Goal: Task Accomplishment & Management: Complete application form

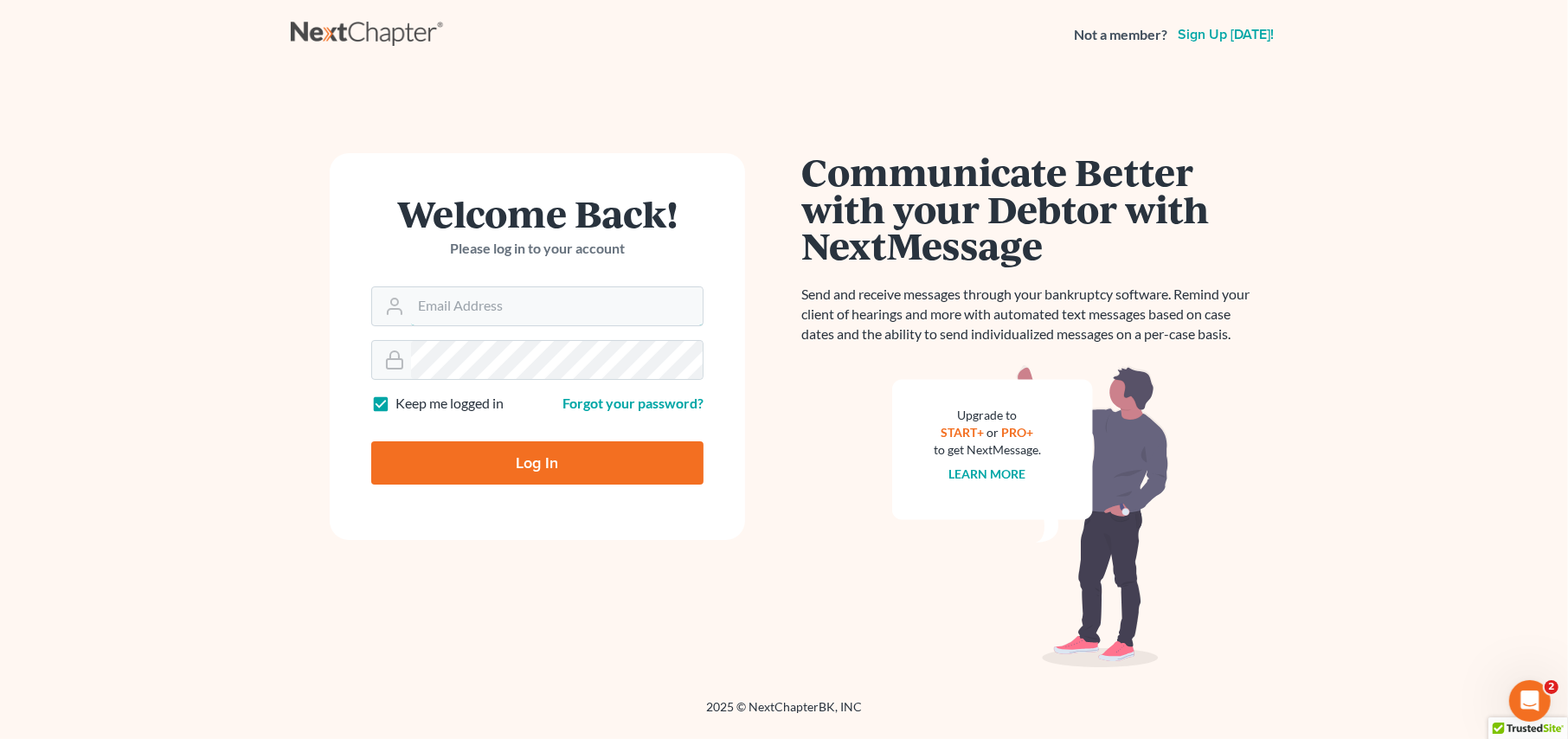
type input "[PERSON_NAME][EMAIL_ADDRESS][DOMAIN_NAME]"
click at [477, 462] on input "Log In" at bounding box center [536, 463] width 332 height 43
type input "Thinking..."
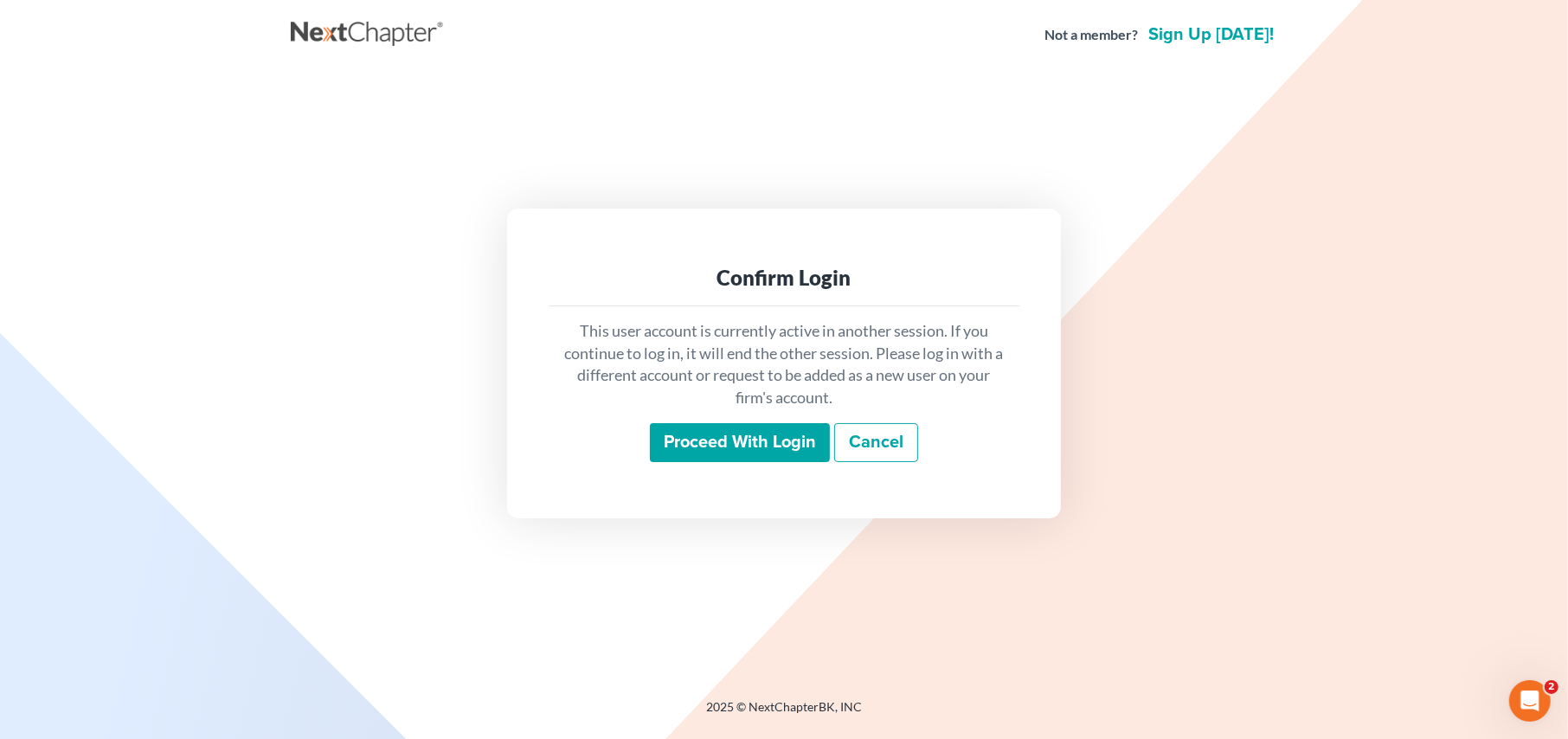
click at [684, 433] on input "Proceed with login" at bounding box center [740, 442] width 180 height 40
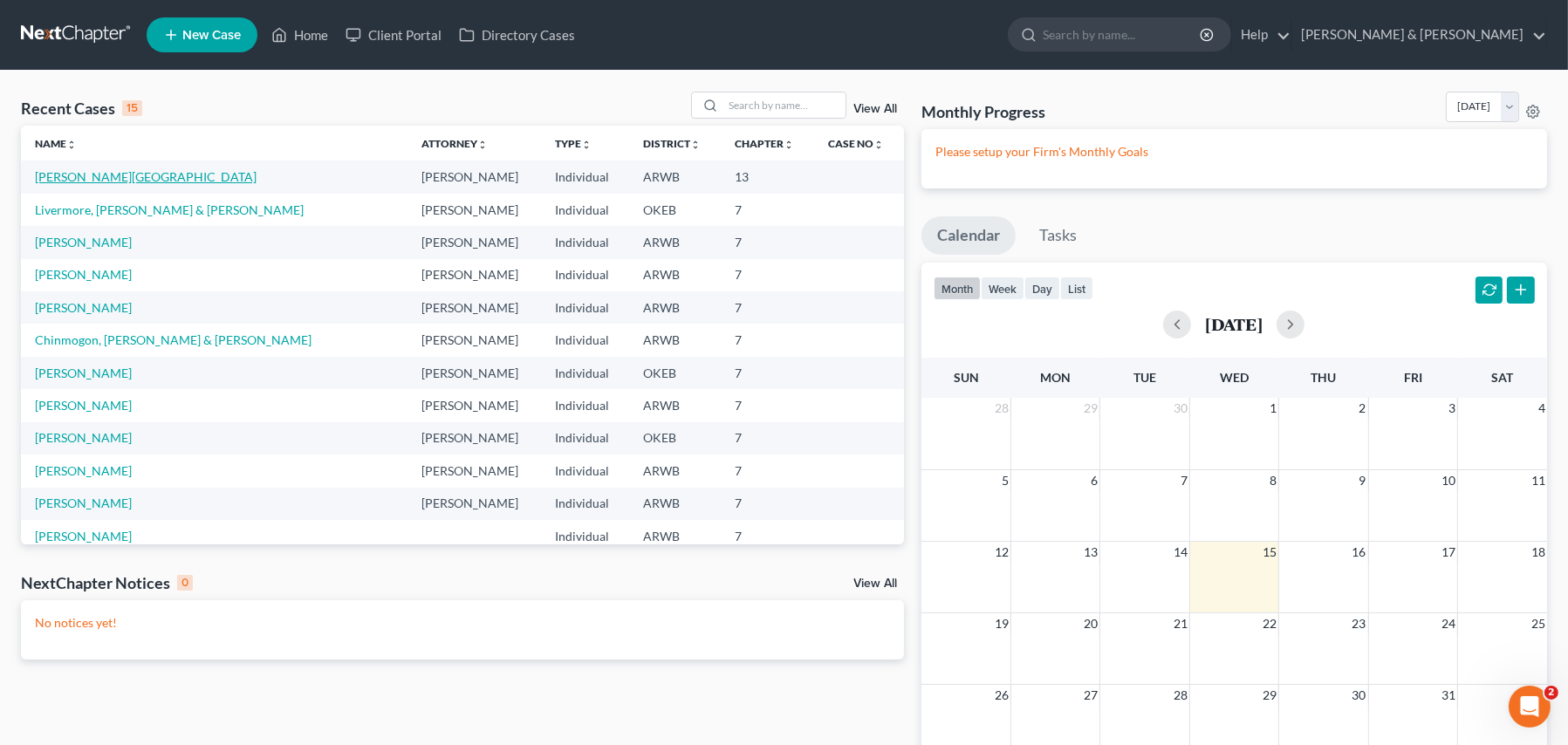
click at [61, 176] on link "Flemming, Rochelle" at bounding box center [145, 176] width 222 height 15
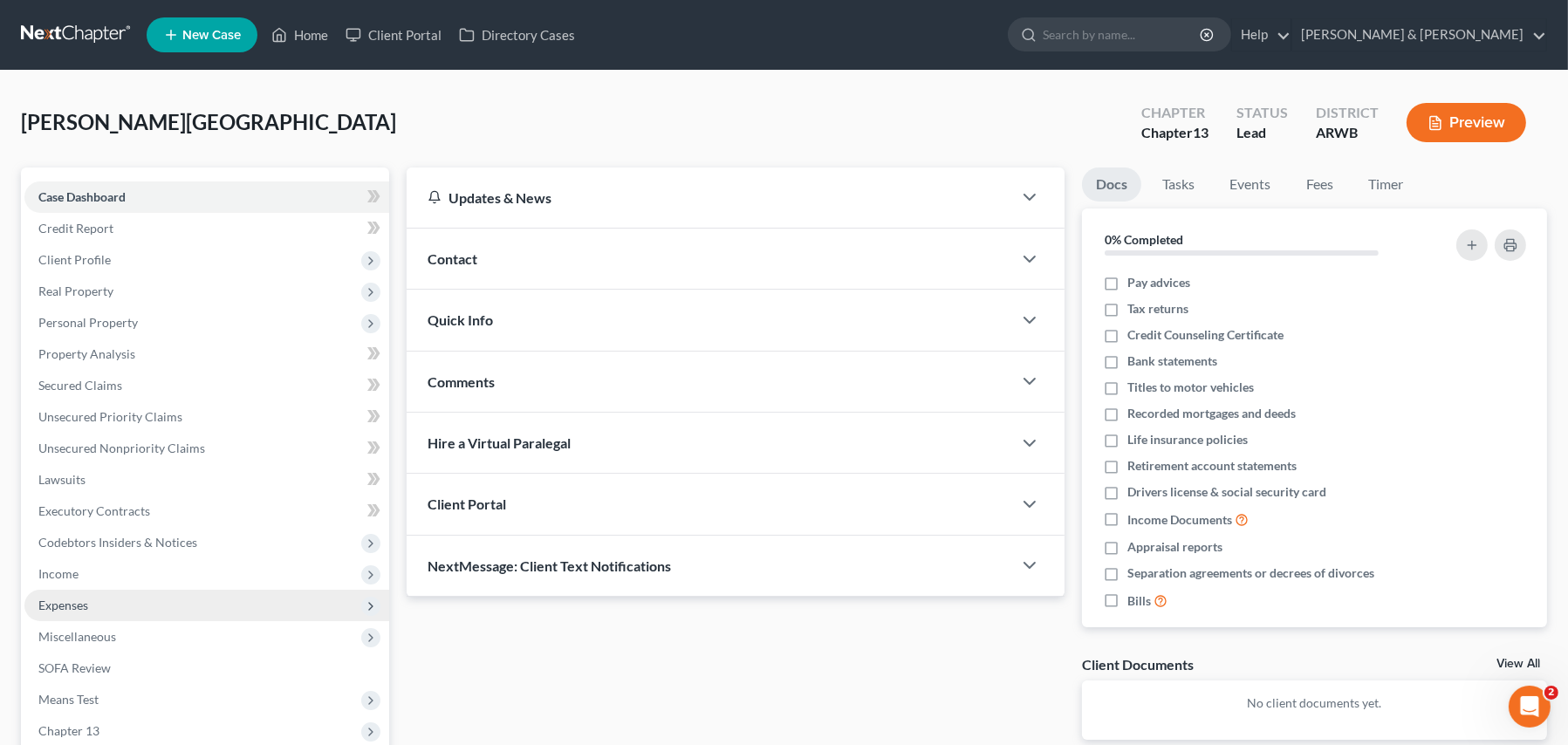
click at [48, 607] on span "Expenses" at bounding box center [63, 605] width 49 height 15
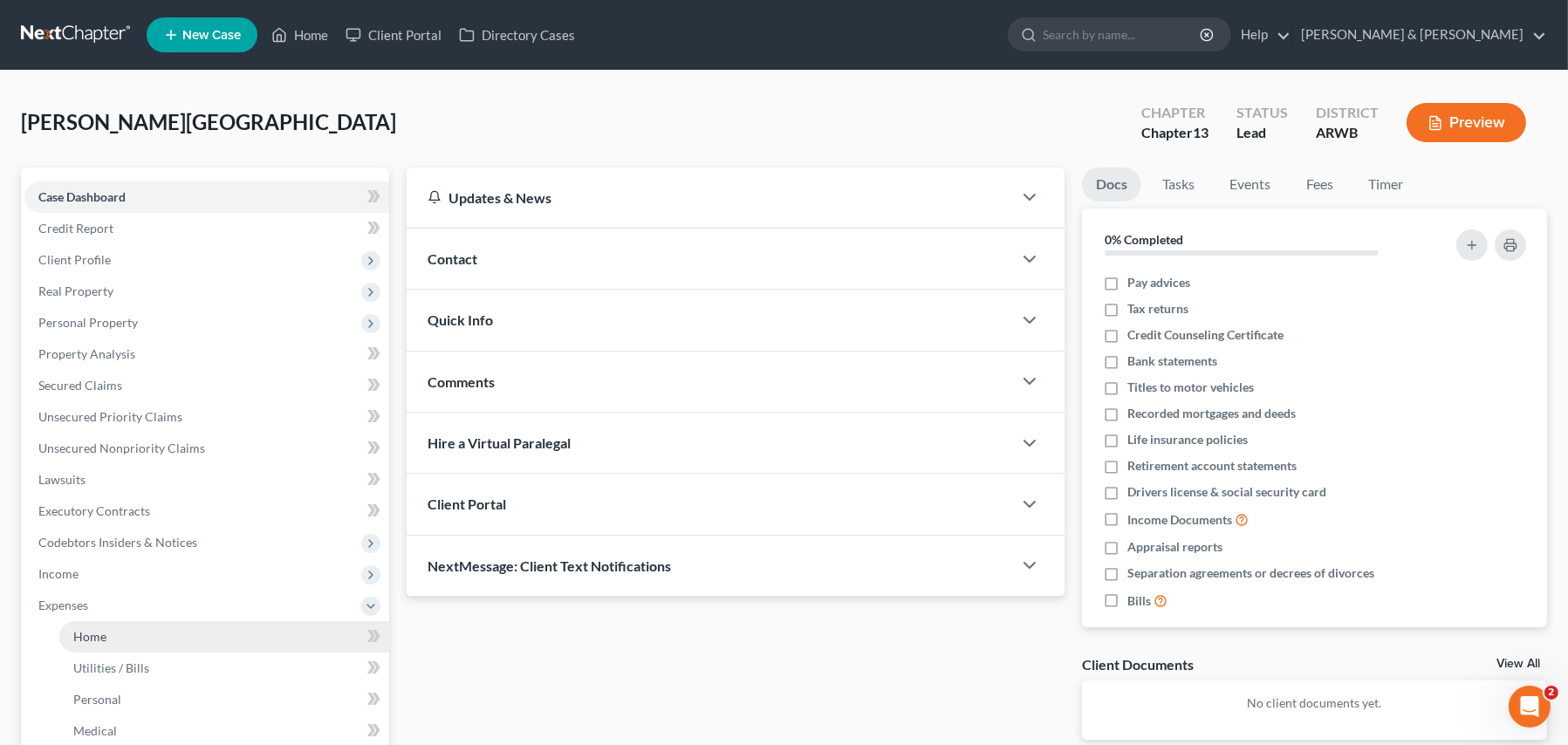
click at [77, 642] on span "Home" at bounding box center [90, 635] width 34 height 15
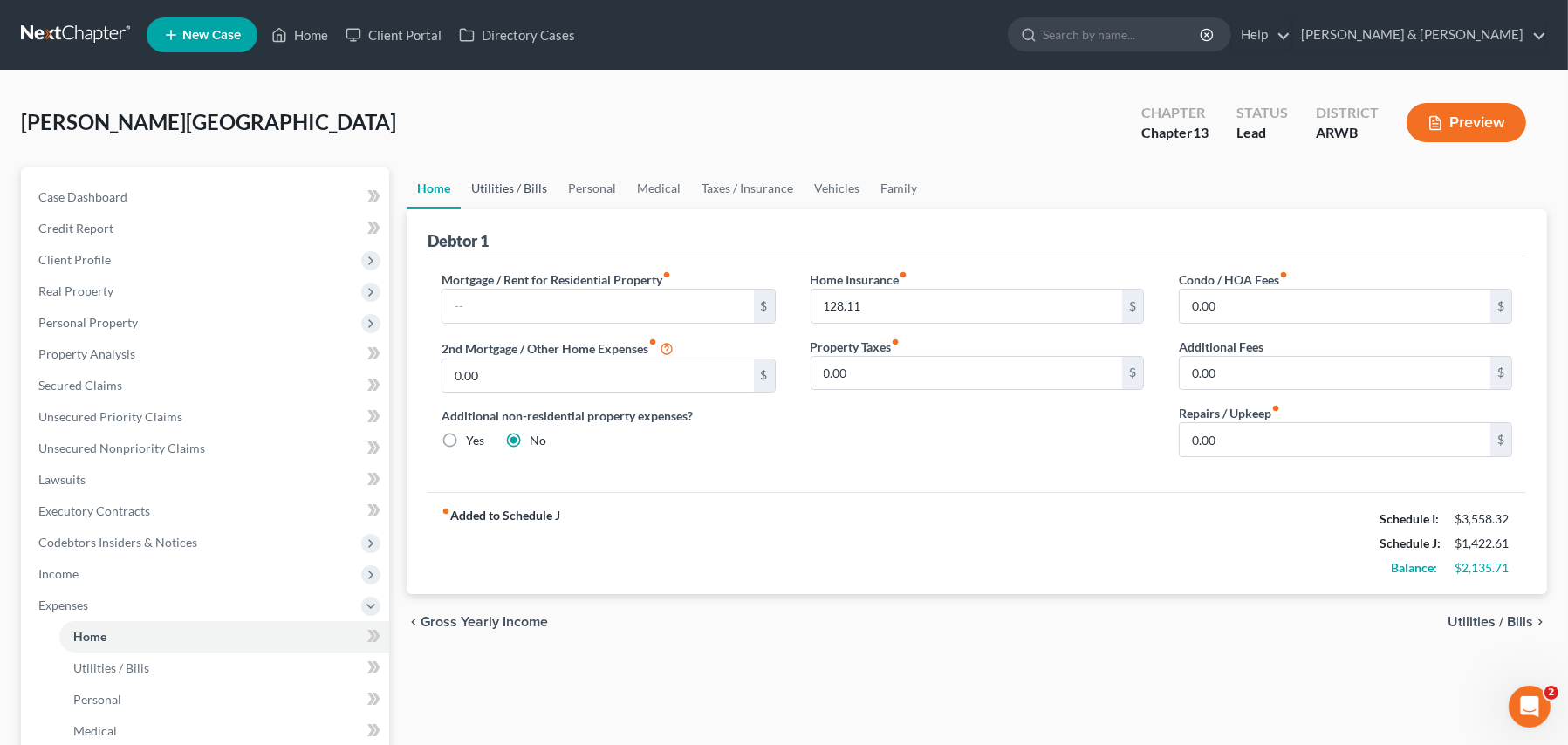
click at [510, 188] on link "Utilities / Bills" at bounding box center [509, 188] width 97 height 41
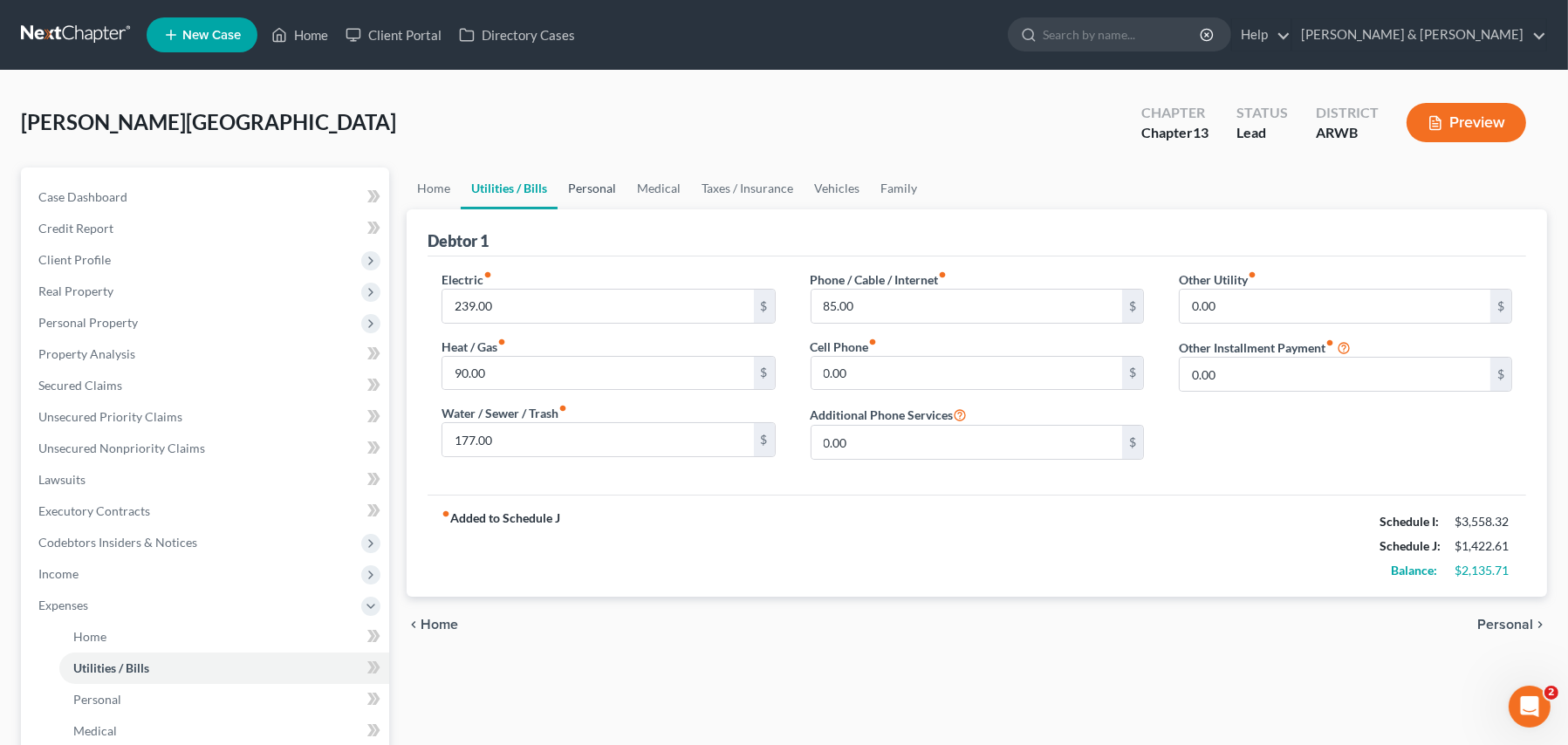
click at [579, 186] on link "Personal" at bounding box center [592, 188] width 69 height 41
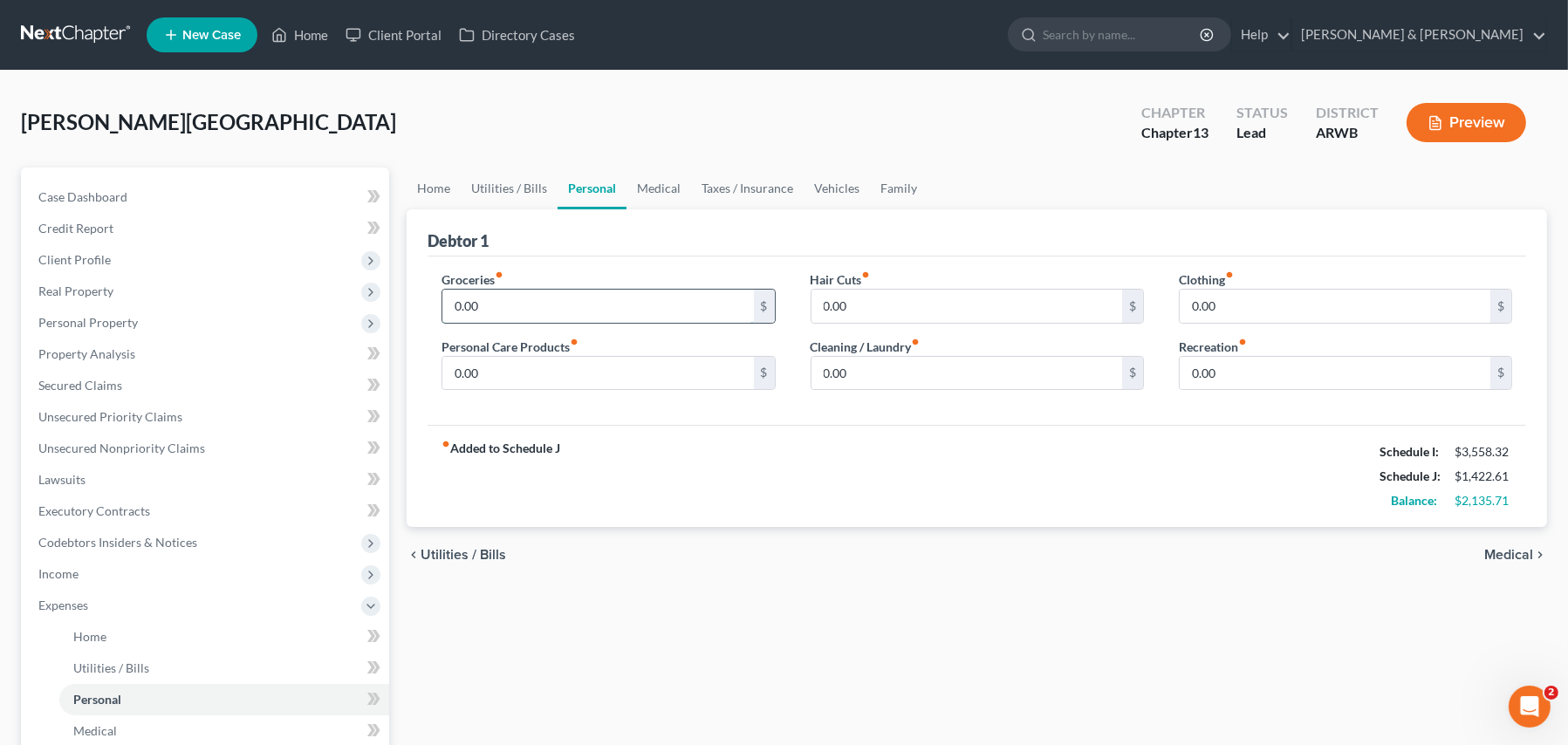
click at [480, 313] on input "0.00" at bounding box center [597, 306] width 311 height 34
type input "250.00"
click at [1271, 302] on input "0.00" at bounding box center [1334, 306] width 311 height 34
type input "150.00"
click at [538, 375] on input "0.00" at bounding box center [597, 374] width 311 height 34
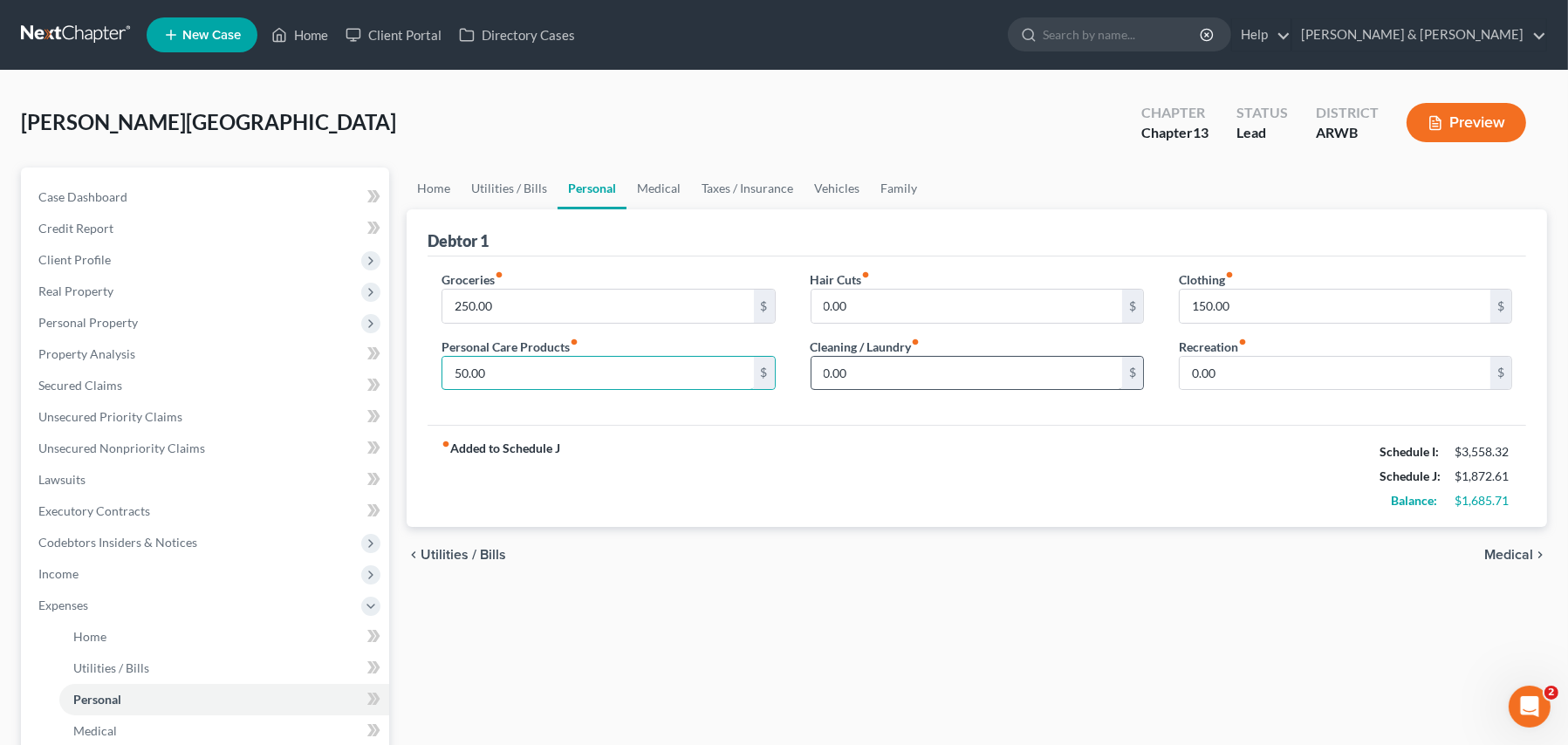
type input "50.00"
click at [848, 380] on input "0.00" at bounding box center [966, 374] width 311 height 34
type input "80.00"
click at [1238, 375] on input "0.00" at bounding box center [1334, 374] width 311 height 34
type input "50.00"
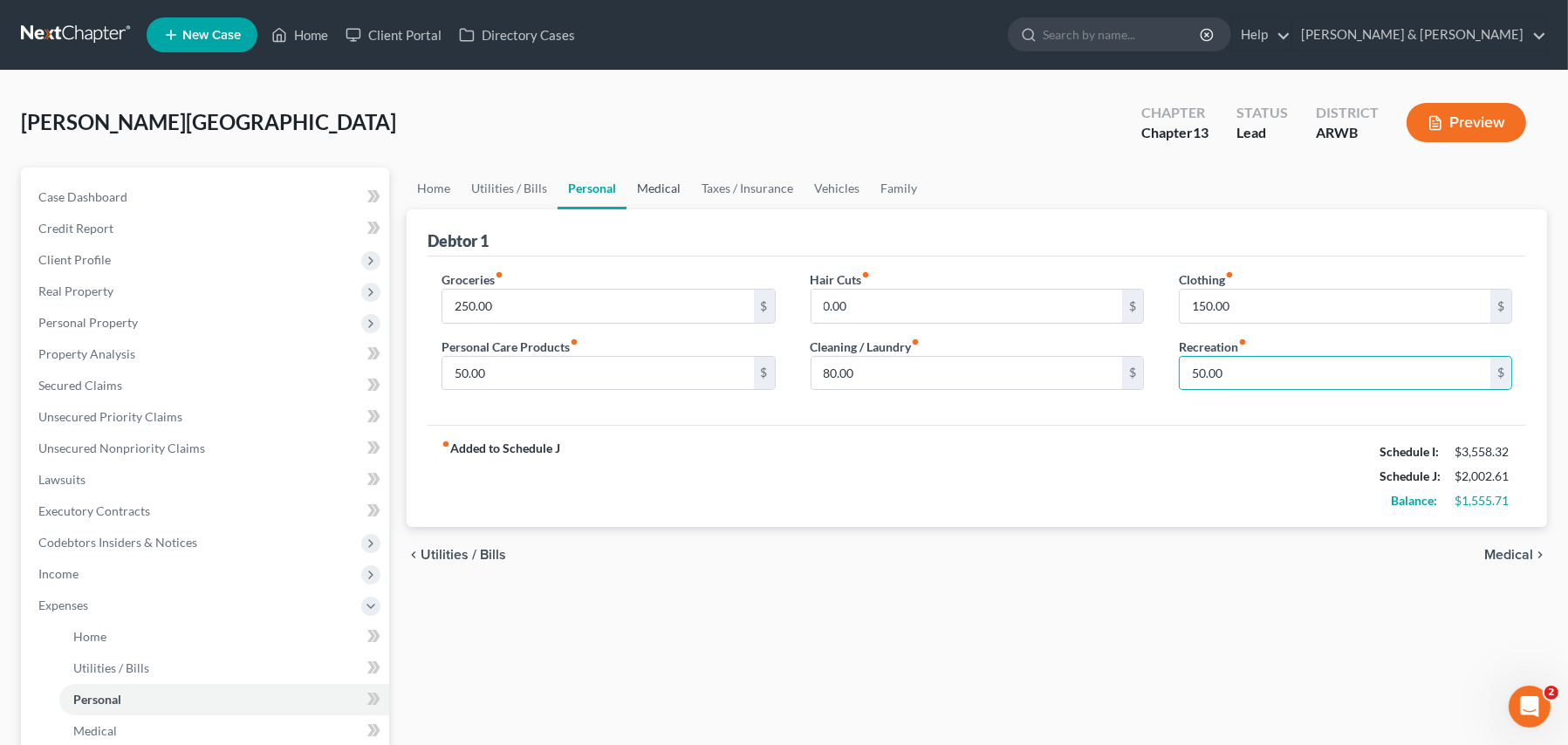
click at [649, 185] on link "Medical" at bounding box center [658, 188] width 64 height 41
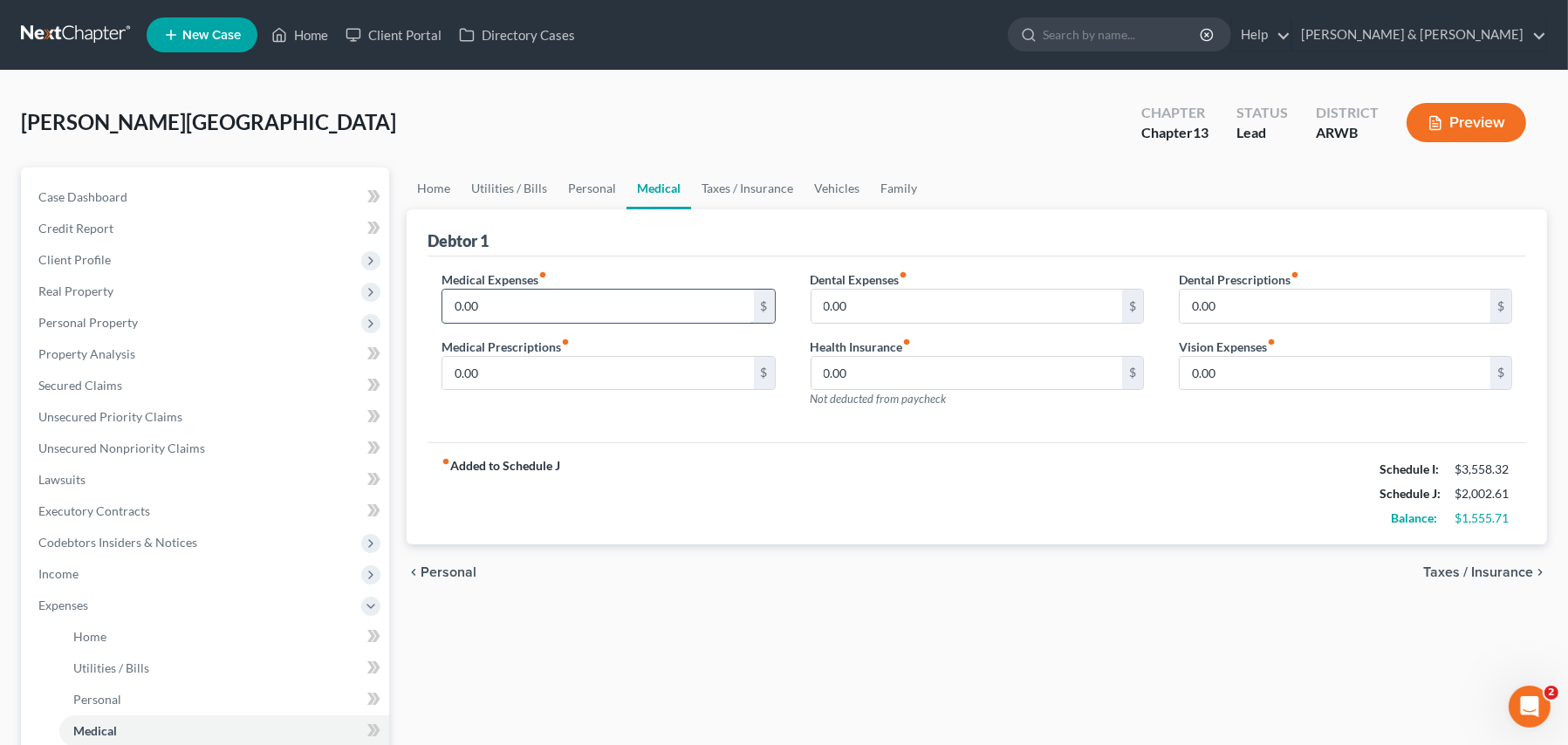
click at [503, 300] on input "0.00" at bounding box center [597, 306] width 311 height 34
type input "20.00"
click at [492, 374] on input "0.00" at bounding box center [597, 374] width 311 height 34
type input "10.00"
click at [1237, 365] on input "0.00" at bounding box center [1334, 374] width 311 height 34
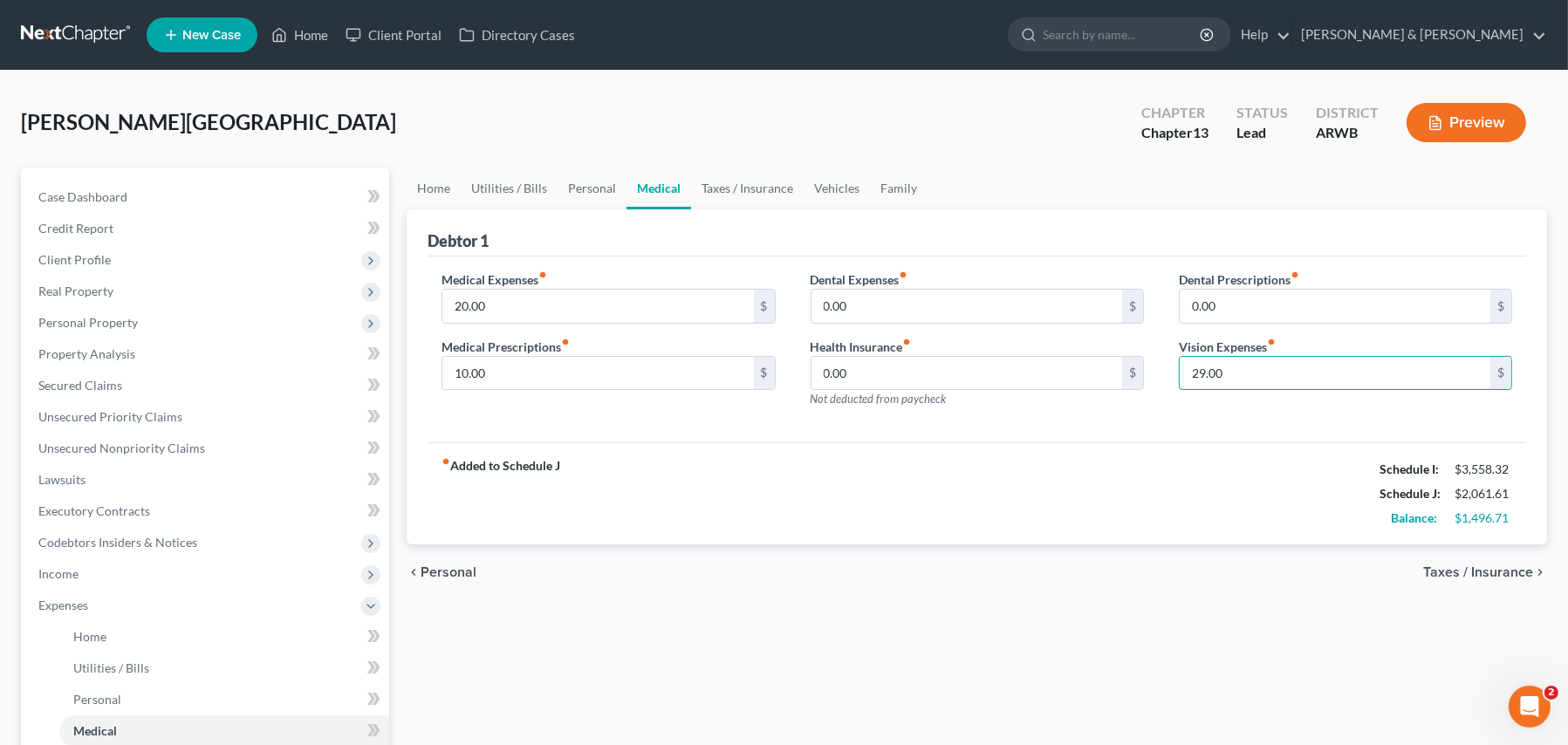
type input "29.00"
click at [1198, 500] on div "fiber_manual_record Added to Schedule J Schedule I: $3,558.32 Schedule J: $2,06…" at bounding box center [976, 492] width 1098 height 102
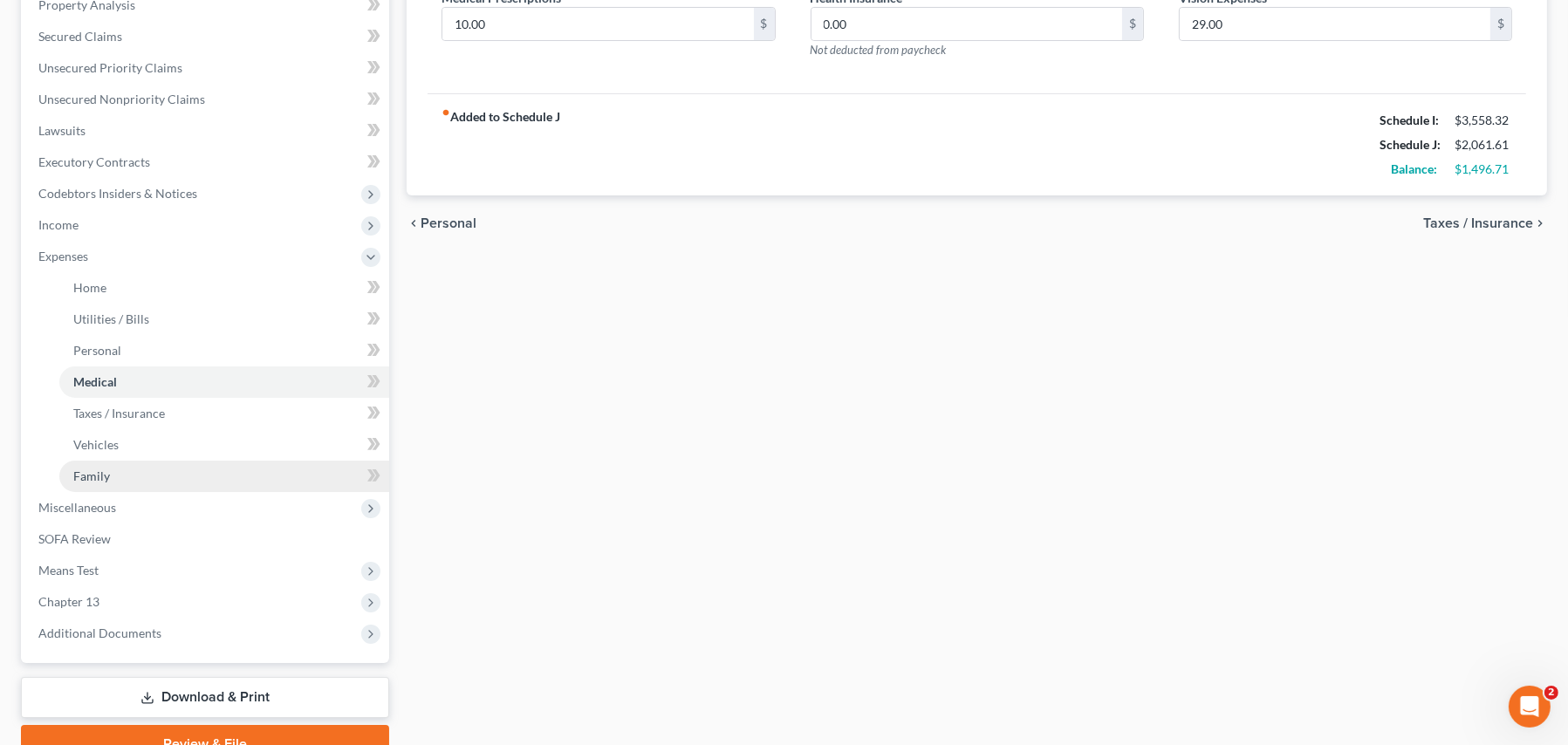
scroll to position [431, 0]
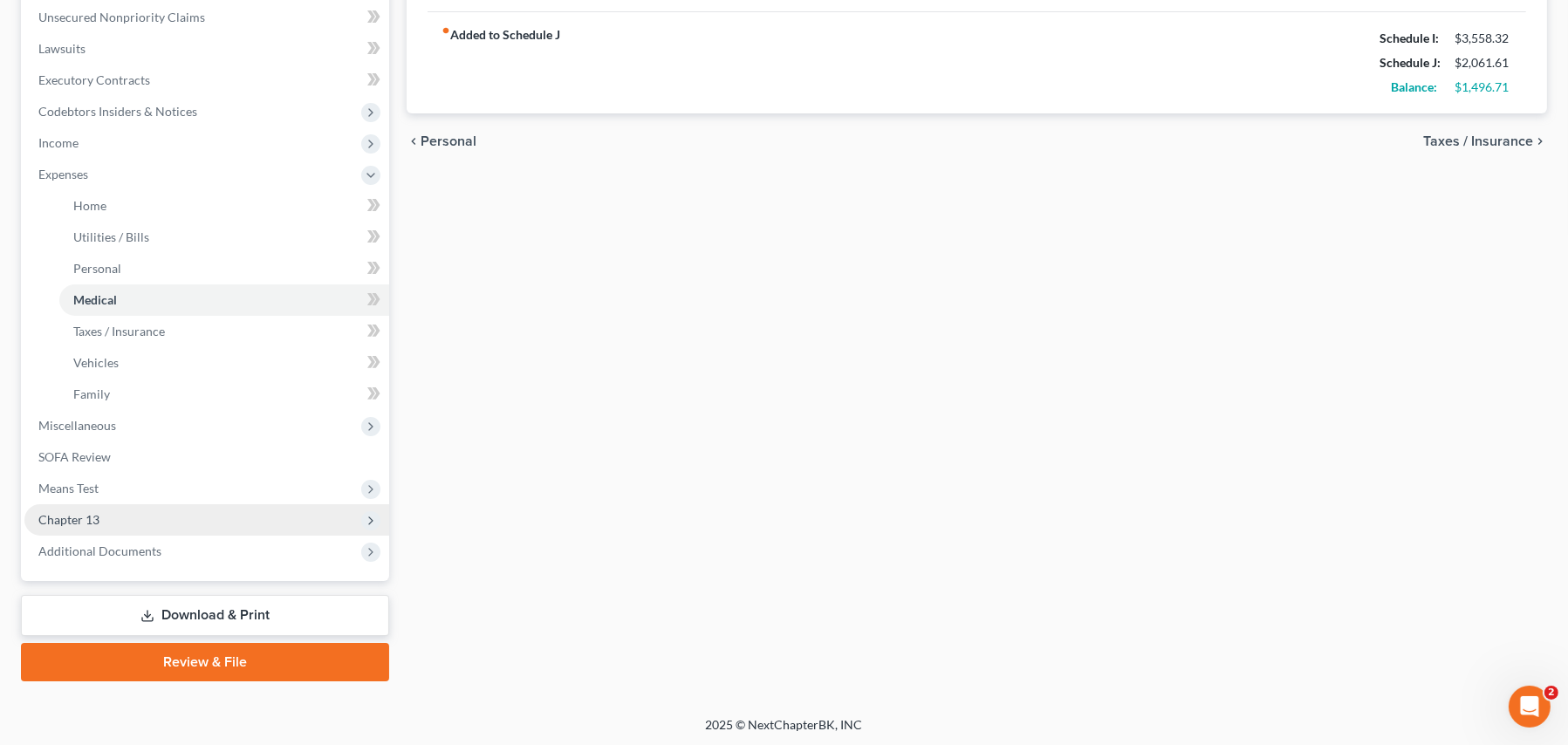
click at [79, 523] on span "Chapter 13" at bounding box center [69, 519] width 61 height 15
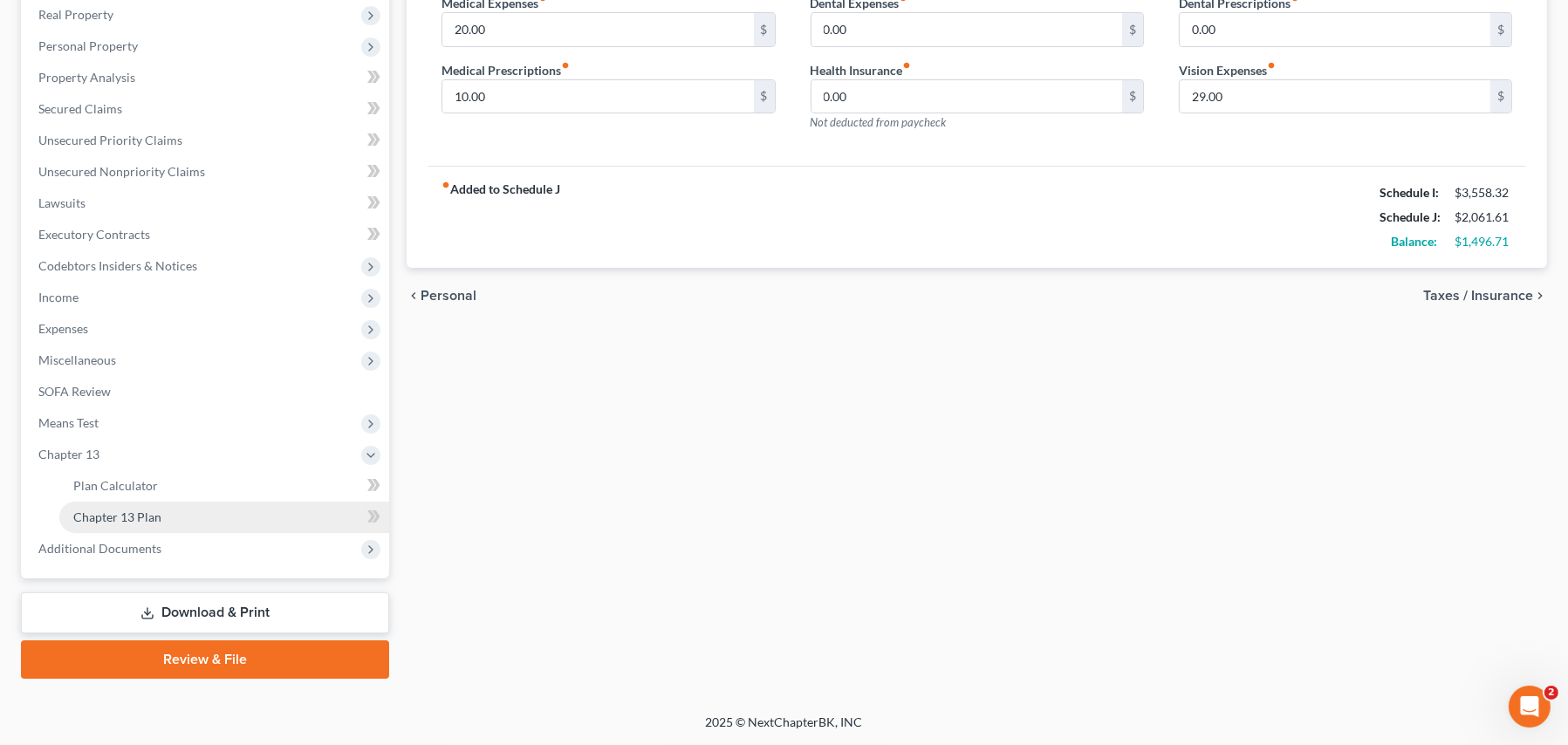
scroll to position [274, 0]
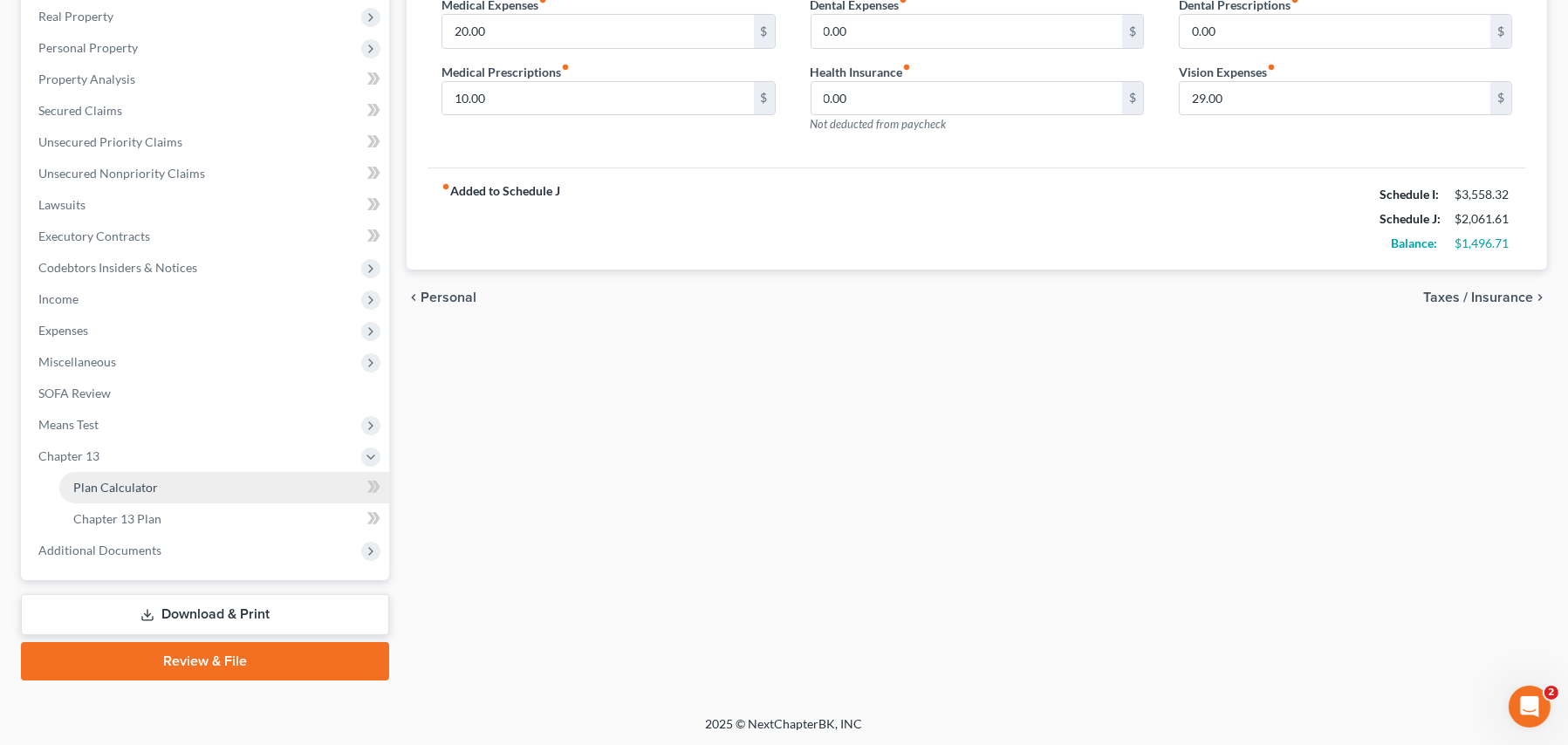
click at [98, 486] on span "Plan Calculator" at bounding box center [115, 486] width 85 height 15
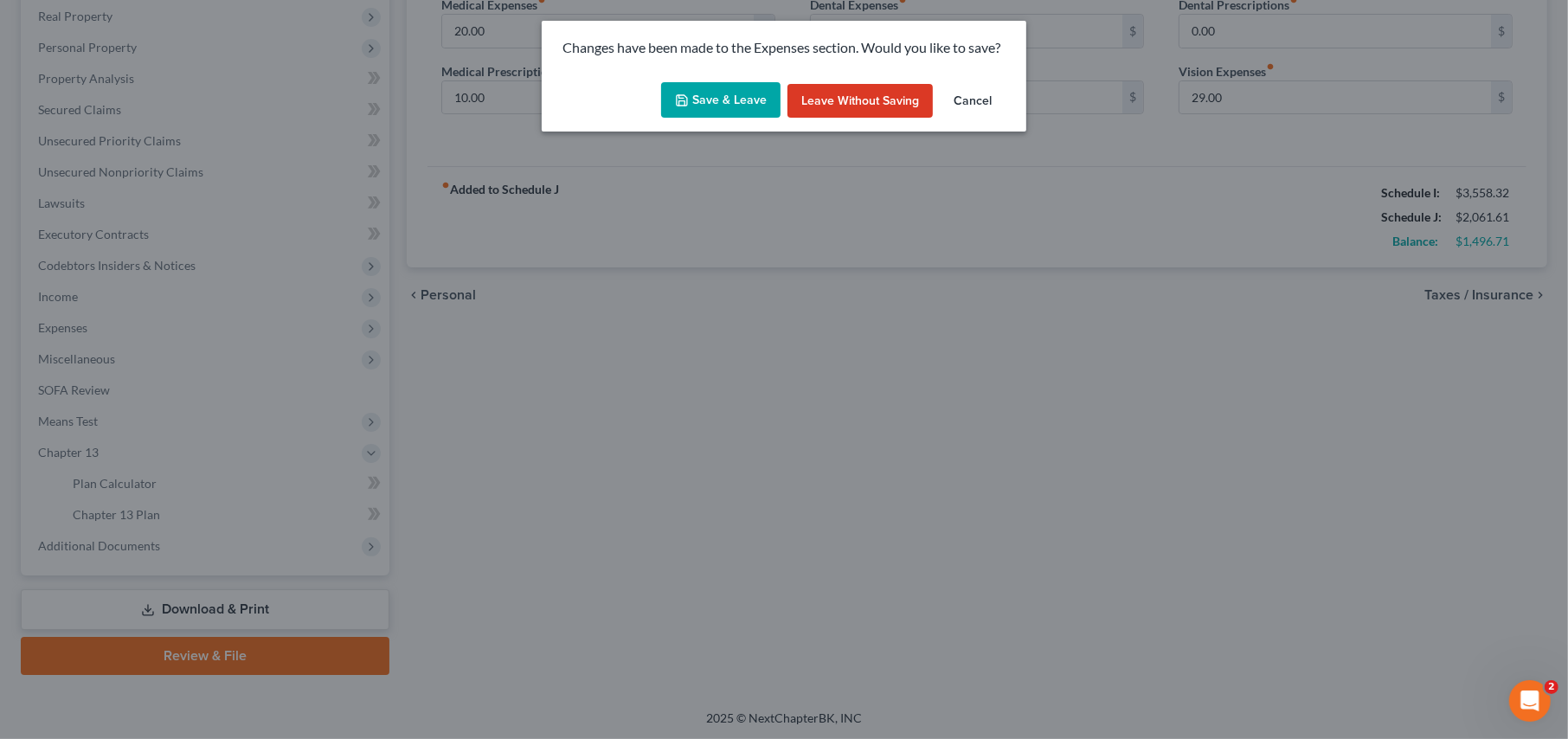
click at [735, 101] on button "Save & Leave" at bounding box center [720, 100] width 119 height 36
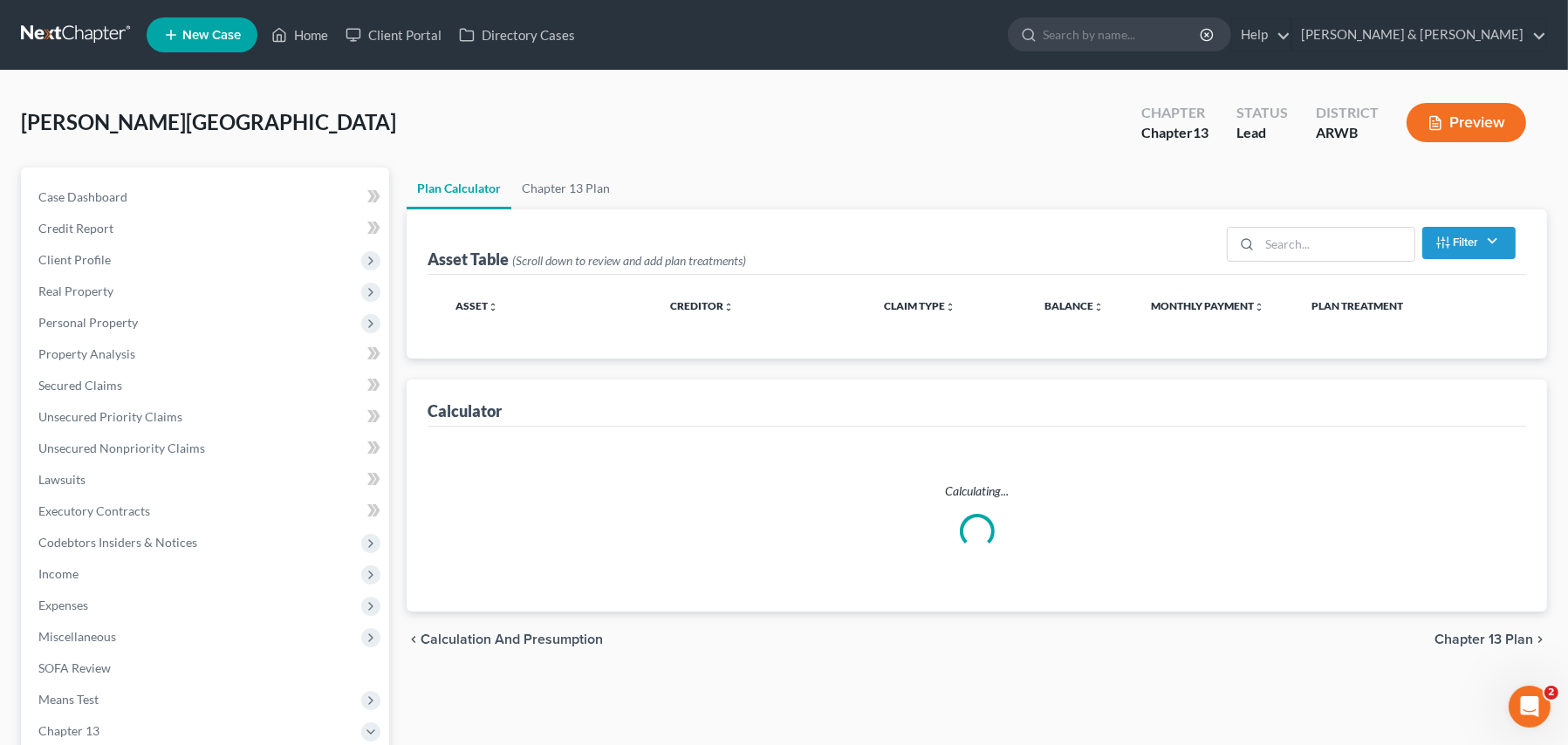
select select "59"
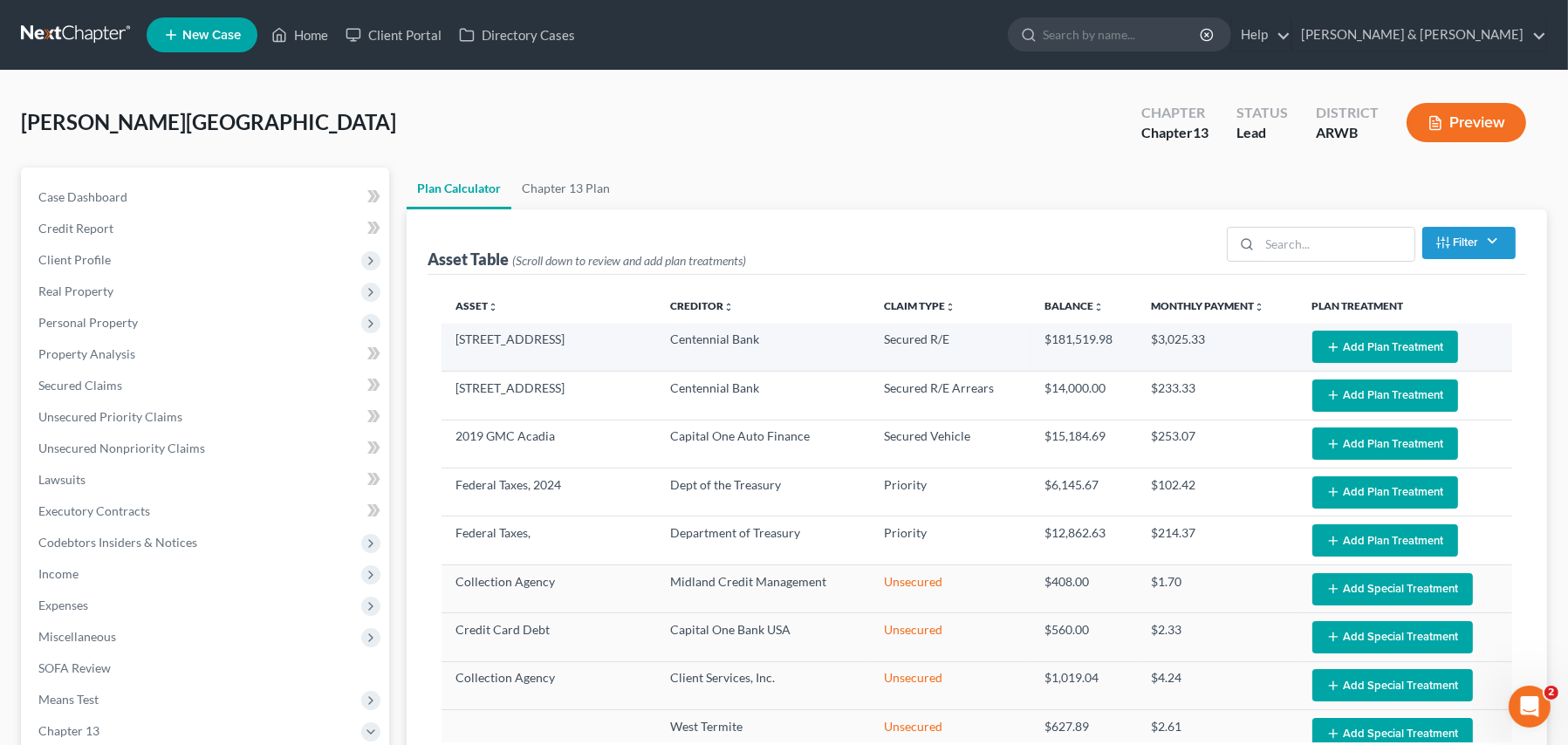
click at [1381, 349] on button "Add Plan Treatment" at bounding box center [1385, 346] width 146 height 33
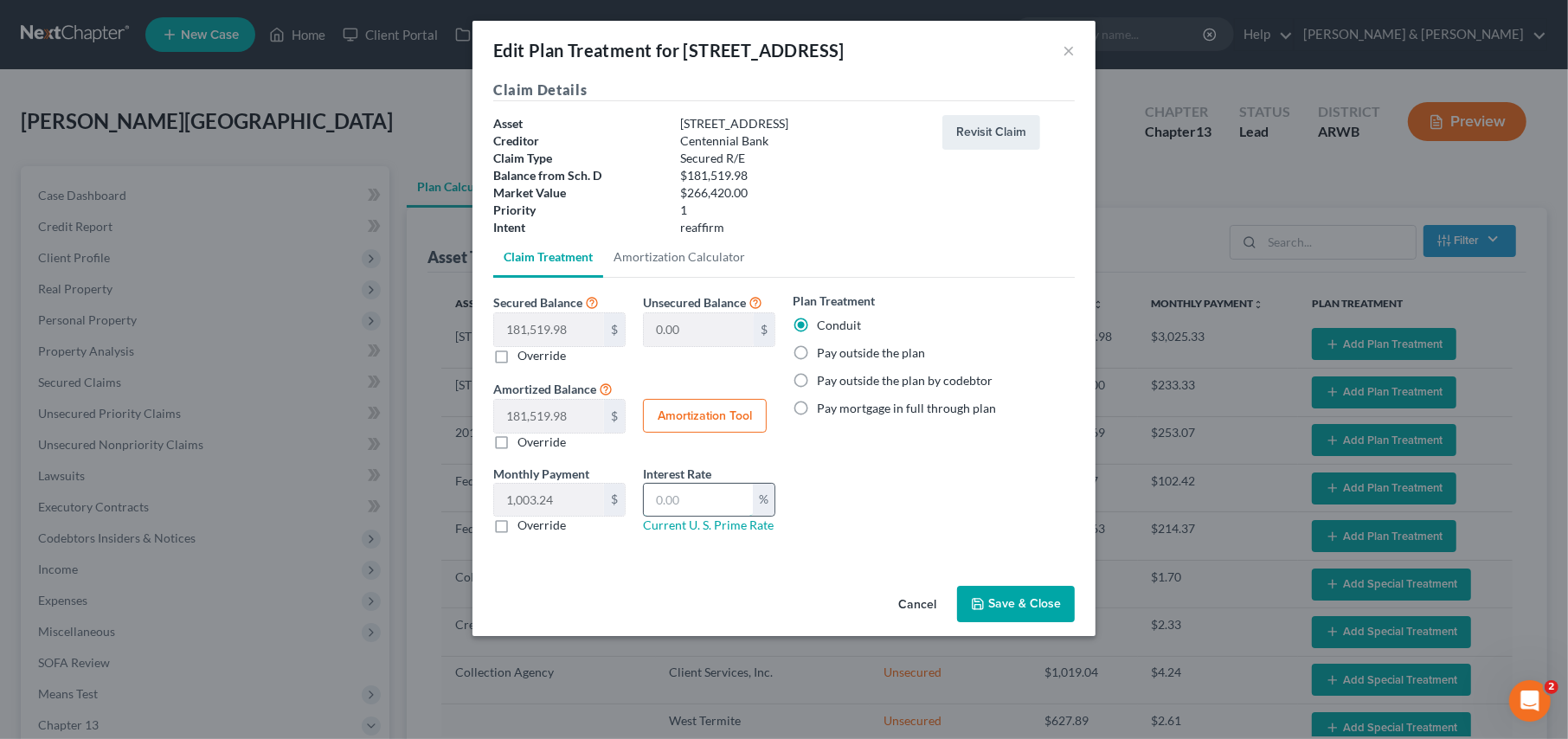
click at [695, 502] on input "text" at bounding box center [698, 500] width 109 height 33
type input "0.00"
click at [994, 595] on button "Save & Close" at bounding box center [1016, 603] width 117 height 36
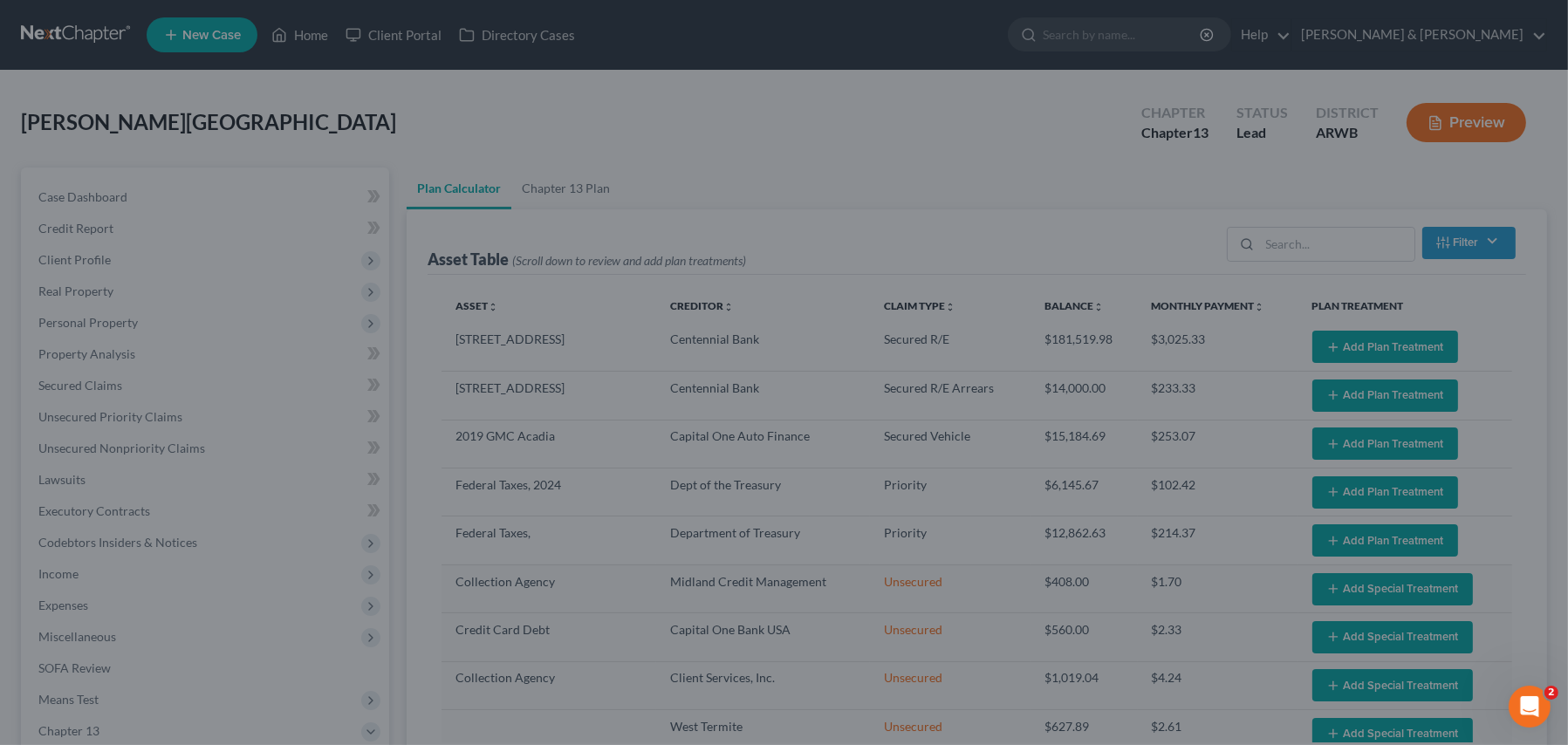
select select "59"
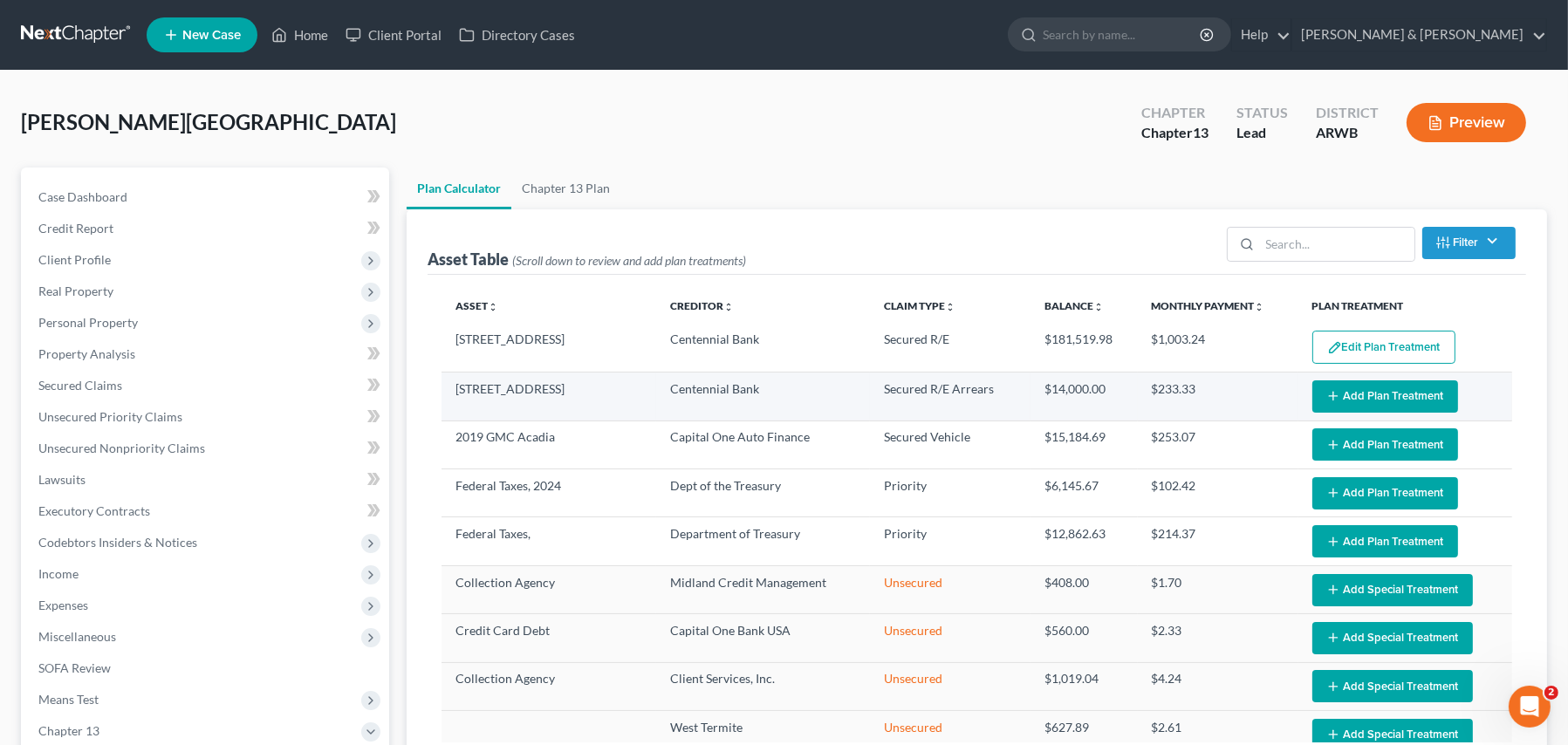
click at [1328, 397] on icon "button" at bounding box center [1333, 396] width 14 height 14
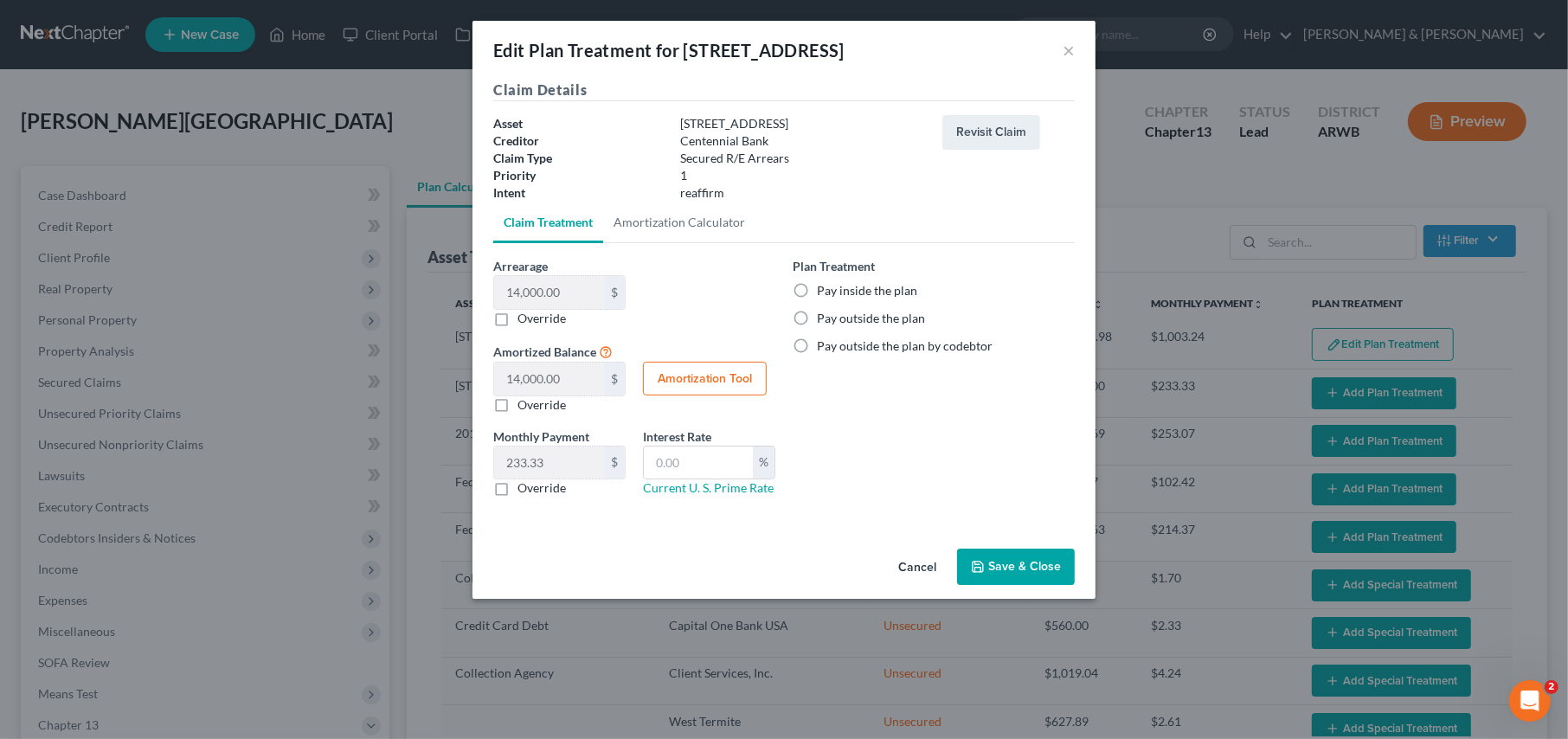
click at [816, 289] on label "Pay inside the plan" at bounding box center [866, 291] width 101 height 18
click at [824, 289] on input "Pay inside the plan" at bounding box center [829, 287] width 11 height 11
radio input "true"
click at [701, 452] on input "text" at bounding box center [698, 463] width 109 height 33
type input "0.00"
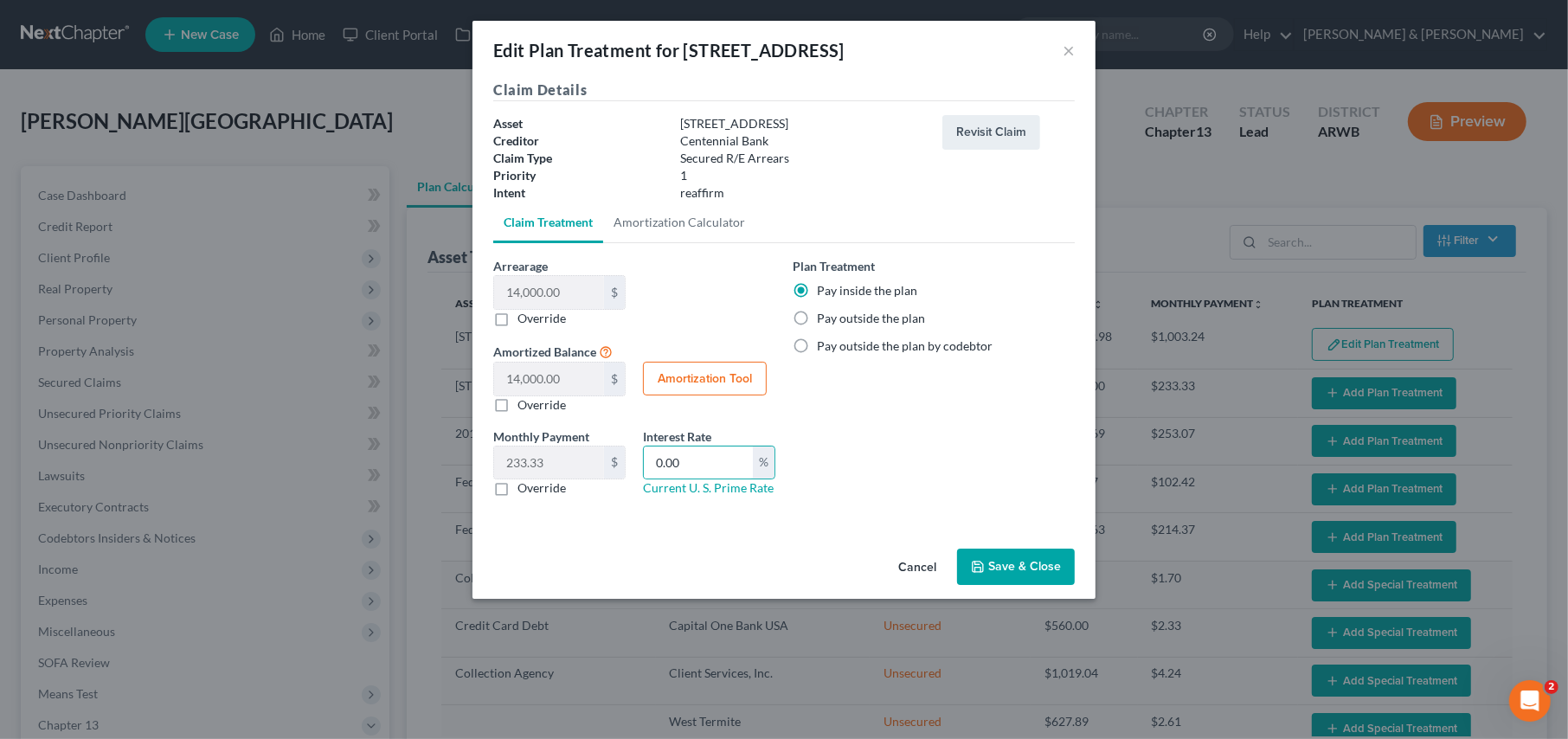
click at [994, 566] on button "Save & Close" at bounding box center [1016, 566] width 117 height 36
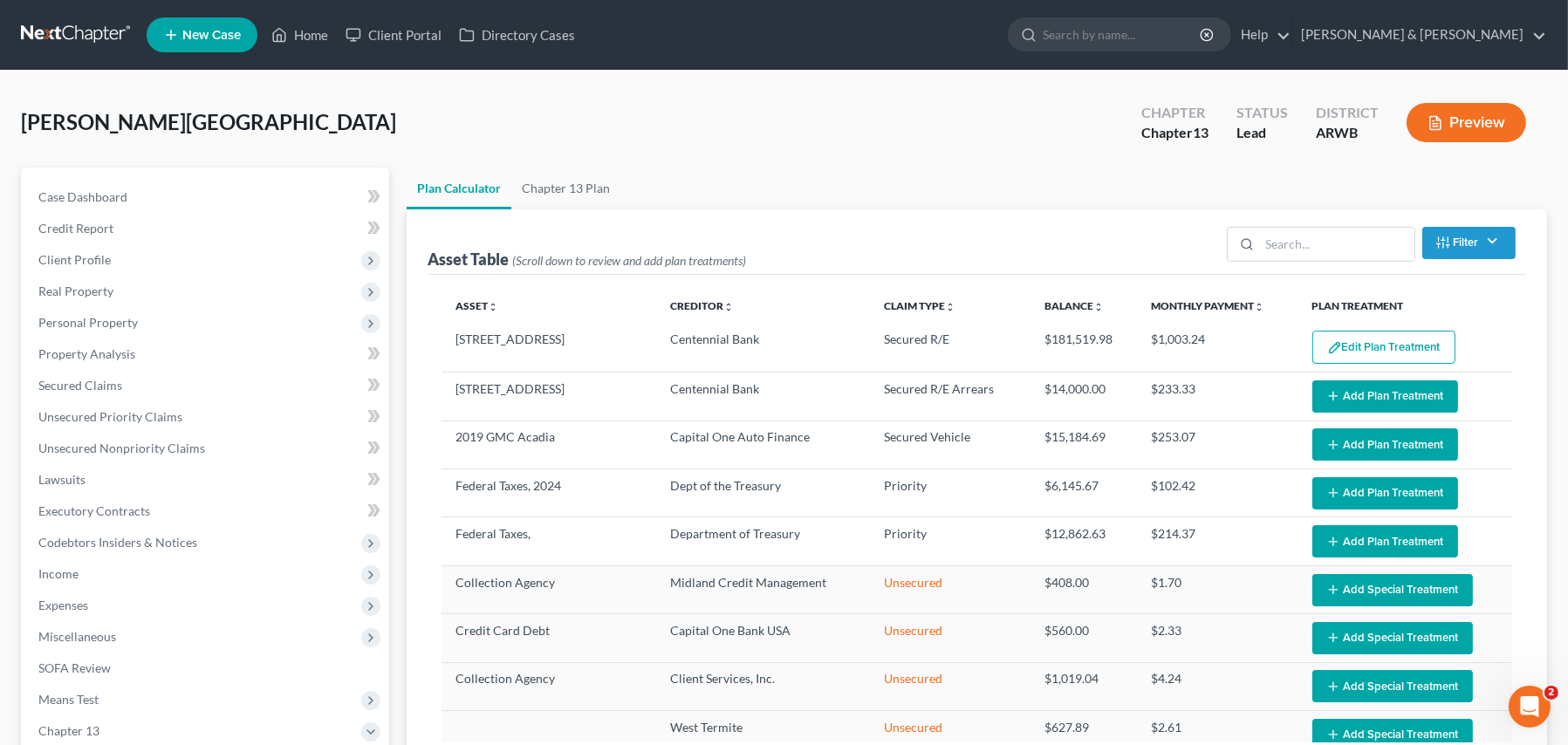
select select "59"
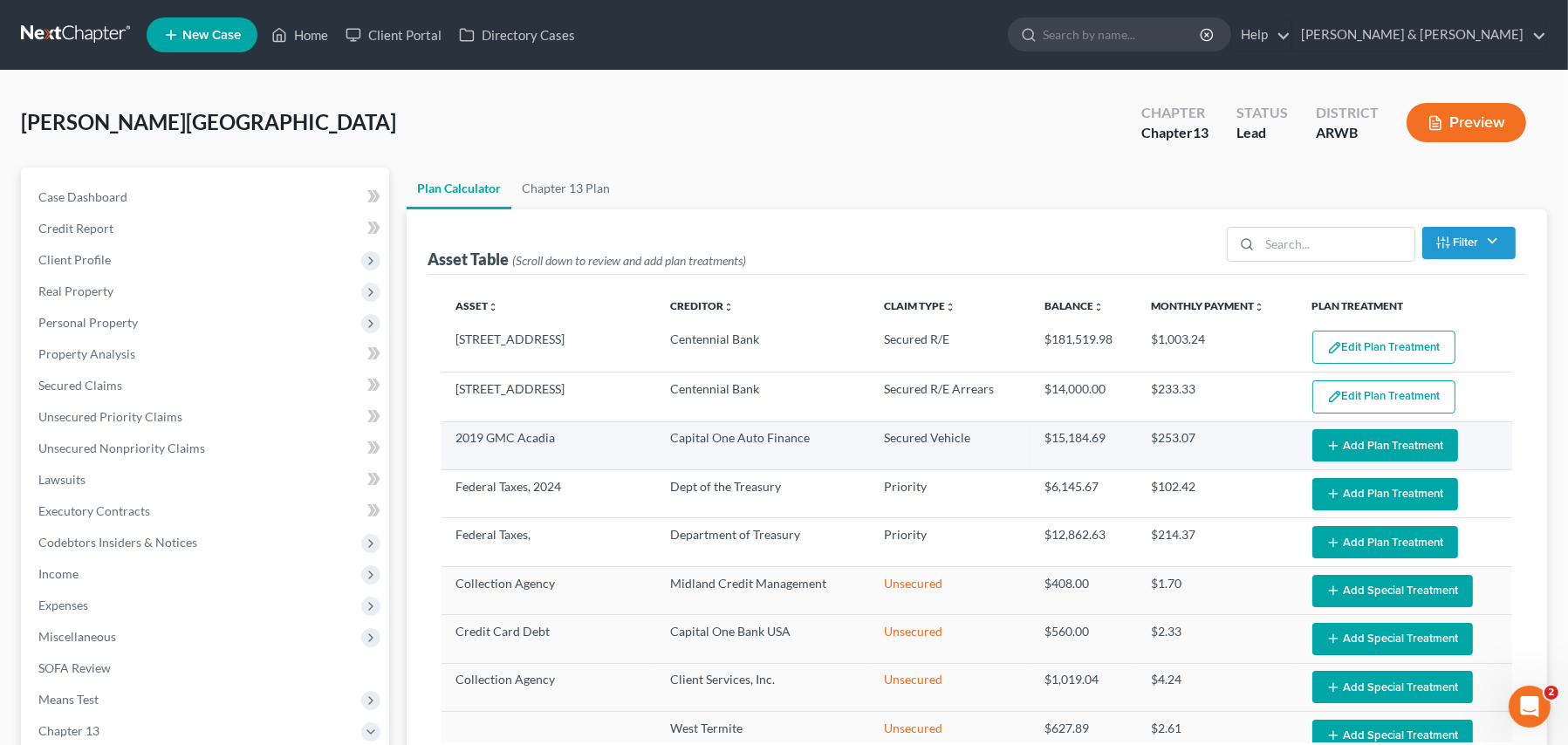
click at [1356, 444] on button "Add Plan Treatment" at bounding box center [1385, 445] width 146 height 33
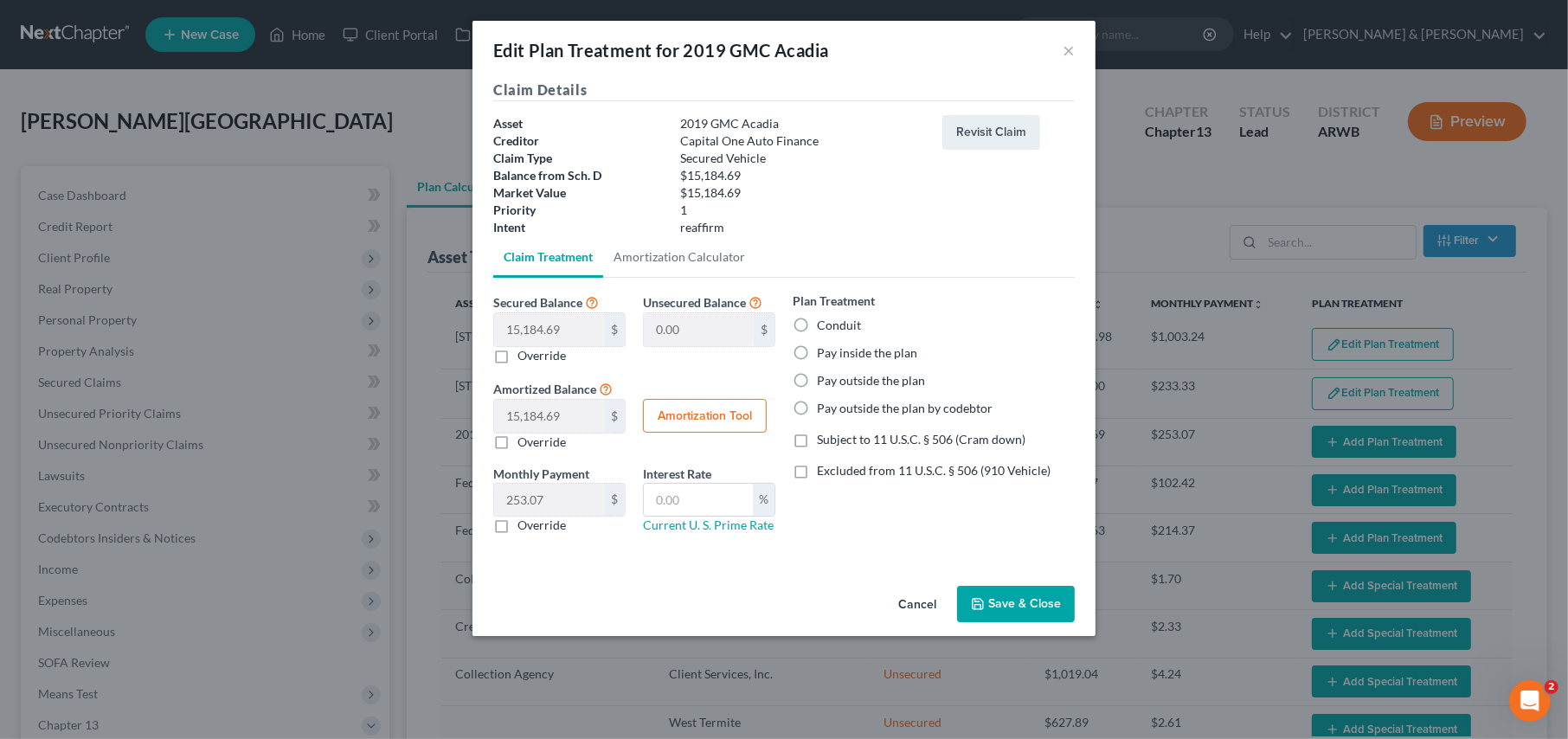
click at [816, 322] on label "Conduit" at bounding box center [838, 326] width 44 height 18
click at [824, 322] on input "Conduit" at bounding box center [829, 322] width 11 height 11
radio input "true"
click at [692, 501] on input "text" at bounding box center [698, 500] width 109 height 33
type input "0.00"
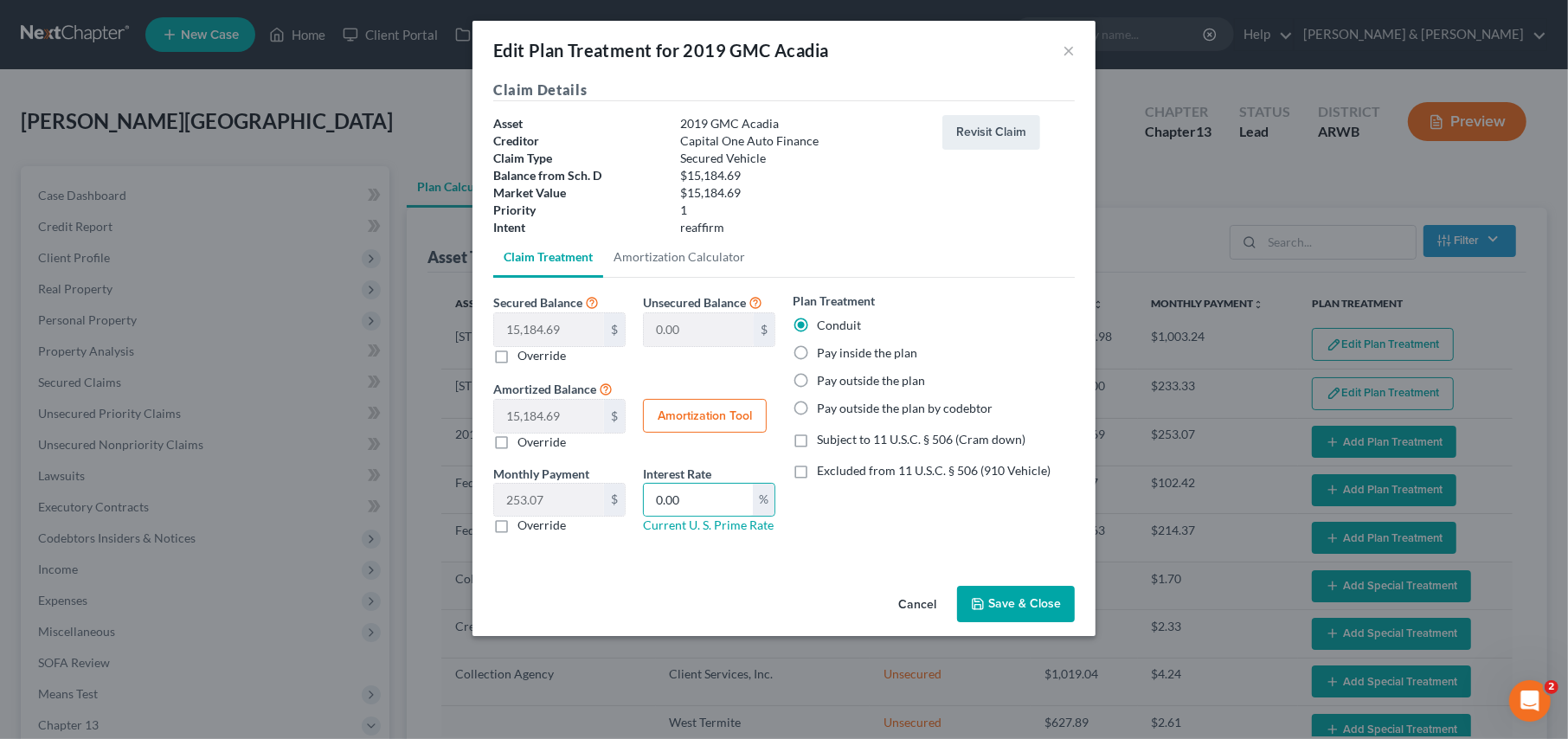
click at [996, 602] on button "Save & Close" at bounding box center [1016, 603] width 117 height 36
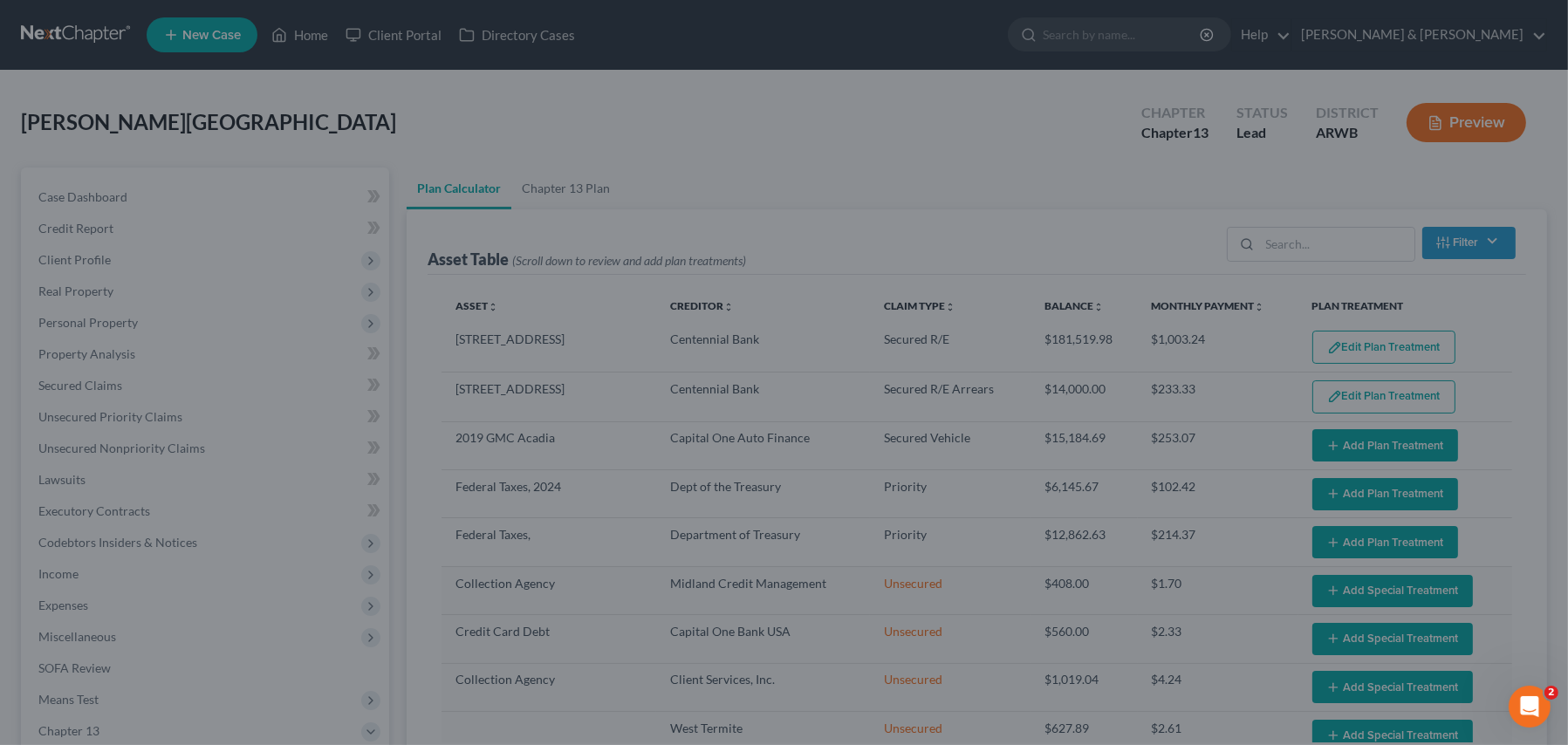
select select "59"
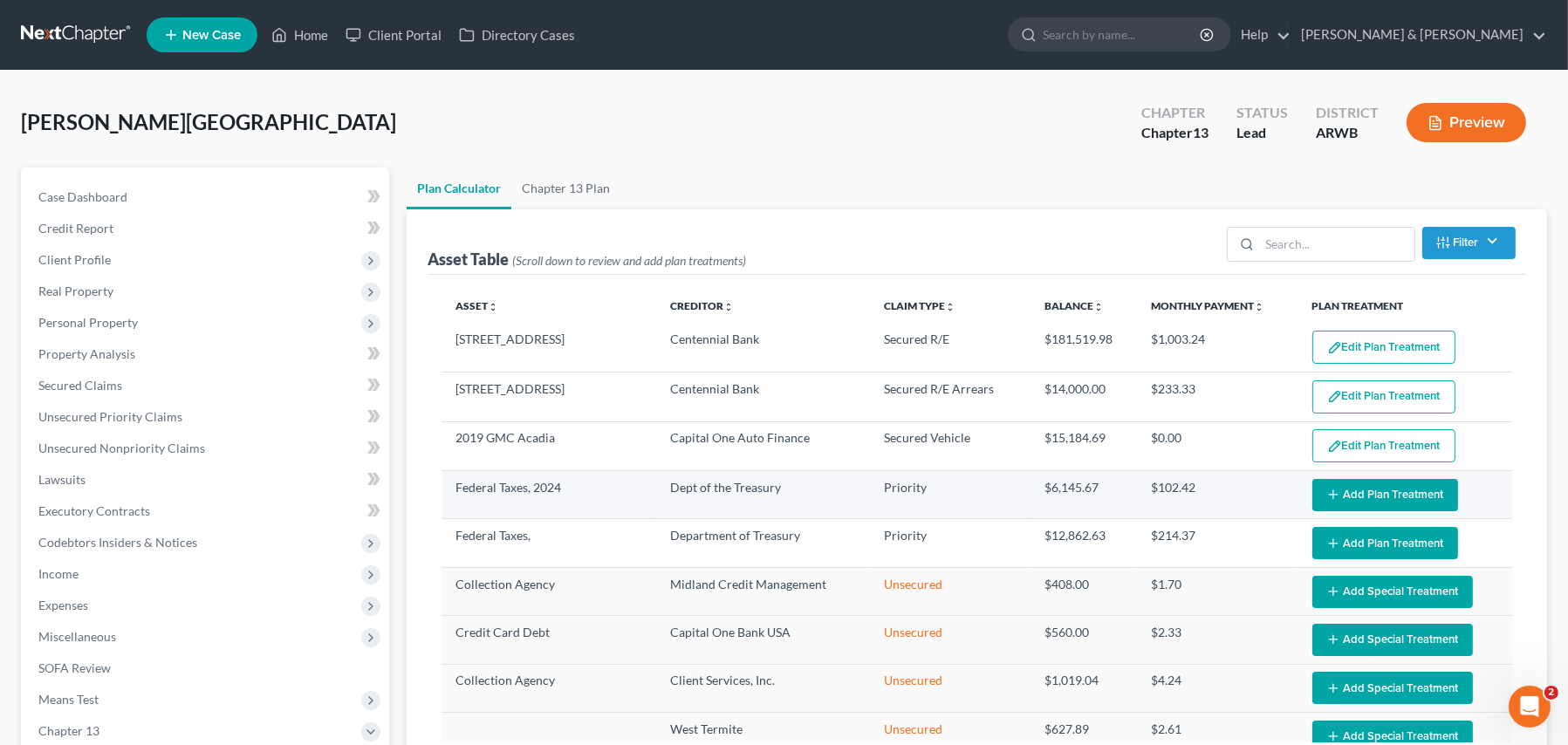
click at [1339, 498] on button "Add Plan Treatment" at bounding box center [1385, 494] width 146 height 33
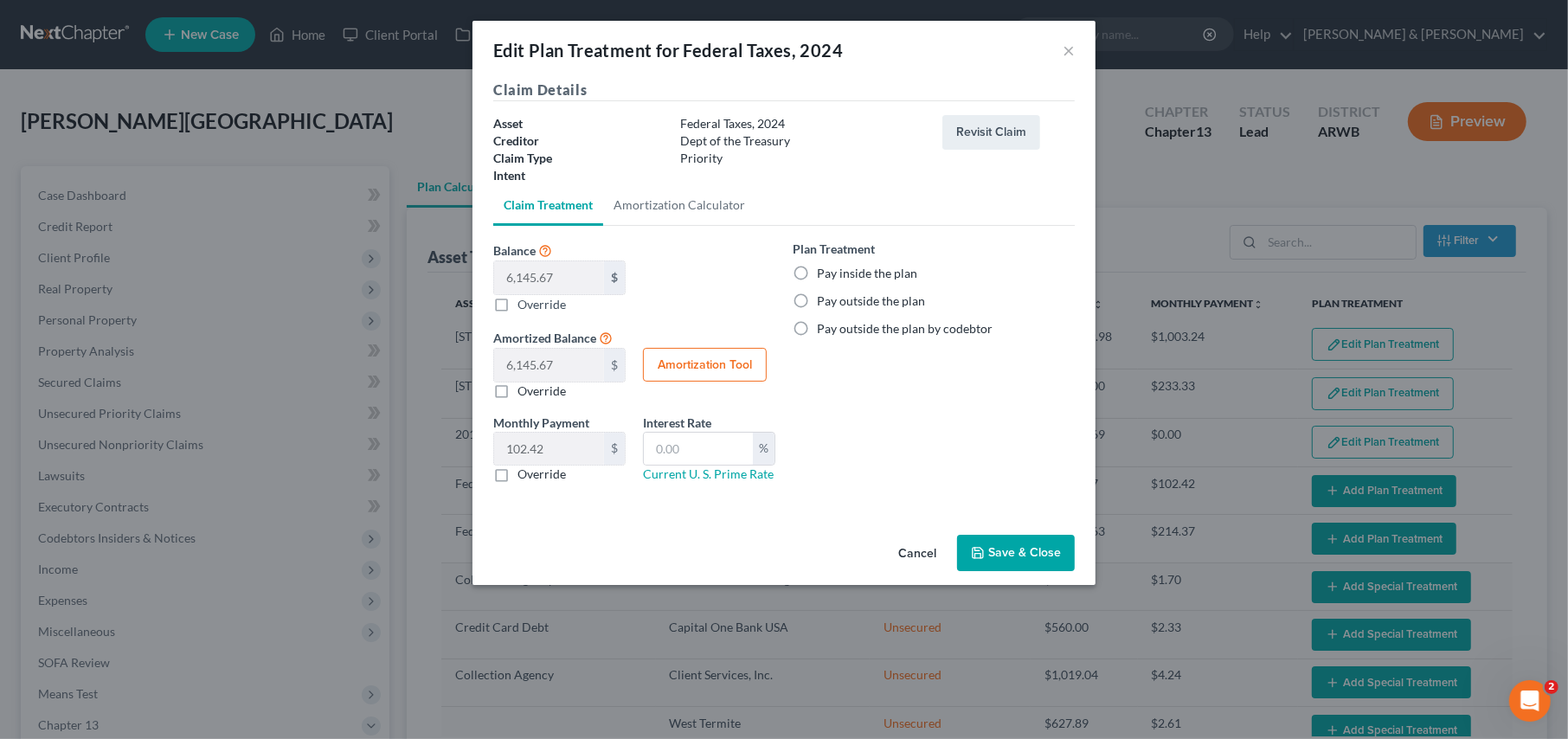
click at [816, 271] on label "Pay inside the plan" at bounding box center [866, 273] width 101 height 18
click at [824, 271] on input "Pay inside the plan" at bounding box center [829, 269] width 11 height 11
radio input "true"
click at [692, 454] on input "text" at bounding box center [698, 449] width 109 height 33
type input "0.00"
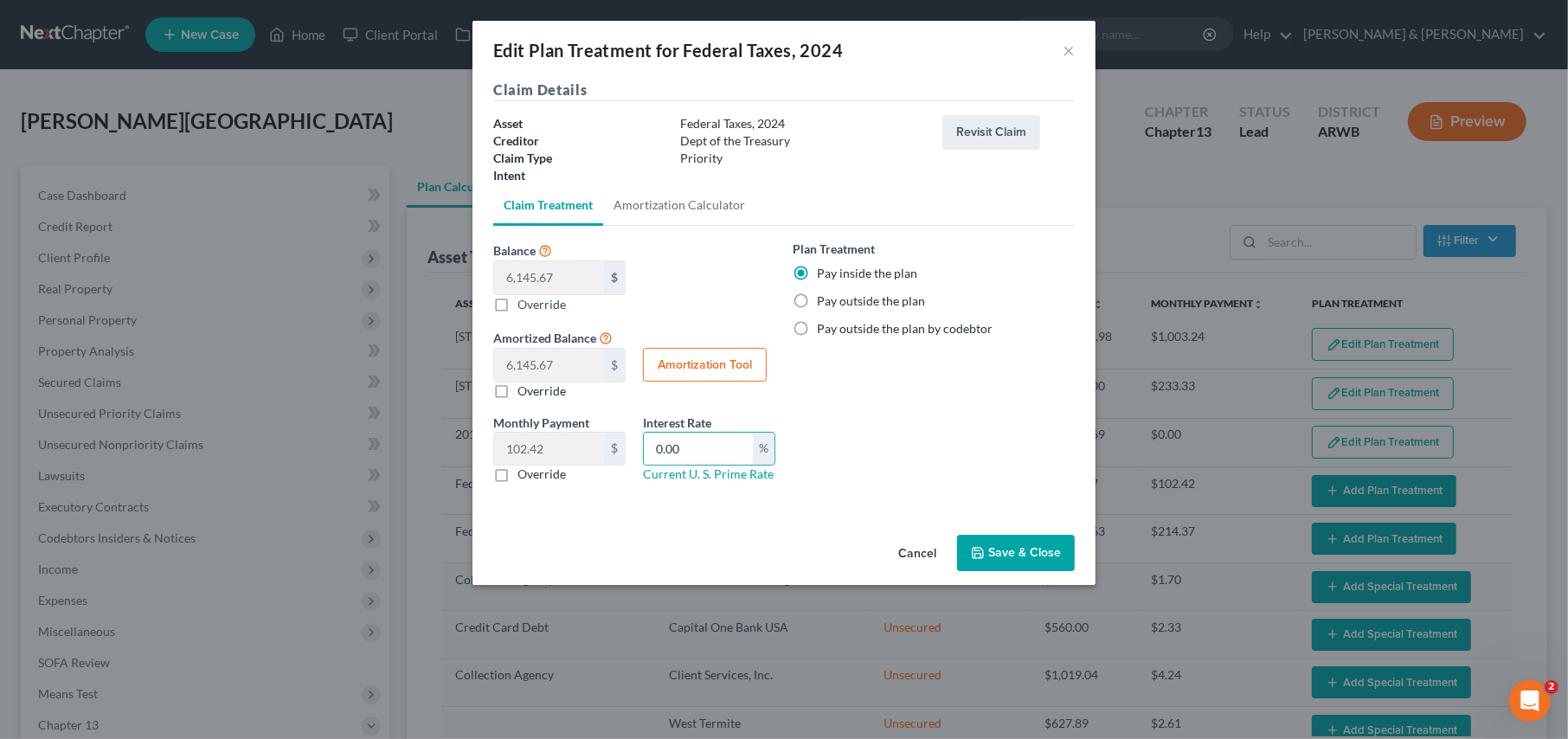
click at [995, 551] on button "Save & Close" at bounding box center [1016, 552] width 117 height 36
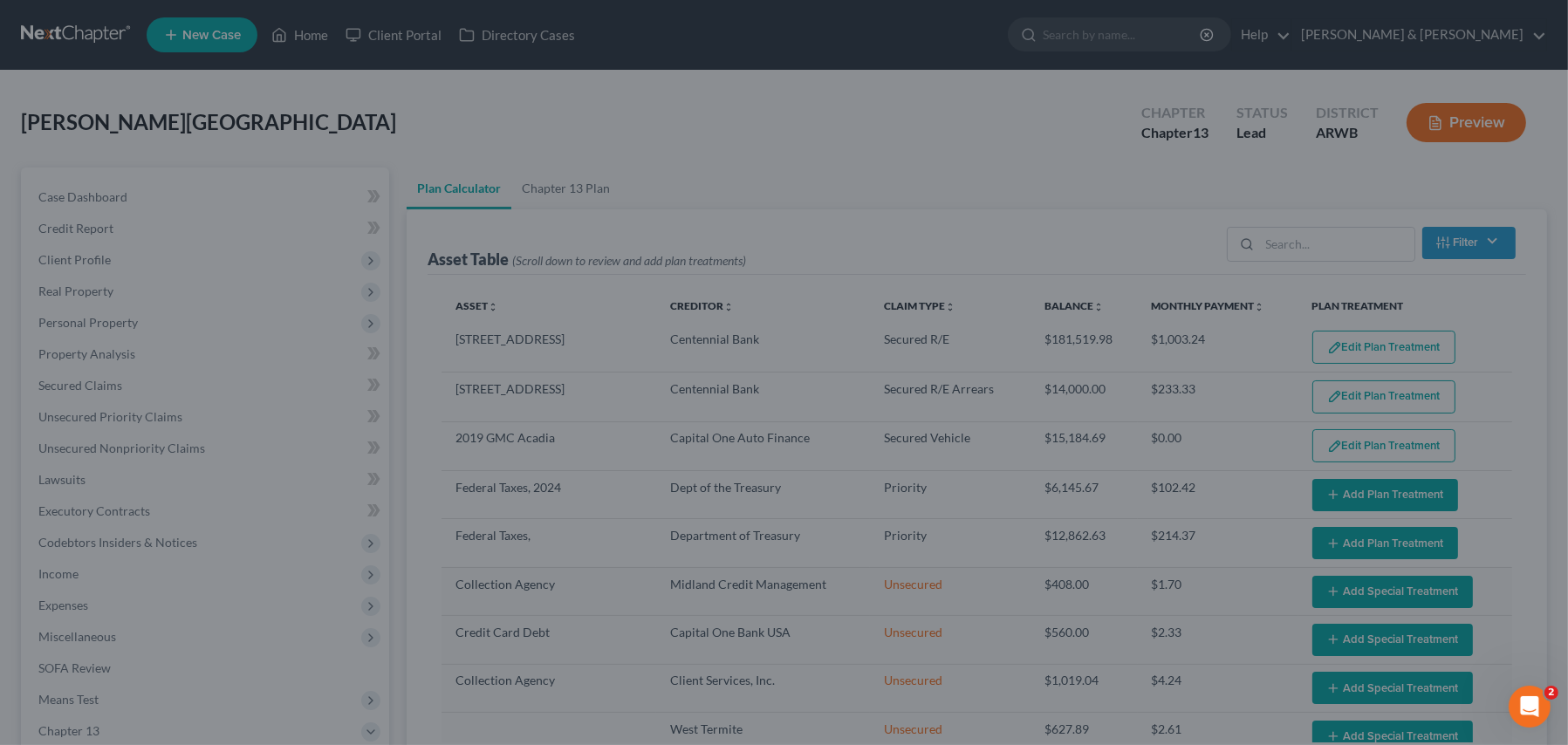
select select "59"
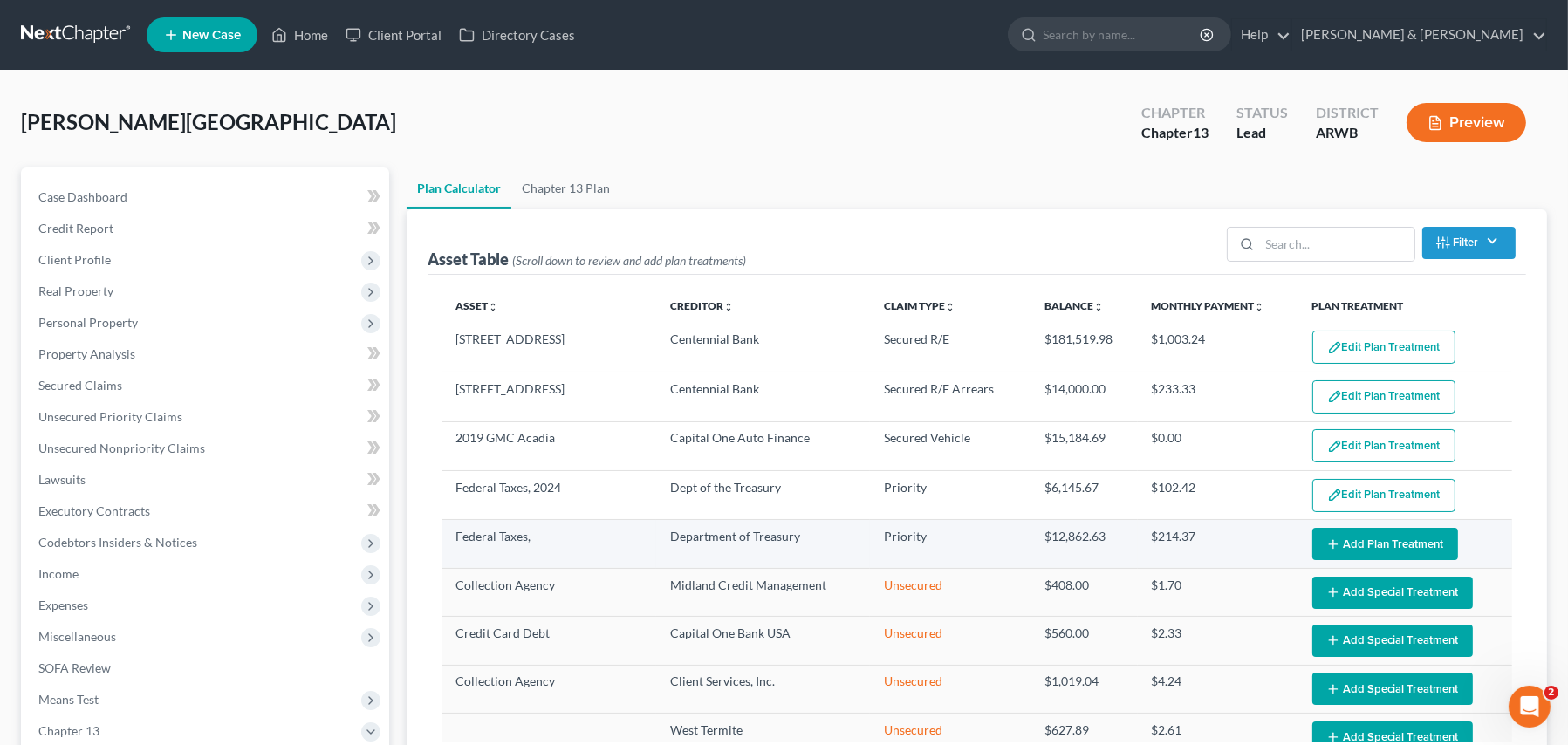
click at [1350, 542] on button "Add Plan Treatment" at bounding box center [1385, 544] width 146 height 33
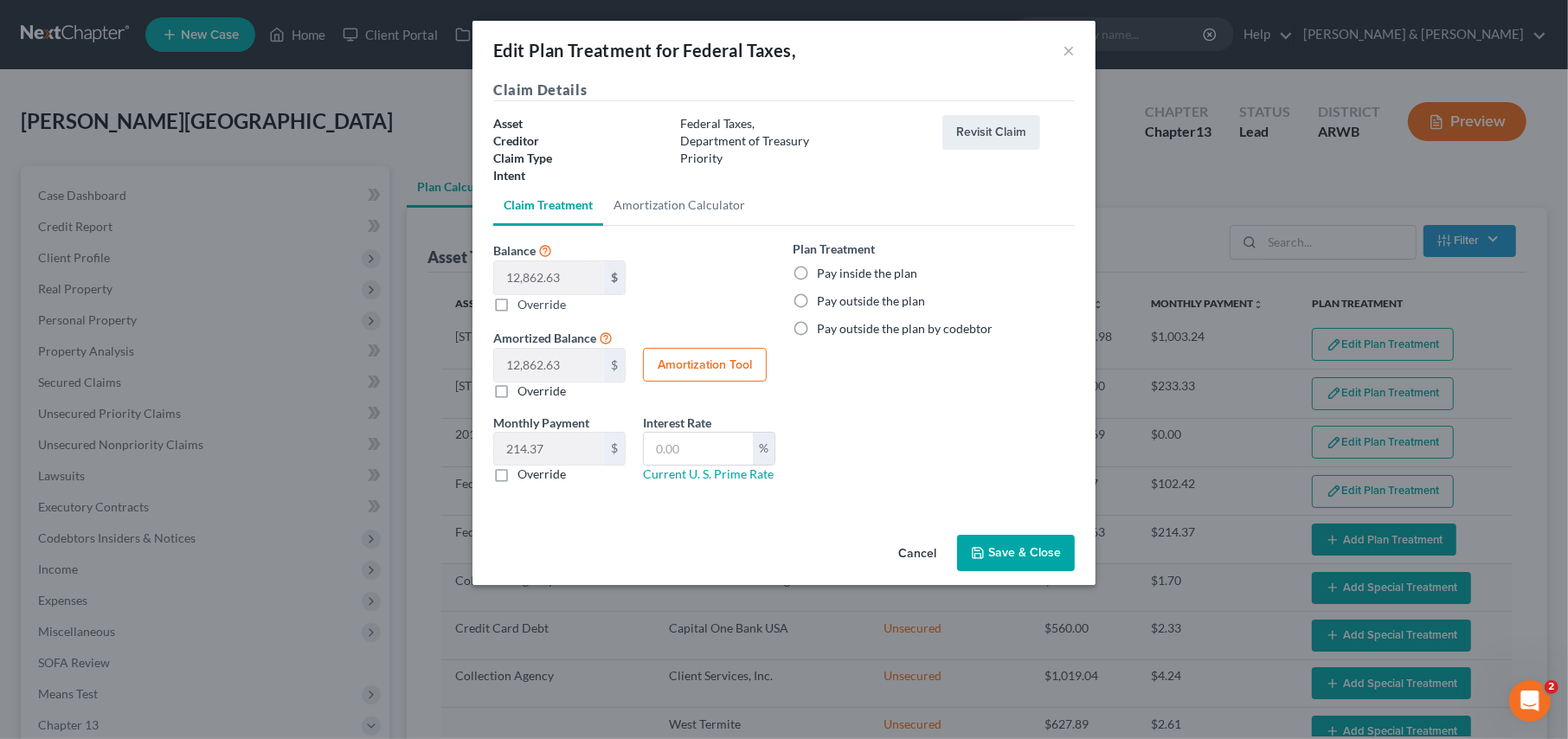
click at [816, 271] on label "Pay inside the plan" at bounding box center [866, 273] width 101 height 18
click at [824, 271] on input "Pay inside the plan" at bounding box center [829, 269] width 11 height 11
radio input "true"
click at [705, 458] on input "text" at bounding box center [698, 449] width 109 height 33
type input "0.00"
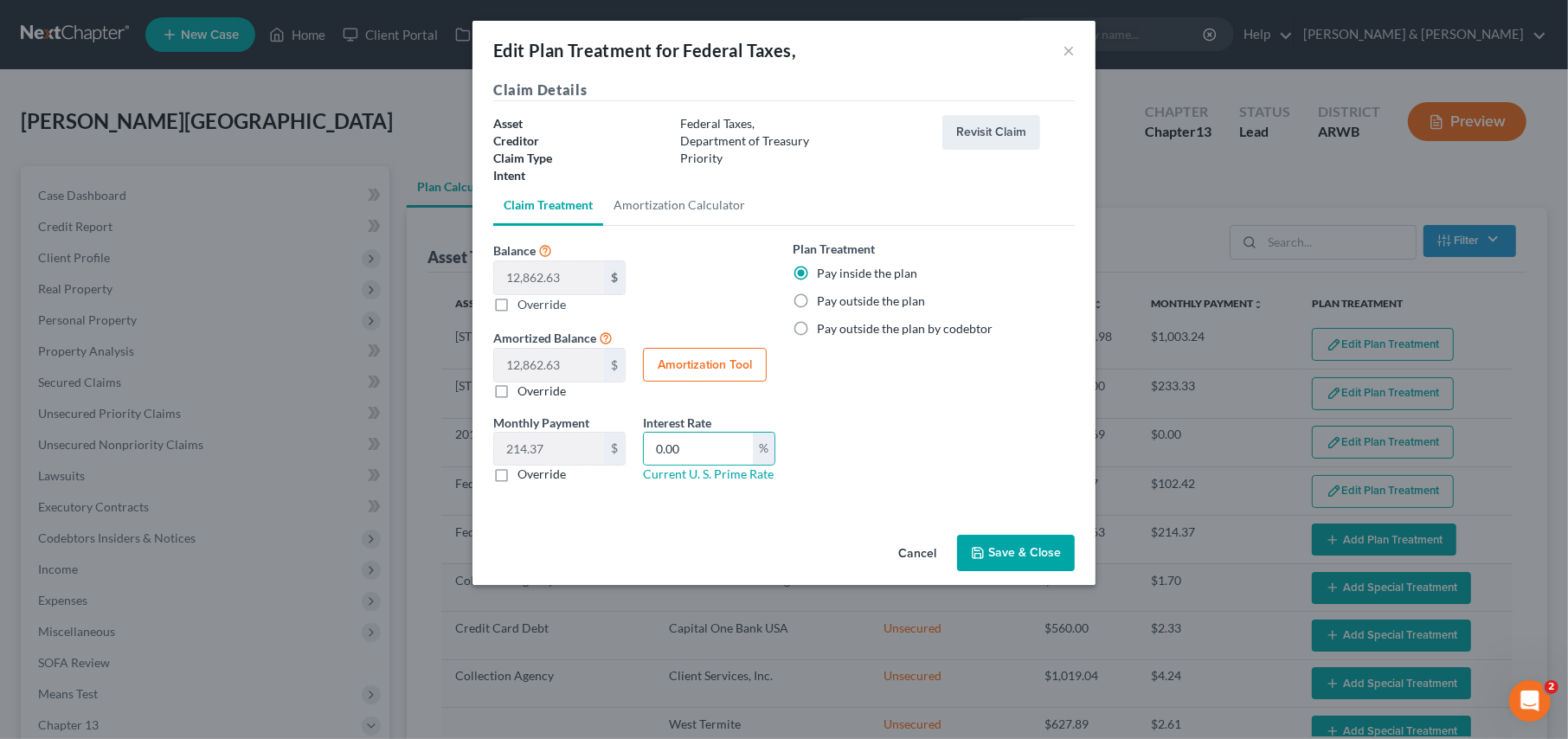
drag, startPoint x: 1036, startPoint y: 551, endPoint x: 1061, endPoint y: 567, distance: 29.7
click at [1036, 552] on button "Save & Close" at bounding box center [1016, 552] width 117 height 36
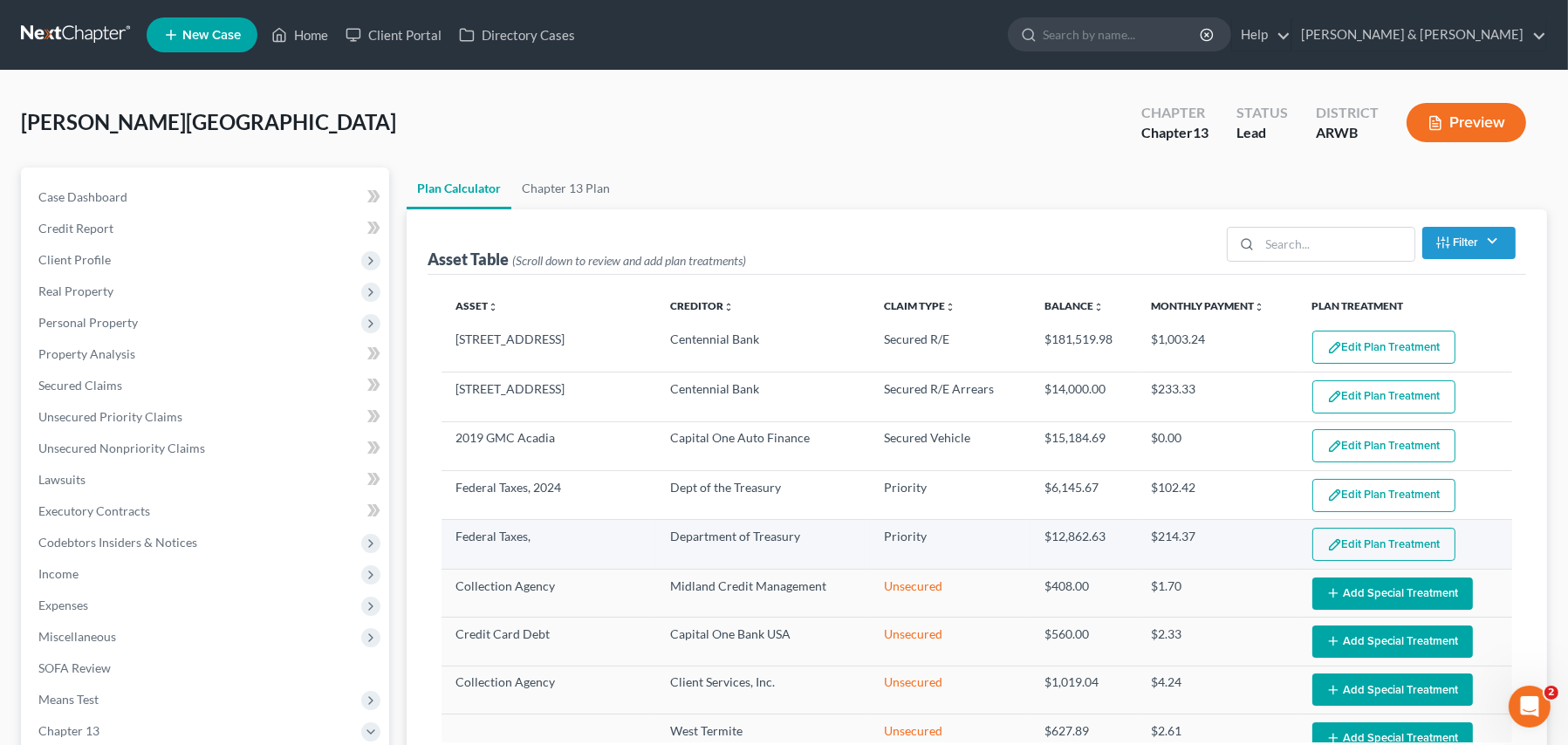
select select "59"
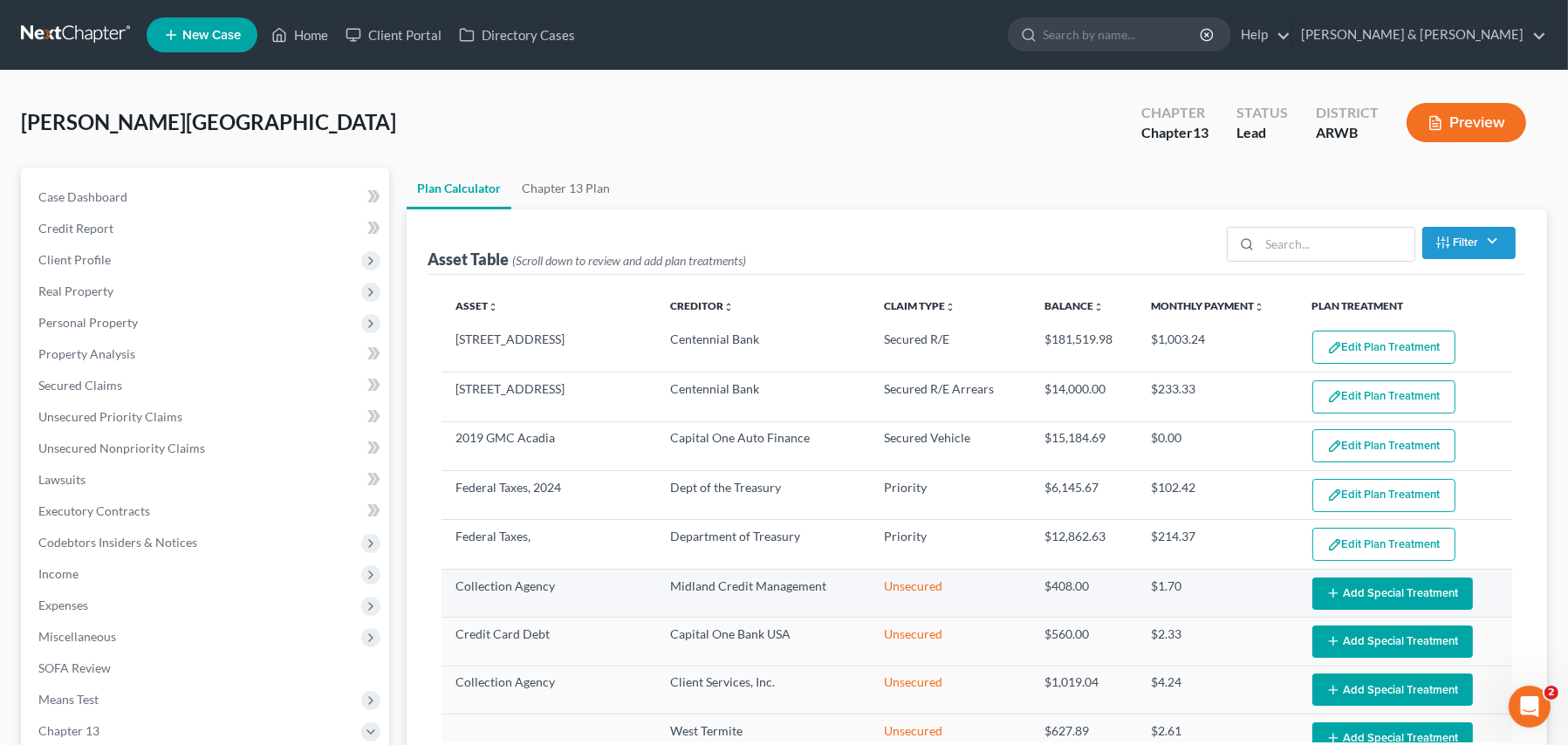
scroll to position [87, 0]
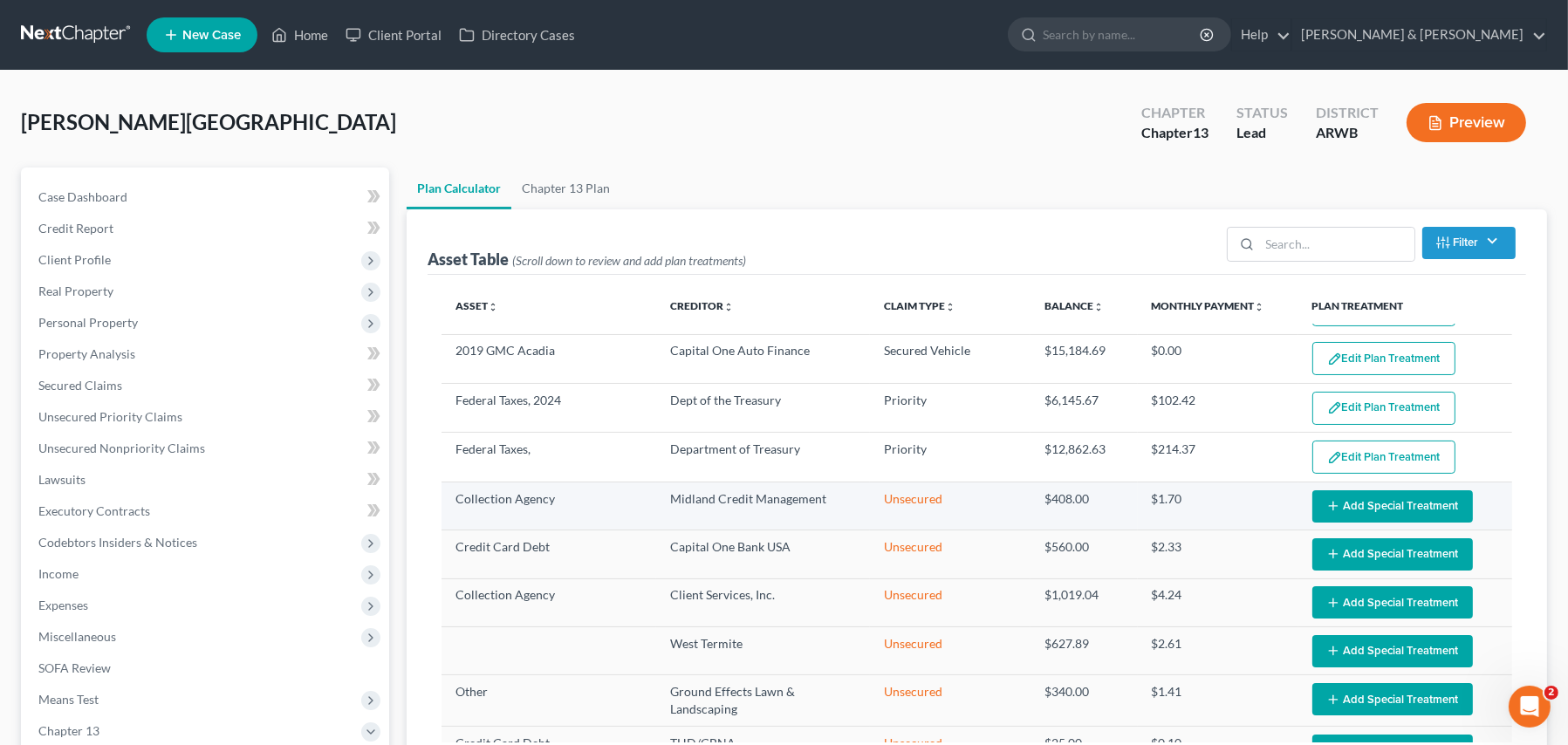
click at [1354, 513] on button "Add Special Treatment" at bounding box center [1392, 506] width 161 height 33
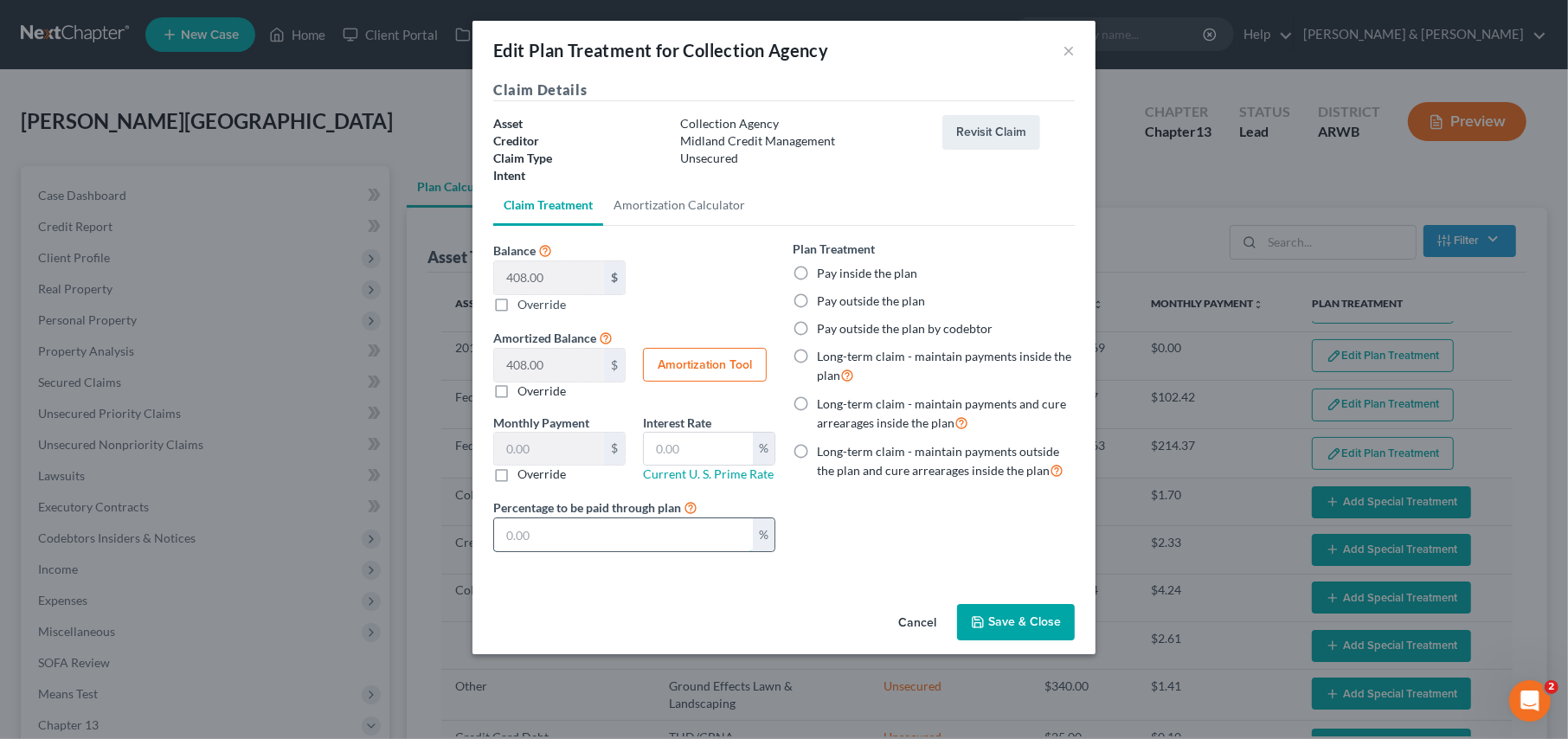
click at [541, 540] on input "text" at bounding box center [623, 535] width 258 height 33
type input "0"
type input "0.00"
click at [983, 623] on icon "button" at bounding box center [978, 622] width 11 height 11
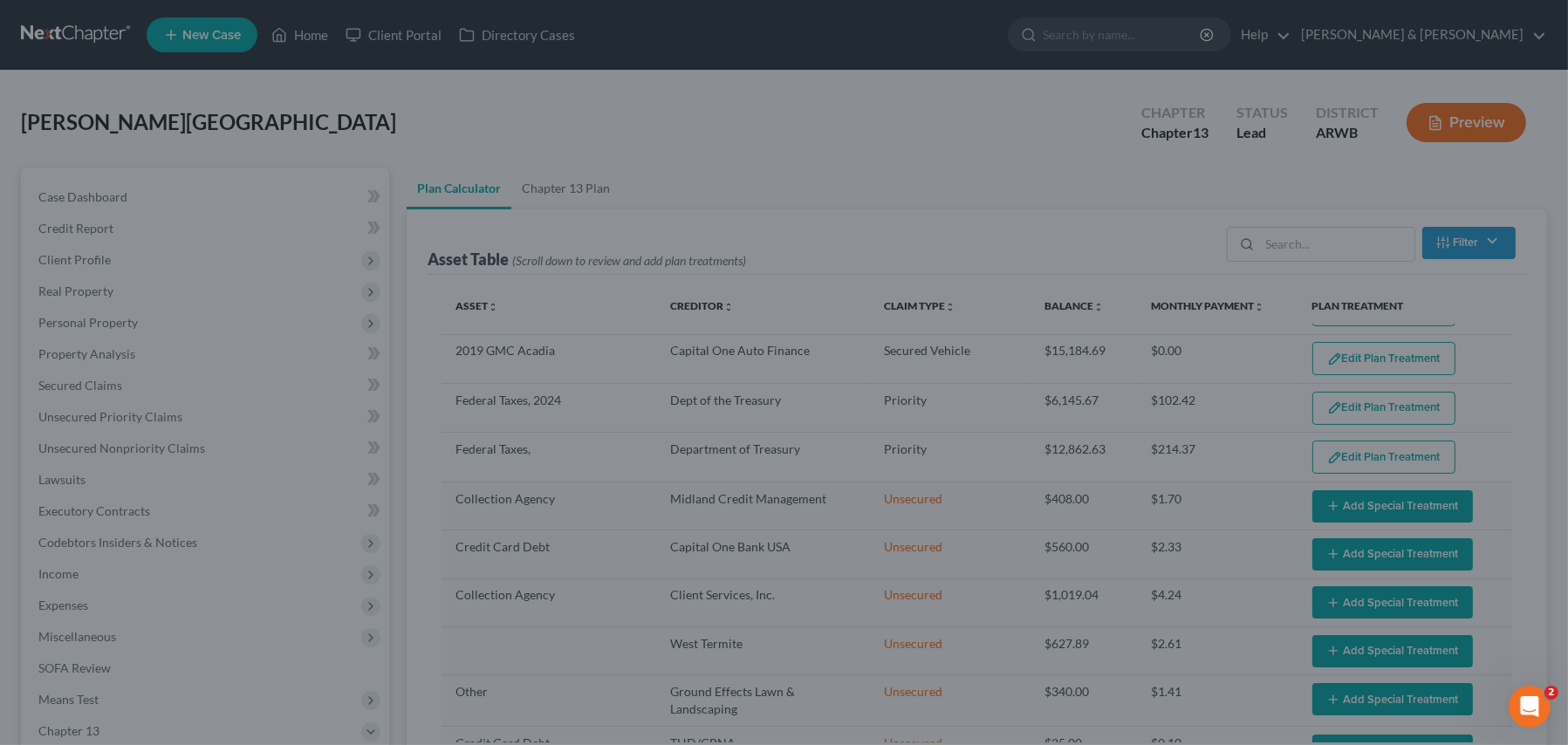
select select "59"
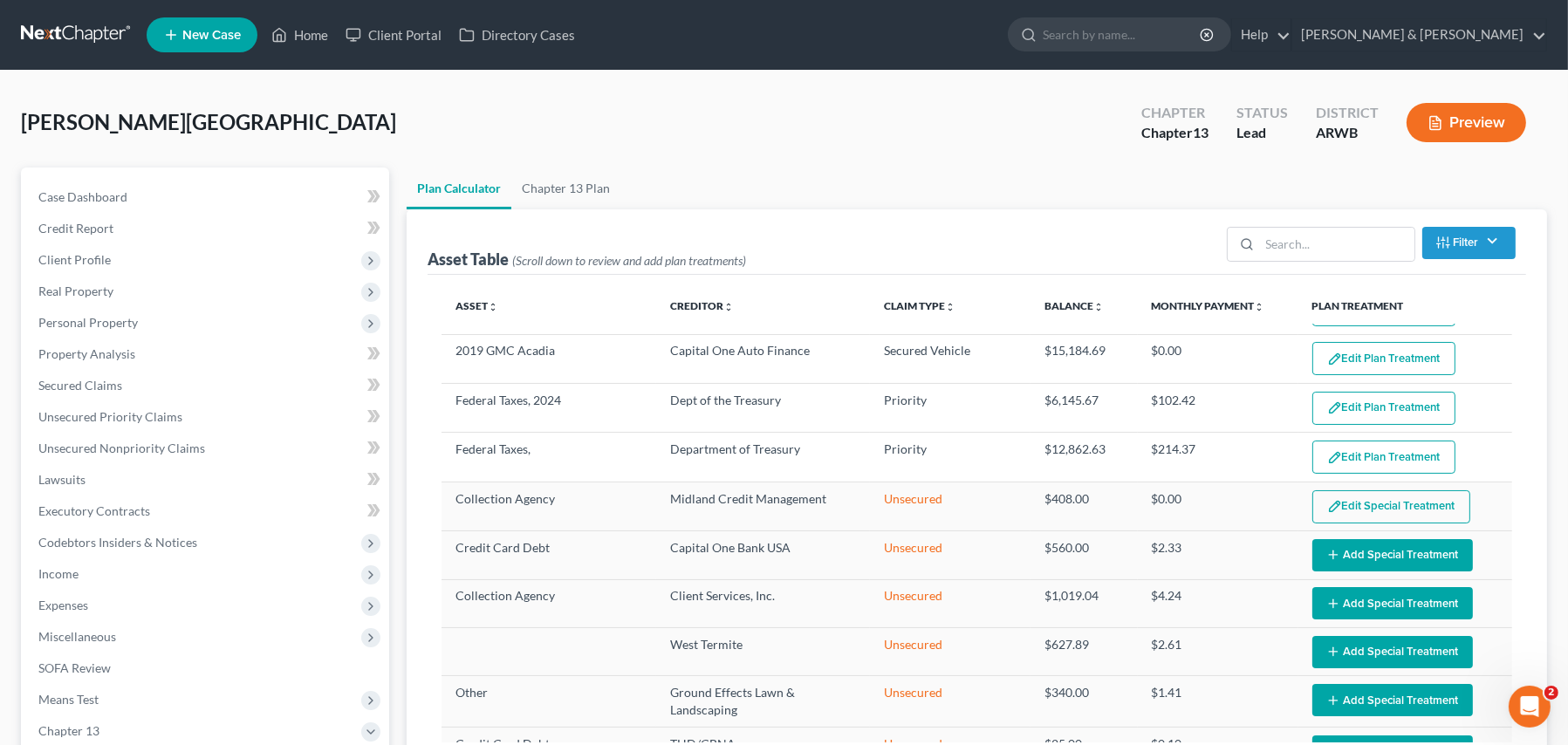
click at [1349, 552] on button "Add Special Treatment" at bounding box center [1392, 555] width 161 height 33
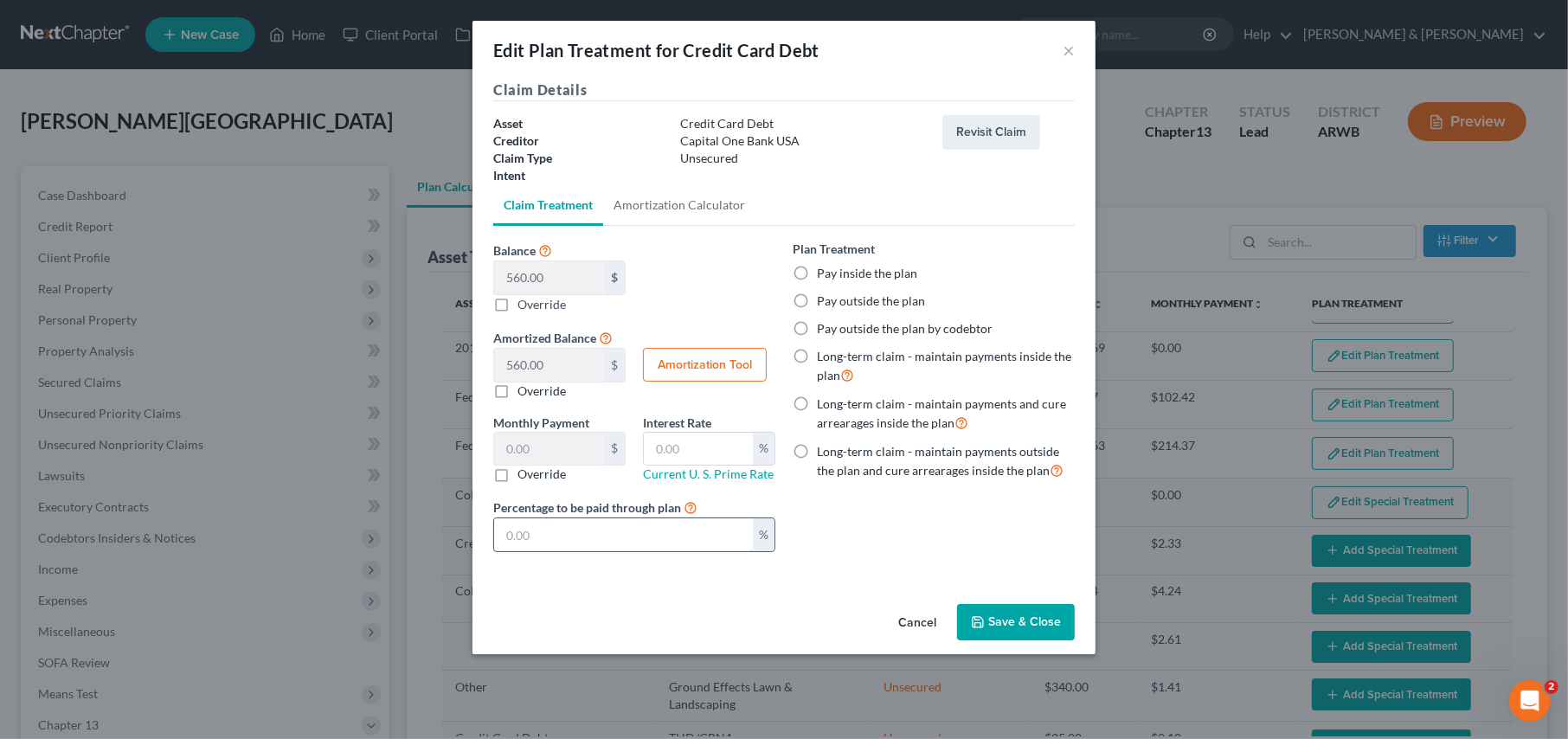
click at [593, 536] on input "text" at bounding box center [623, 535] width 258 height 33
type input "0"
type input "0.00"
click at [988, 615] on button "Save & Close" at bounding box center [1016, 622] width 117 height 36
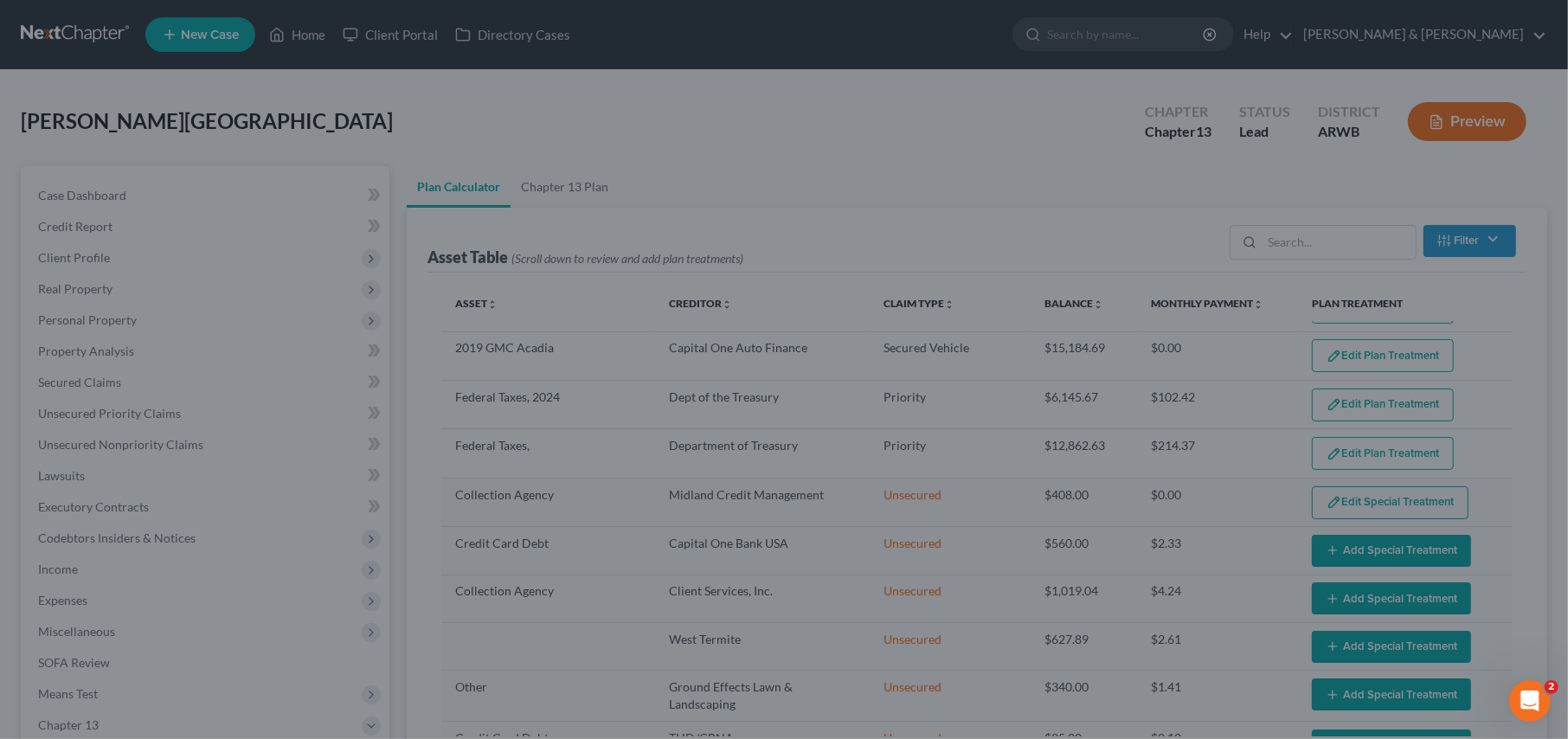
select select "59"
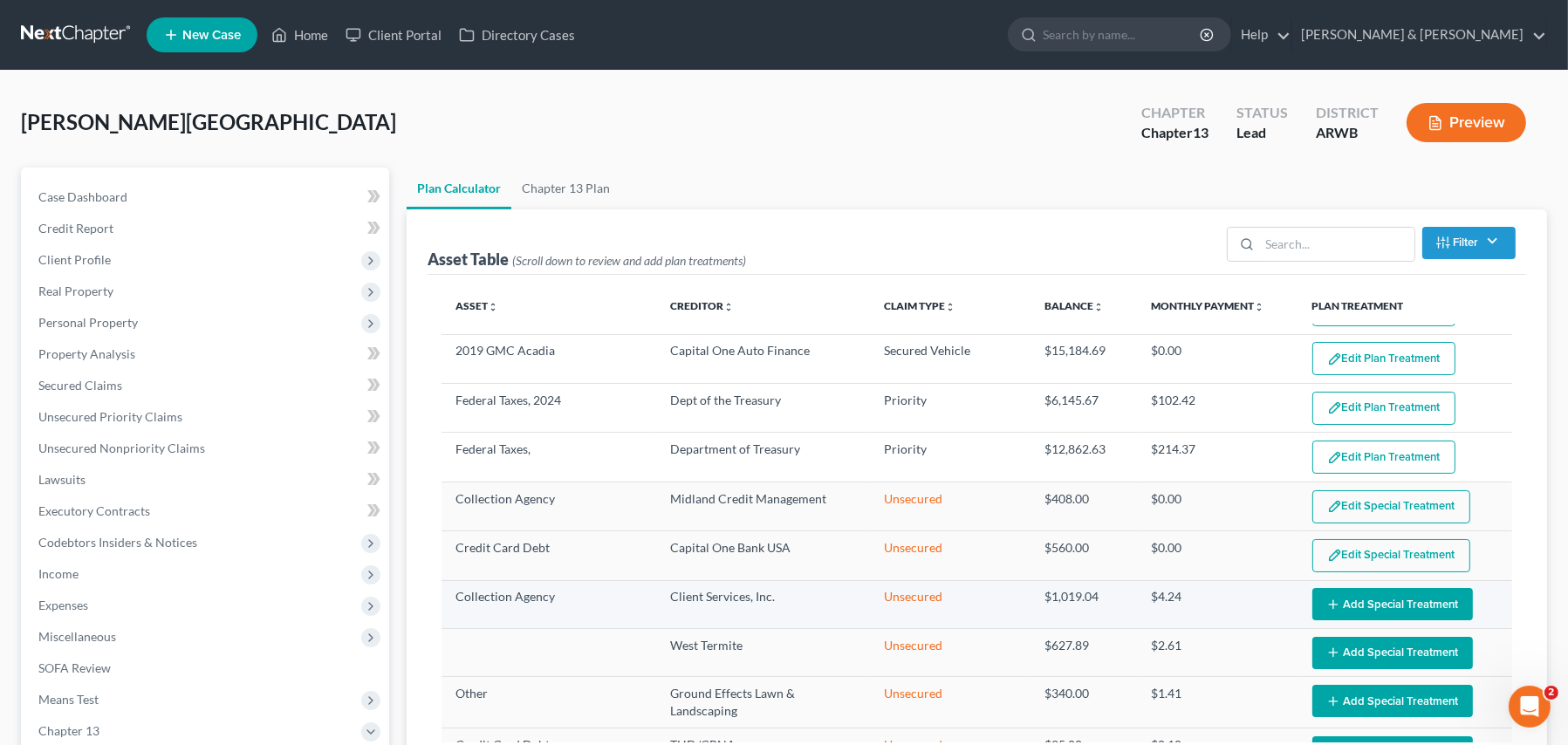
click at [1375, 598] on button "Add Special Treatment" at bounding box center [1392, 604] width 161 height 33
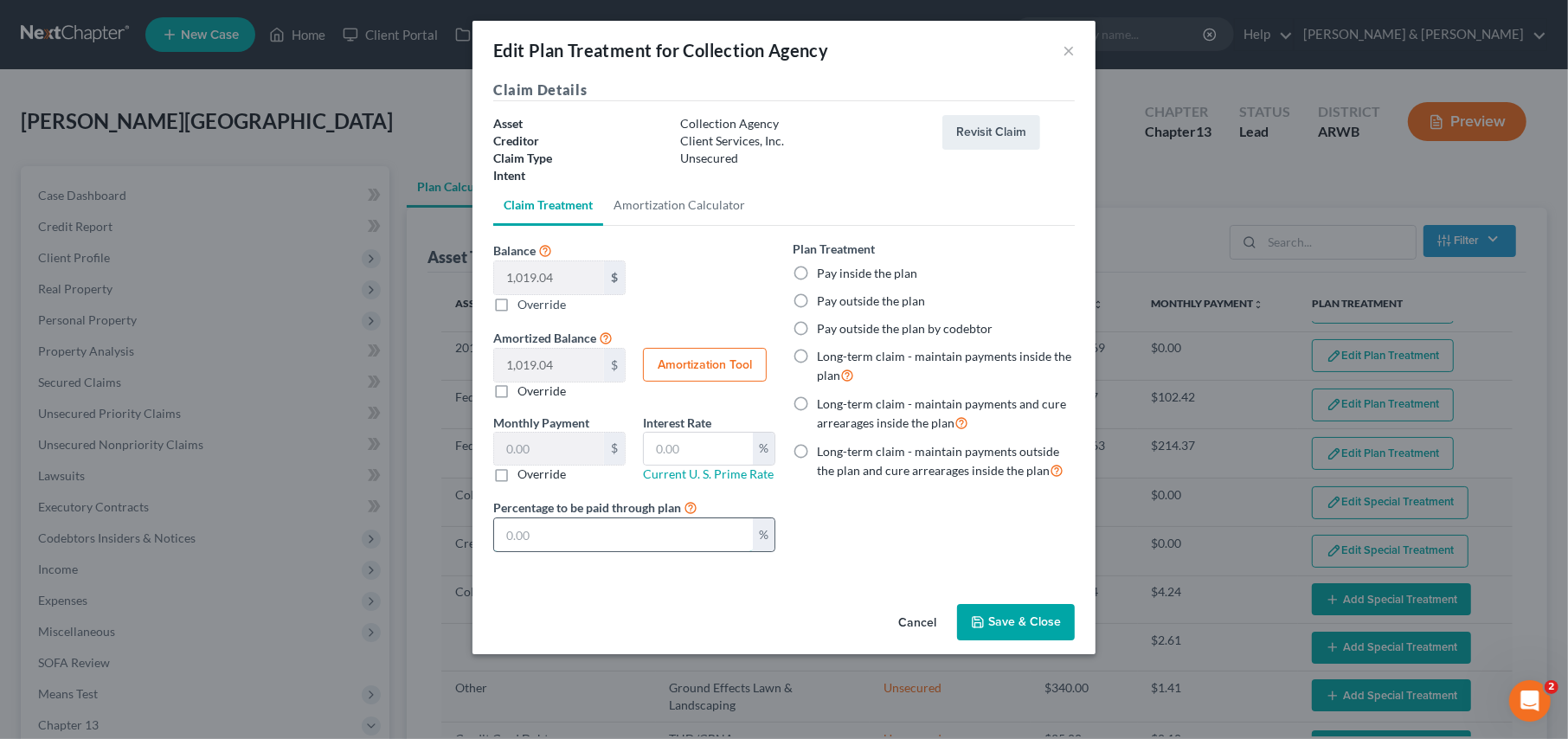
click at [552, 544] on input "text" at bounding box center [623, 535] width 258 height 33
type input "0.00"
type input "0"
click at [1034, 612] on button "Save & Close" at bounding box center [1016, 622] width 117 height 36
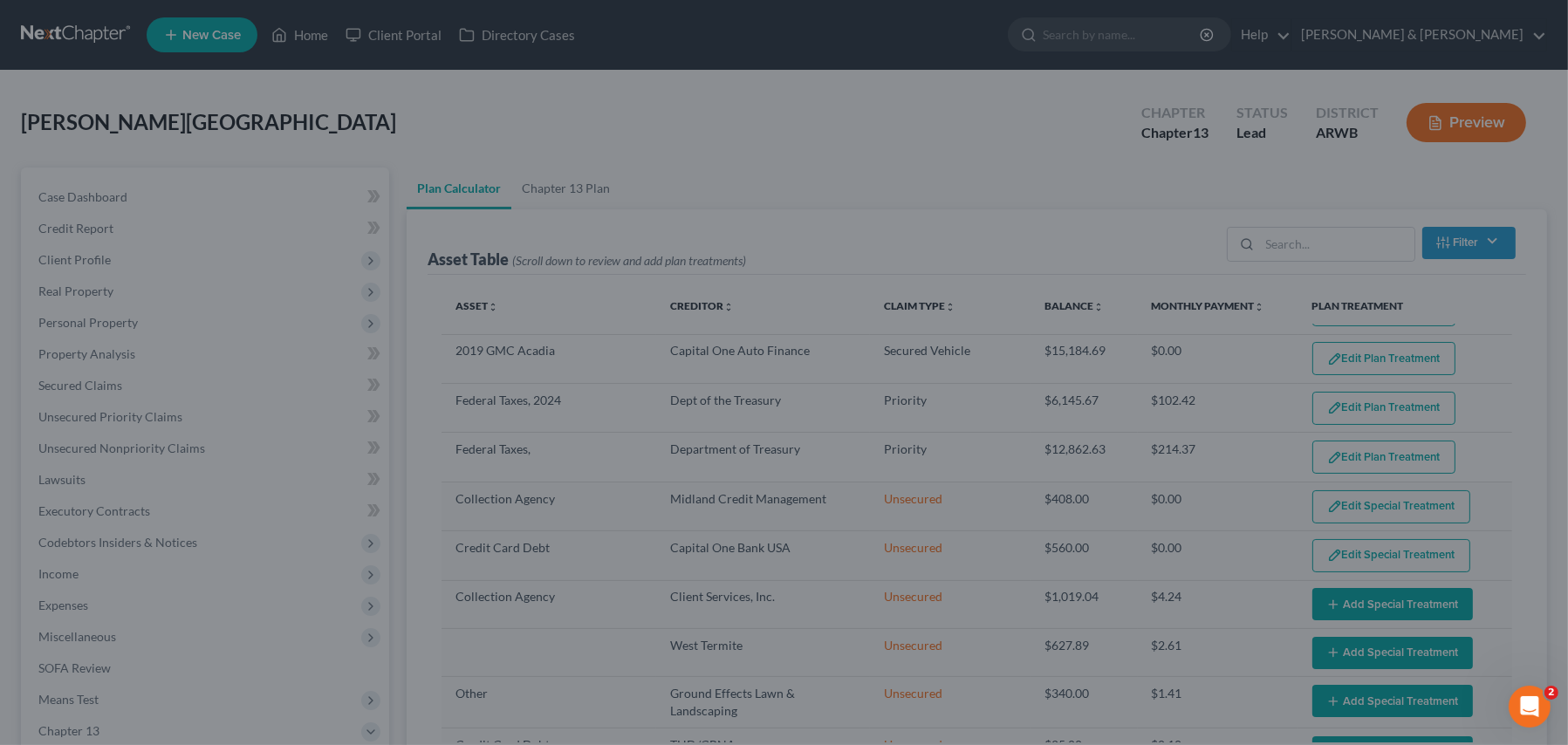
select select "59"
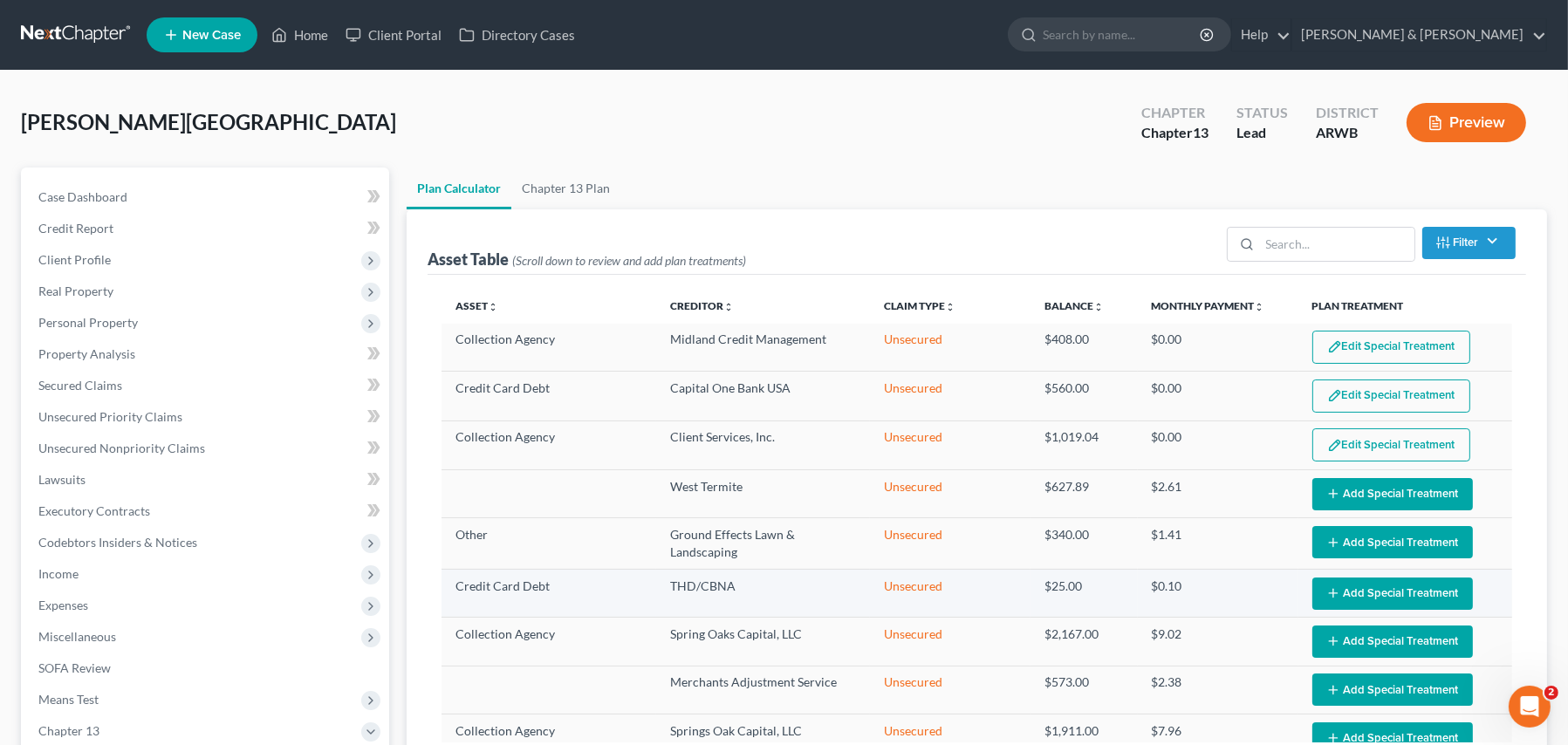
scroll to position [261, 0]
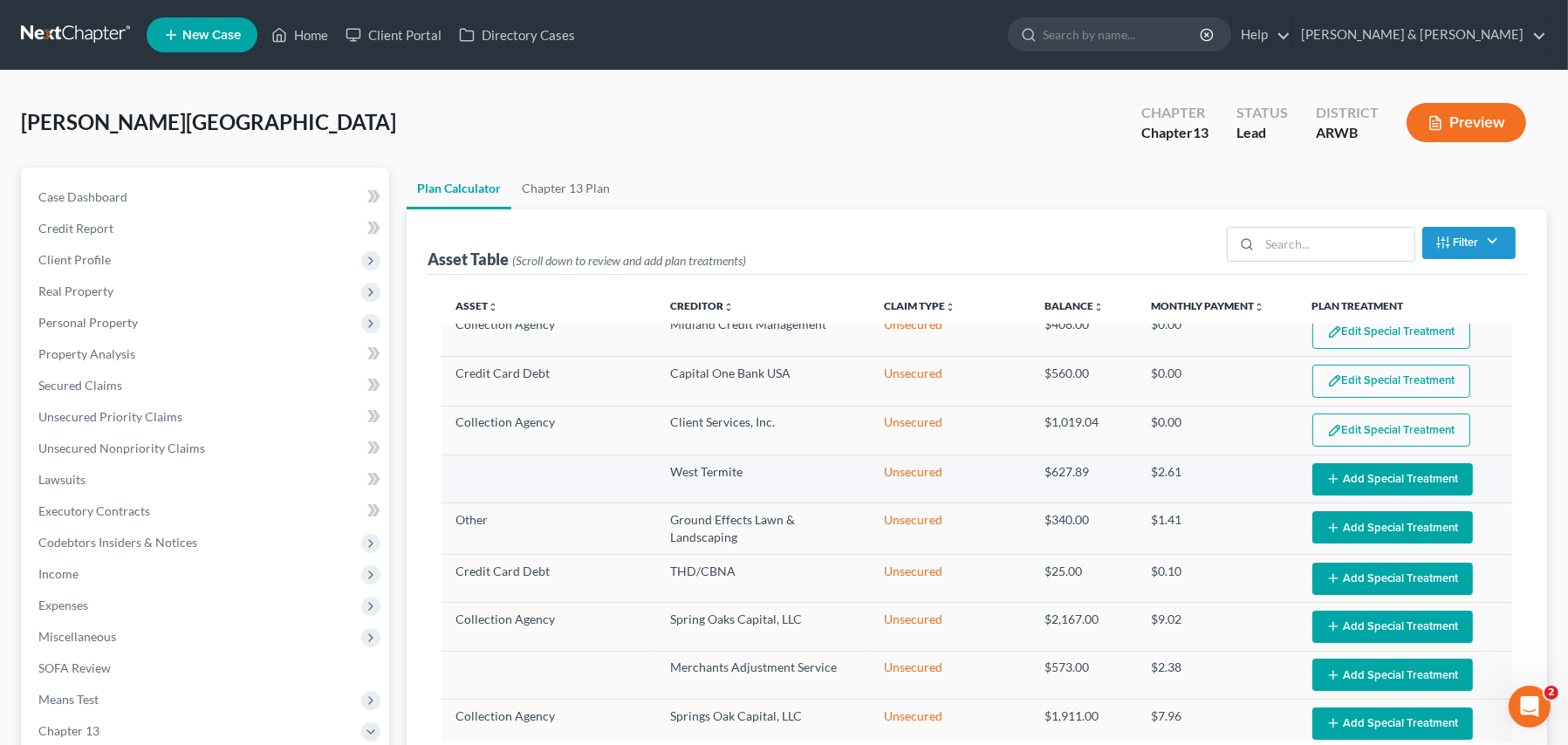
click at [1317, 468] on button "Add Special Treatment" at bounding box center [1392, 479] width 161 height 33
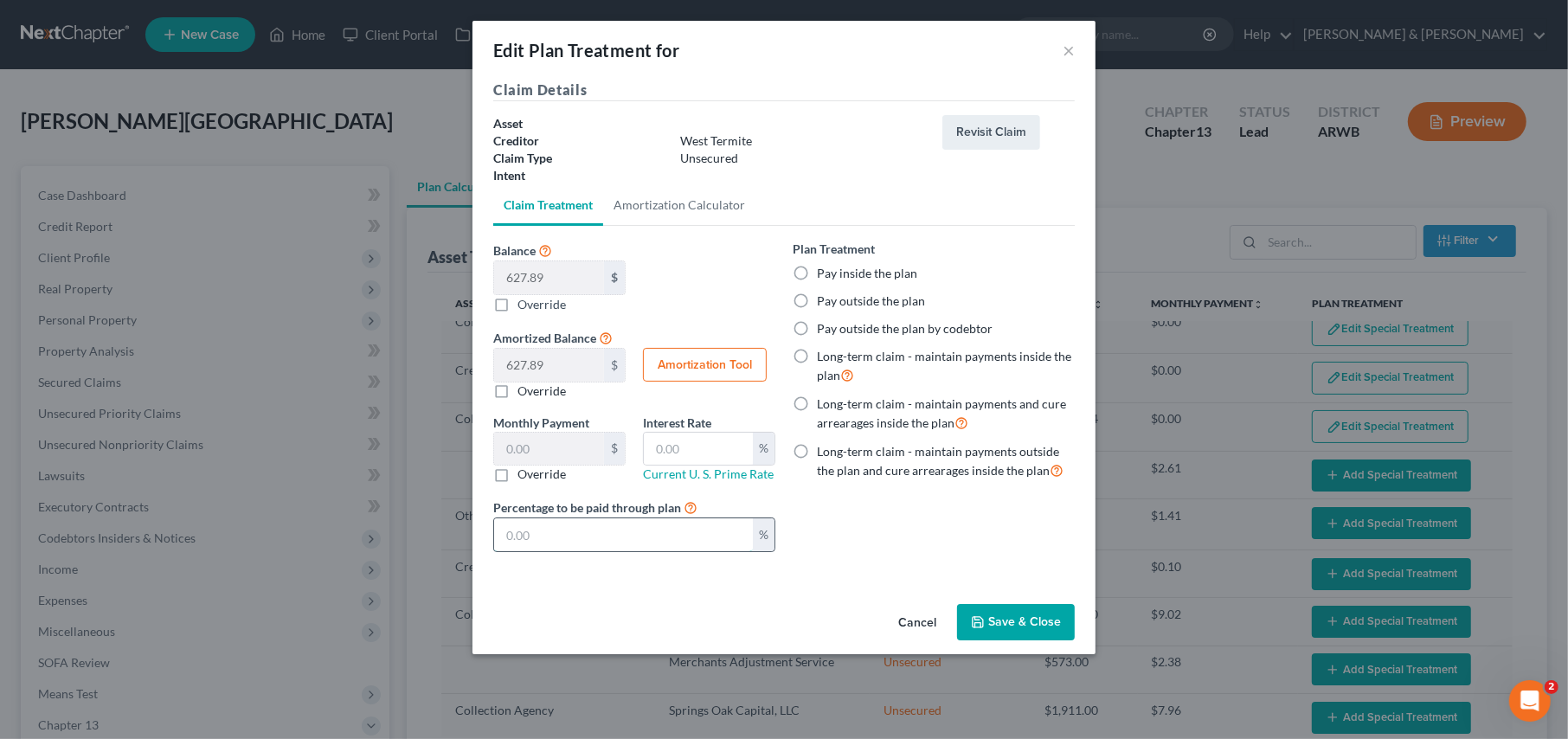
click at [559, 530] on input "text" at bounding box center [623, 535] width 258 height 33
type input "0"
type input "0.00"
click at [1017, 629] on button "Save & Close" at bounding box center [1016, 622] width 117 height 36
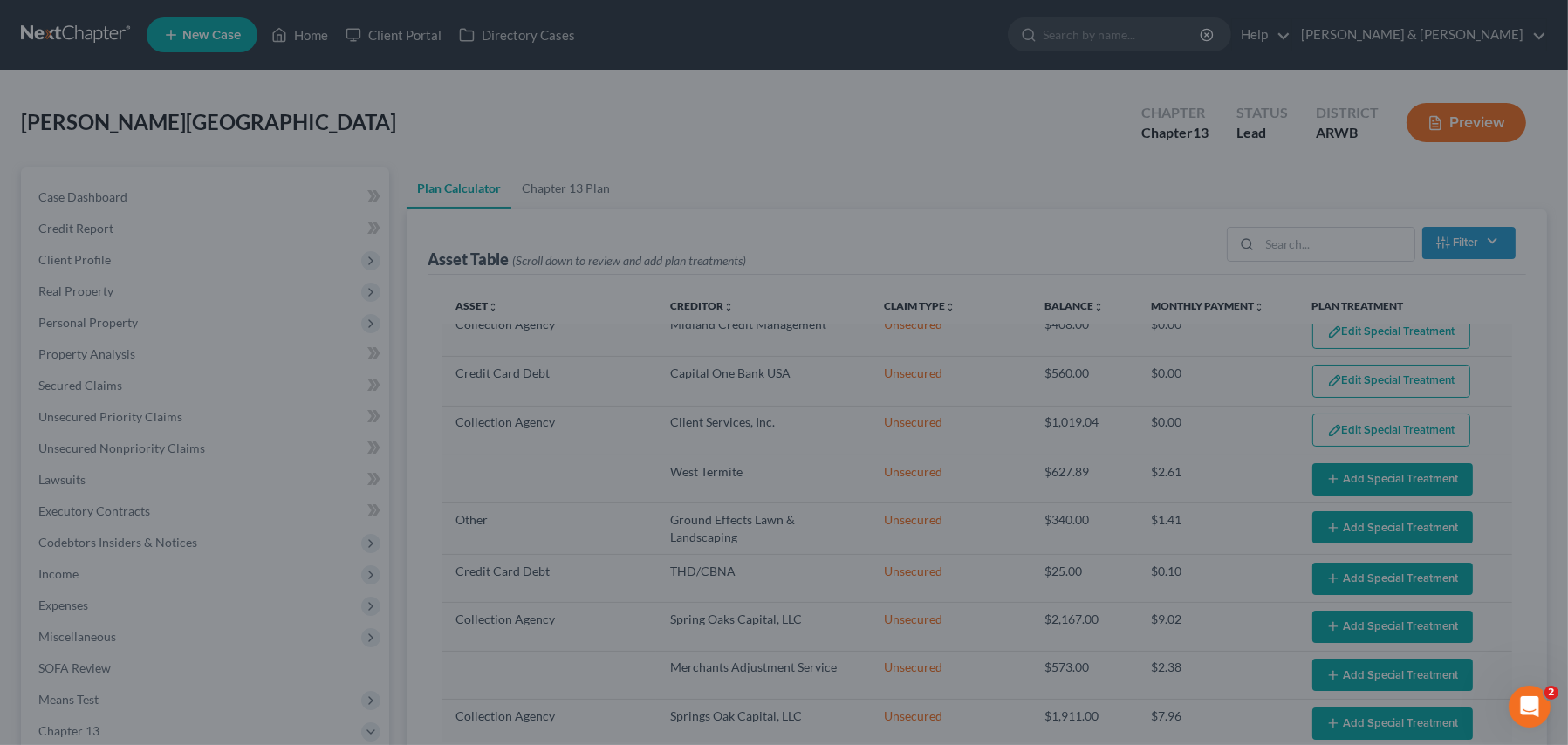
select select "59"
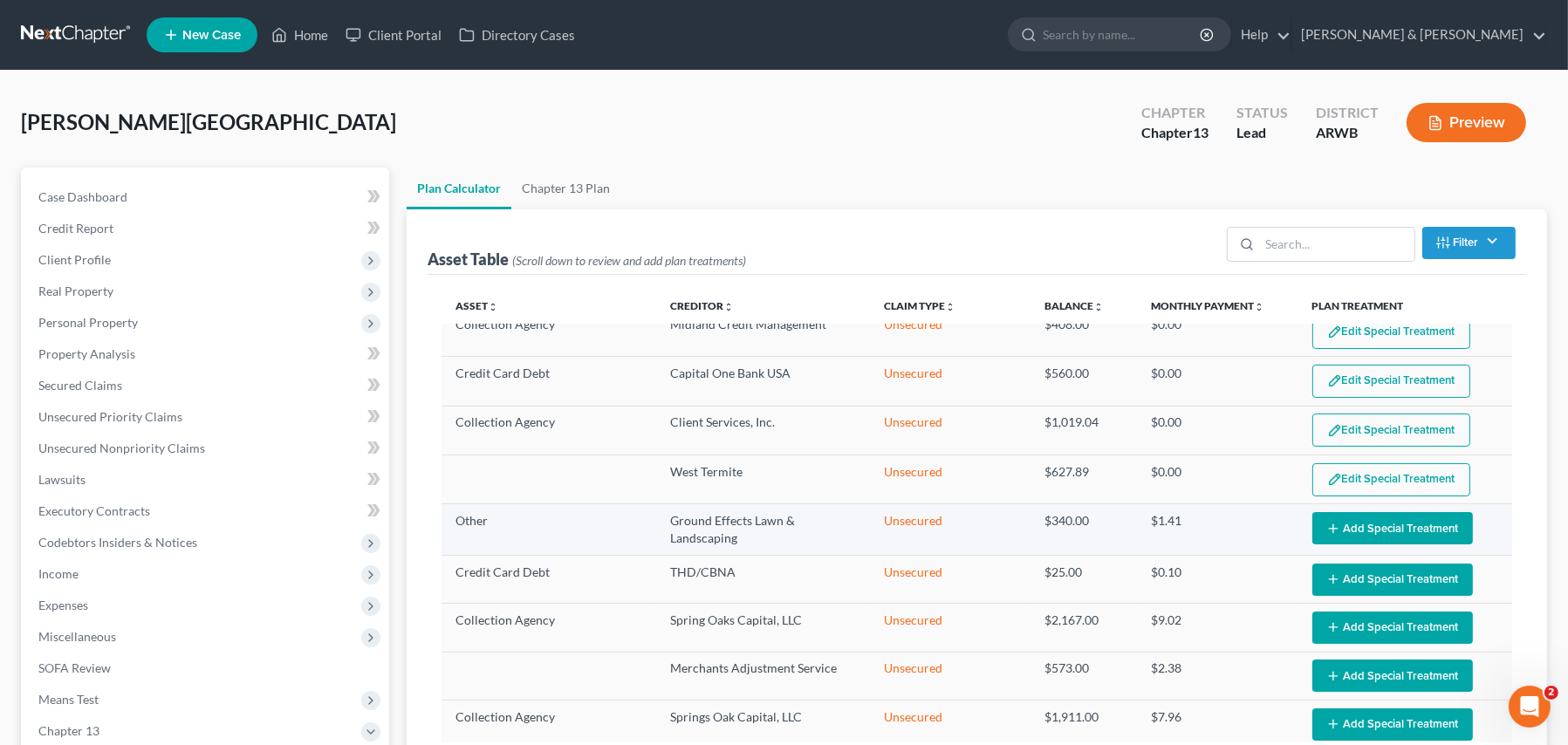
click at [1340, 532] on button "Add Special Treatment" at bounding box center [1392, 528] width 161 height 33
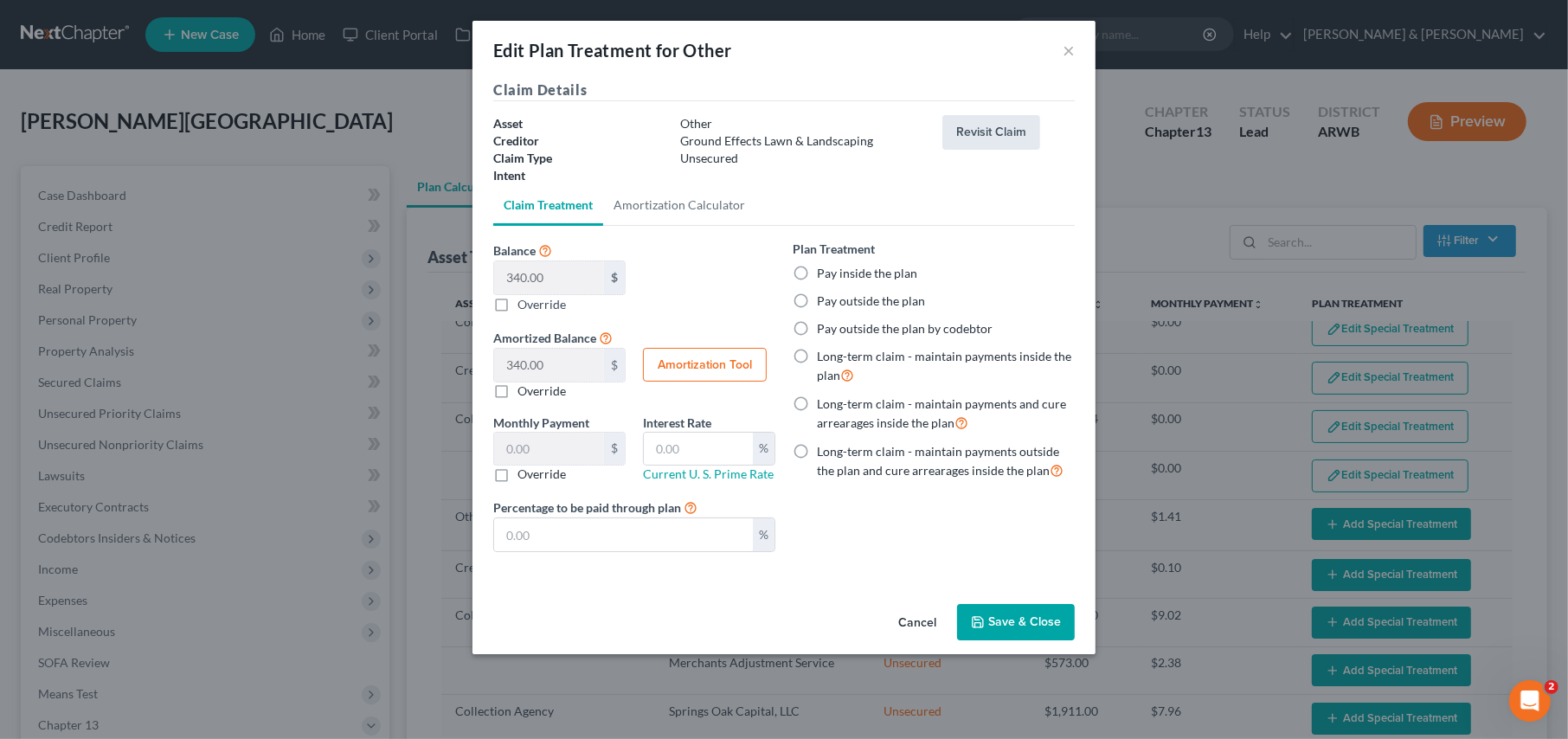
drag, startPoint x: 984, startPoint y: 124, endPoint x: 991, endPoint y: 146, distance: 23.1
click at [984, 124] on button "Revisit Claim" at bounding box center [992, 132] width 98 height 34
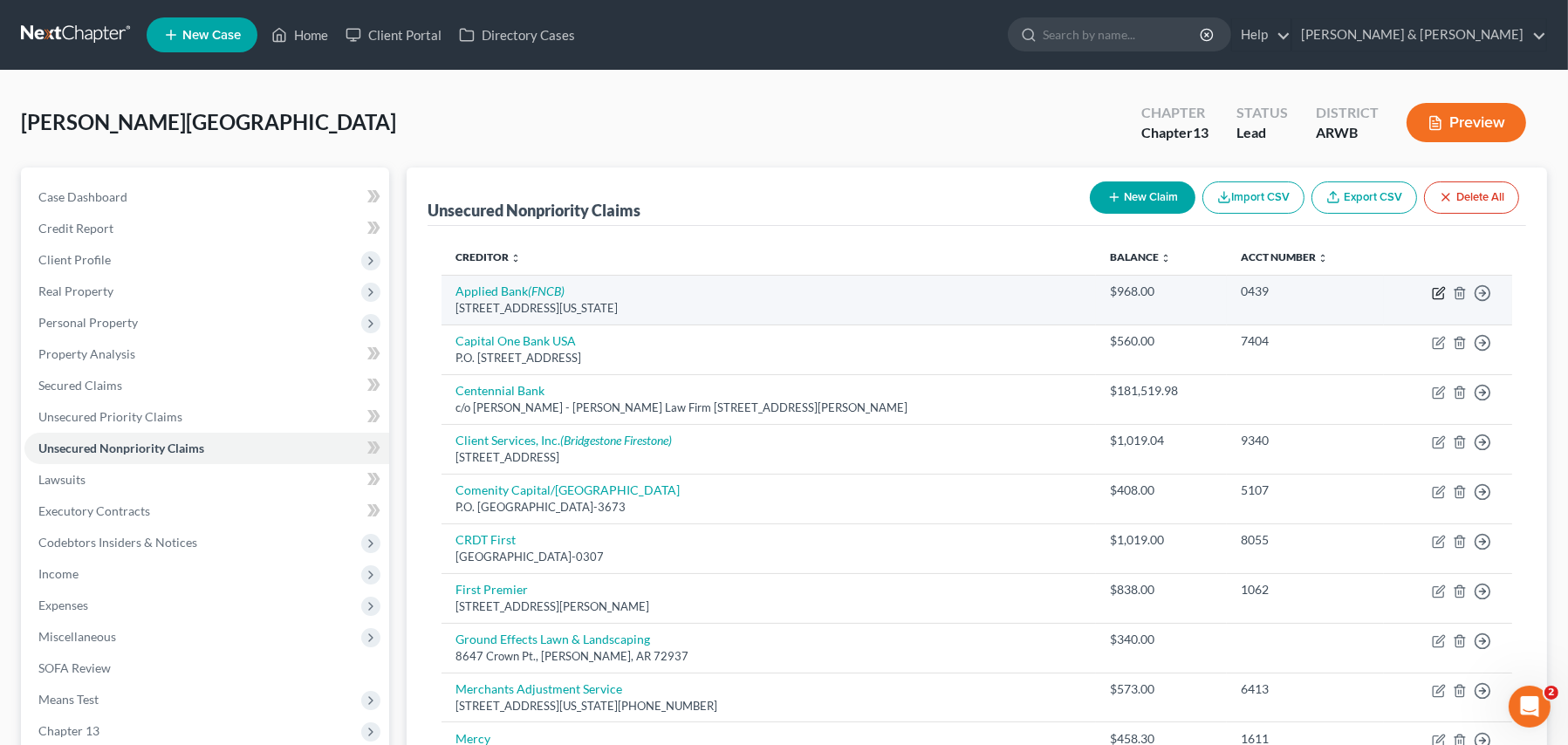
click at [1437, 297] on icon "button" at bounding box center [1439, 293] width 14 height 14
select select "7"
select select "2"
select select "0"
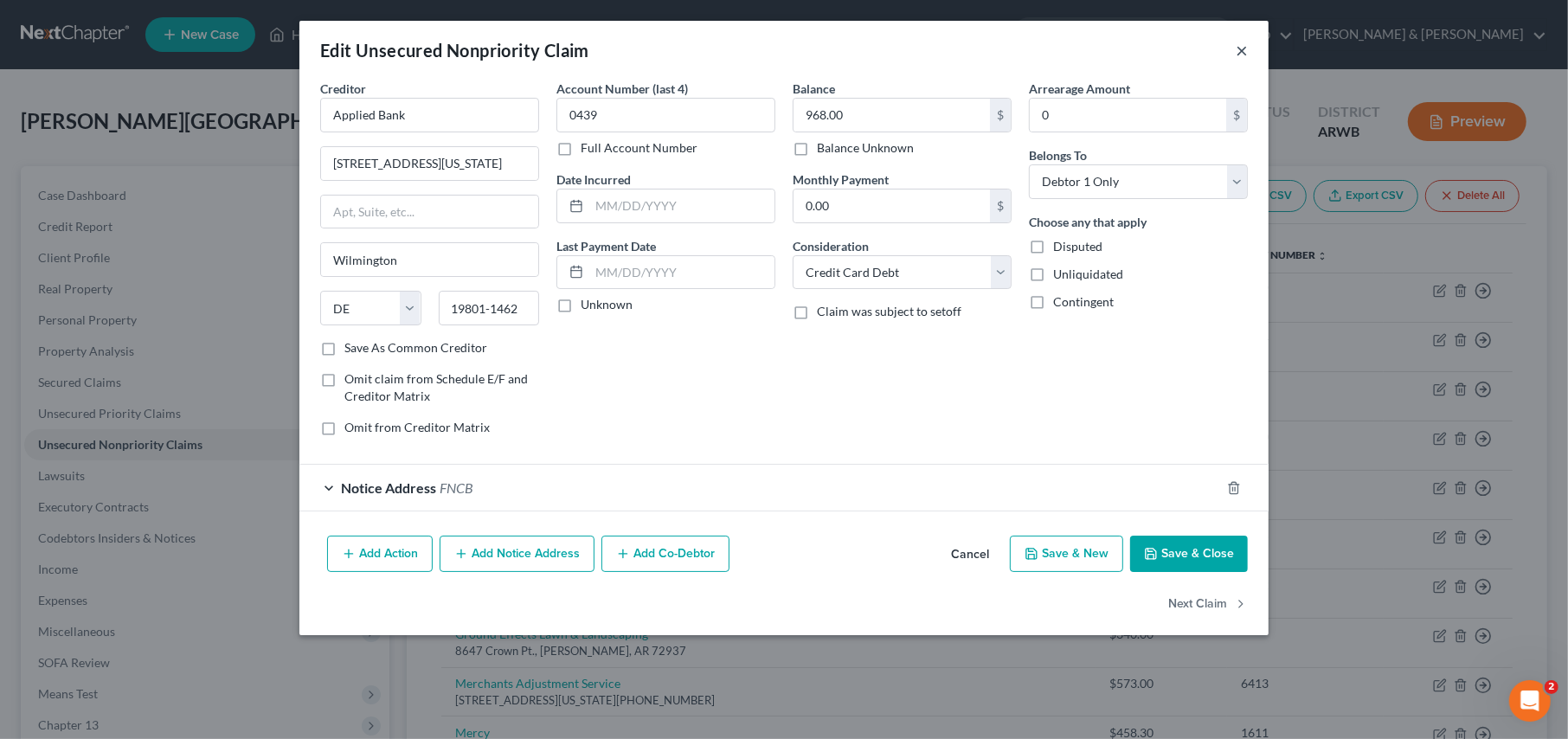
click at [1236, 49] on button "×" at bounding box center [1241, 50] width 12 height 21
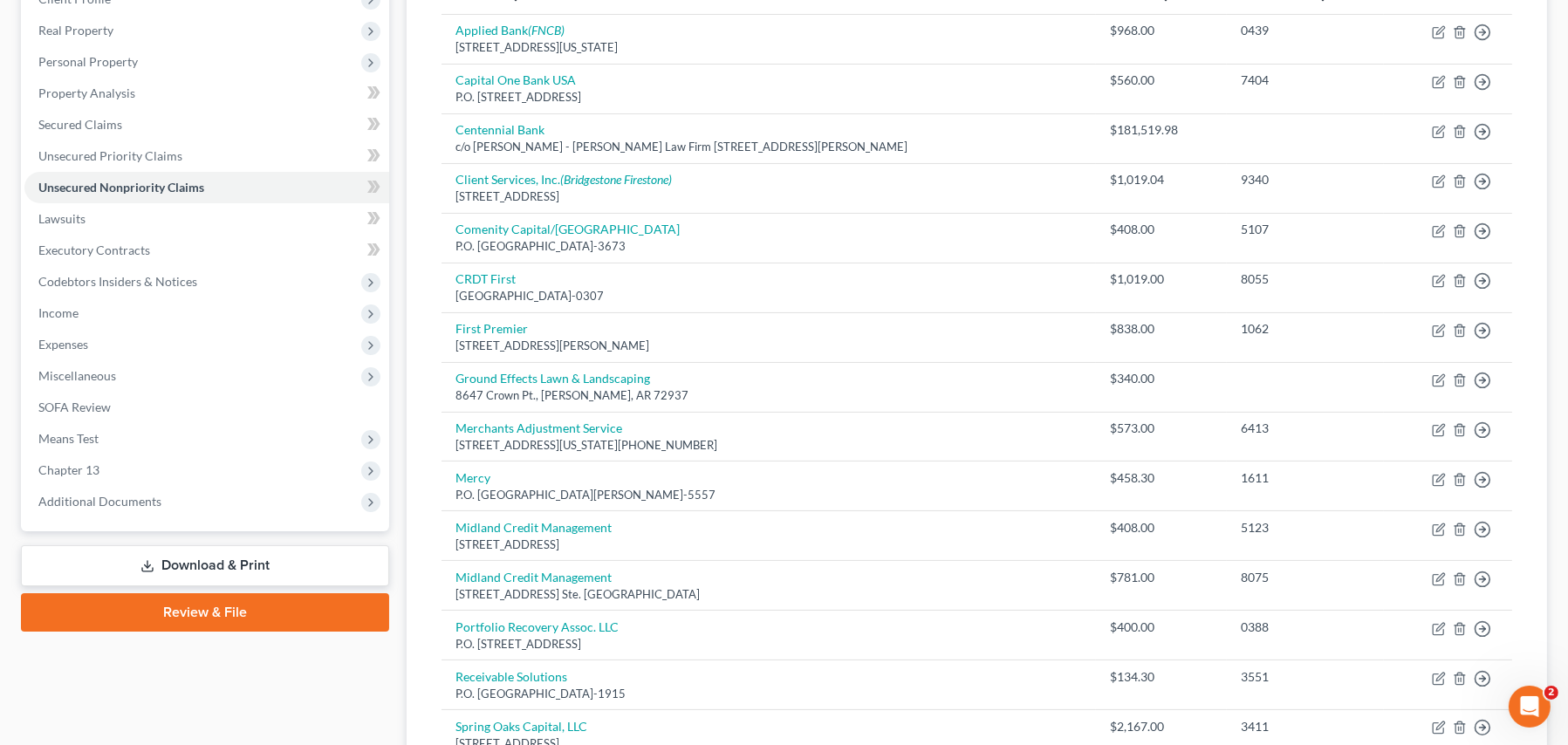
scroll to position [523, 0]
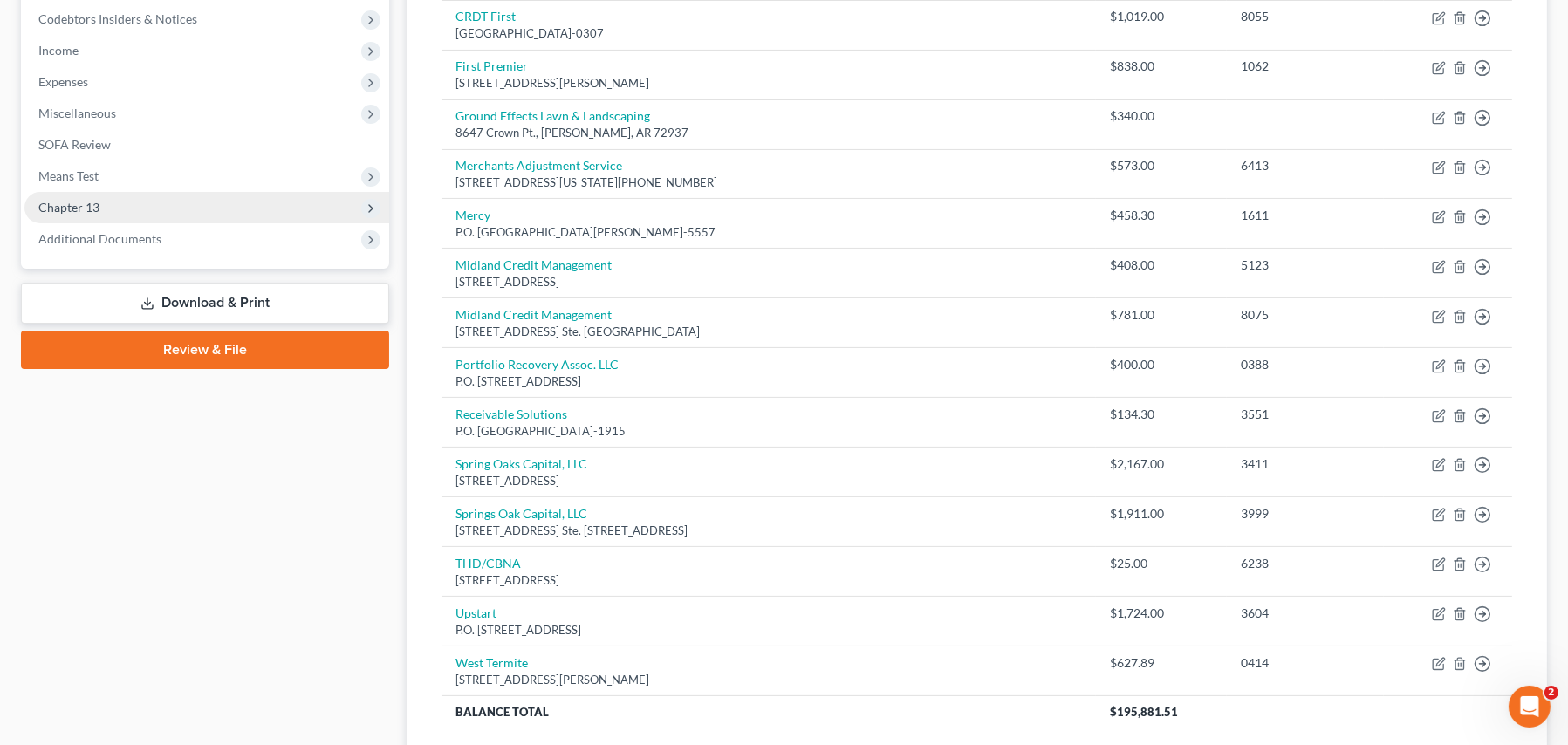
click at [45, 210] on span "Chapter 13" at bounding box center [69, 206] width 61 height 15
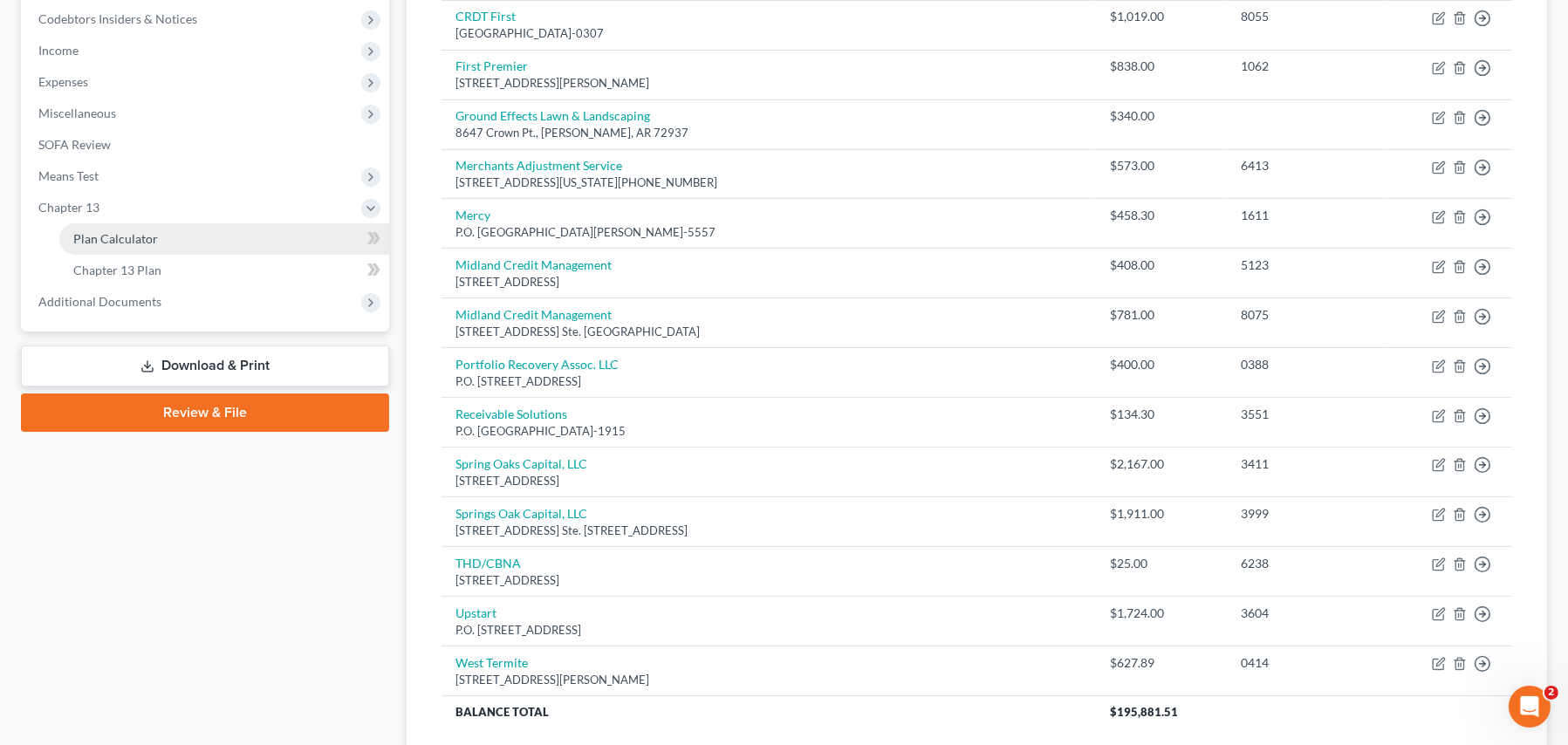
click at [113, 242] on span "Plan Calculator" at bounding box center [115, 238] width 85 height 15
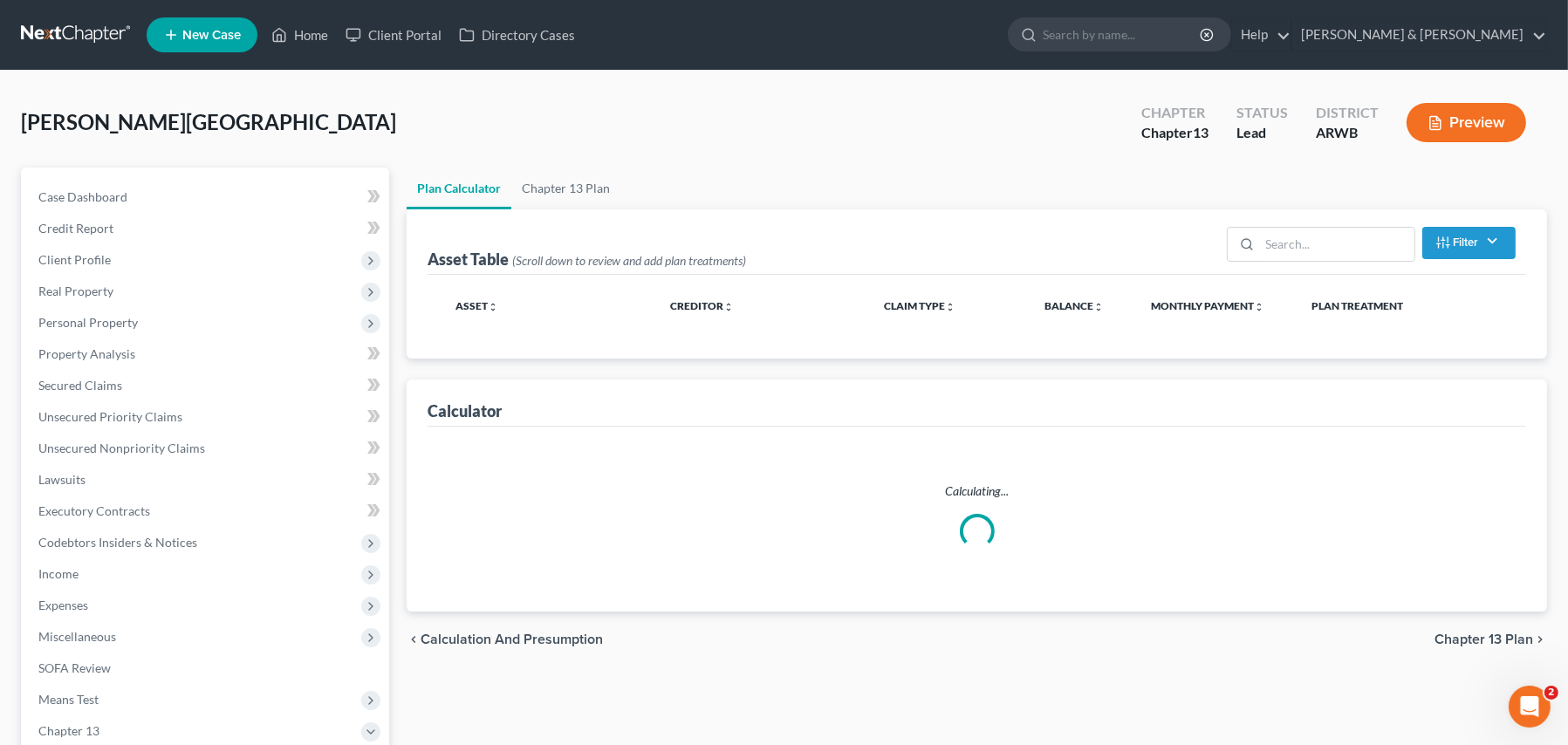
select select "59"
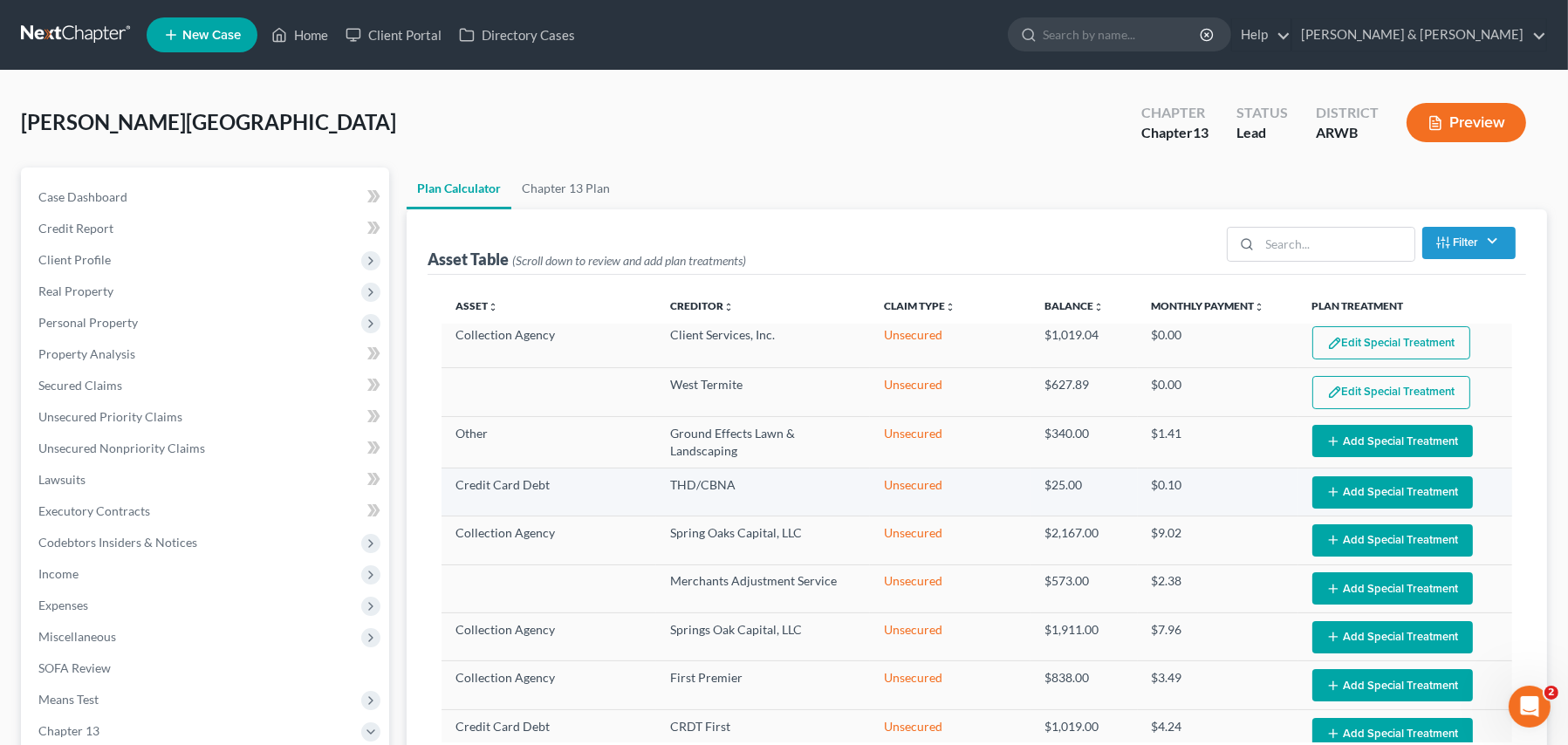
scroll to position [261, 0]
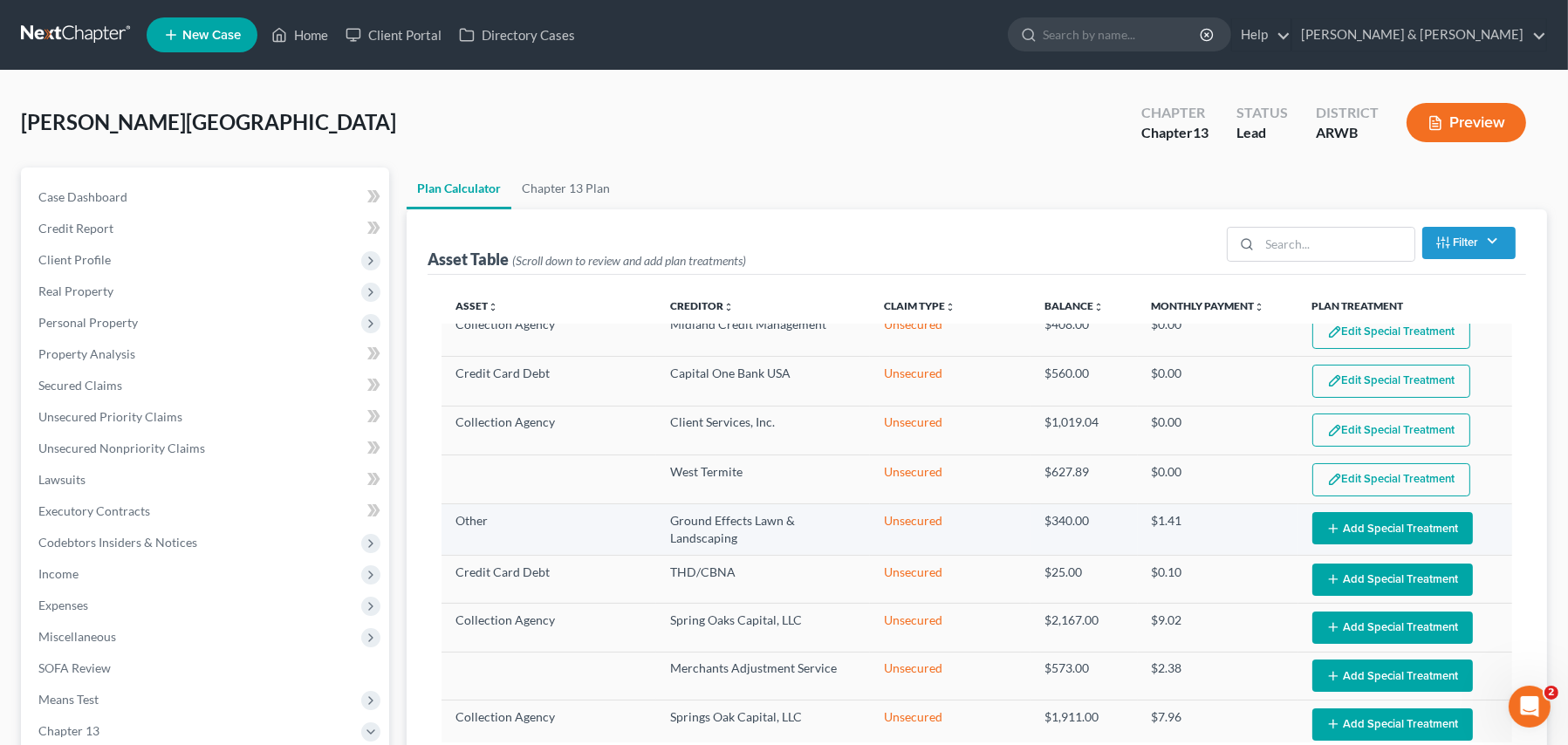
click at [1344, 521] on button "Add Special Treatment" at bounding box center [1392, 528] width 161 height 33
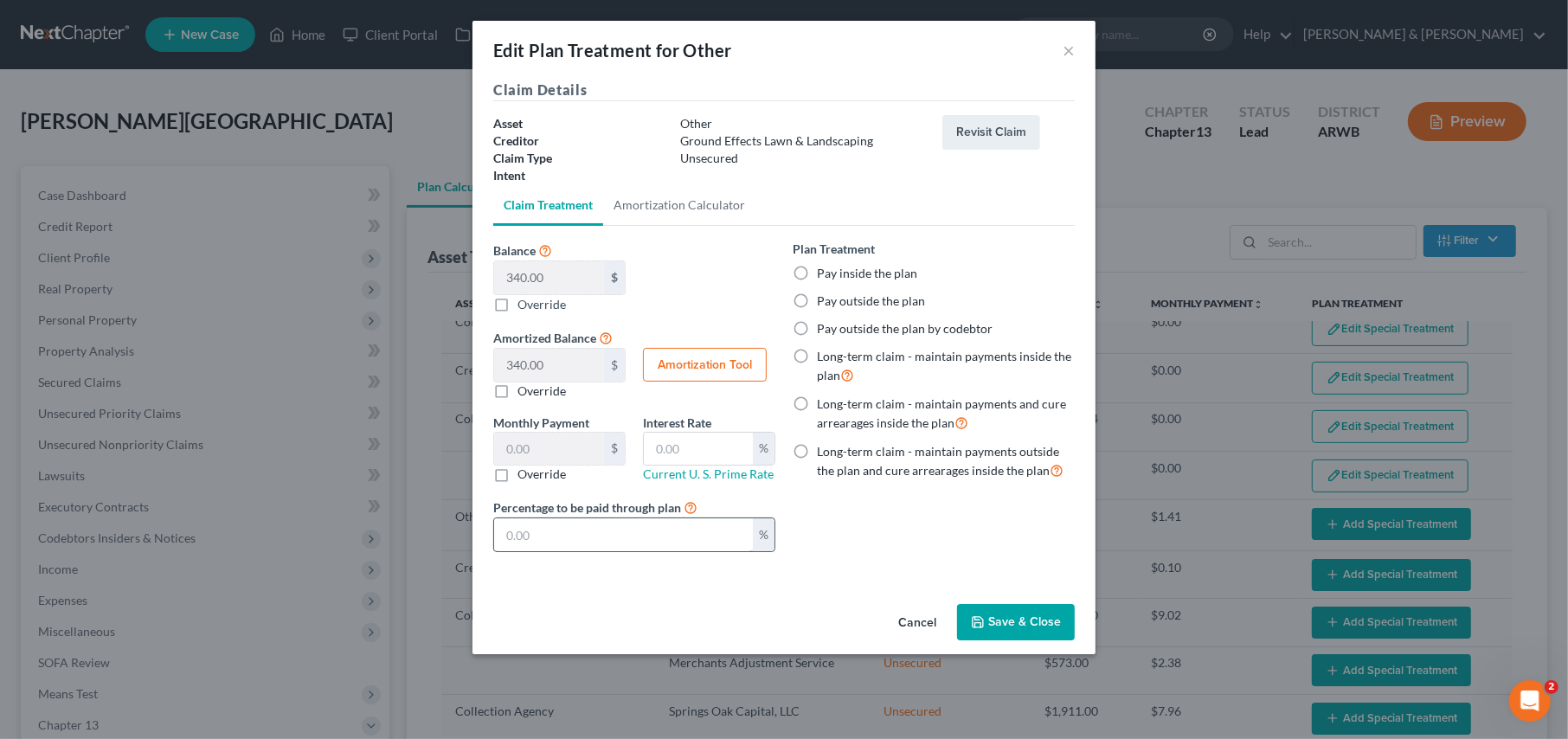
click at [582, 528] on input "text" at bounding box center [623, 535] width 258 height 33
type input "0.00"
type input "0"
click at [1006, 619] on button "Save & Close" at bounding box center [1016, 622] width 117 height 36
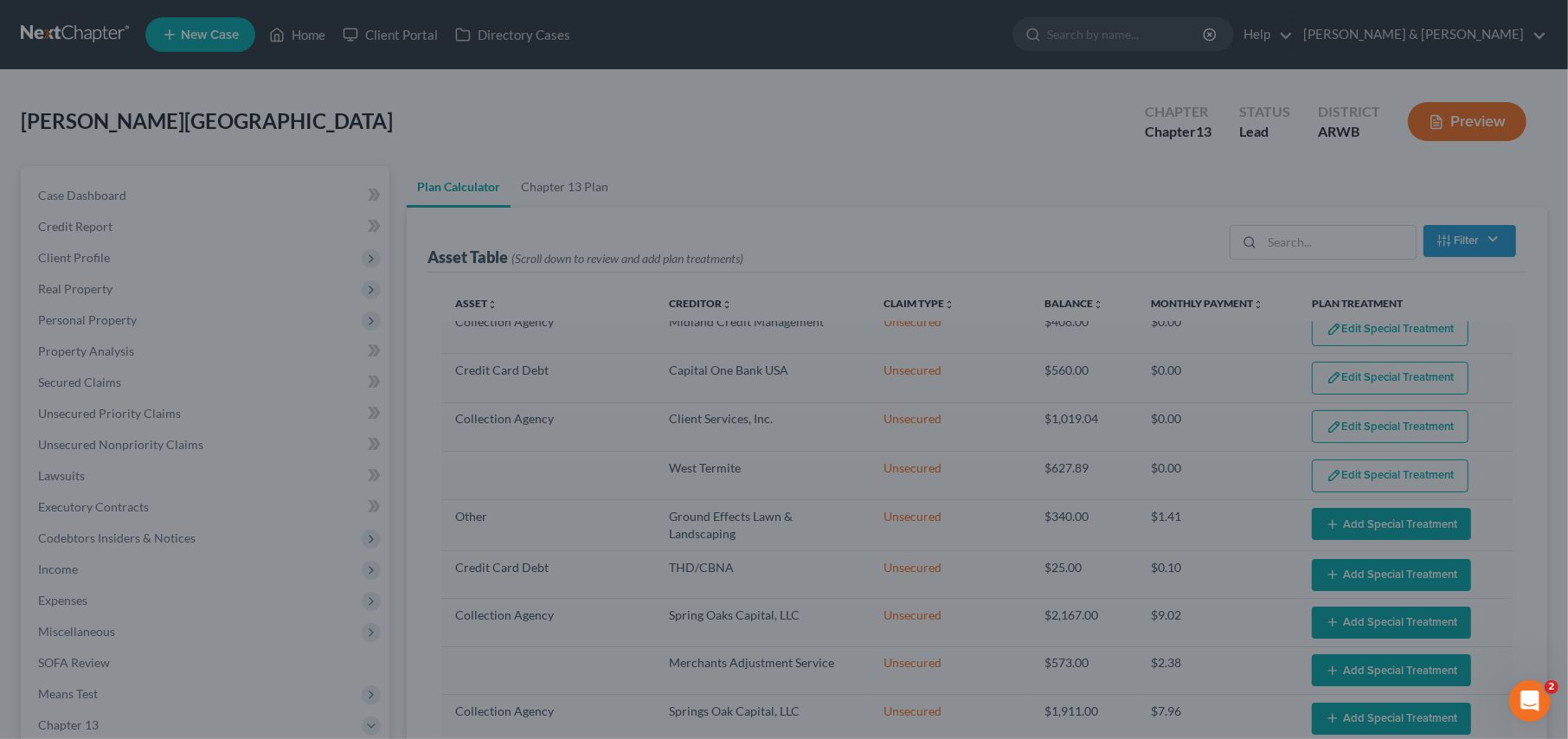
select select "59"
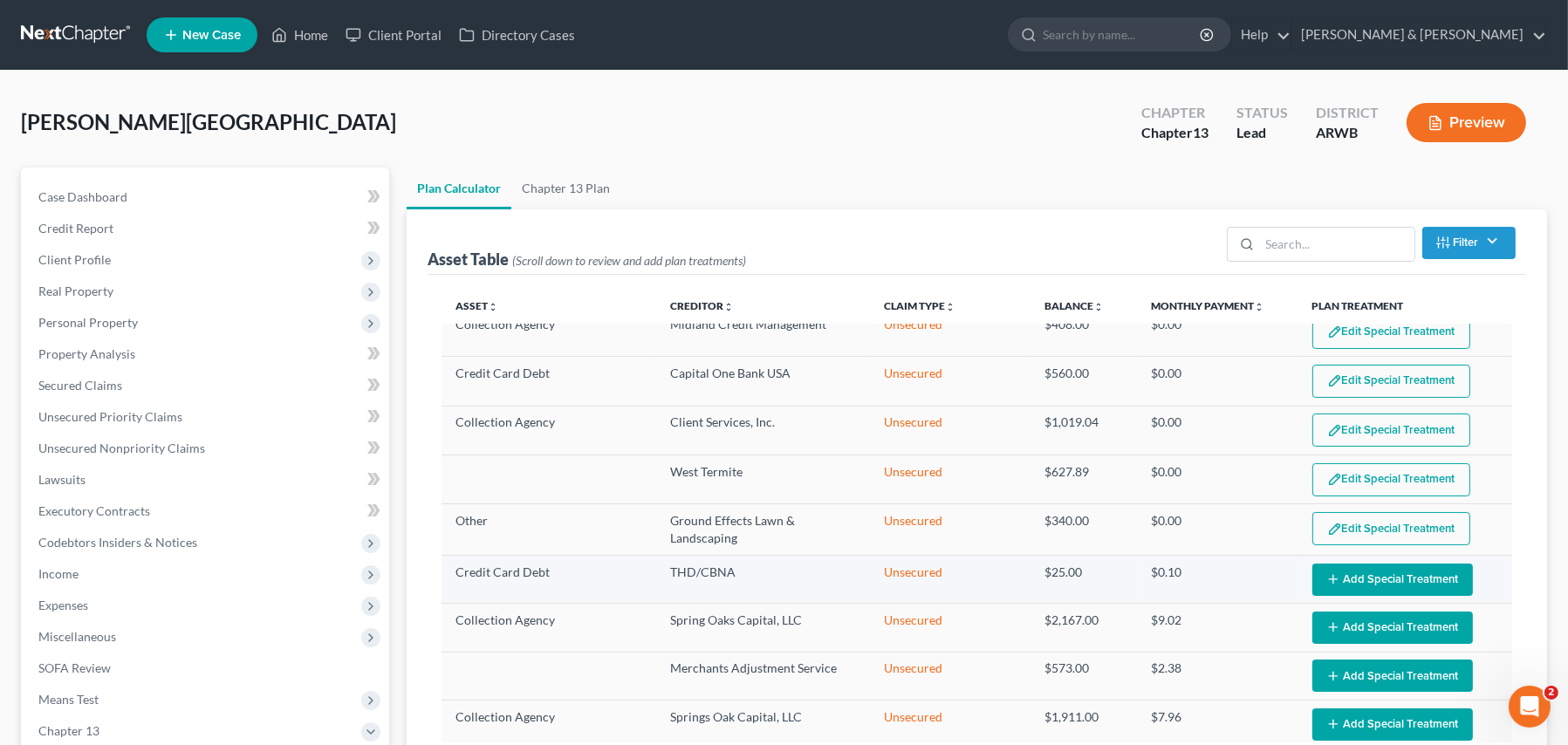
click at [1345, 573] on button "Add Special Treatment" at bounding box center [1392, 579] width 161 height 33
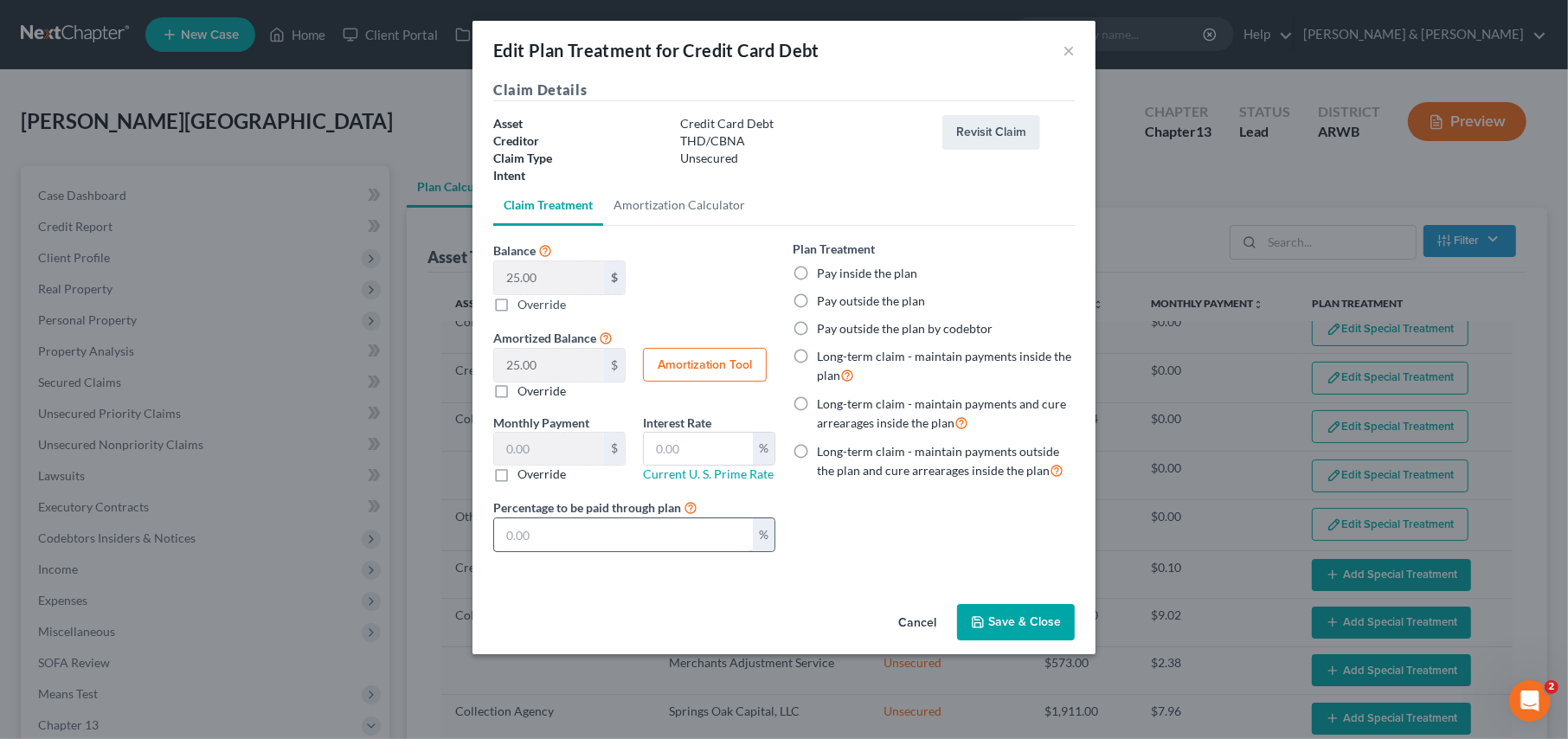
click at [549, 527] on input "text" at bounding box center [623, 535] width 258 height 33
type input "0.00"
type input "0"
click at [986, 614] on button "Save & Close" at bounding box center [1016, 622] width 117 height 36
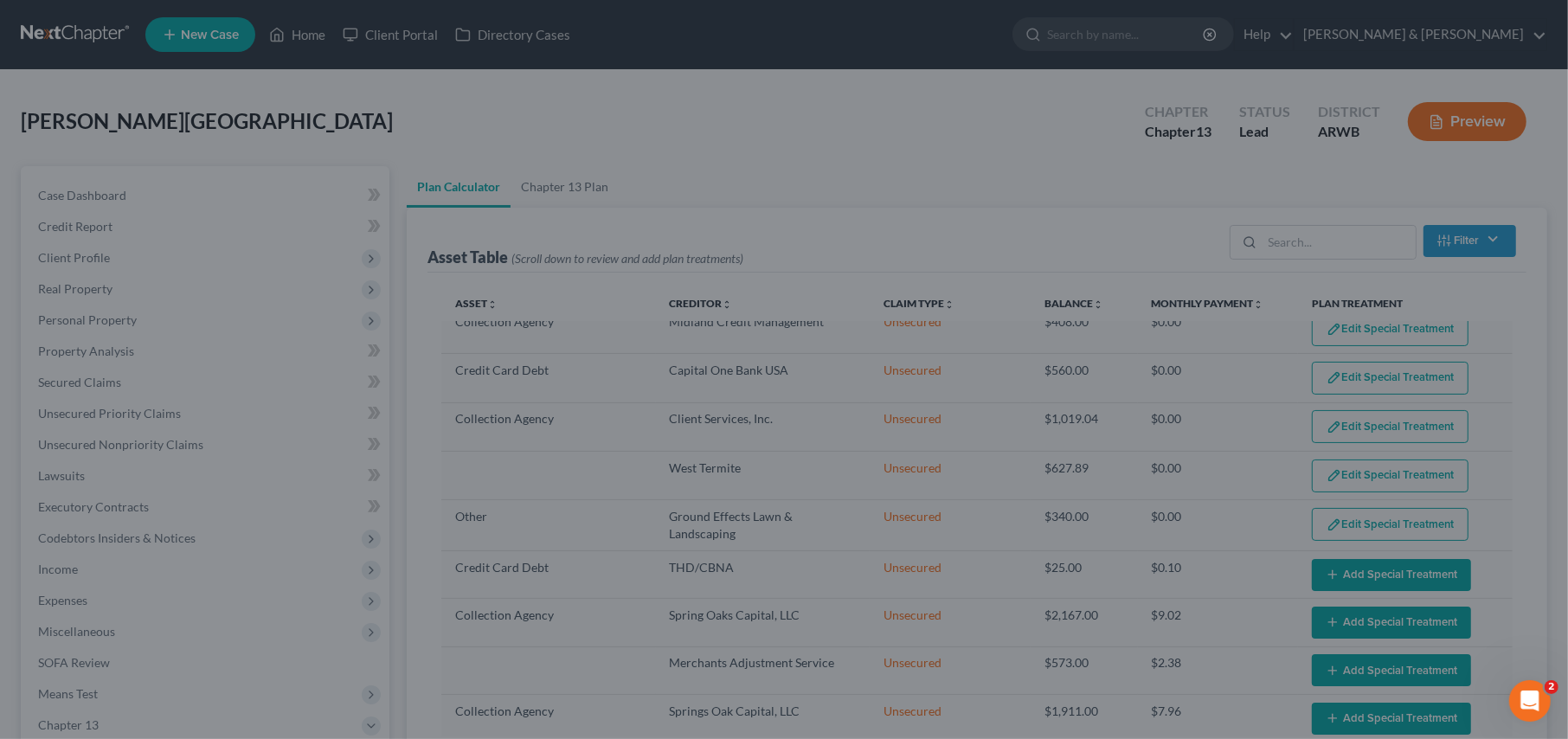
select select "59"
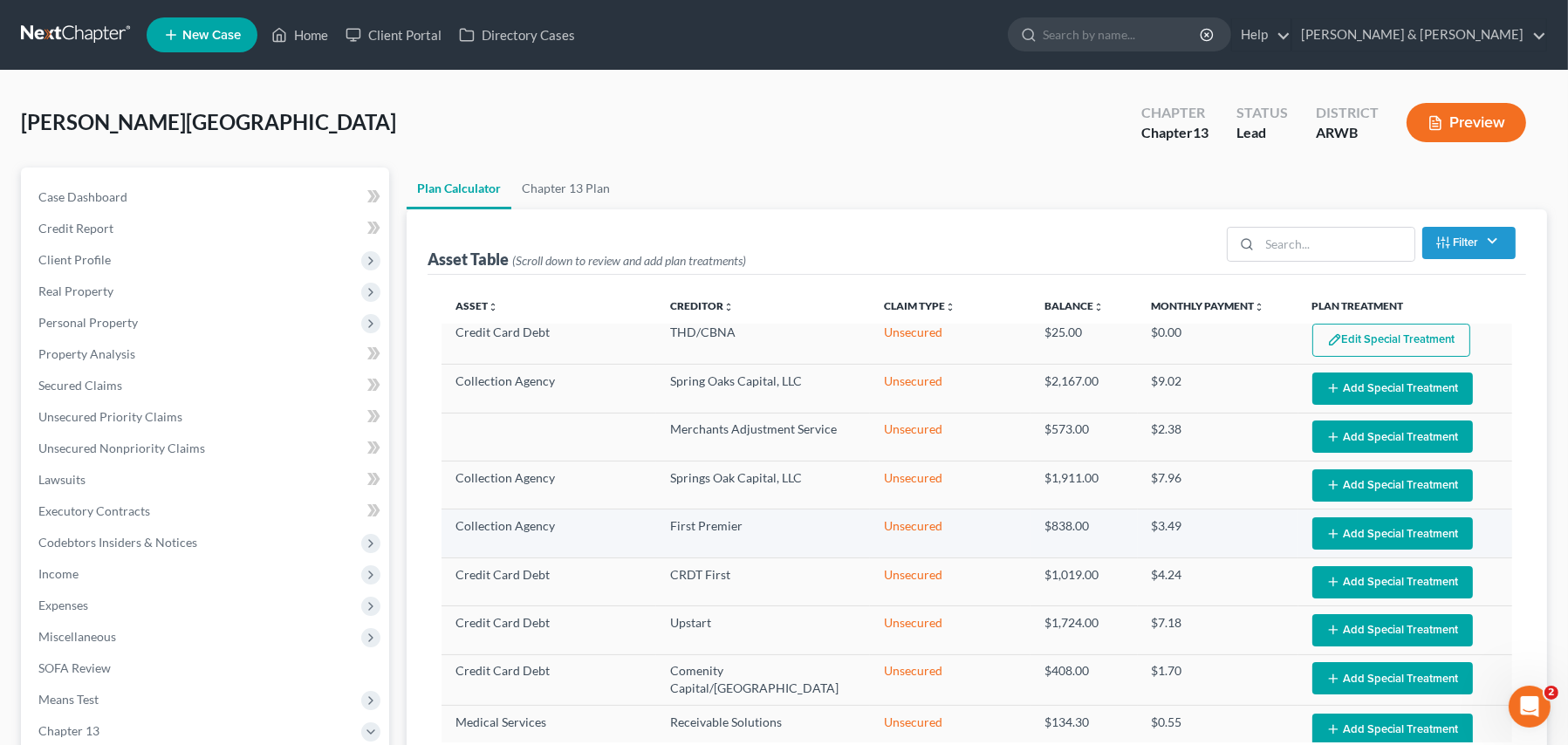
scroll to position [523, 0]
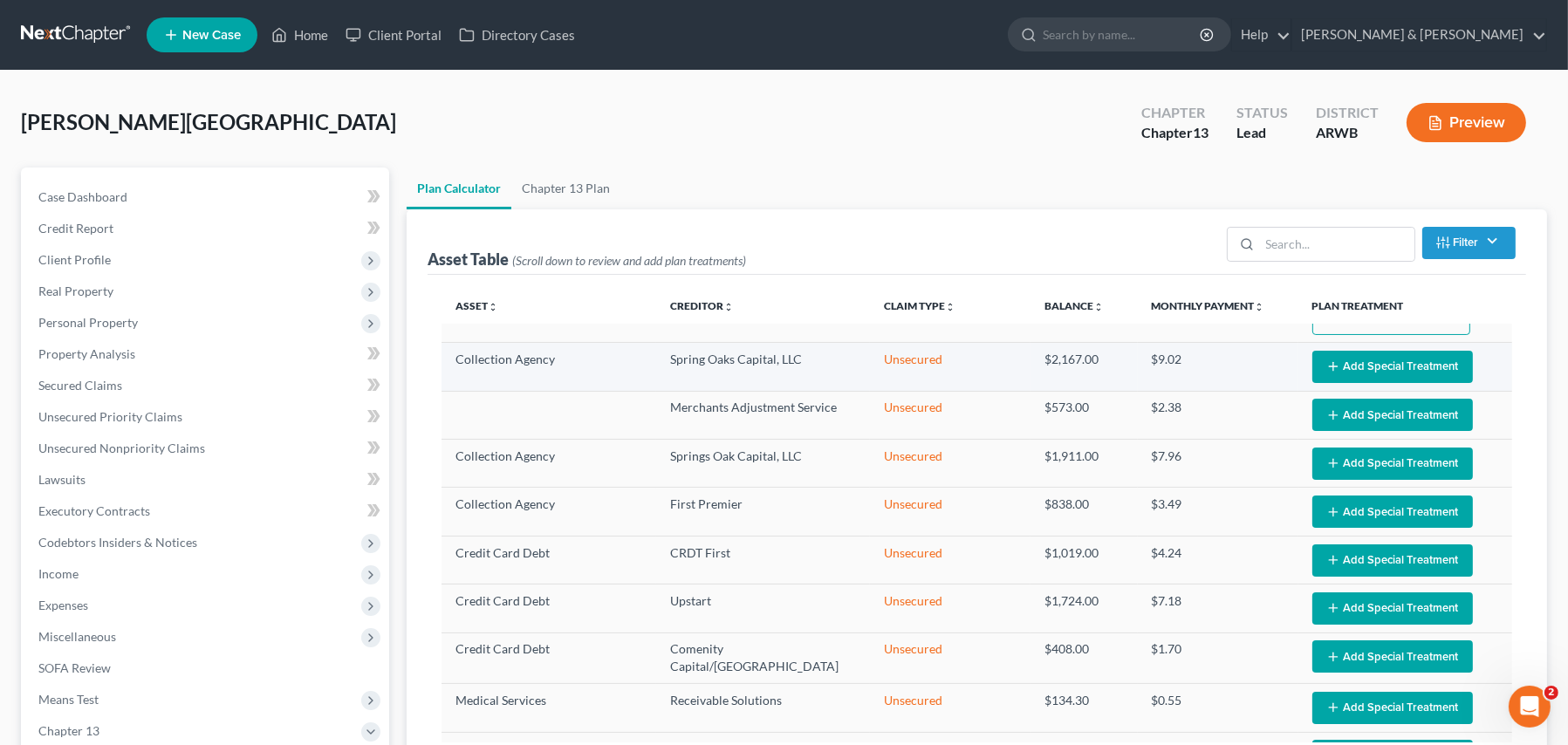
click at [1334, 370] on button "Add Special Treatment" at bounding box center [1392, 366] width 161 height 33
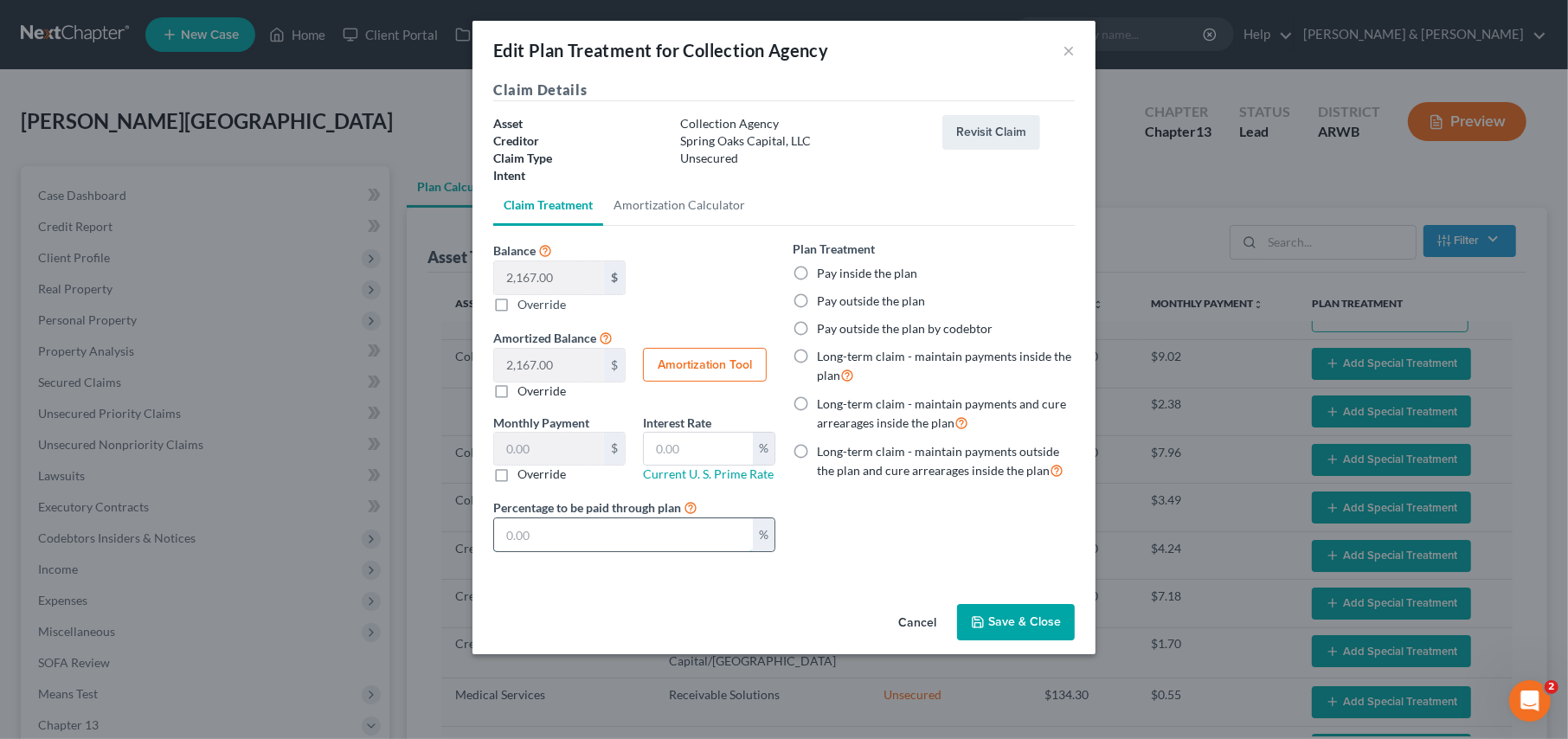
click at [530, 528] on input "text" at bounding box center [623, 535] width 258 height 33
type input "0.00"
type input "0"
click at [1005, 618] on button "Save & Close" at bounding box center [1016, 622] width 117 height 36
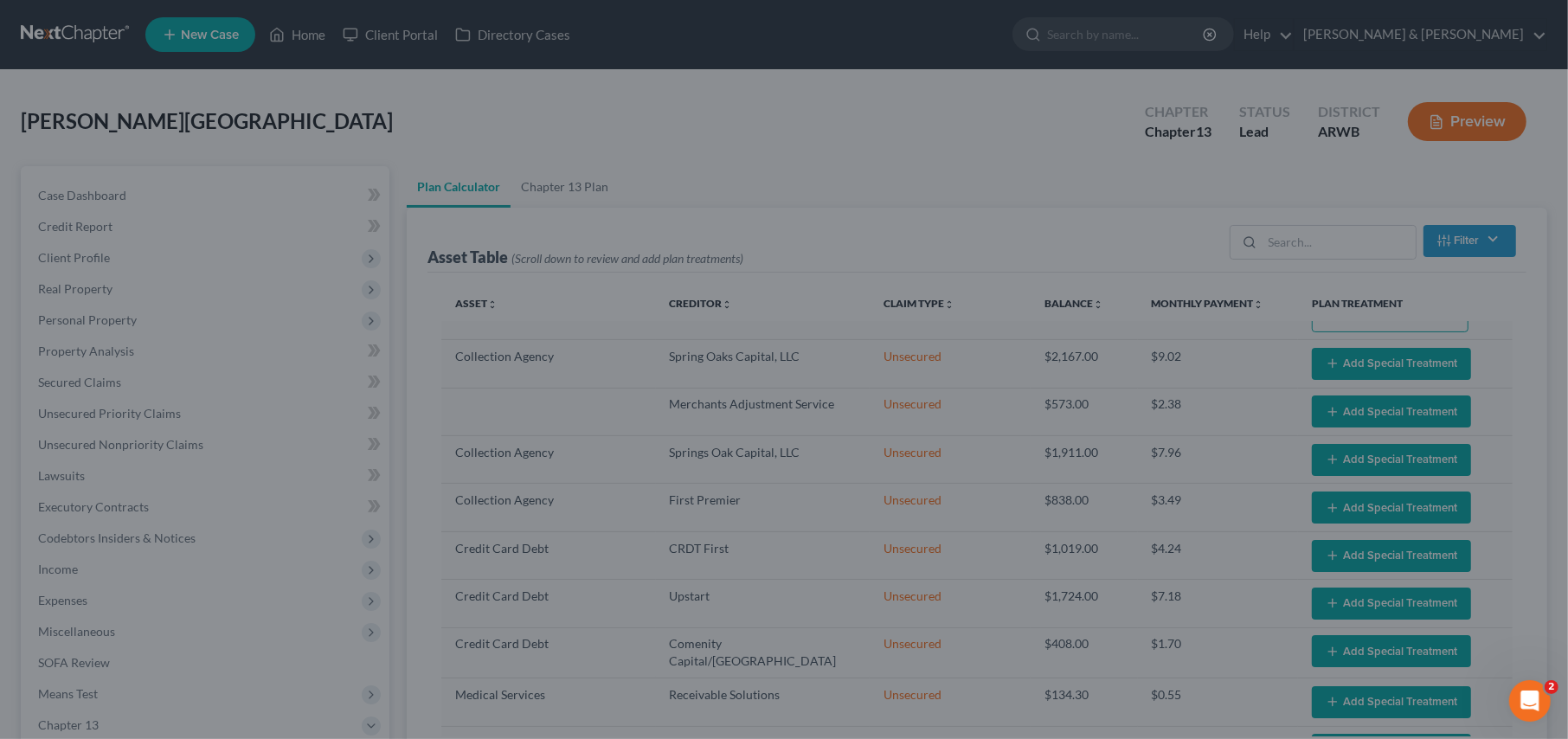
select select "59"
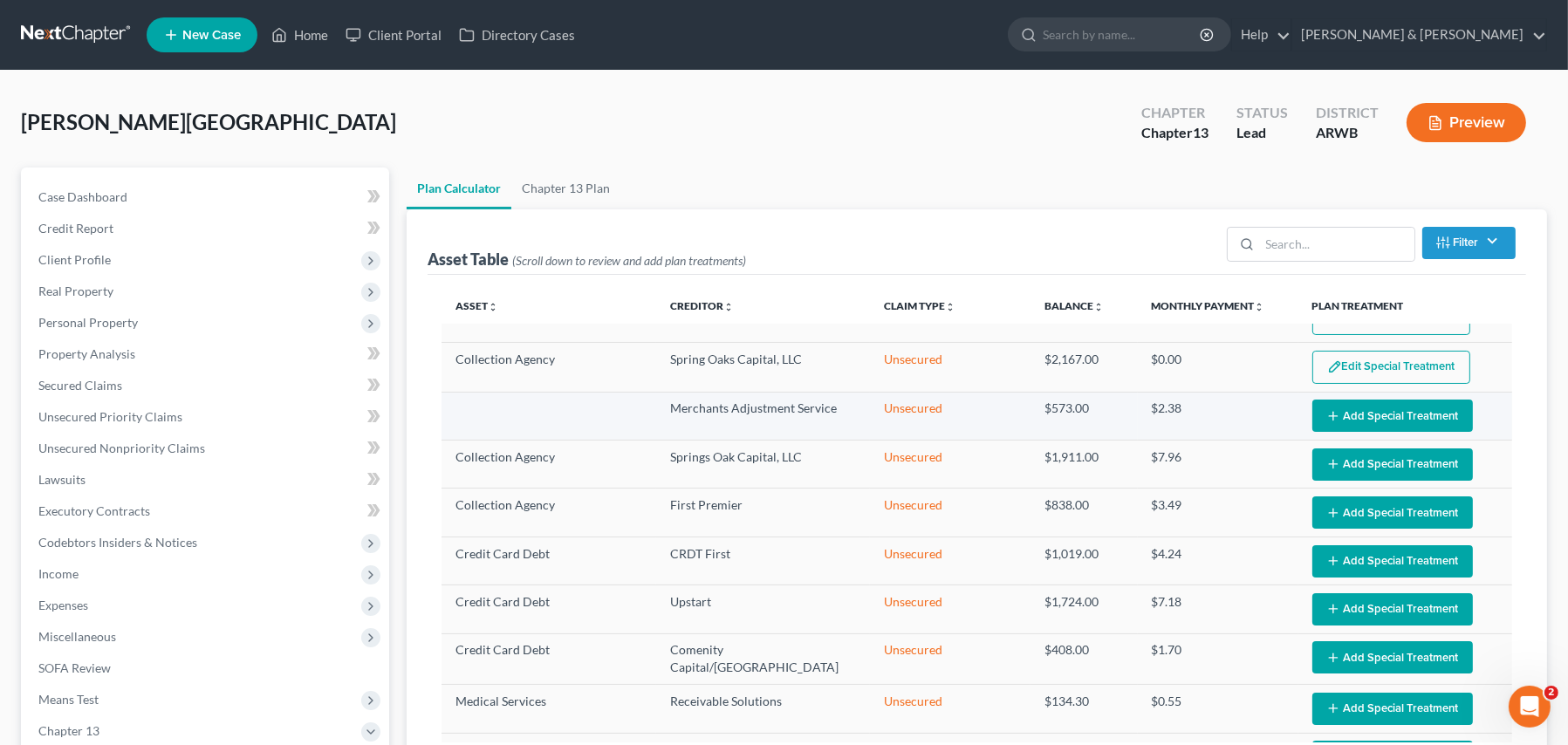
click at [1333, 411] on line "button" at bounding box center [1333, 415] width 0 height 8
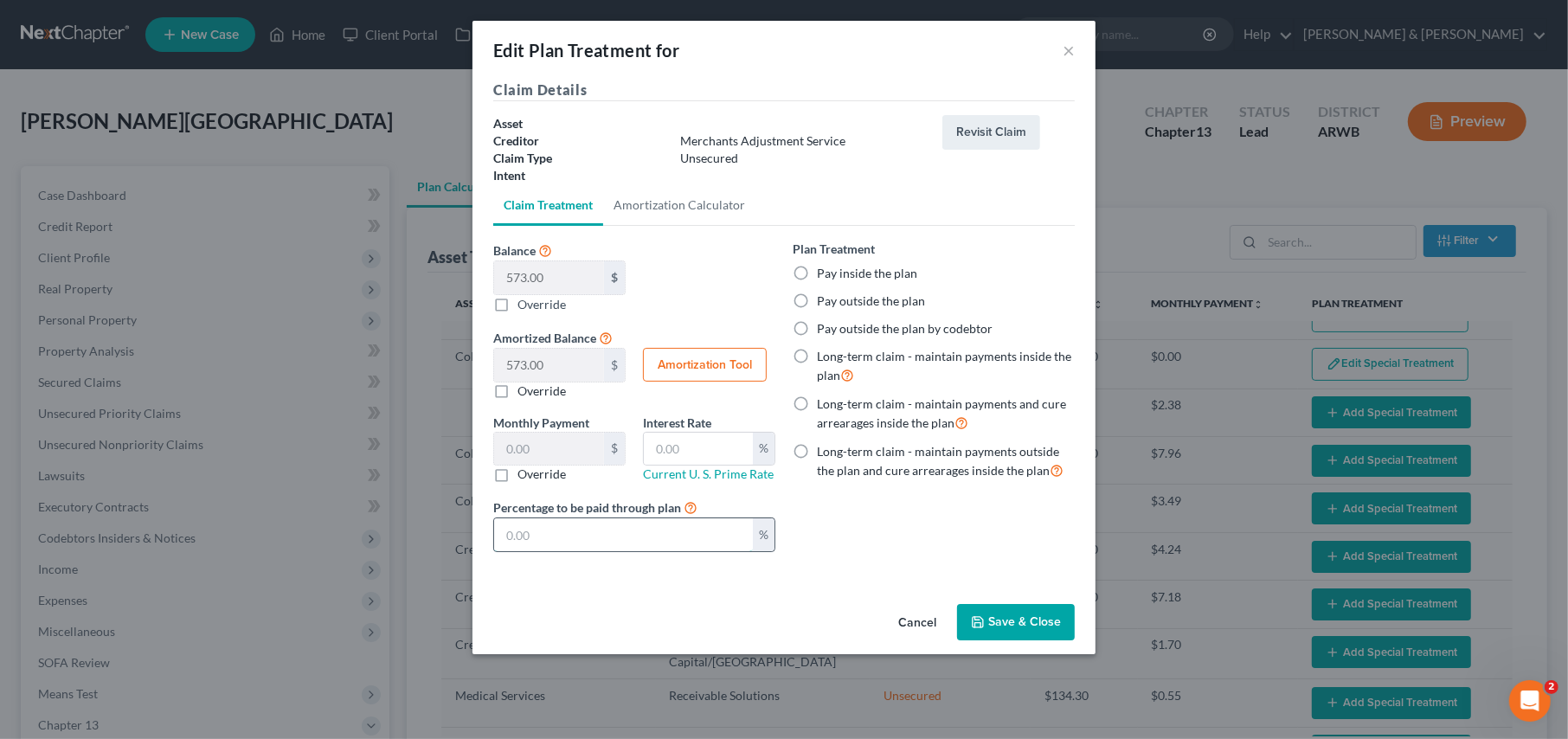
click at [616, 538] on input "text" at bounding box center [623, 535] width 258 height 33
type input "0.00"
type input "0"
click at [997, 625] on button "Save & Close" at bounding box center [1016, 622] width 117 height 36
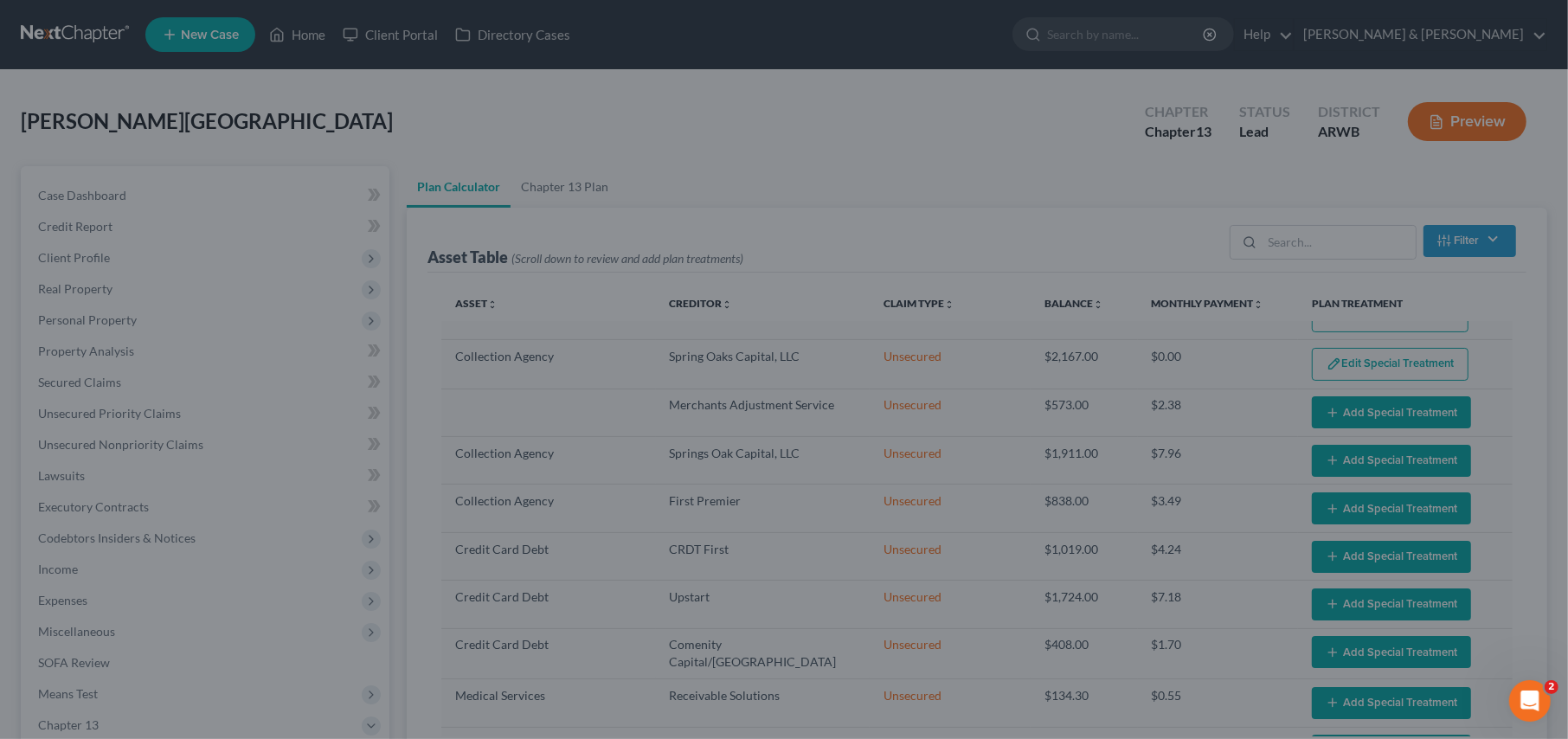
select select "59"
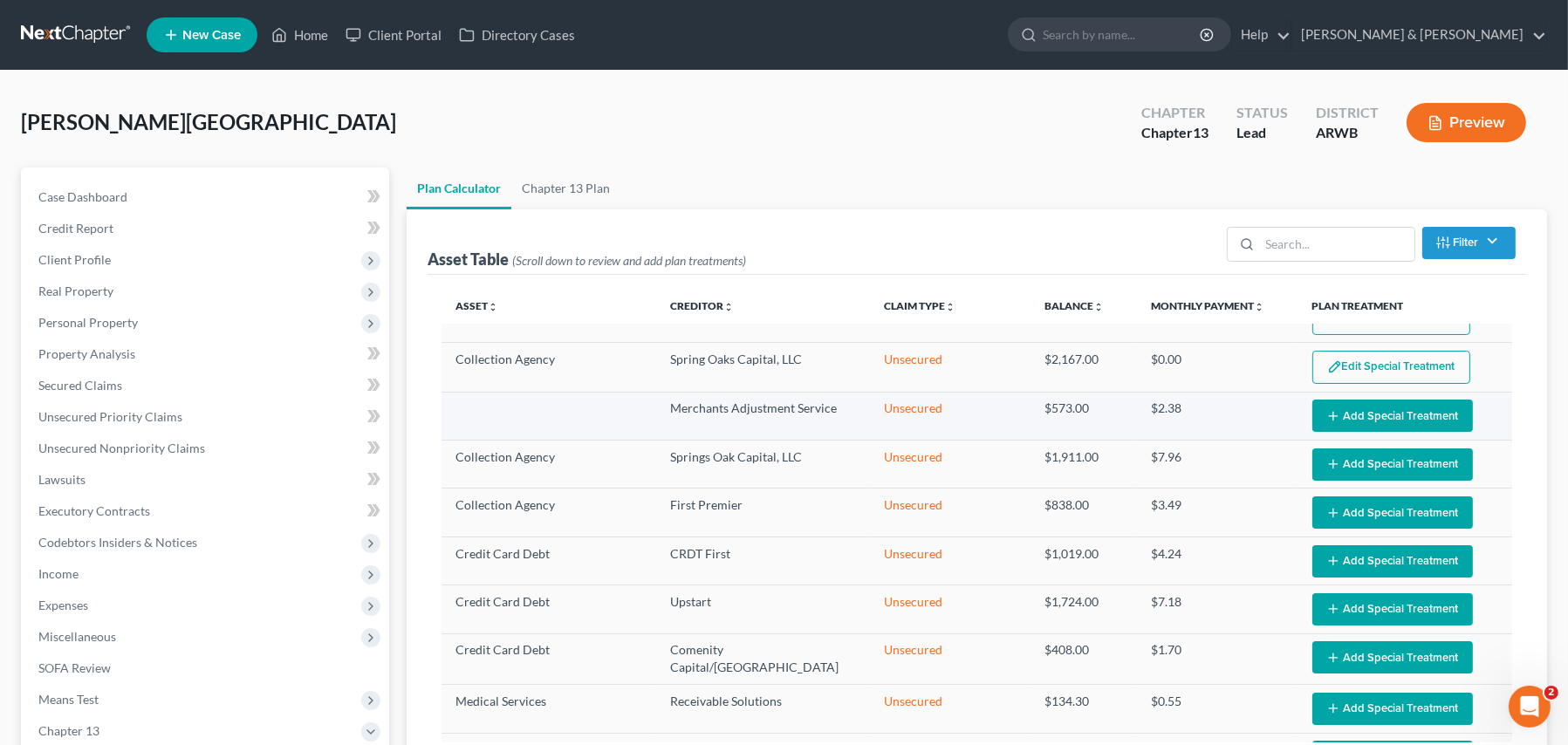
click at [1341, 414] on button "Add Special Treatment" at bounding box center [1392, 415] width 161 height 33
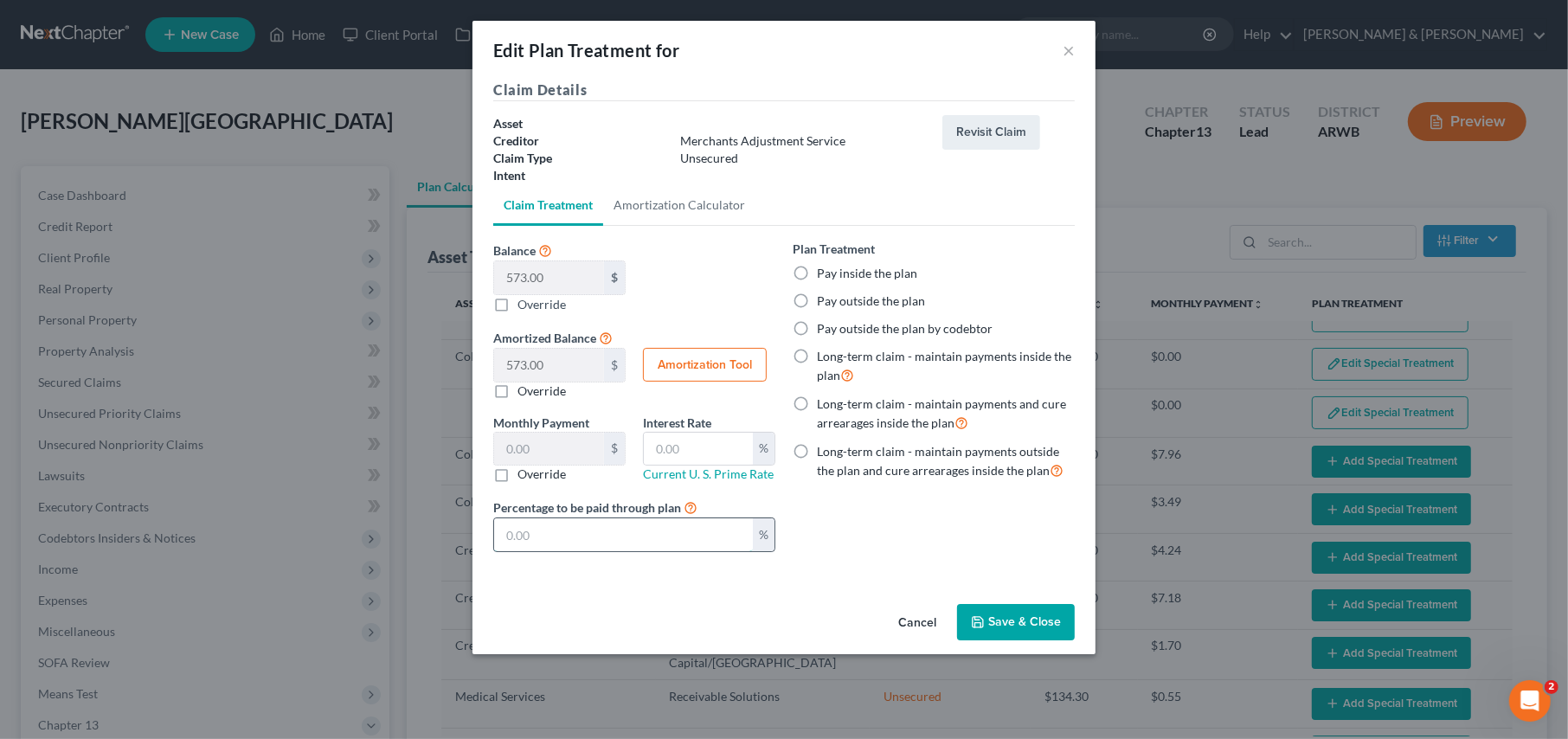
click at [641, 549] on input "text" at bounding box center [623, 535] width 258 height 33
type input "0.00"
type input "0"
click at [992, 617] on button "Save & Close" at bounding box center [1016, 622] width 117 height 36
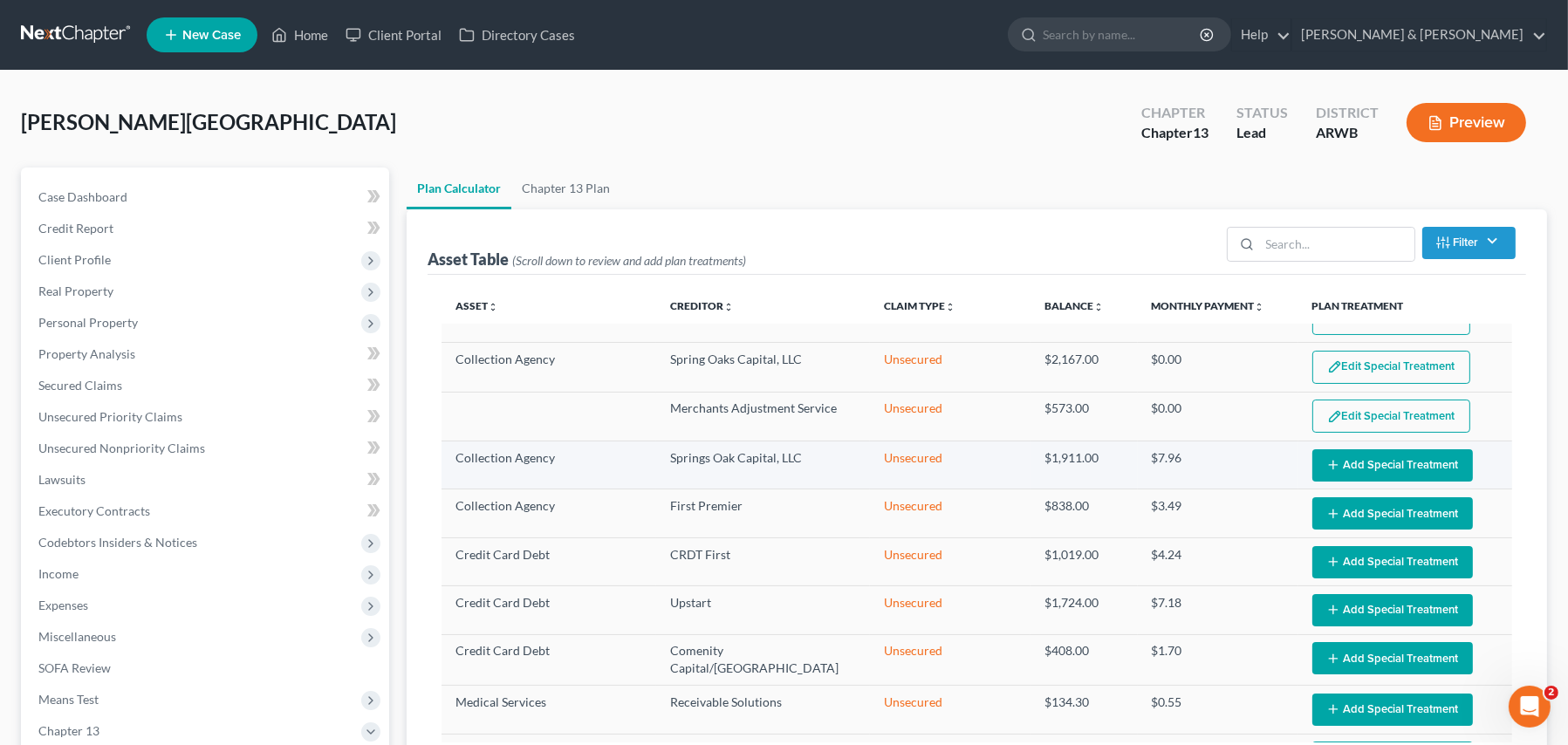
click at [1350, 461] on button "Add Special Treatment" at bounding box center [1392, 465] width 161 height 33
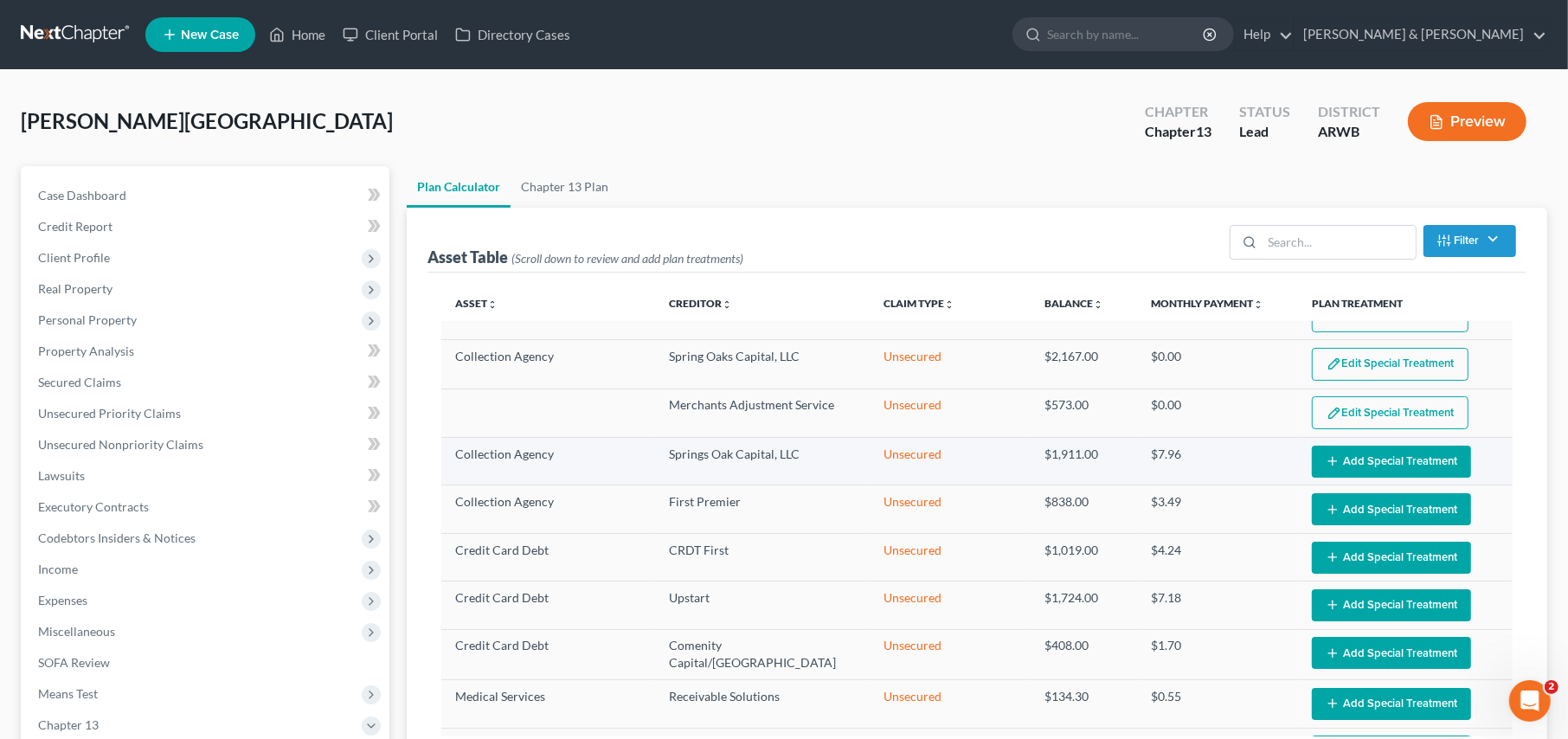
select select "59"
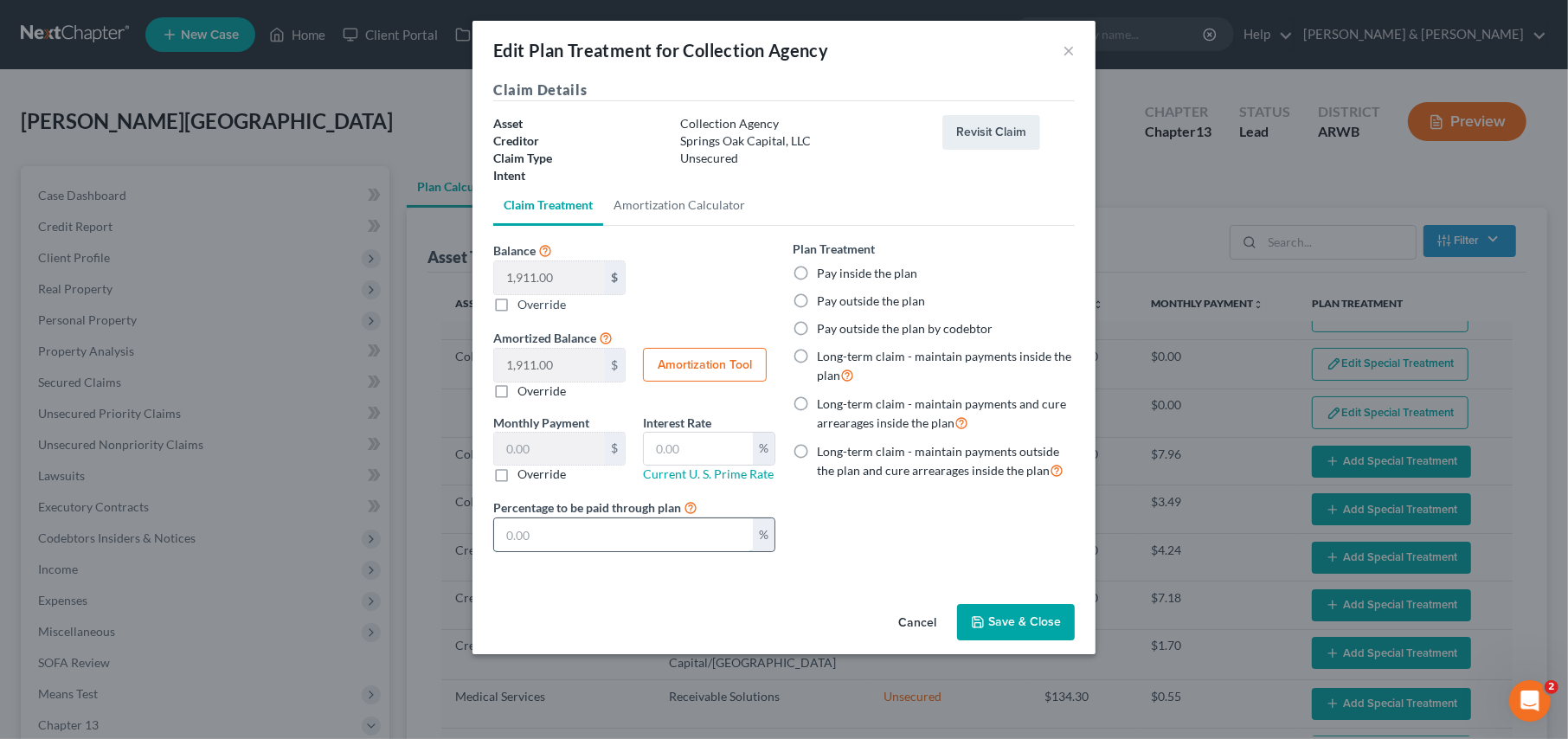
click at [588, 537] on input "text" at bounding box center [623, 535] width 258 height 33
type input "0.00"
type input "0"
click at [983, 616] on icon "button" at bounding box center [978, 623] width 14 height 14
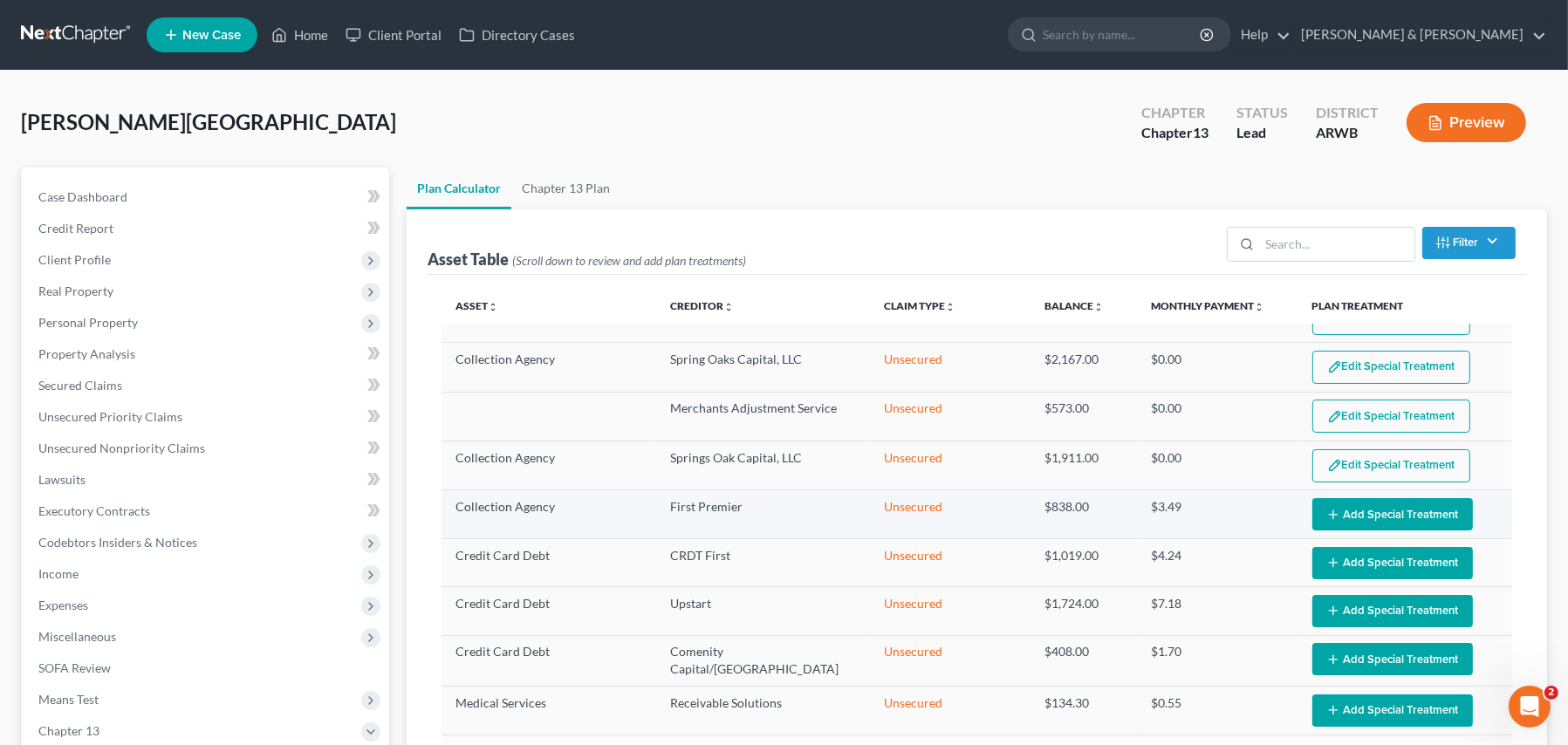
click at [1347, 515] on button "Add Special Treatment" at bounding box center [1392, 514] width 161 height 33
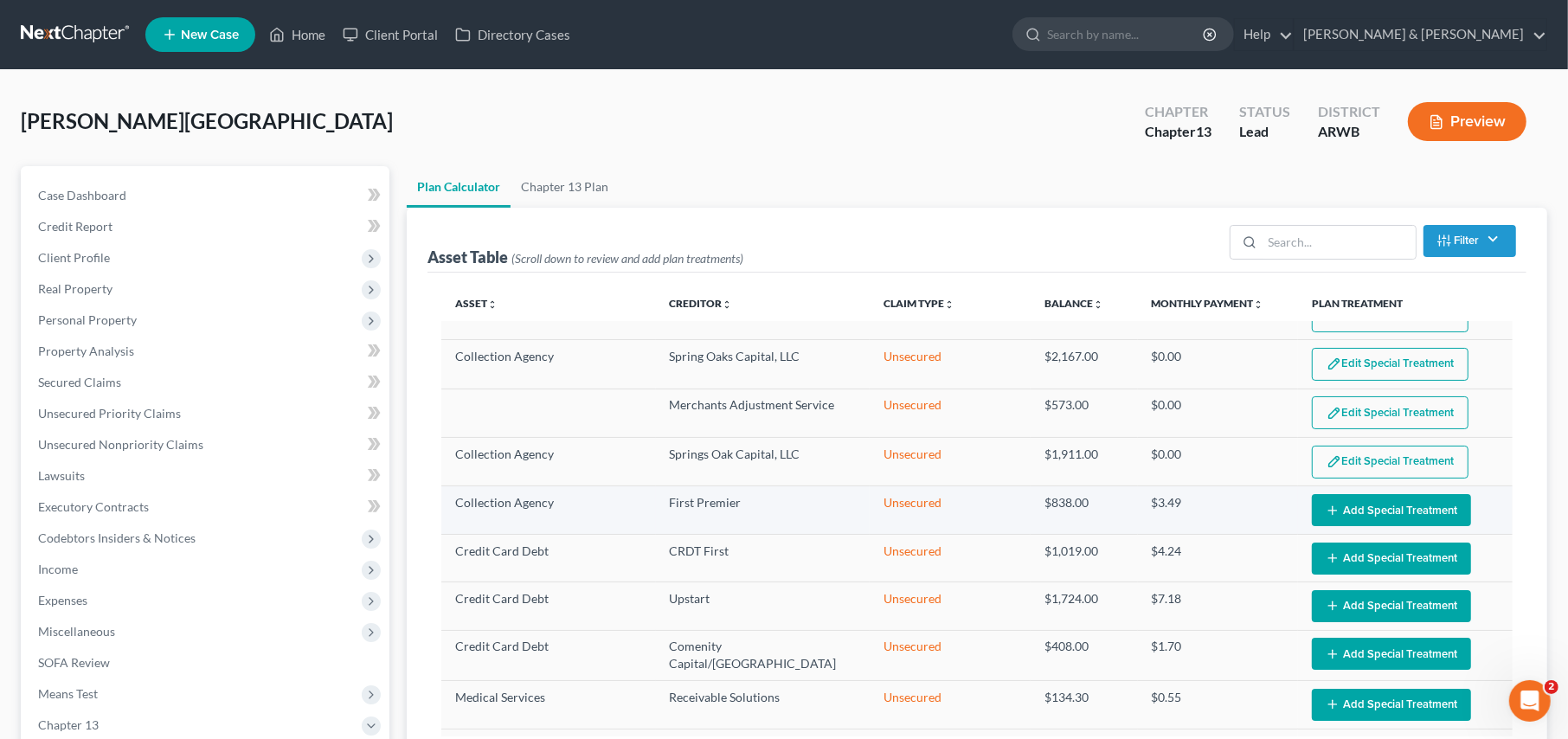
select select "59"
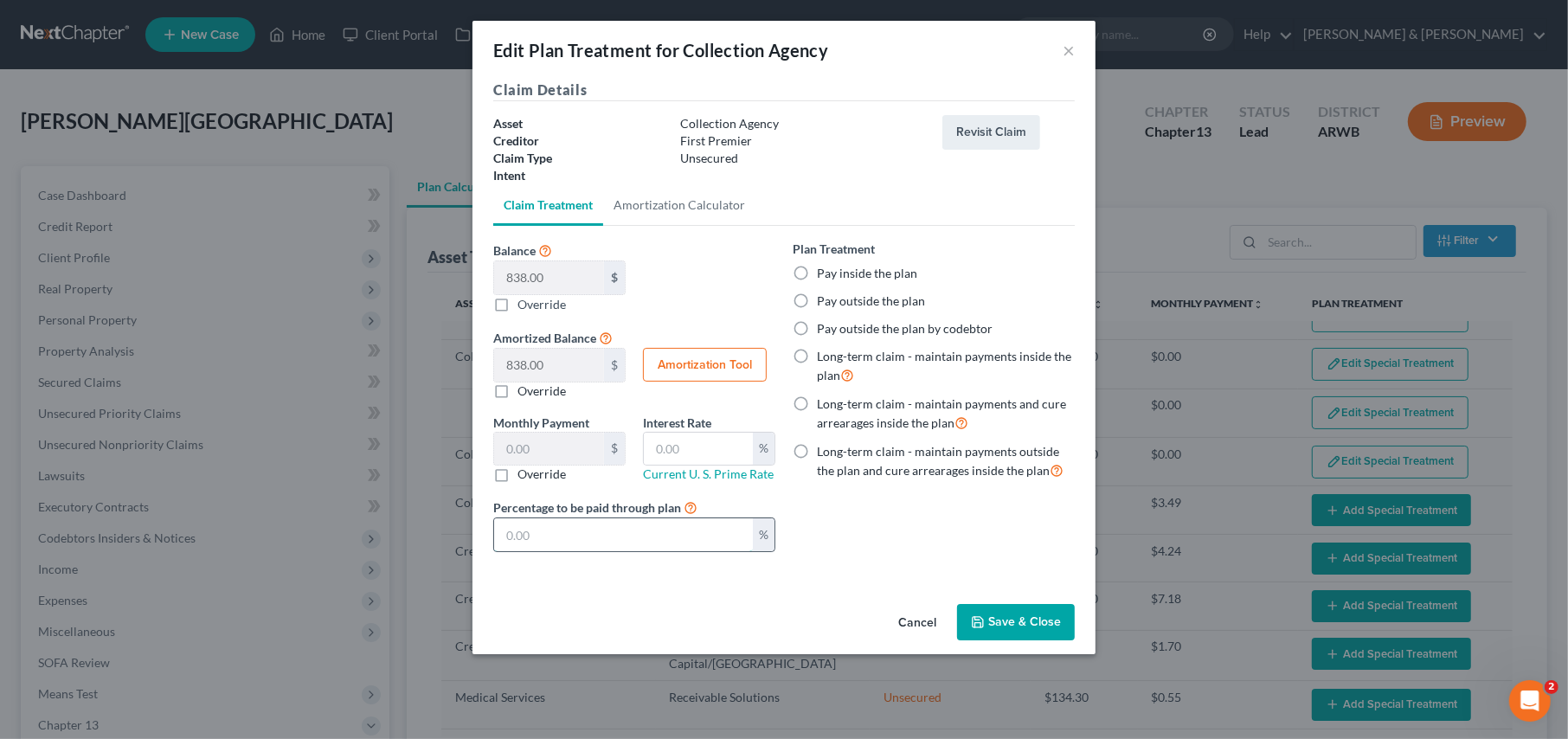
click at [638, 526] on input "text" at bounding box center [623, 535] width 258 height 33
type input "0.00"
type input "0"
click at [978, 621] on icon "button" at bounding box center [978, 623] width 14 height 14
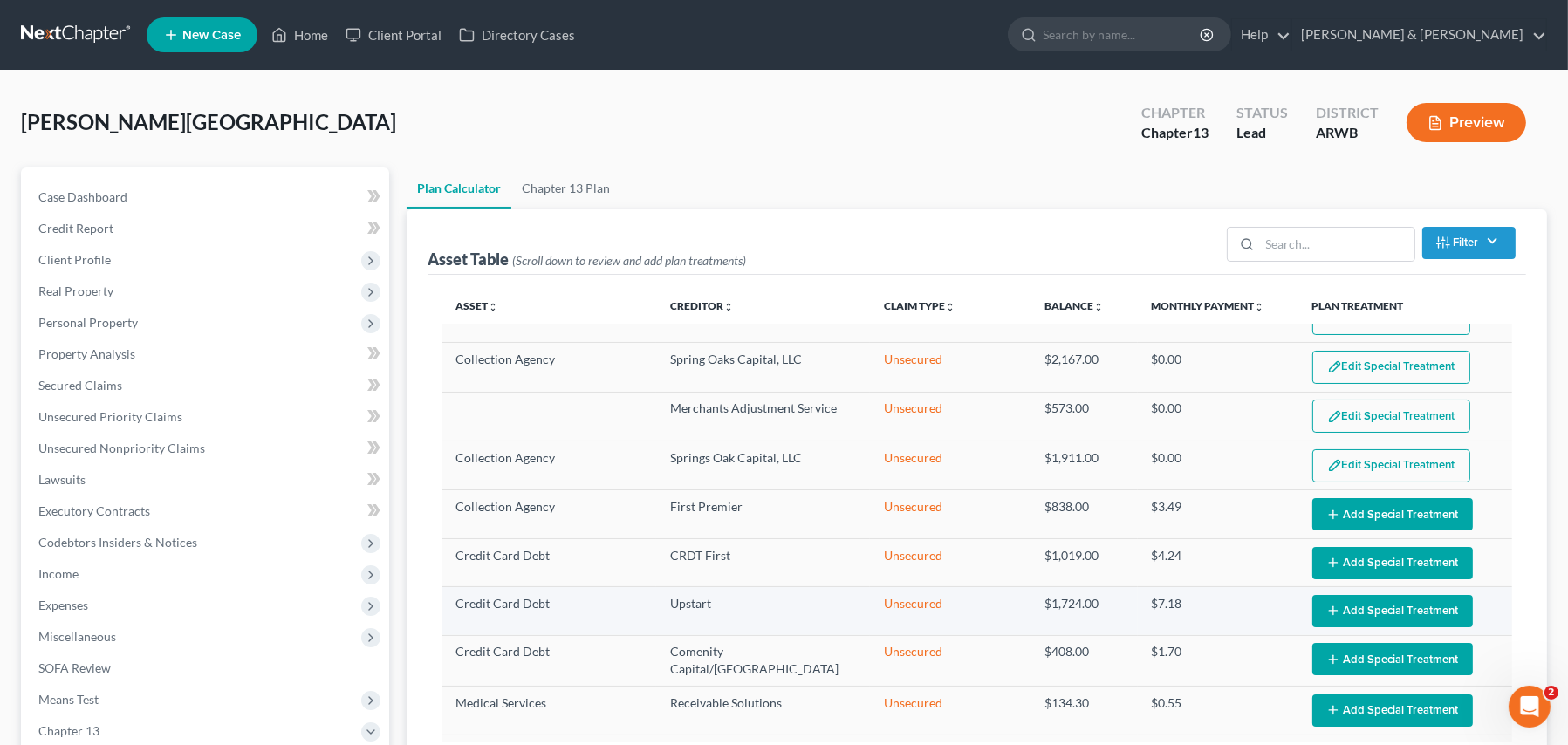
select select "59"
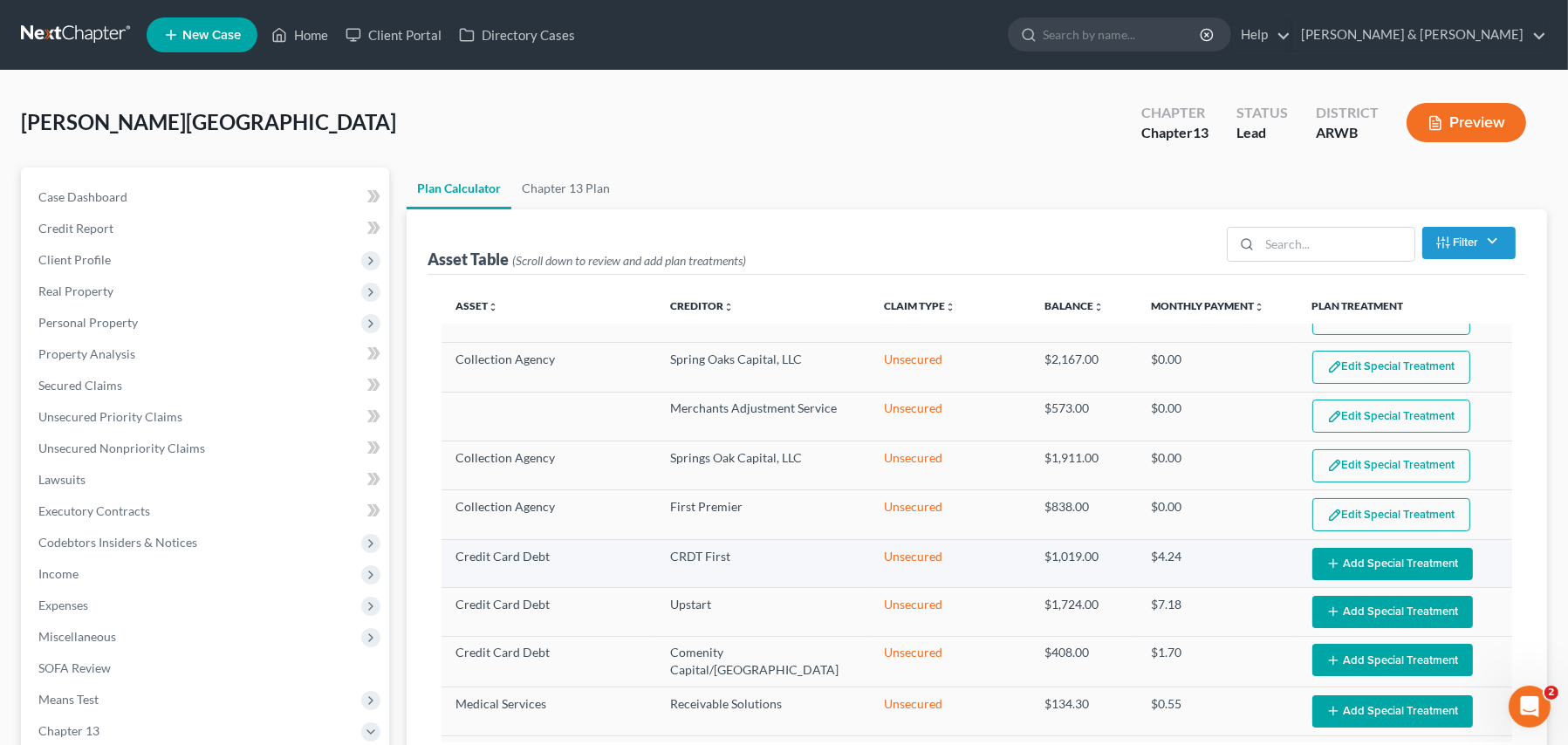
click at [1343, 551] on button "Add Special Treatment" at bounding box center [1392, 563] width 161 height 33
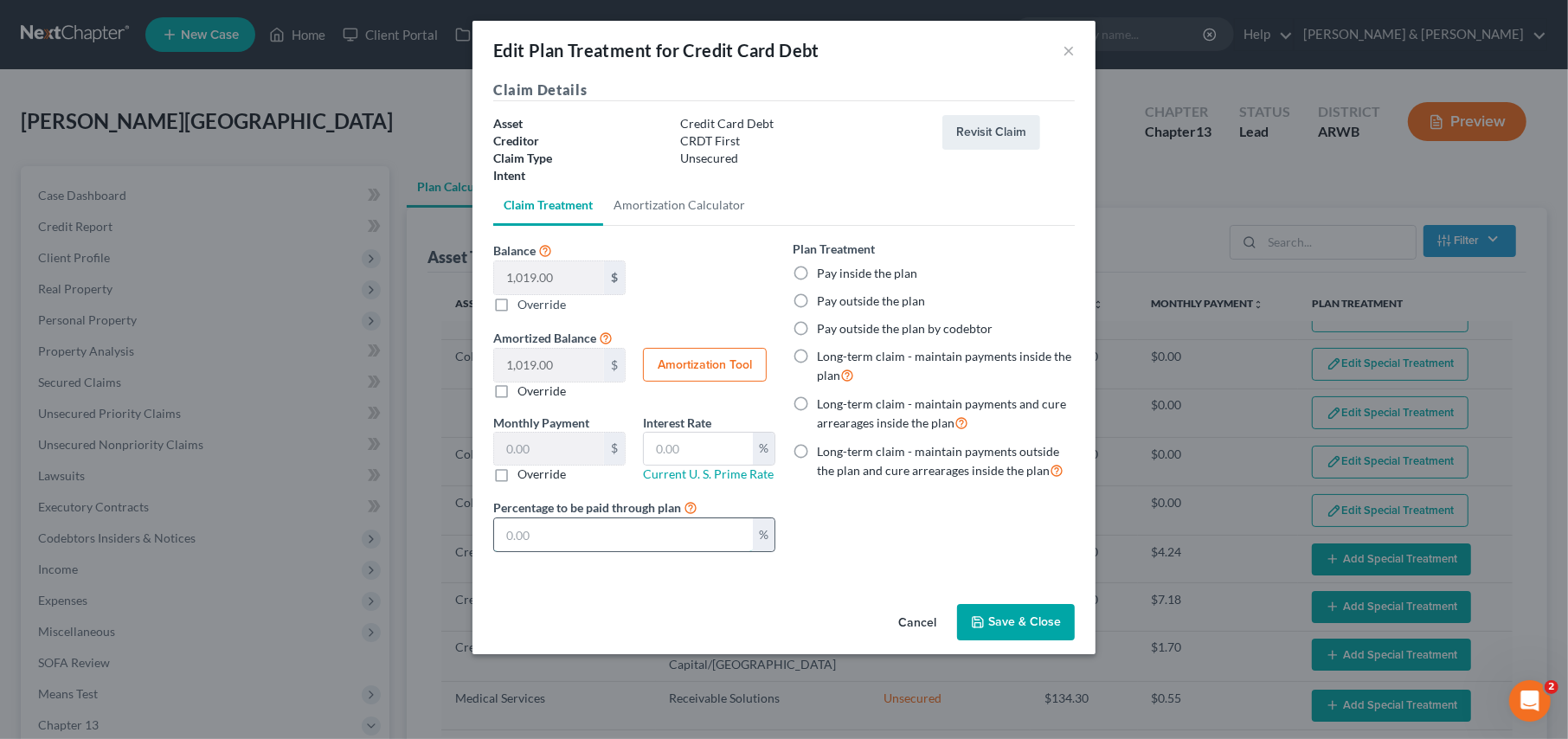
click at [623, 533] on input "text" at bounding box center [623, 535] width 258 height 33
type input "0.00"
type input "0"
click at [994, 624] on button "Save & Close" at bounding box center [1016, 622] width 117 height 36
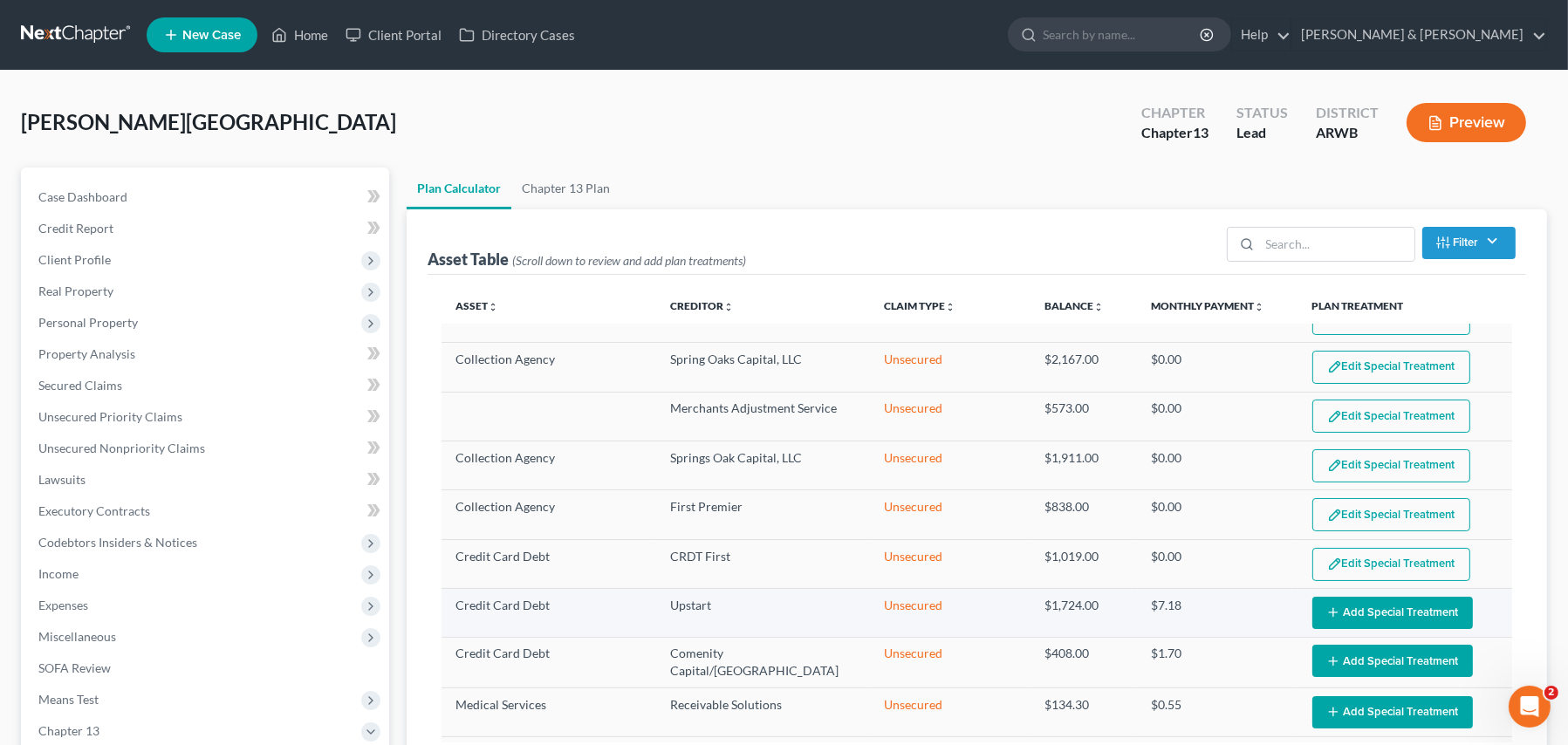
select select "59"
click at [1353, 605] on button "Add Special Treatment" at bounding box center [1392, 613] width 161 height 33
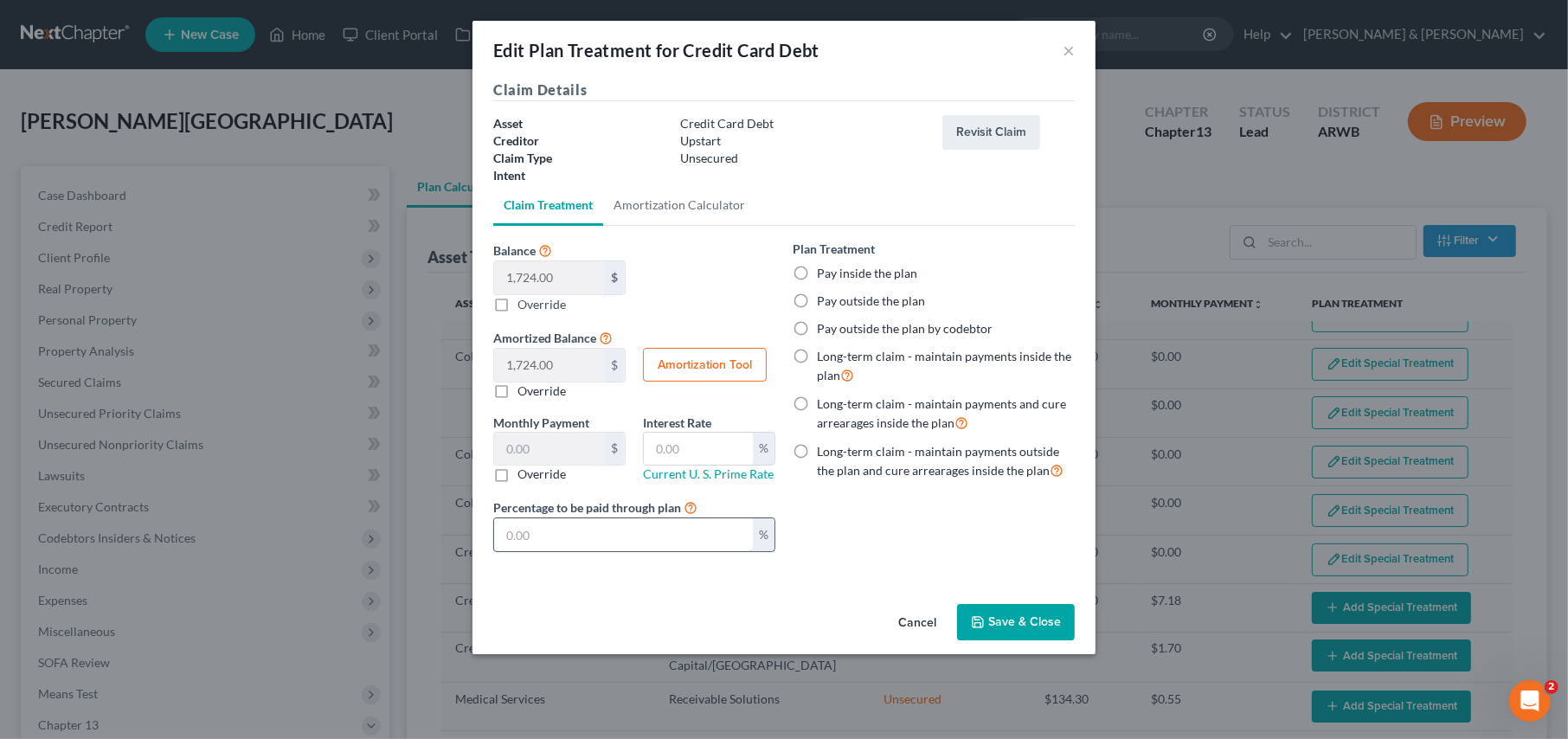
drag, startPoint x: 576, startPoint y: 539, endPoint x: 586, endPoint y: 548, distance: 13.5
click at [576, 539] on input "text" at bounding box center [623, 535] width 258 height 33
type input "0.00"
type input "0"
click at [980, 618] on polyline "button" at bounding box center [977, 618] width 4 height 3
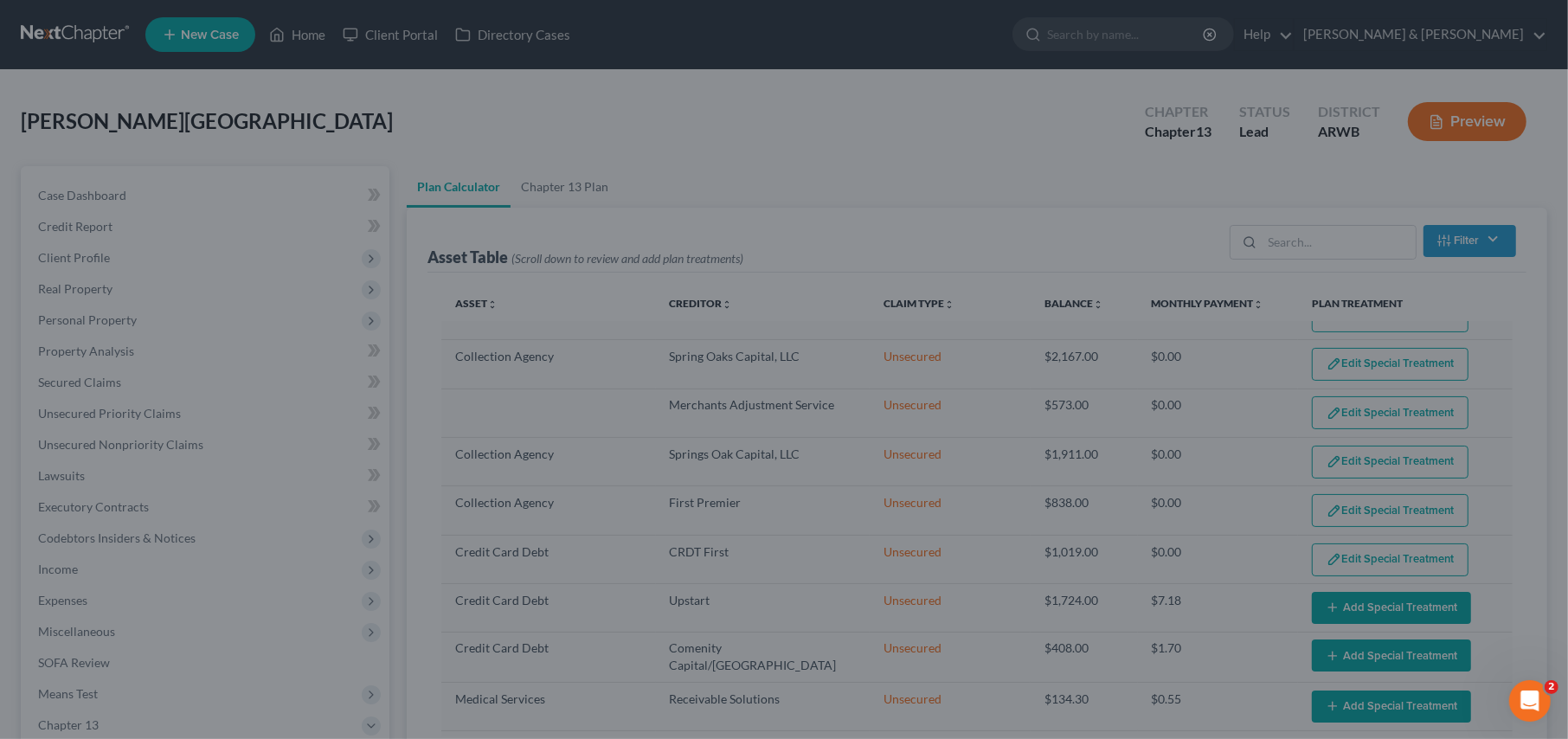
select select "59"
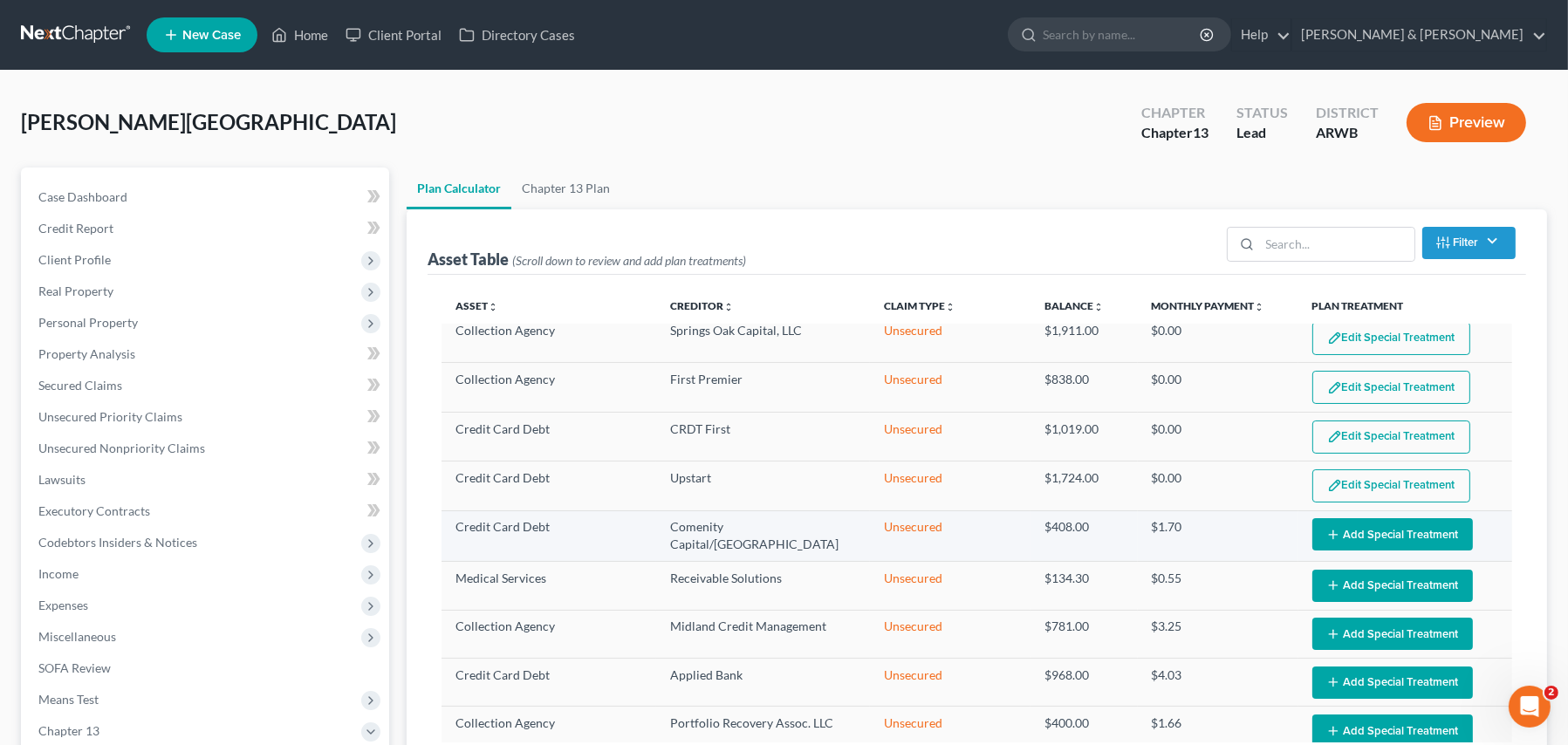
scroll to position [698, 0]
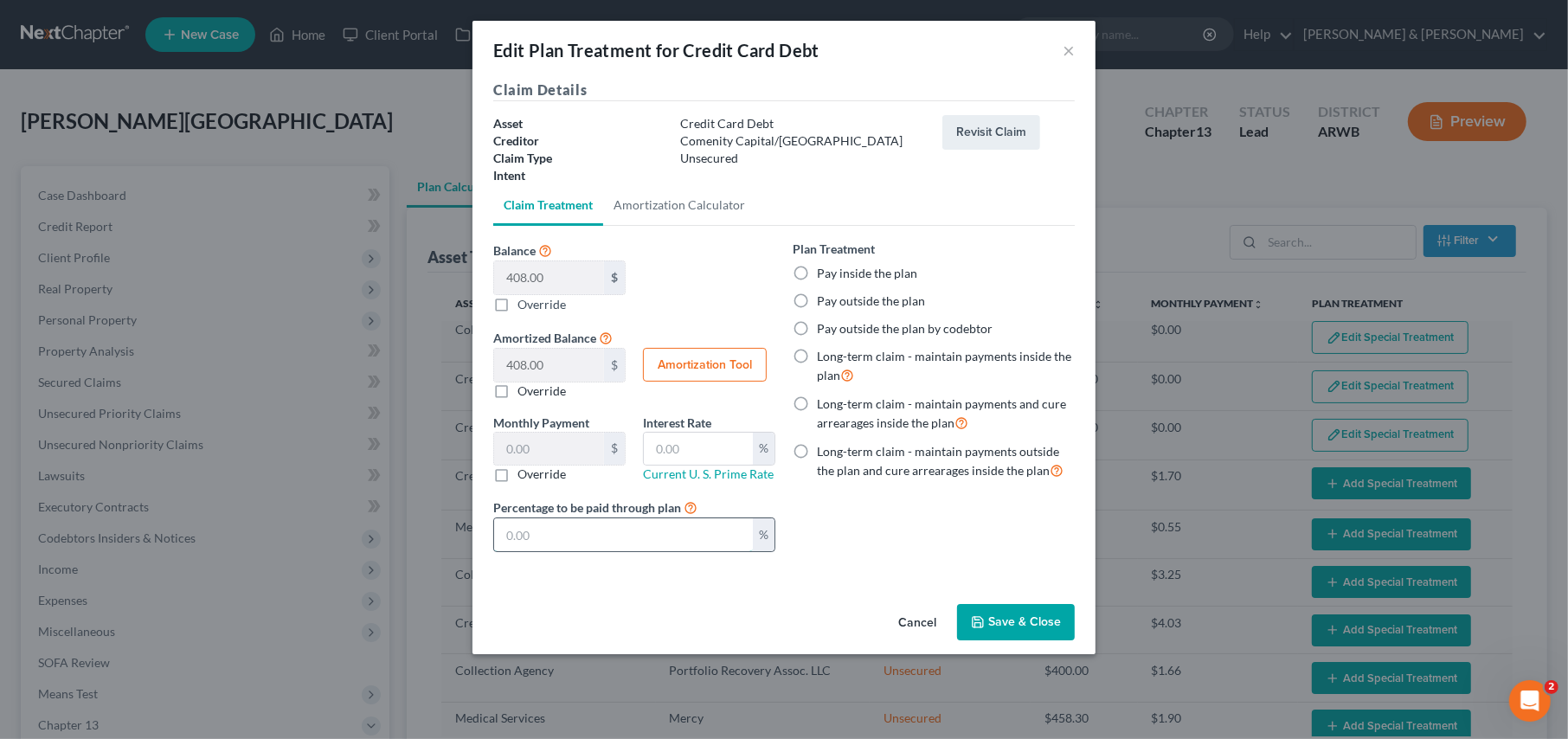
click at [627, 544] on input "text" at bounding box center [623, 535] width 258 height 33
type input "0.00"
type input "0"
click at [977, 617] on polyline "button" at bounding box center [977, 618] width 4 height 3
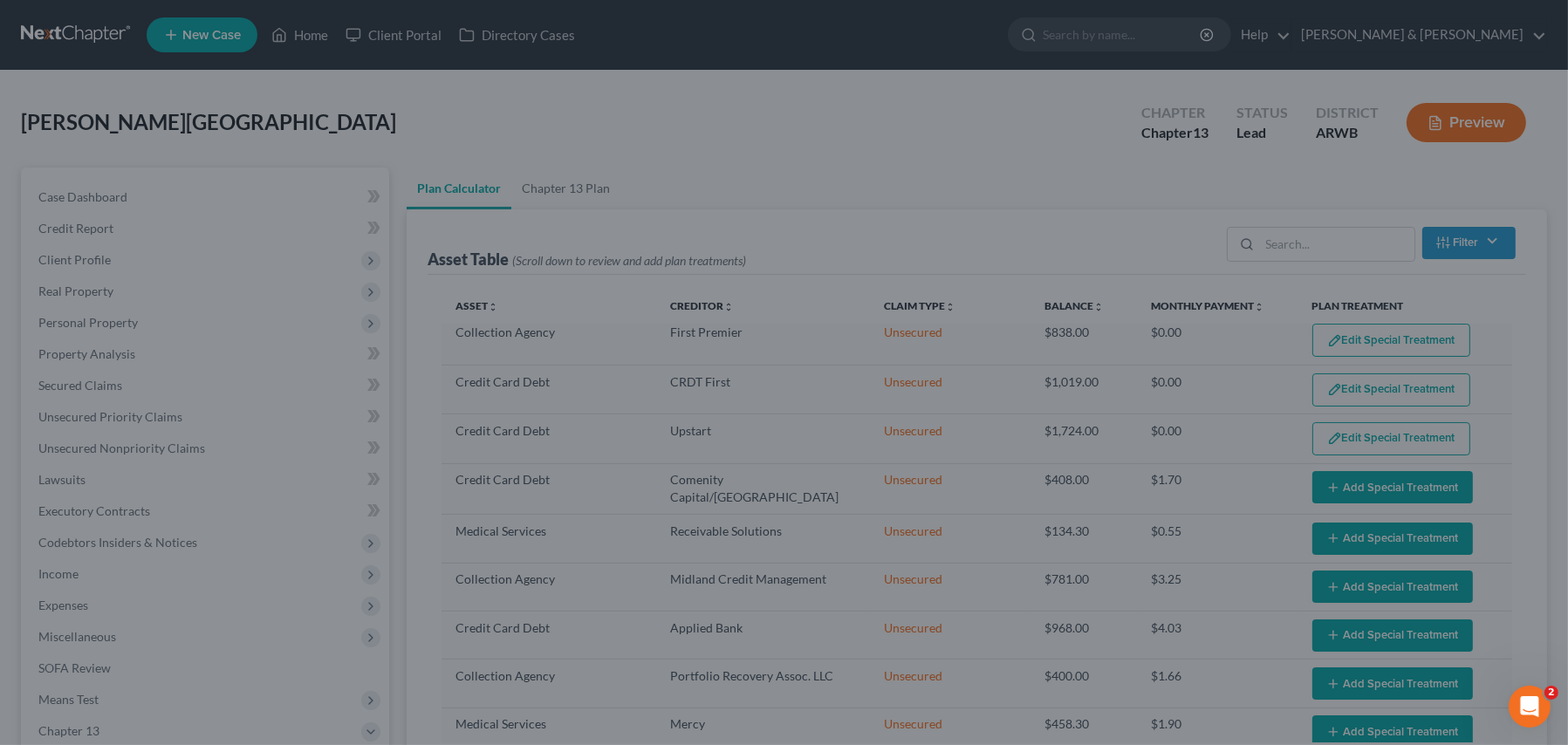
select select "59"
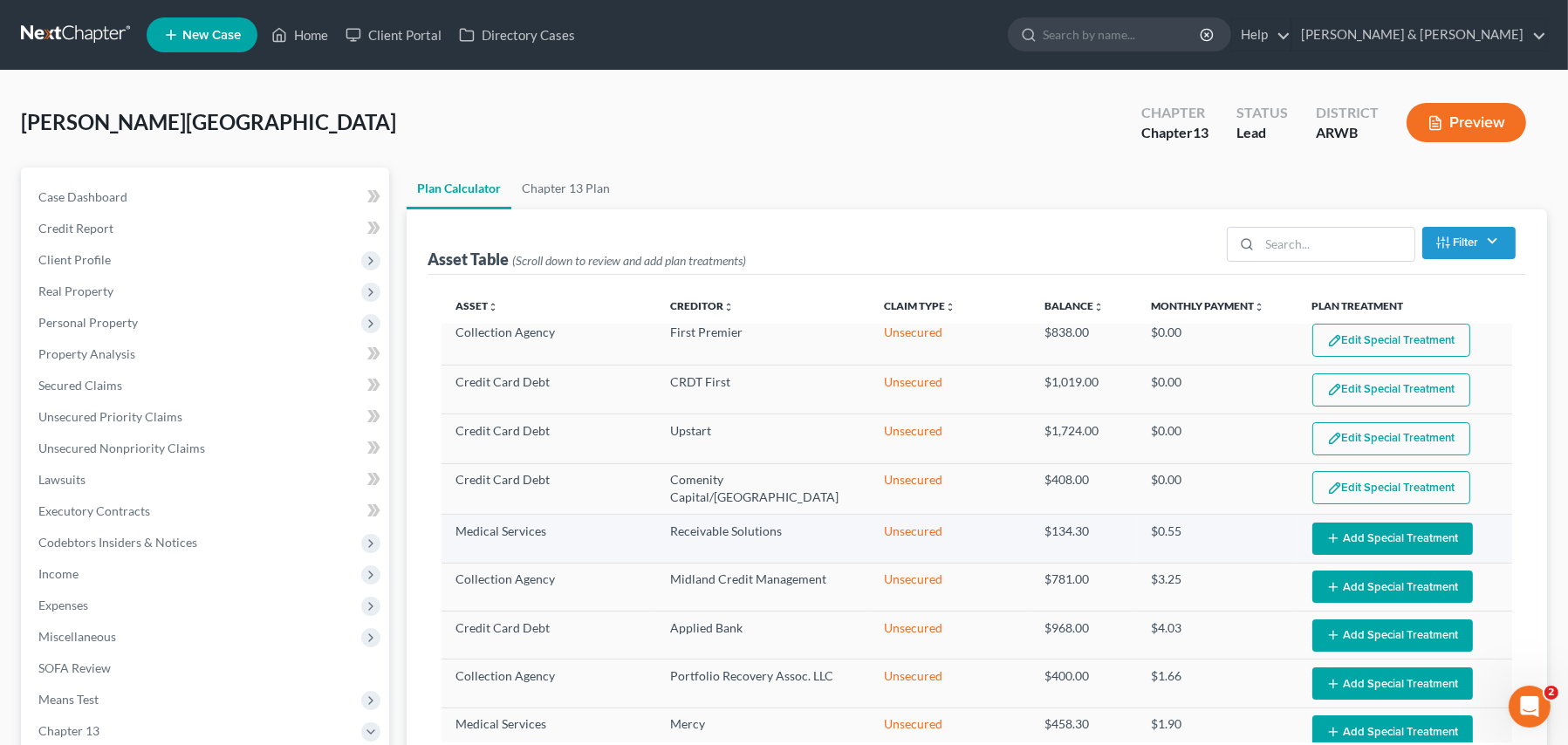
click at [1349, 546] on button "Add Special Treatment" at bounding box center [1392, 539] width 161 height 33
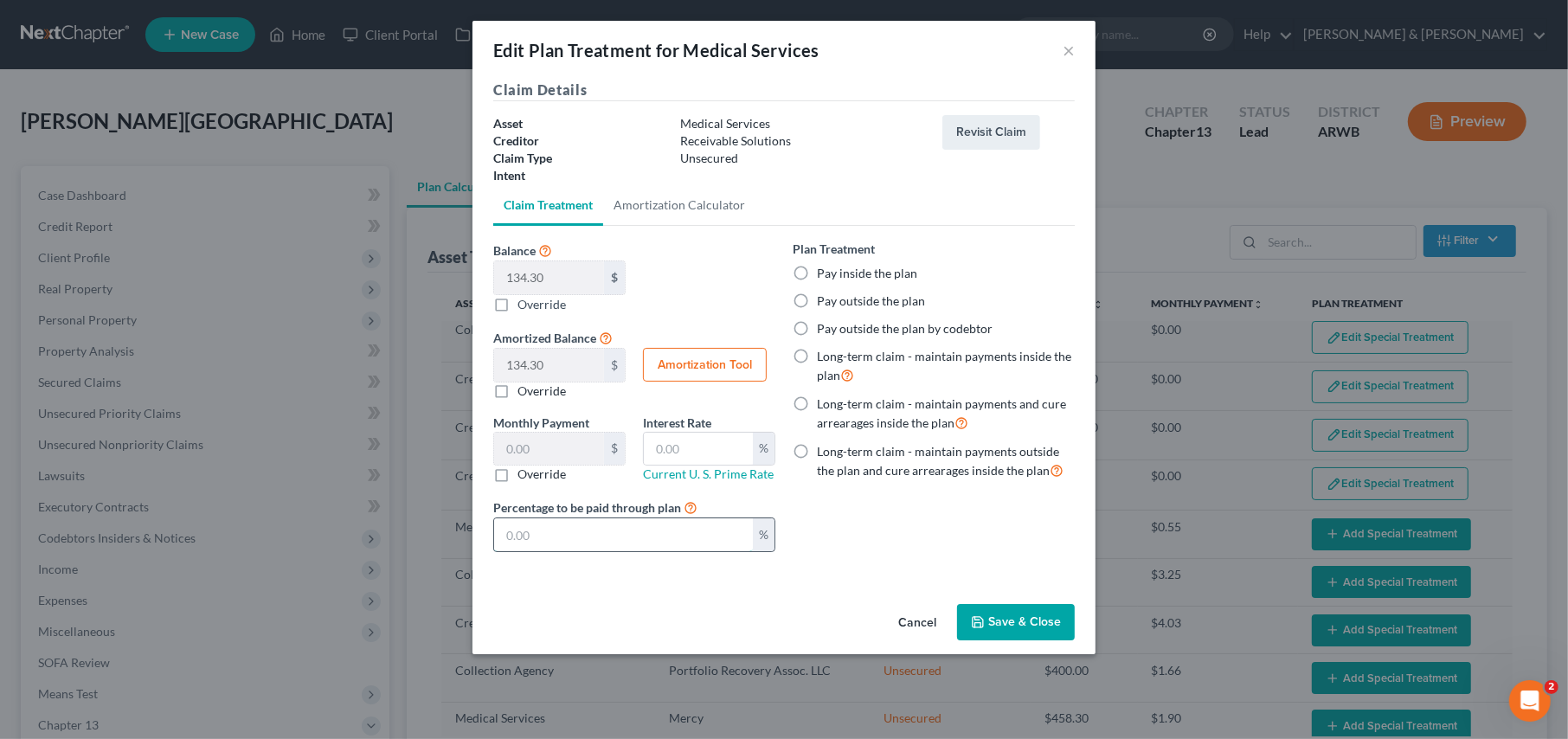
click at [702, 538] on input "text" at bounding box center [623, 535] width 258 height 33
type input "0.00"
type input "0"
click at [1012, 623] on button "Save & Close" at bounding box center [1016, 622] width 117 height 36
select select "59"
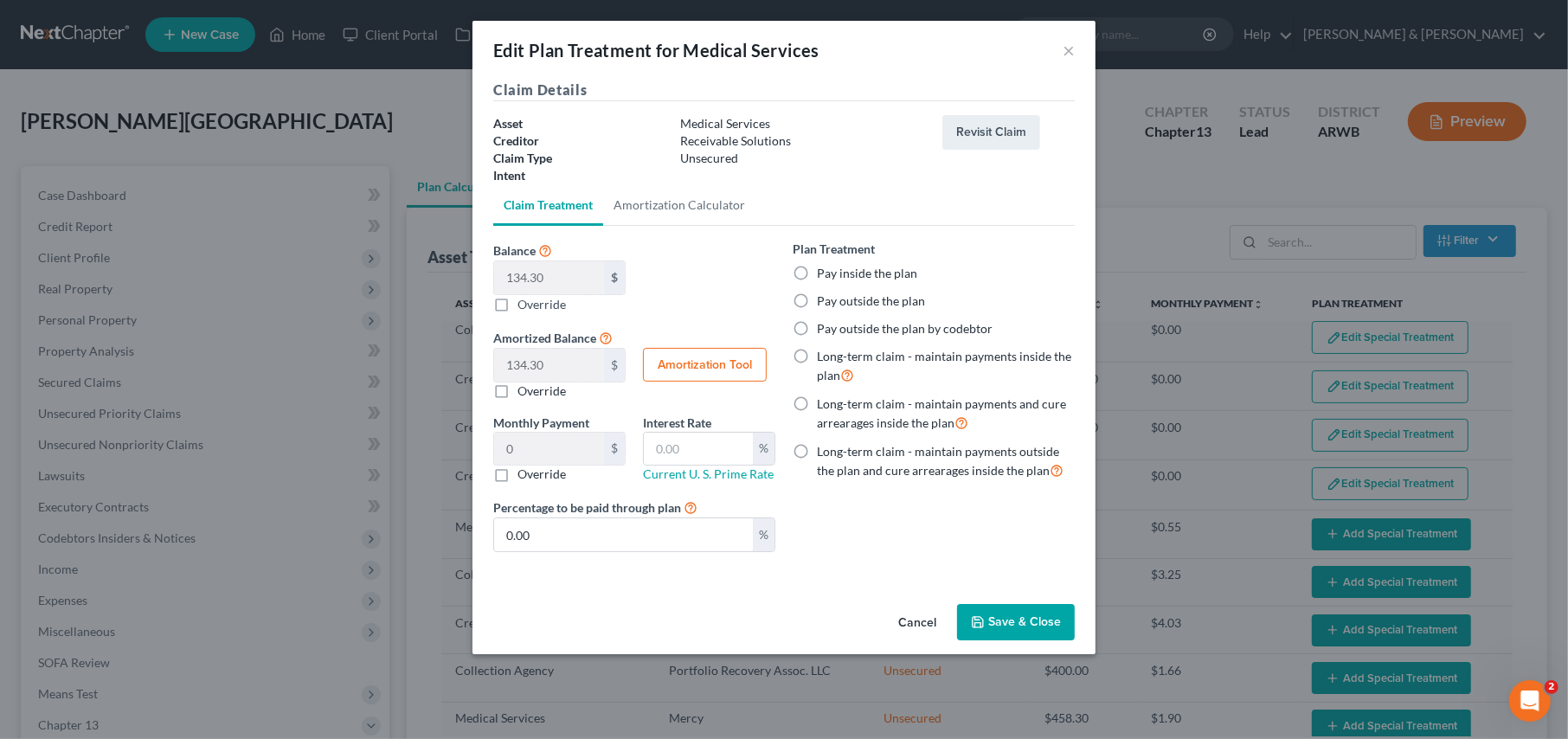
select select "59"
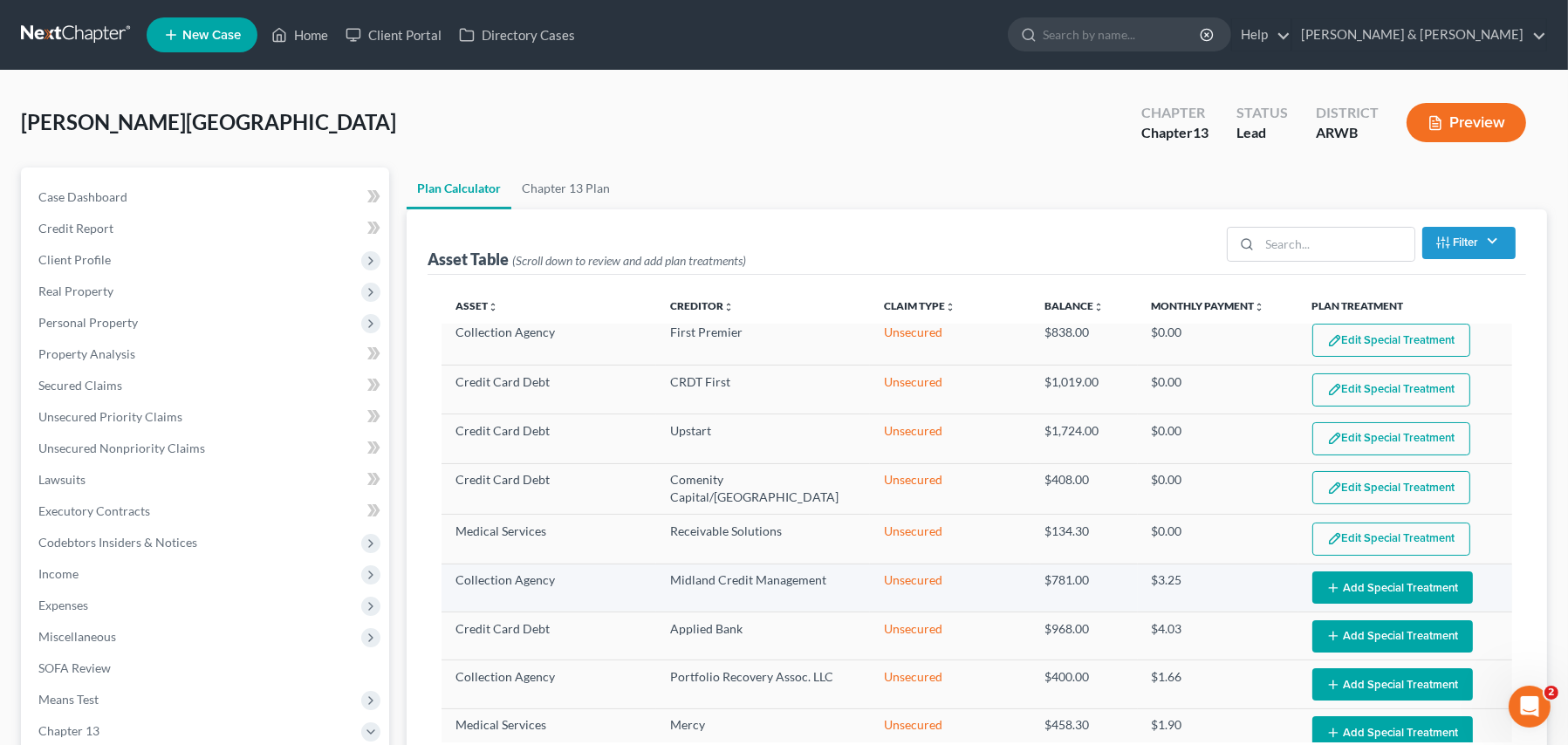
click at [1362, 581] on button "Add Special Treatment" at bounding box center [1392, 587] width 161 height 33
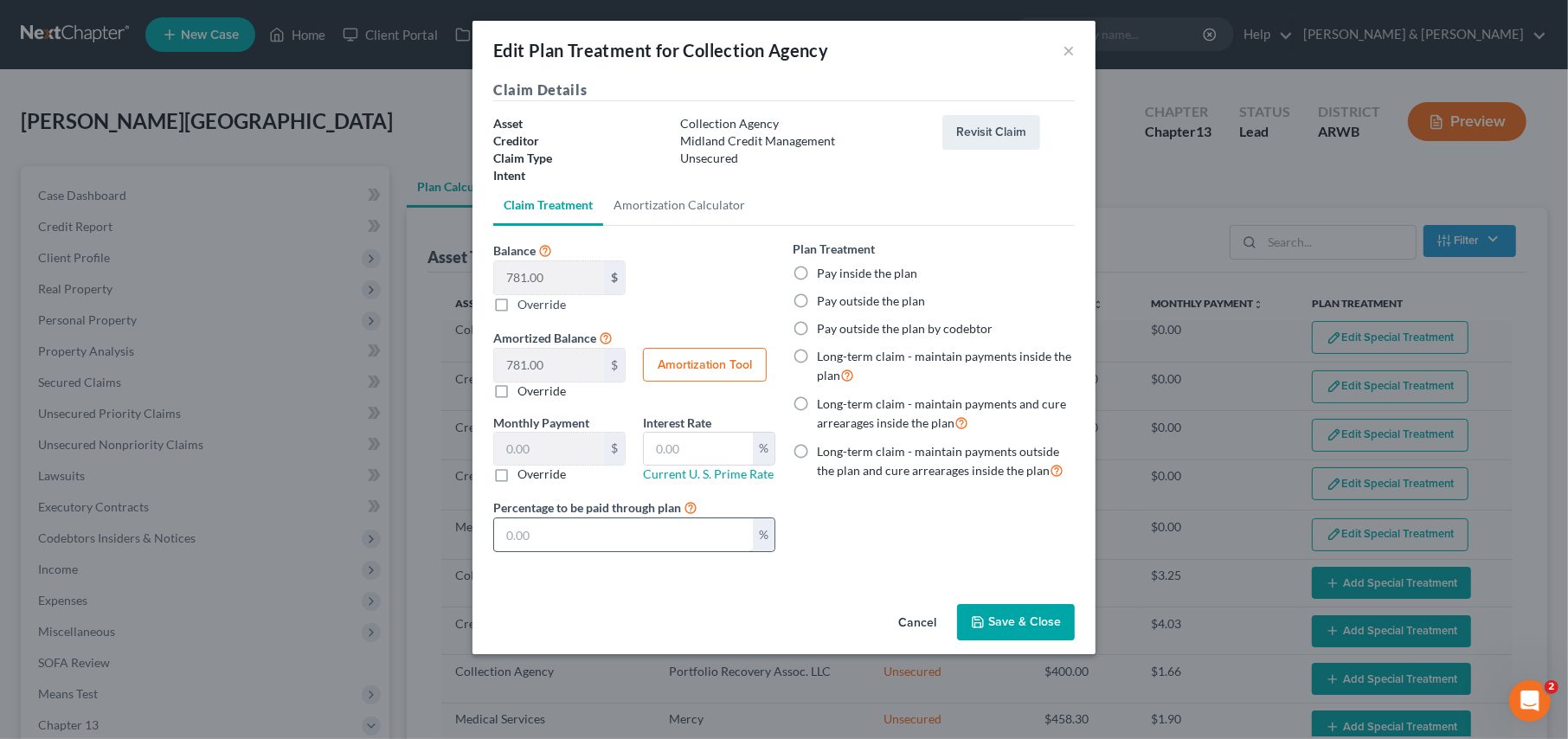
click at [634, 533] on input "text" at bounding box center [623, 535] width 258 height 33
type input "0.00"
type input "0"
click at [1013, 615] on button "Save & Close" at bounding box center [1016, 622] width 117 height 36
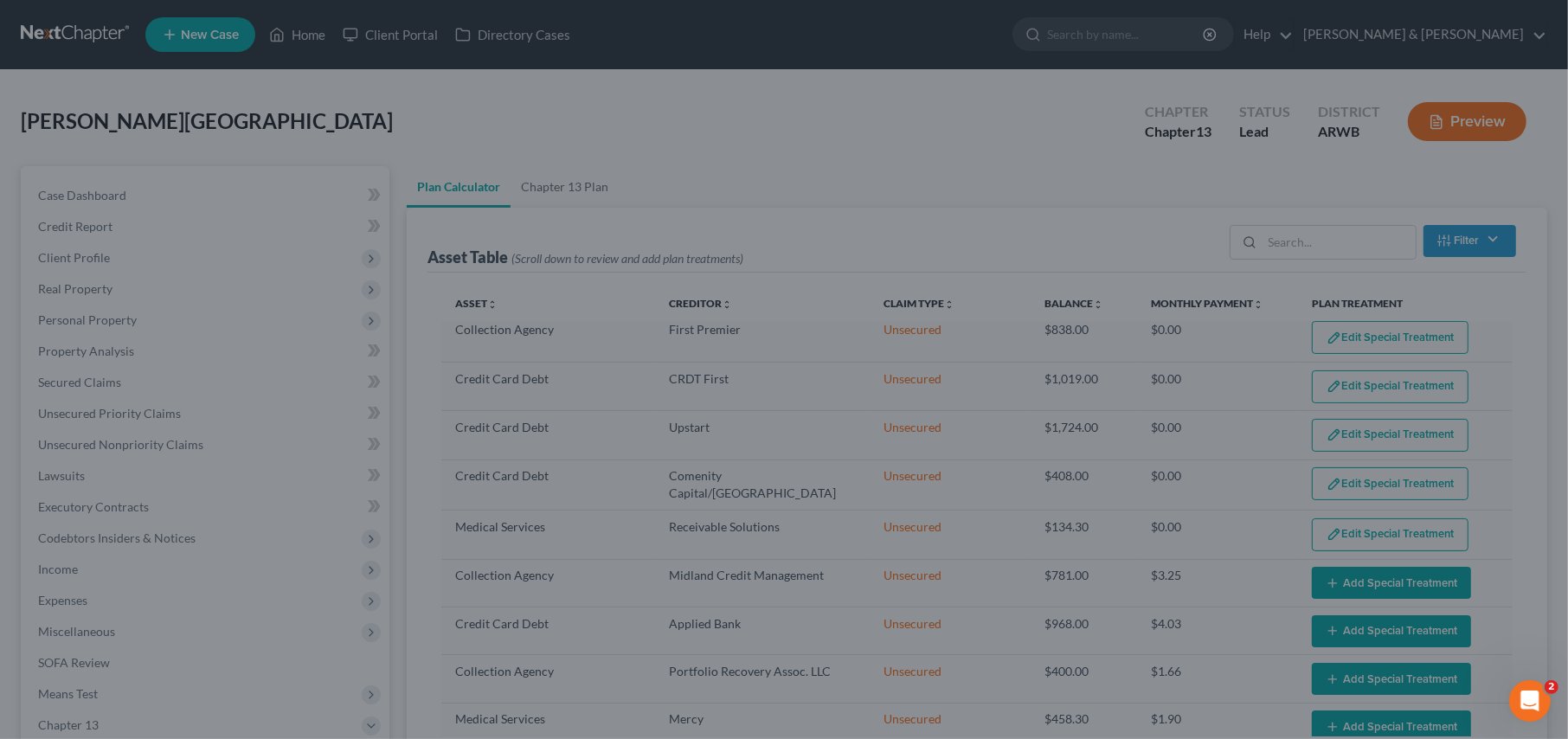
select select "59"
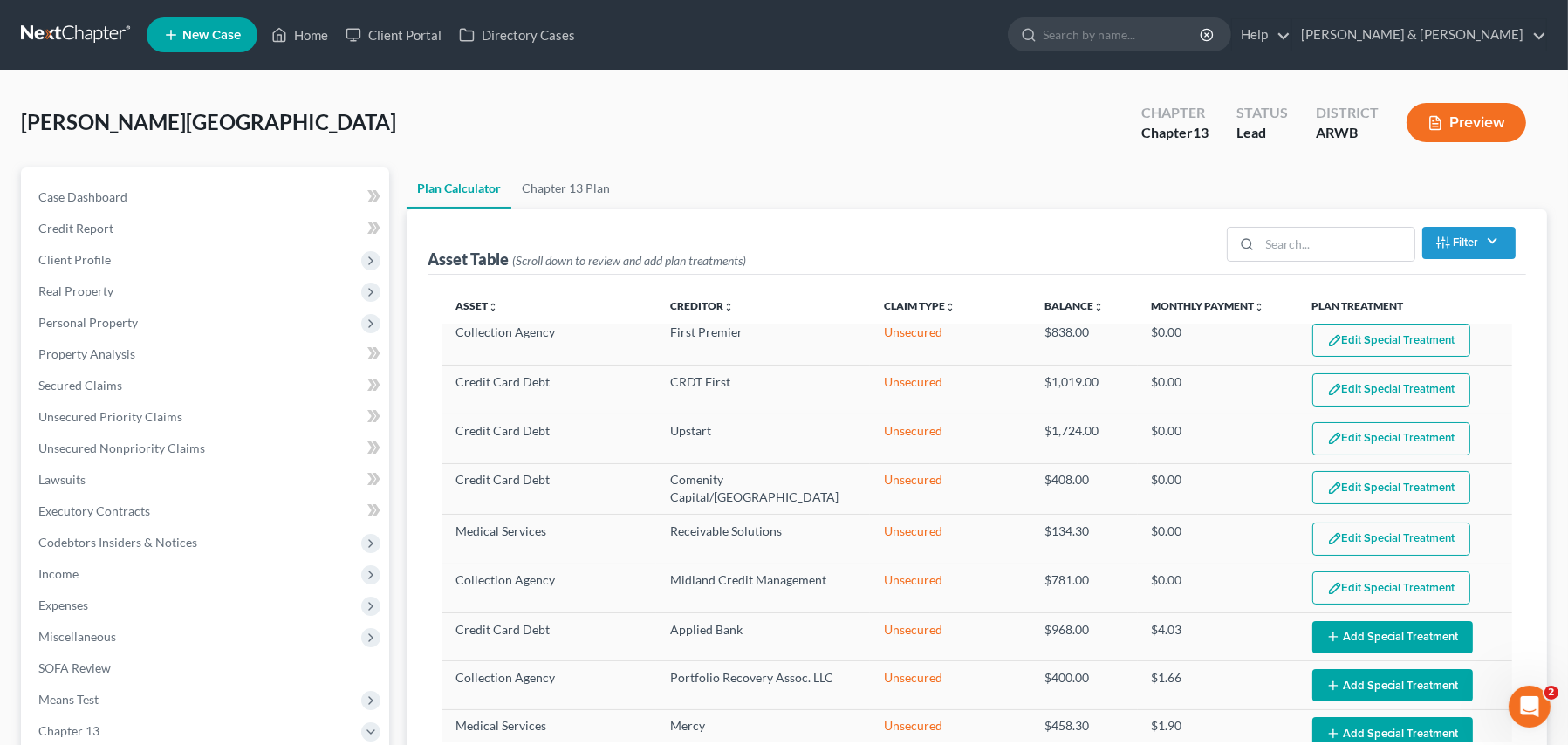
click at [1366, 624] on button "Add Special Treatment" at bounding box center [1392, 636] width 161 height 33
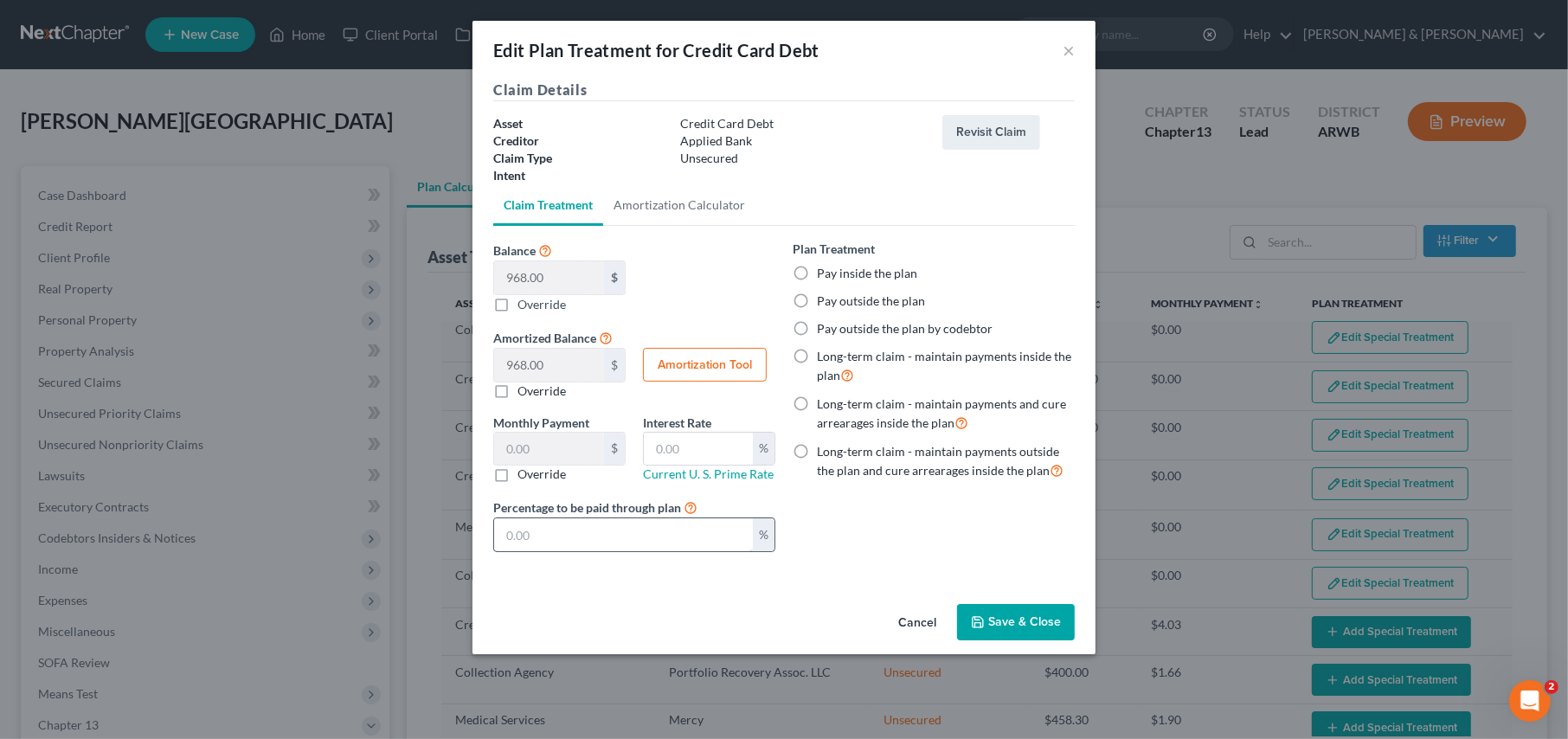
drag, startPoint x: 602, startPoint y: 536, endPoint x: 597, endPoint y: 544, distance: 9.4
click at [601, 536] on input "text" at bounding box center [623, 535] width 258 height 33
type input "0.00"
type input "0"
click at [985, 620] on icon "button" at bounding box center [978, 623] width 14 height 14
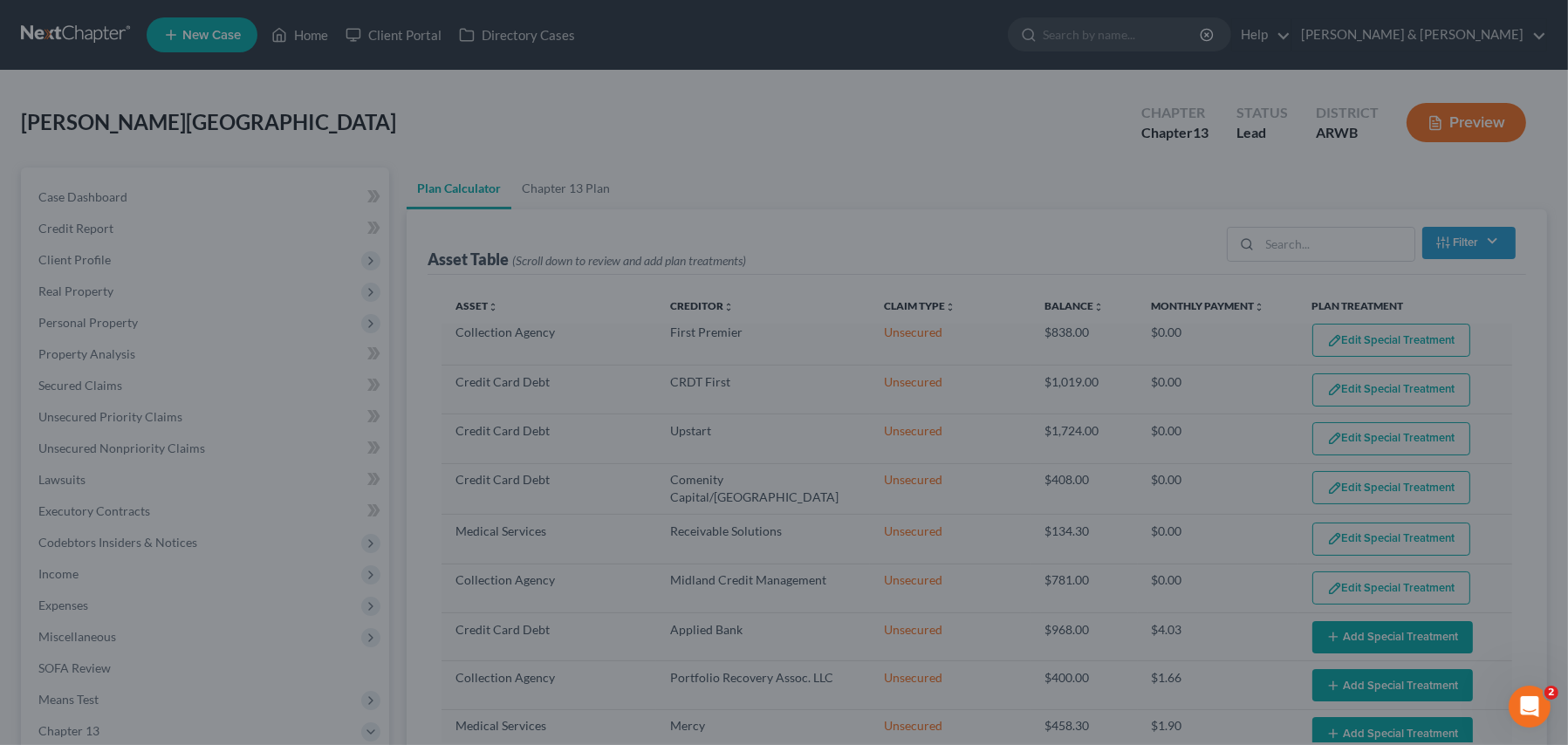
select select "59"
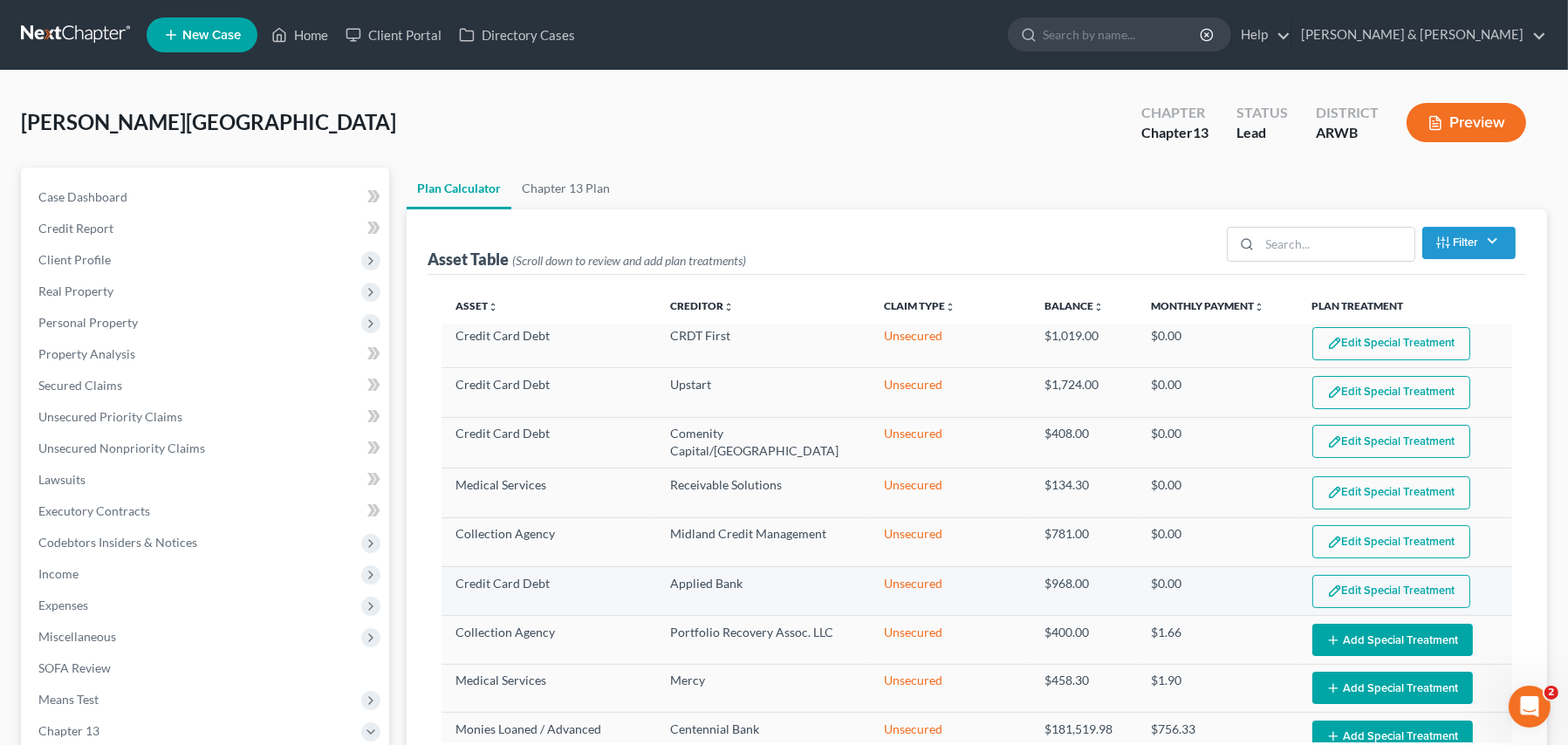
scroll to position [771, 0]
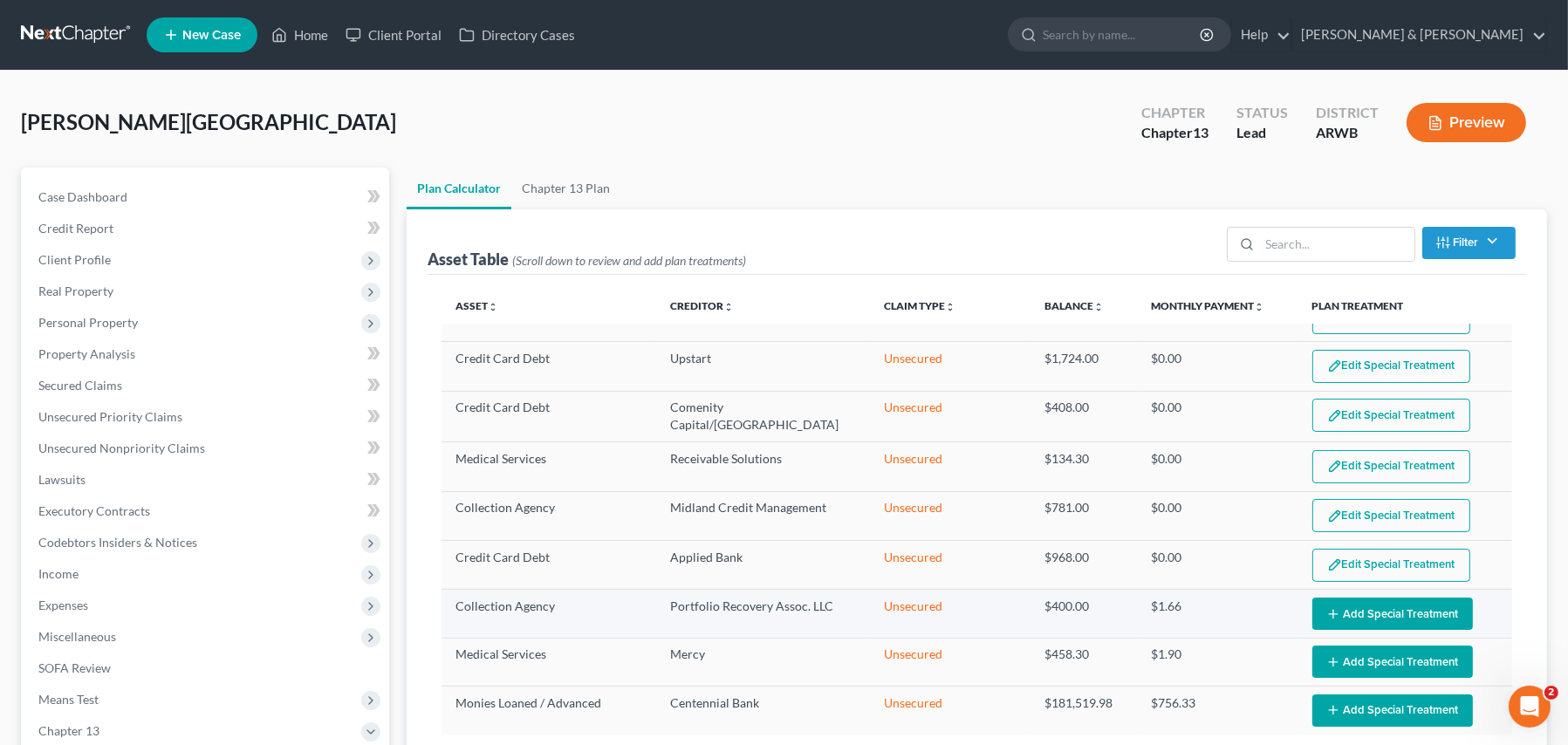
click at [1353, 615] on button "Add Special Treatment" at bounding box center [1392, 614] width 161 height 33
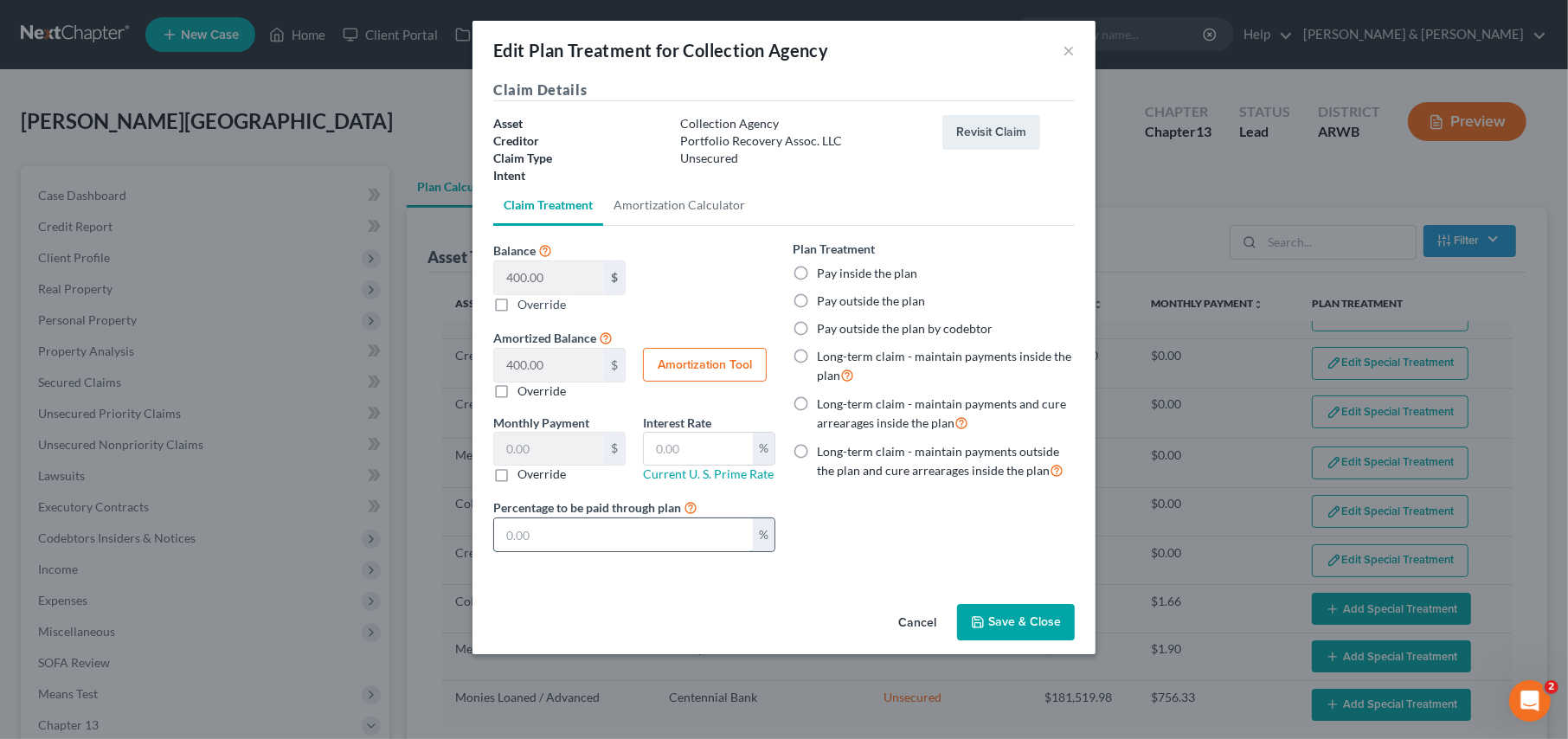
click at [660, 539] on input "text" at bounding box center [623, 535] width 258 height 33
type input "0.00"
type input "0"
click at [1014, 613] on button "Save & Close" at bounding box center [1016, 622] width 117 height 36
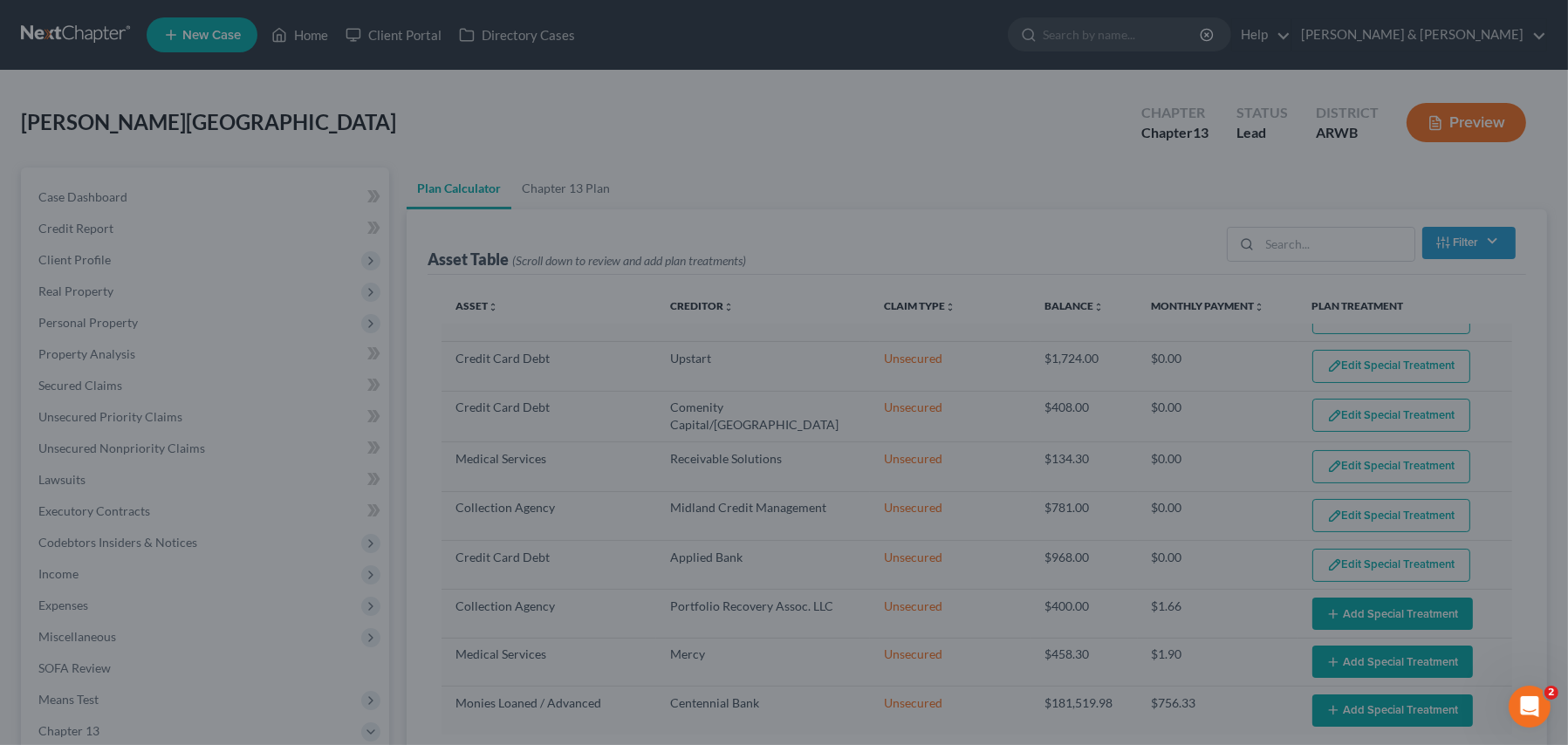
select select "59"
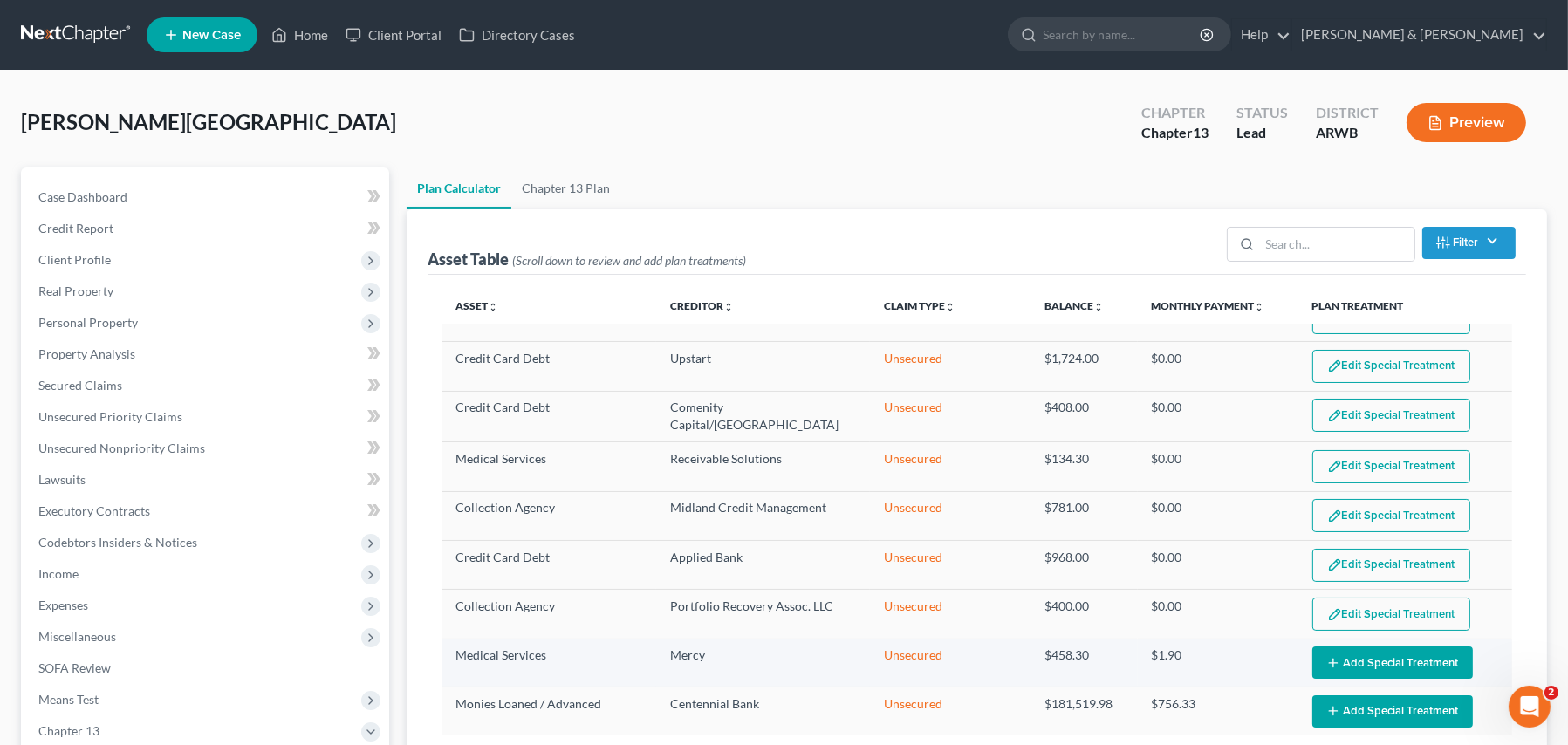
click at [1370, 651] on button "Add Special Treatment" at bounding box center [1392, 662] width 161 height 33
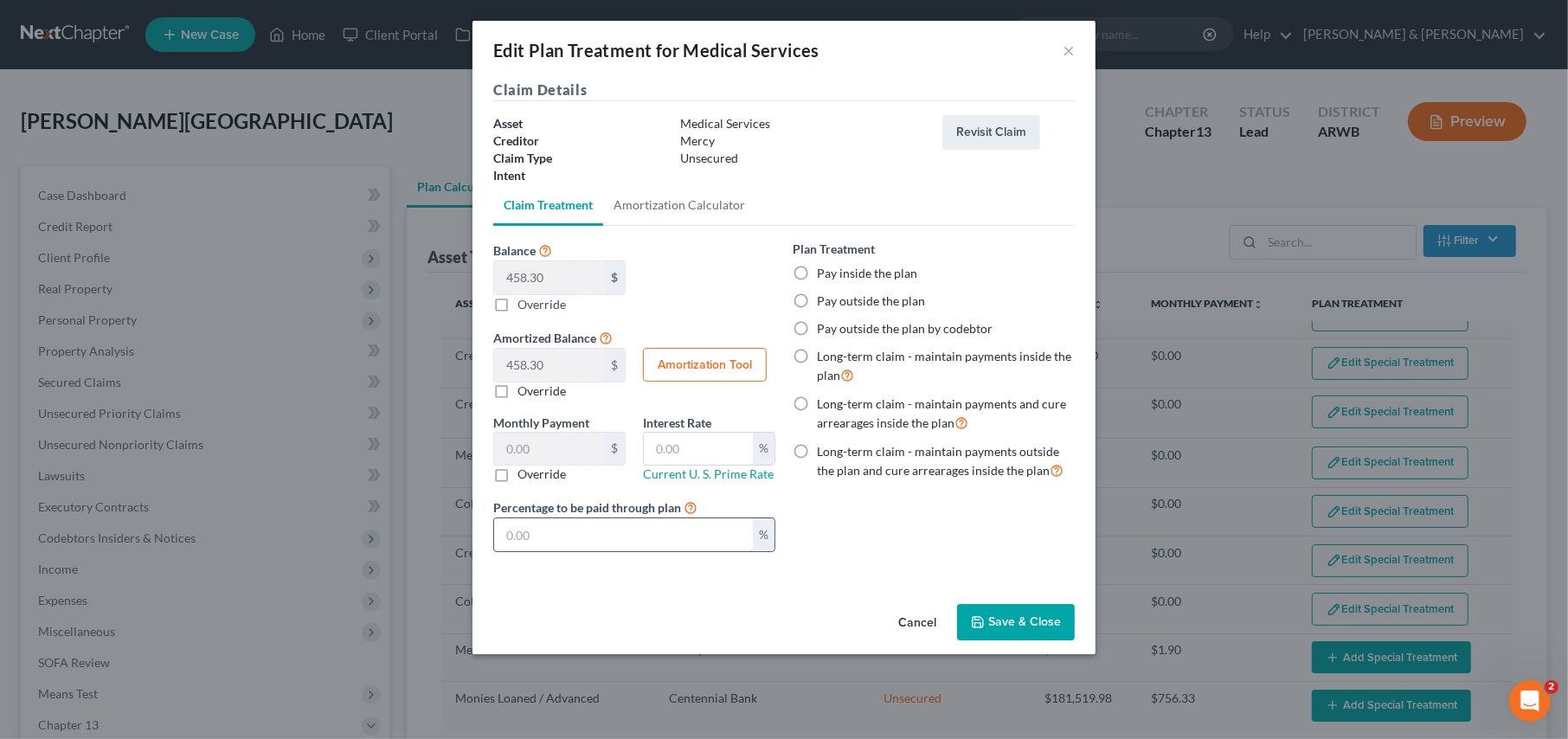
click at [564, 533] on input "text" at bounding box center [623, 535] width 258 height 33
type input "0.00"
type input "0"
click at [989, 615] on button "Save & Close" at bounding box center [1016, 622] width 117 height 36
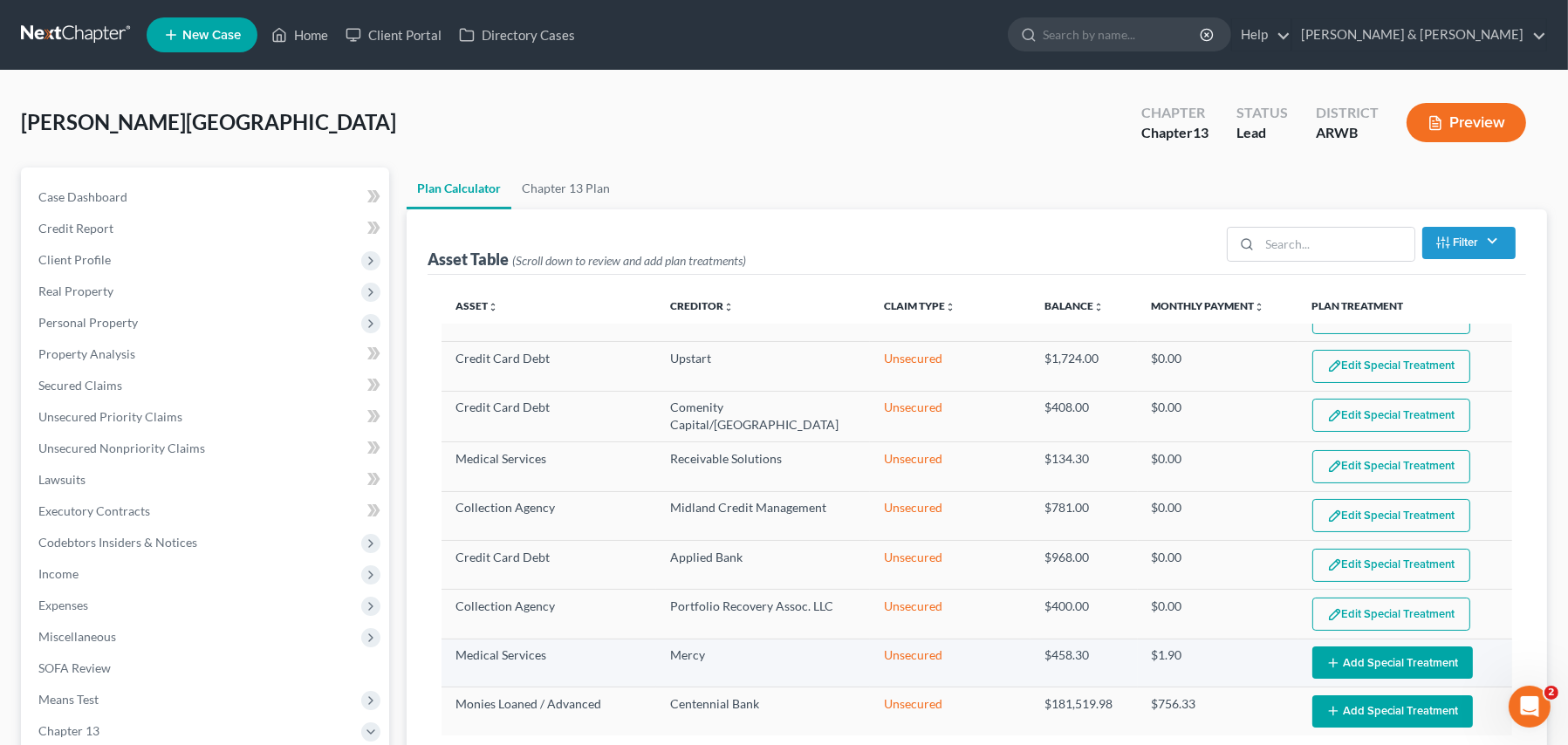
select select "59"
click at [1363, 703] on button "Add Special Treatment" at bounding box center [1392, 711] width 161 height 33
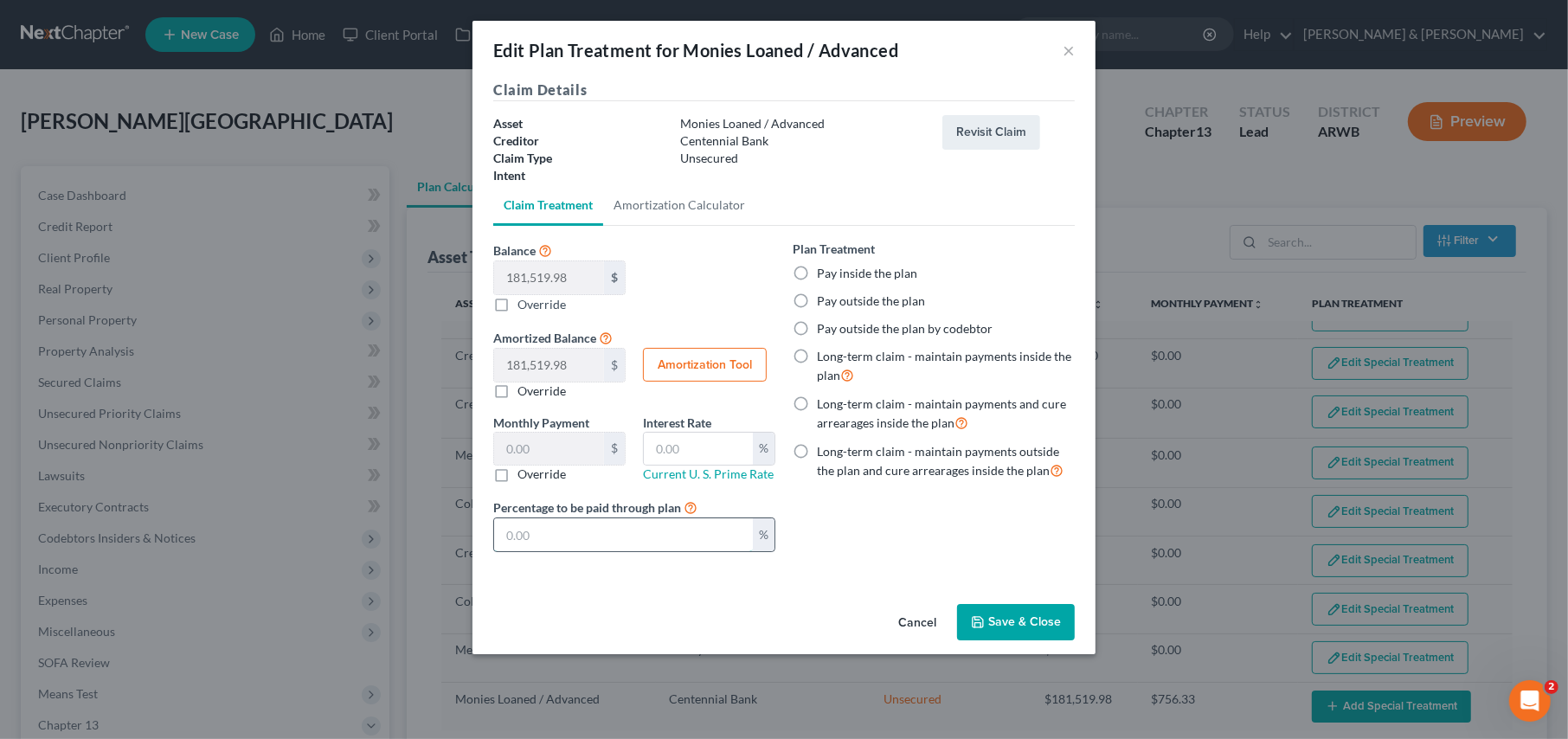
click at [600, 539] on input "text" at bounding box center [623, 535] width 258 height 33
type input "0.00"
type input "0"
click at [1010, 626] on button "Save & Close" at bounding box center [1016, 622] width 117 height 36
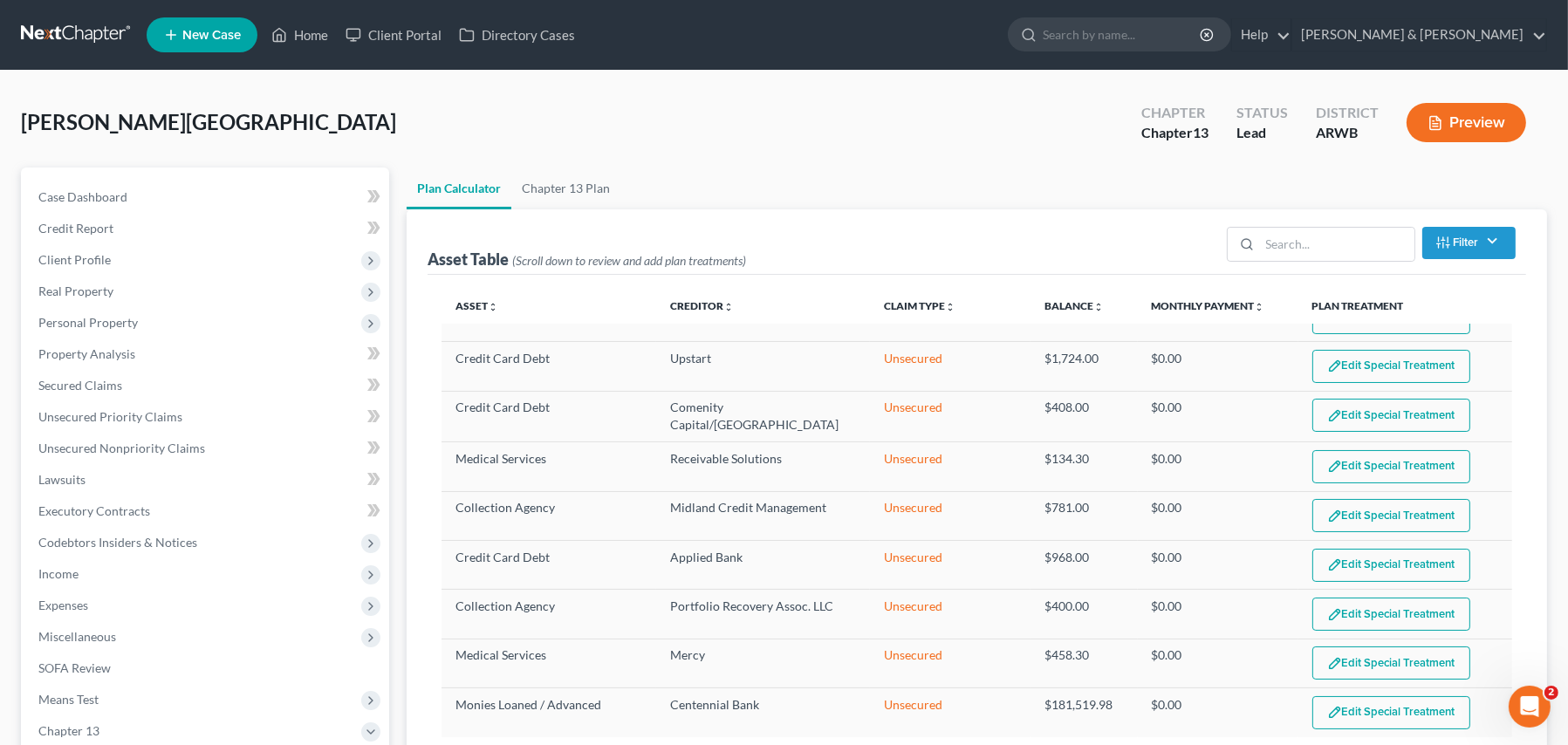
scroll to position [773, 0]
select select "59"
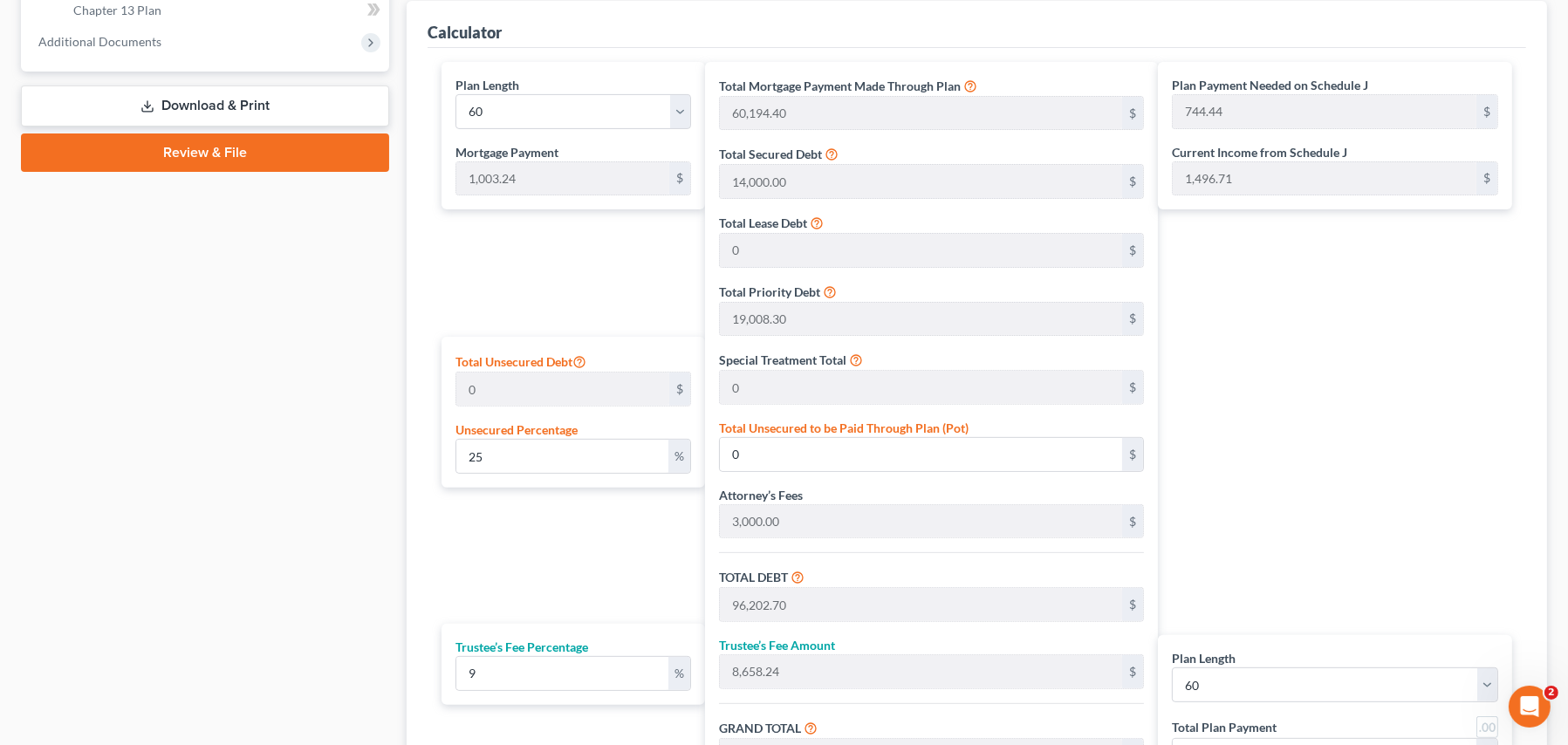
scroll to position [785, 0]
click at [481, 449] on input "25" at bounding box center [561, 455] width 212 height 34
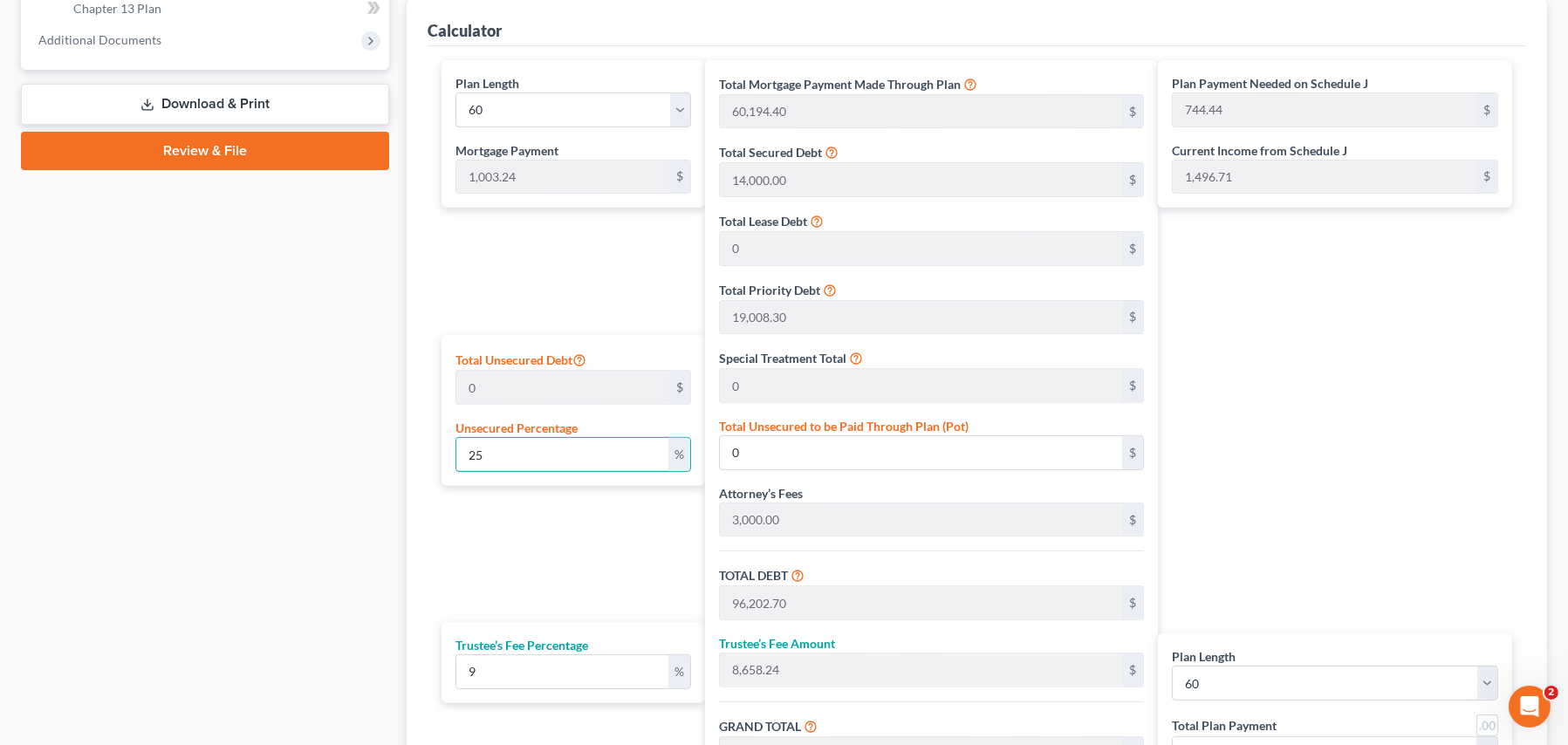
drag, startPoint x: 481, startPoint y: 449, endPoint x: 421, endPoint y: 441, distance: 60.5
click at [421, 441] on div "Calculator Plan Length 1 2 3 4 5 6 7 8 9 10 11 12 13 14 15 16 17 18 19 20 21 22…" at bounding box center [976, 428] width 1140 height 859
type input "0.00"
click at [1276, 459] on div "Plan Payment Needed on Schedule J 744.44 $ Current Income from Schedule J 1,496…" at bounding box center [1339, 449] width 363 height 778
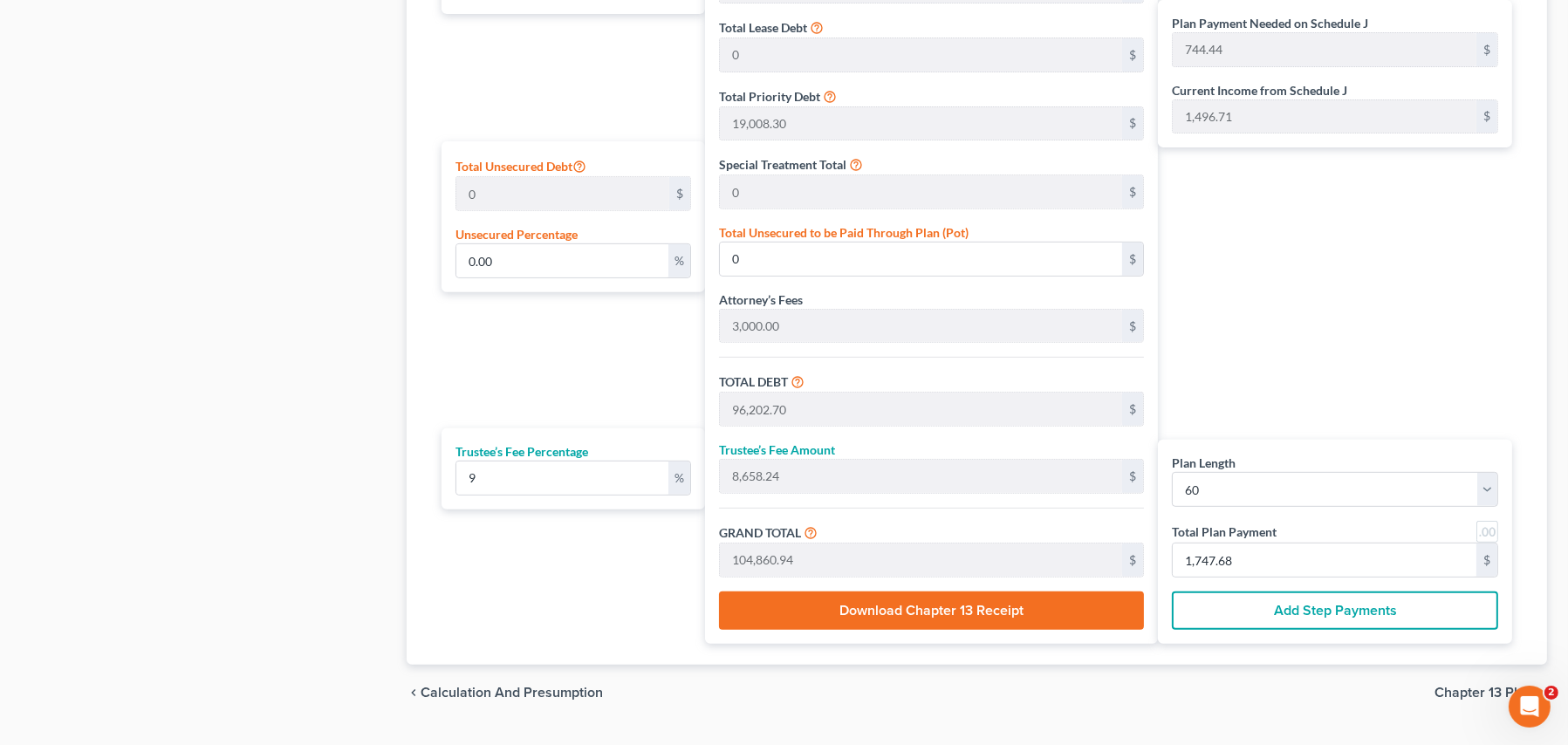
scroll to position [1018, 0]
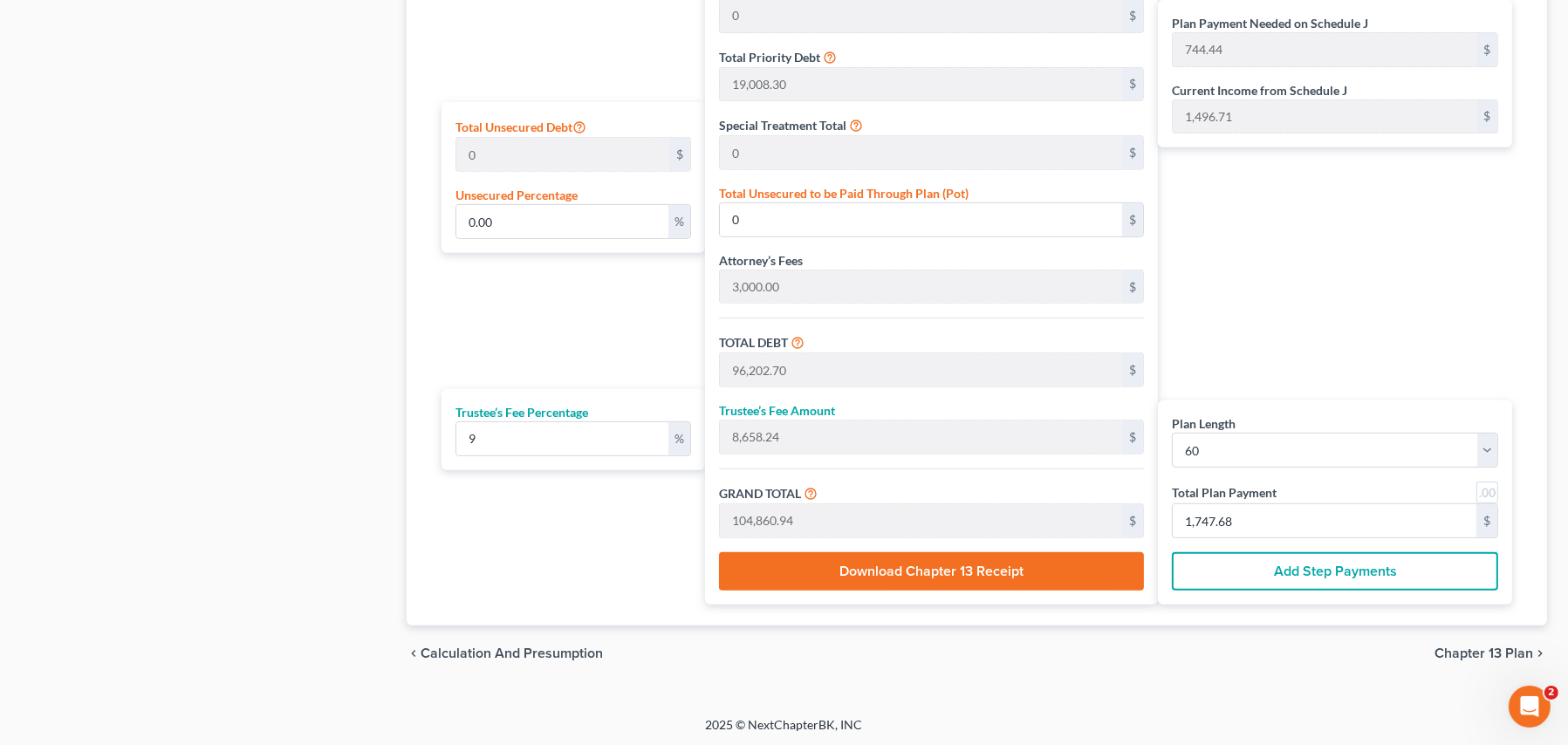
click at [1470, 650] on span "Chapter 13 Plan" at bounding box center [1483, 653] width 99 height 14
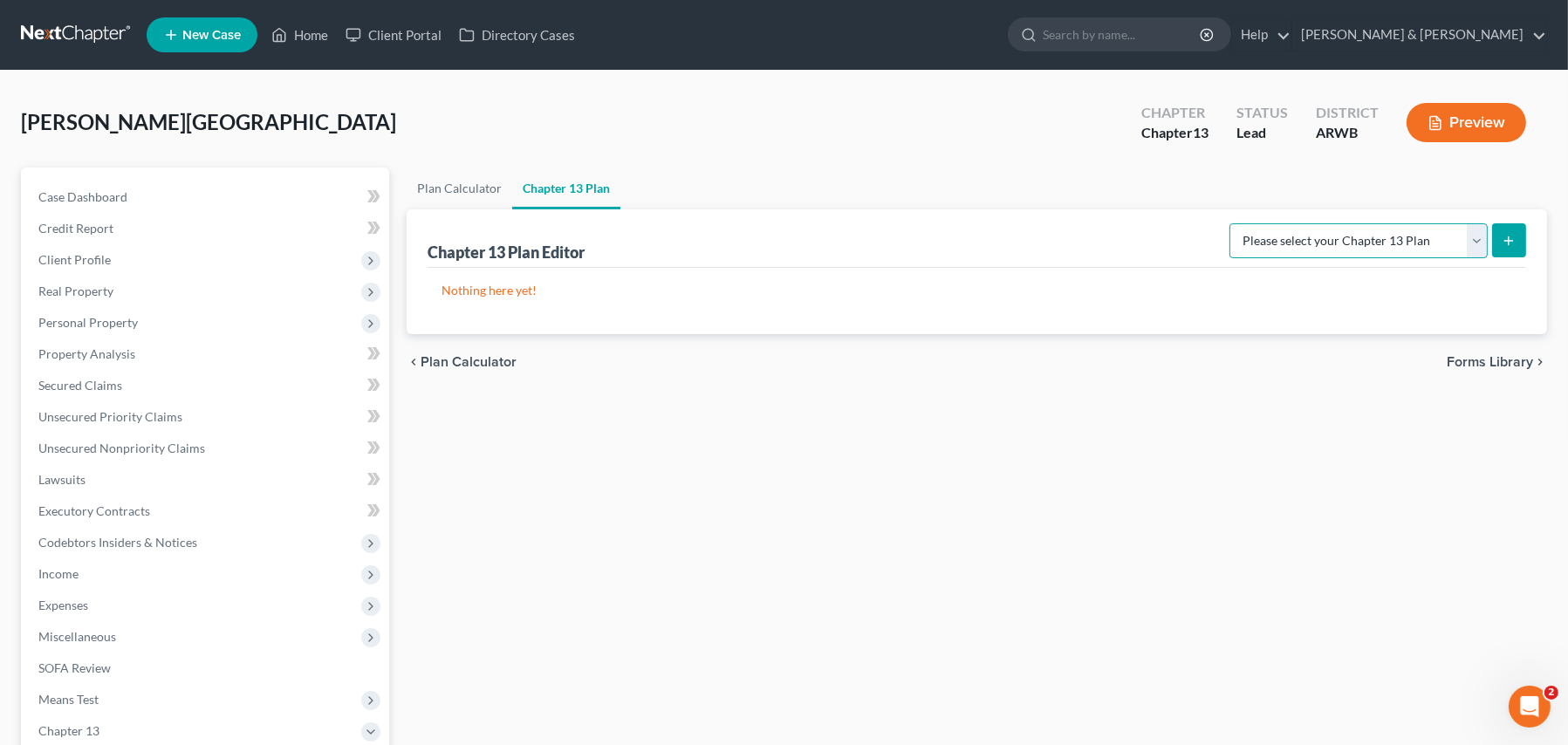
click at [1478, 239] on select "Please select your Chapter 13 Plan District of Arkansas - Revised 1/20 National…" at bounding box center [1359, 240] width 259 height 35
select select "0"
click at [1236, 223] on select "Please select your Chapter 13 Plan District of Arkansas - Revised 1/20 National…" at bounding box center [1359, 240] width 259 height 35
click at [1501, 254] on button "submit" at bounding box center [1509, 240] width 34 height 34
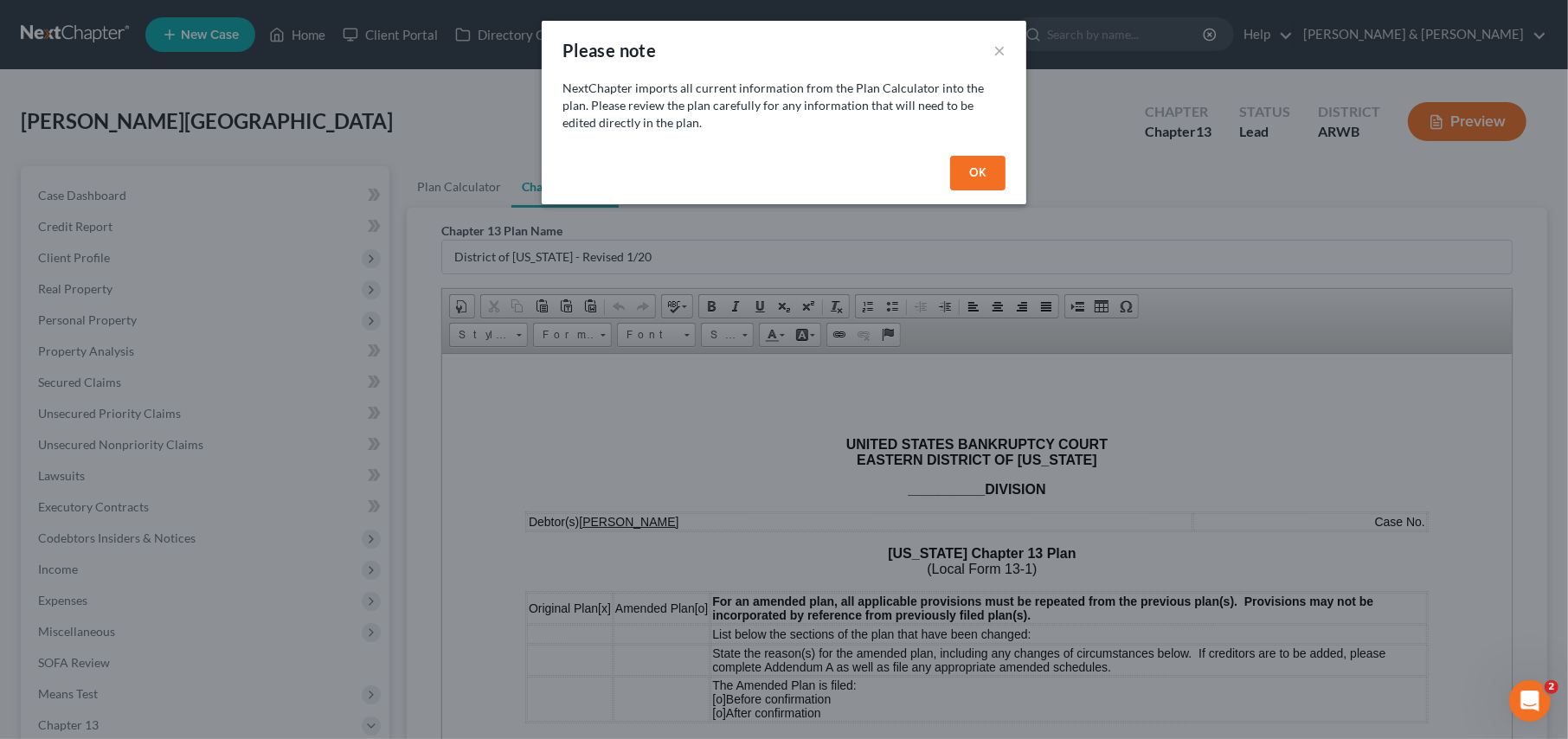
click at [986, 168] on button "OK" at bounding box center [978, 172] width 56 height 34
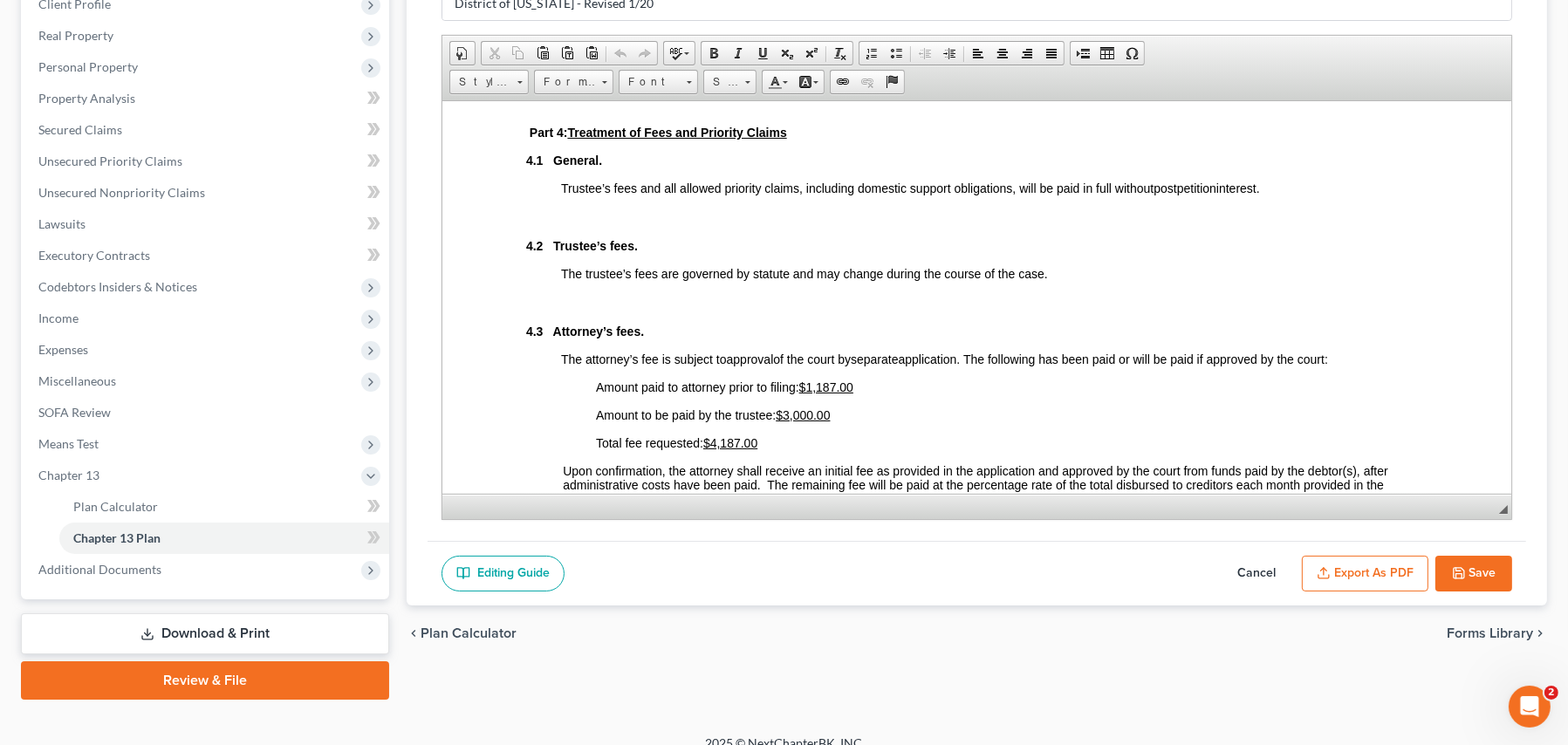
scroll to position [274, 0]
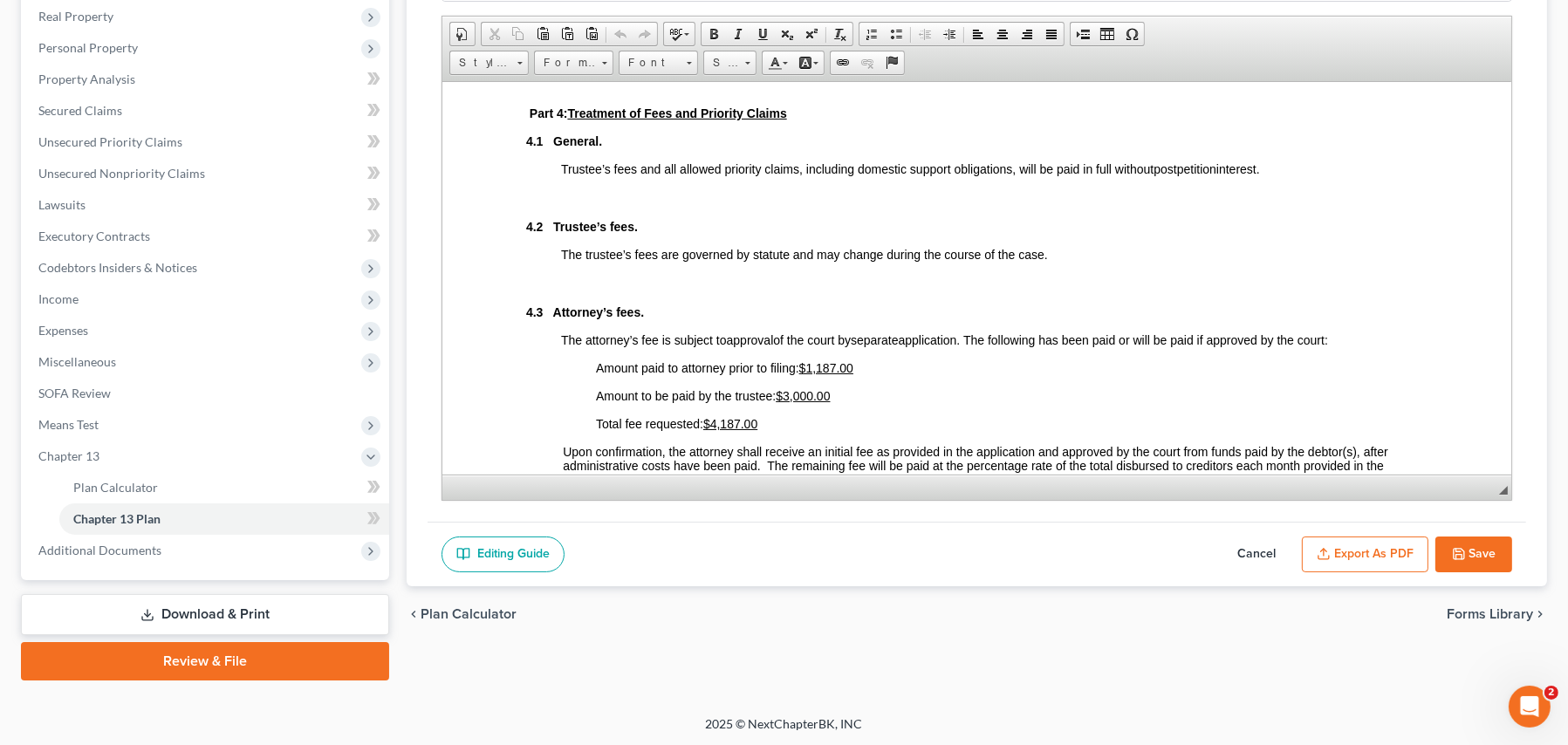
click at [1477, 553] on button "Save" at bounding box center [1473, 555] width 77 height 37
select select "0"
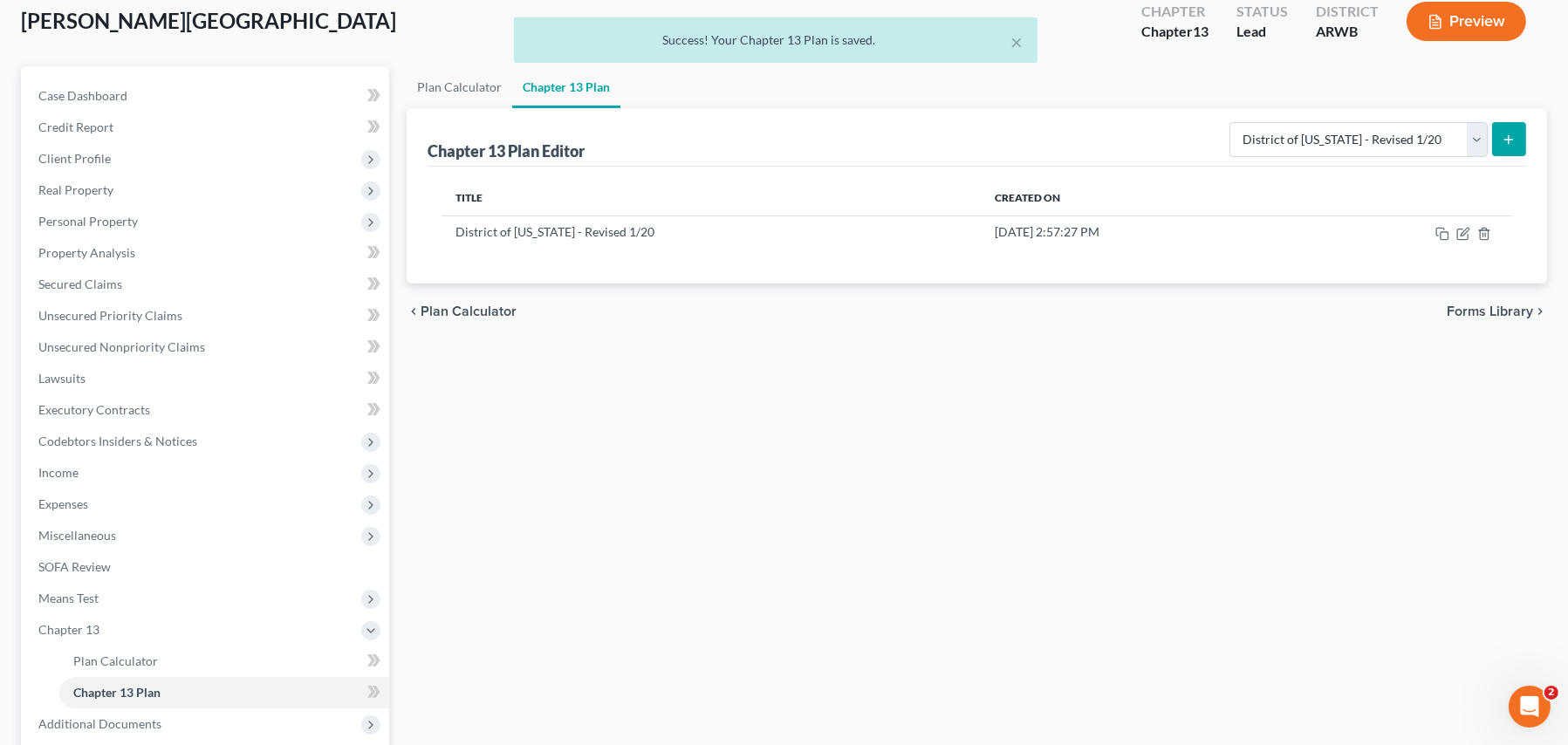
scroll to position [101, 0]
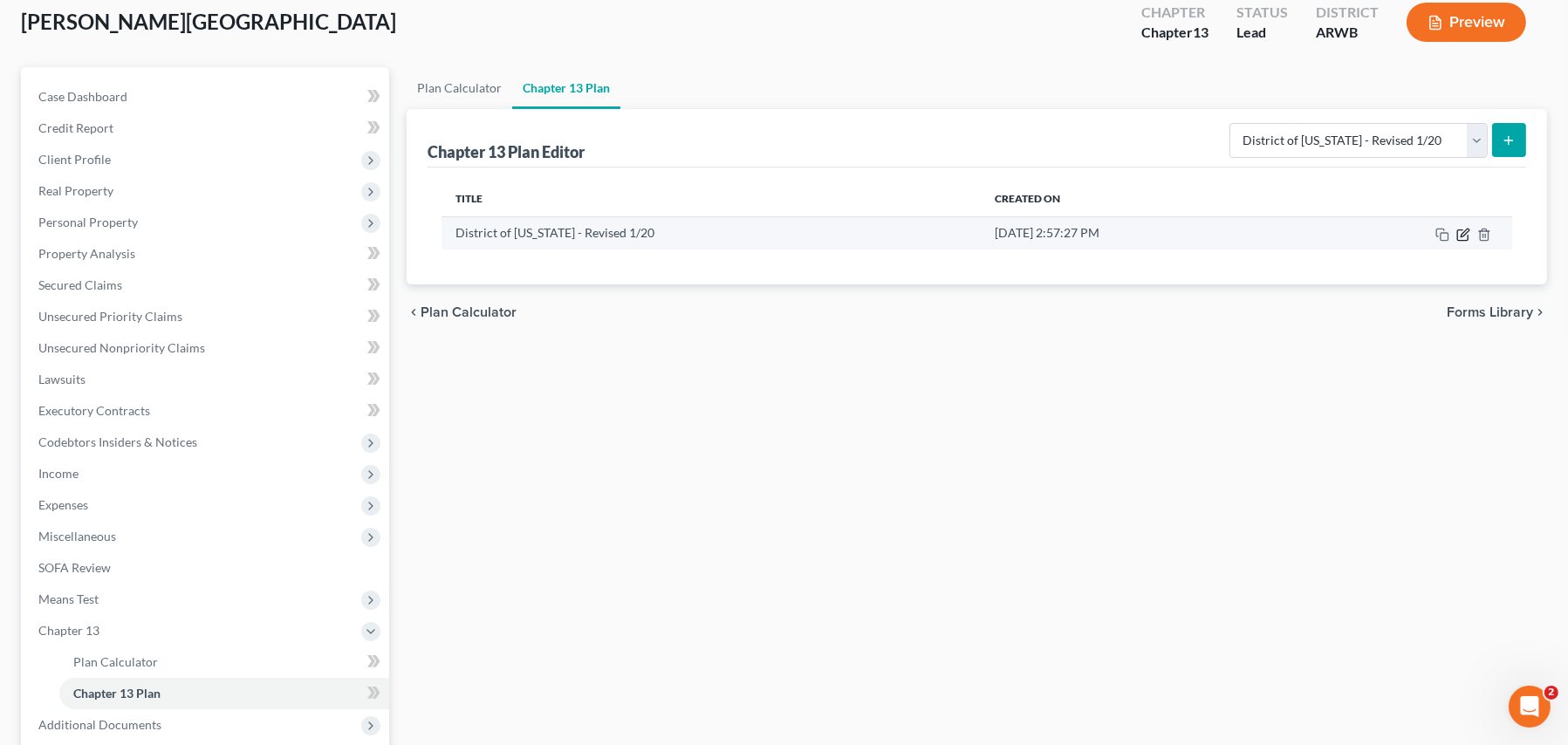
click at [1456, 231] on icon "button" at bounding box center [1461, 234] width 11 height 11
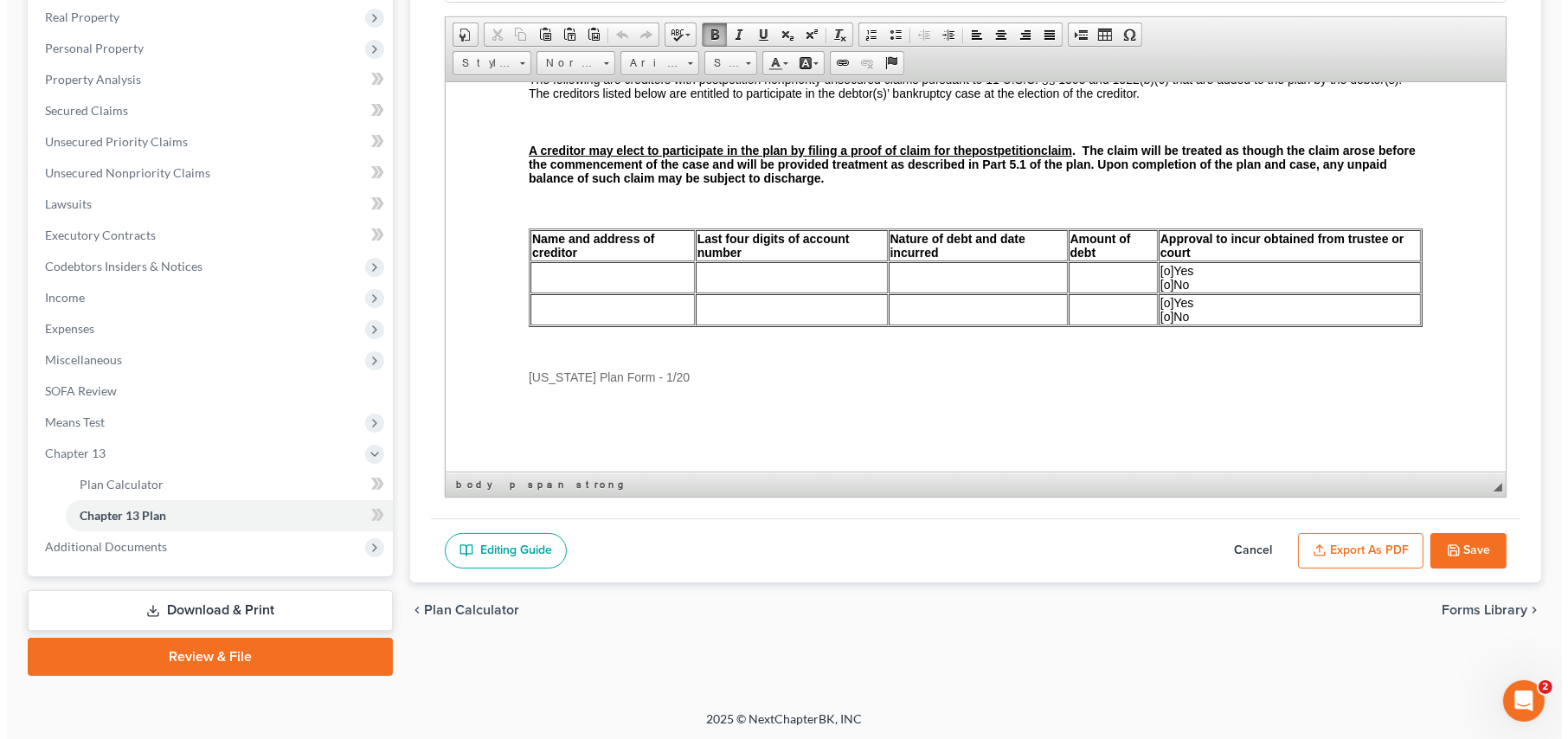
scroll to position [272, 0]
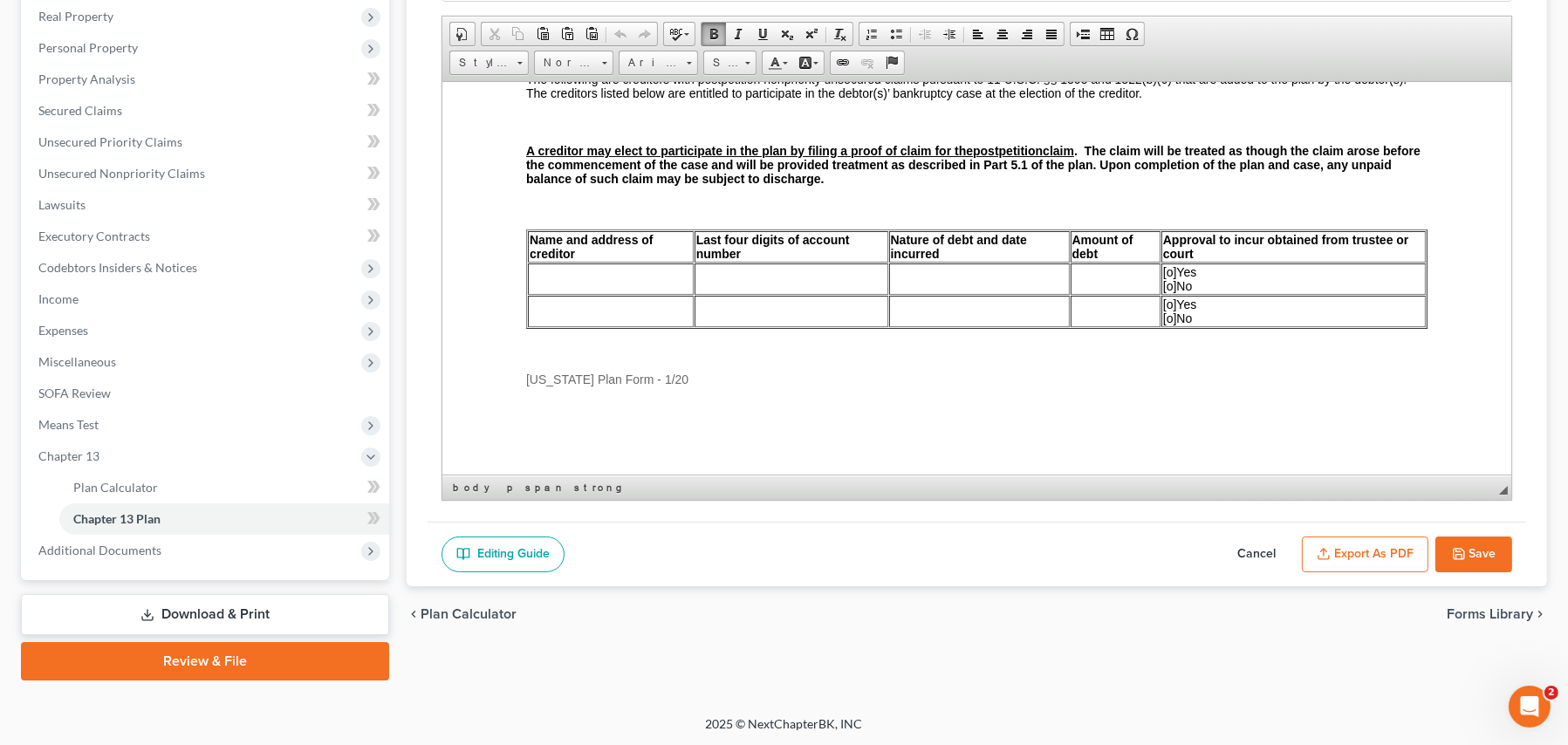
click at [1361, 560] on button "Export as PDF" at bounding box center [1365, 555] width 126 height 37
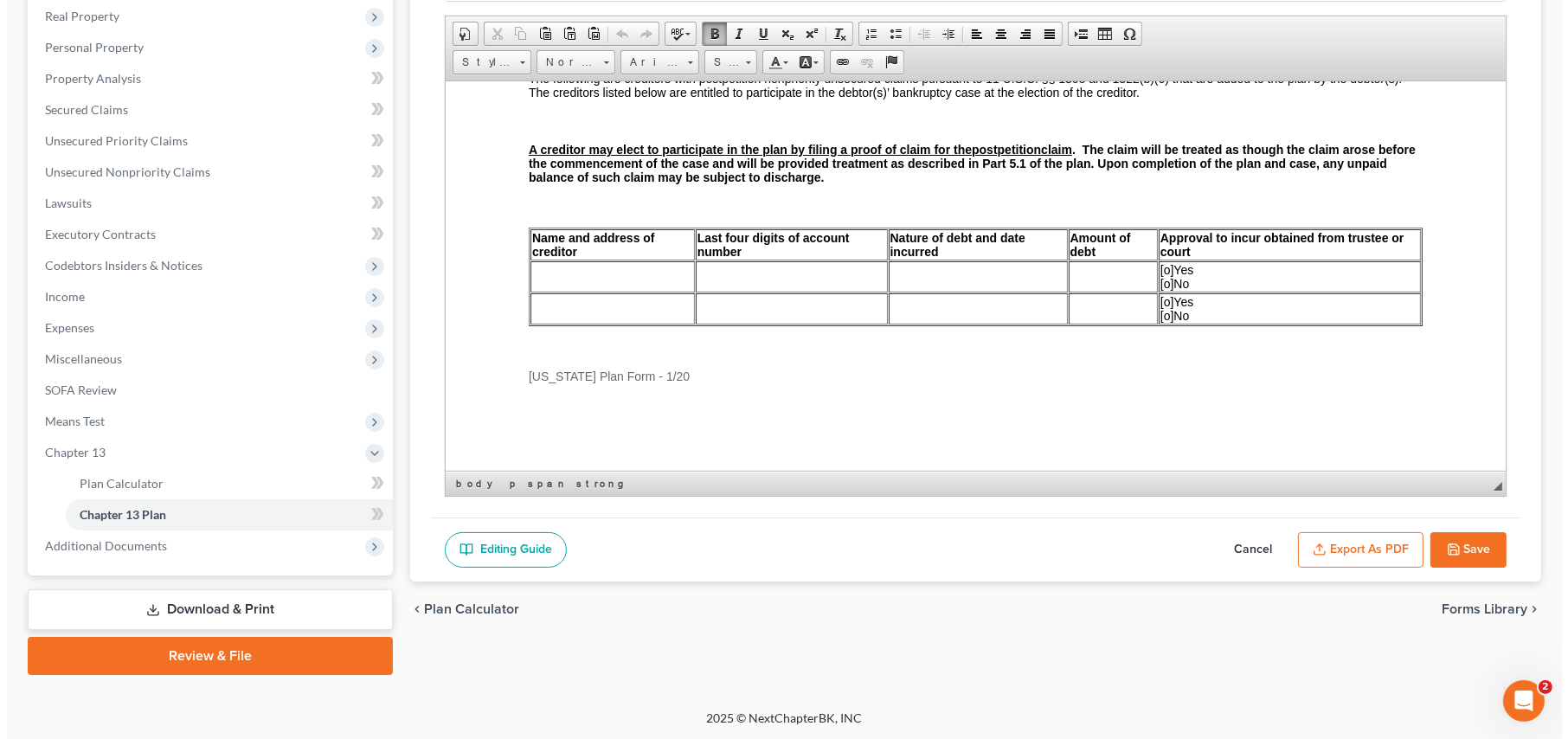
scroll to position [7979, 0]
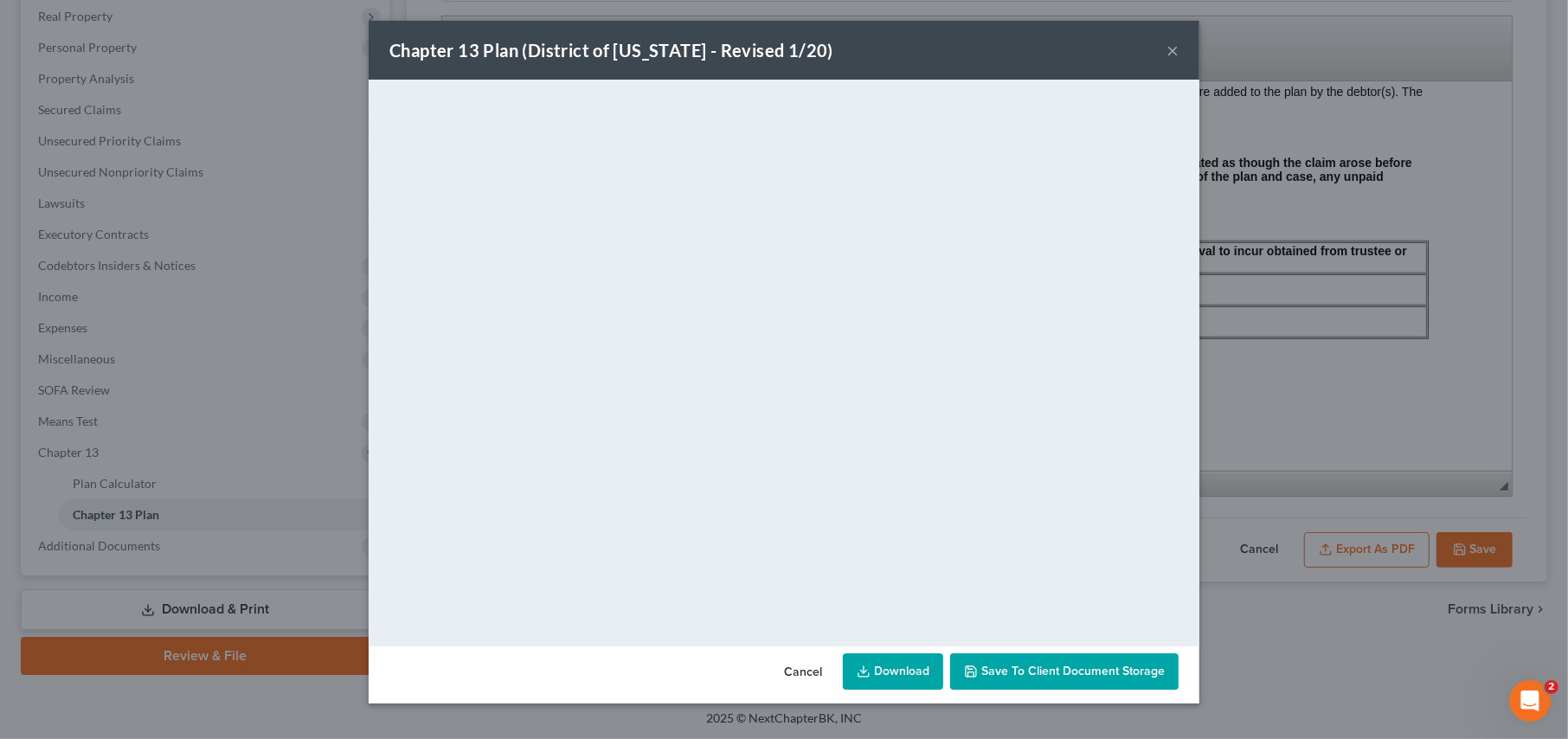
click at [974, 671] on polyline "button" at bounding box center [971, 673] width 6 height 4
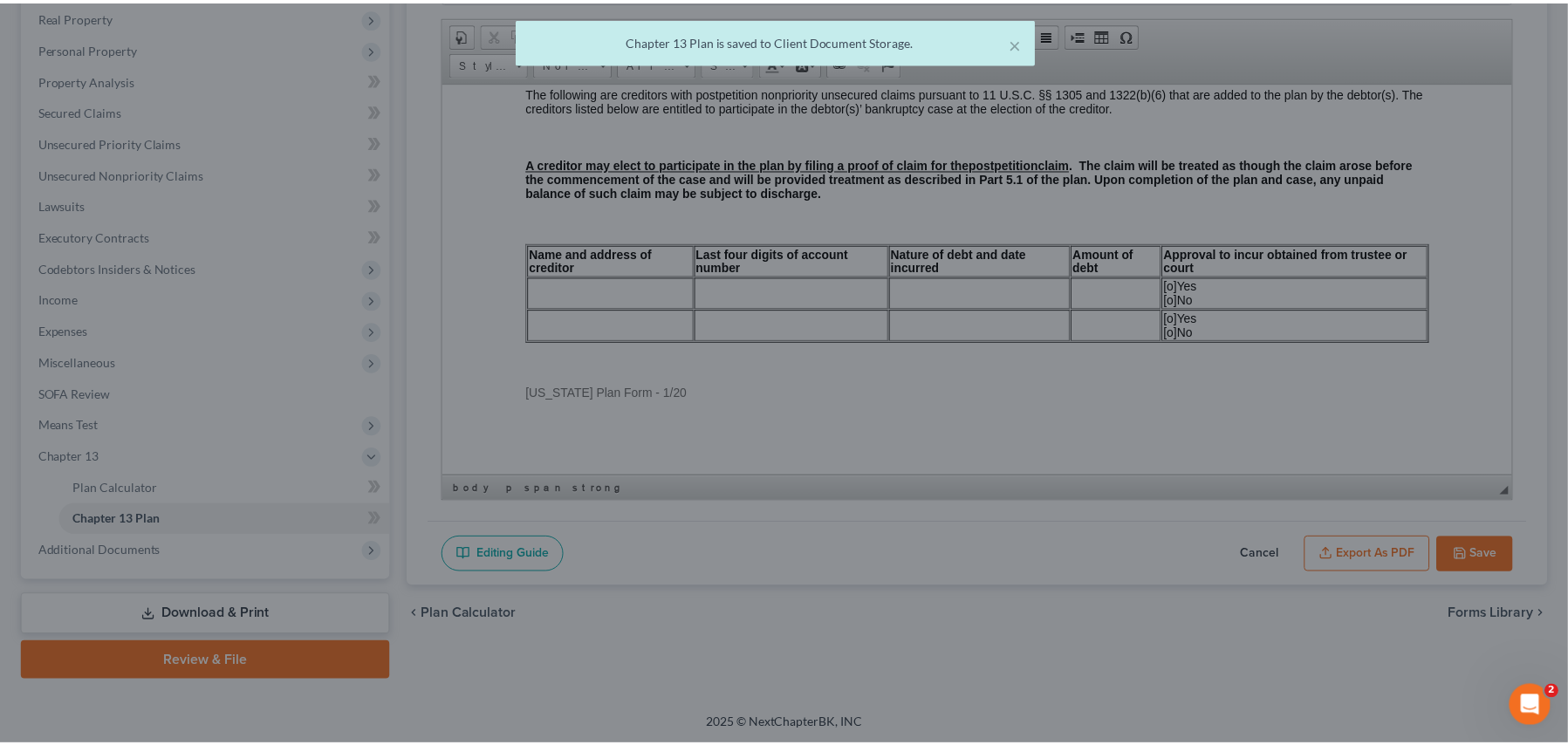
scroll to position [8057, 0]
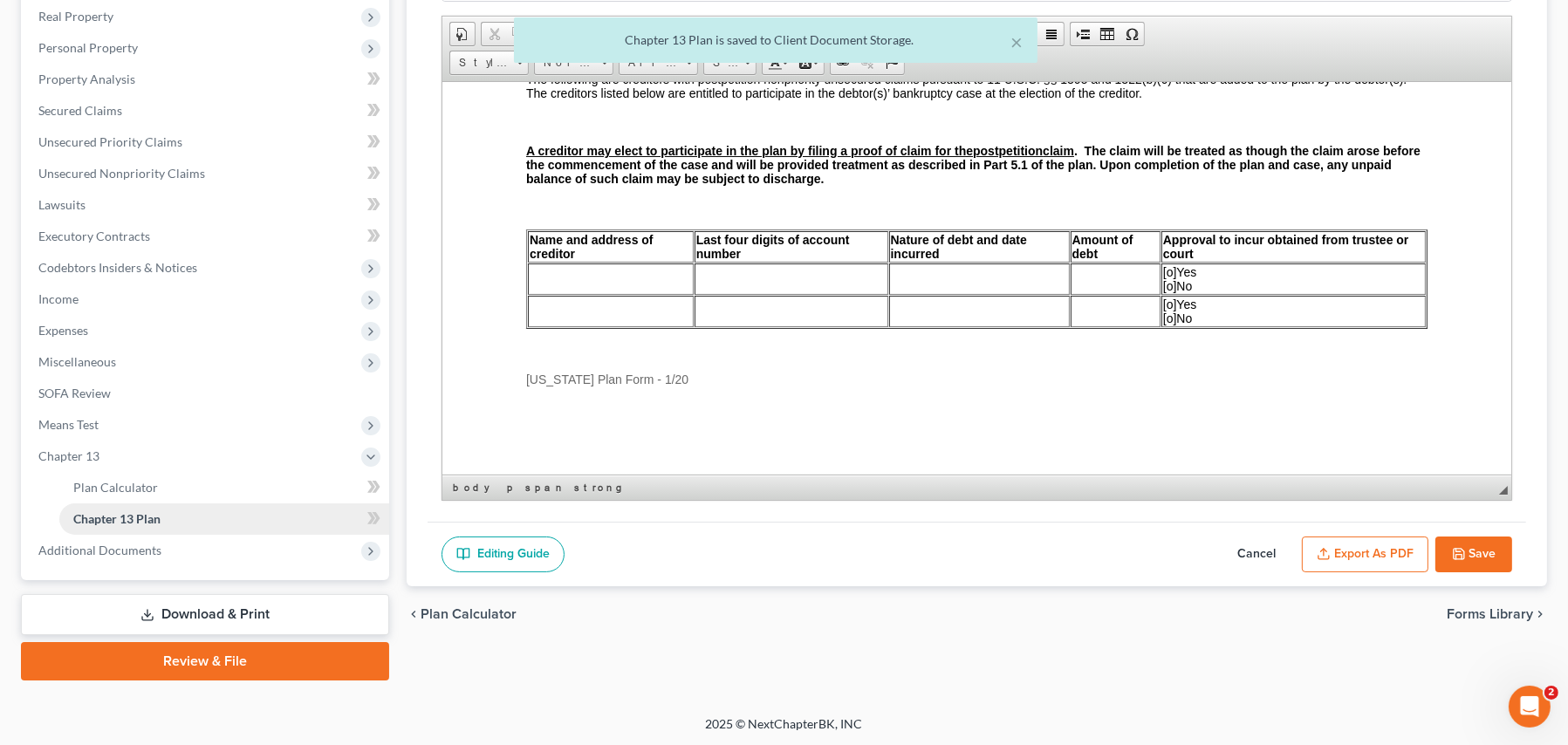
drag, startPoint x: 177, startPoint y: 609, endPoint x: 165, endPoint y: 519, distance: 90.8
click at [177, 608] on link "Download & Print" at bounding box center [204, 615] width 368 height 41
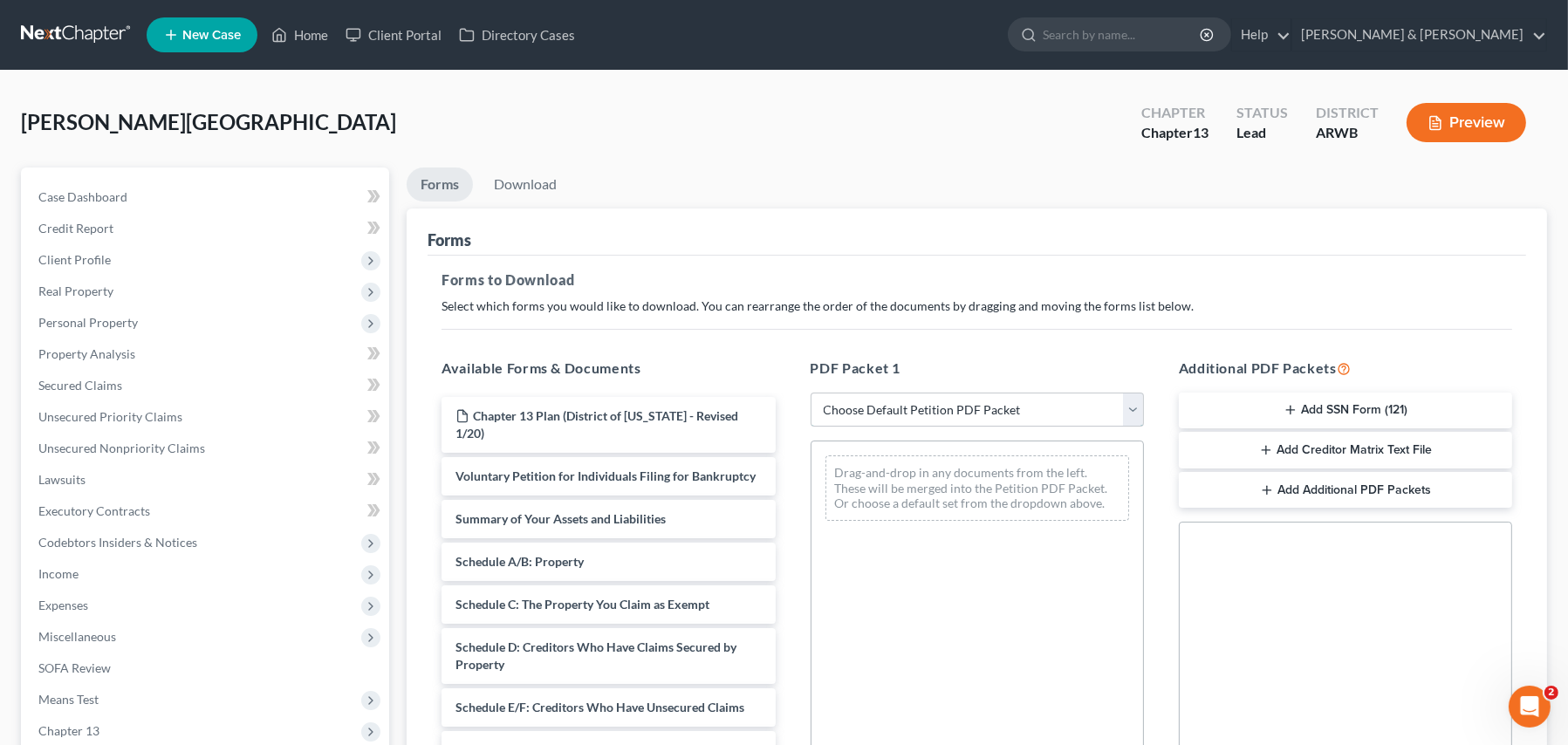
click at [853, 401] on select "Choose Default Petition PDF Packet Complete Bankruptcy Petition (all forms and …" at bounding box center [977, 410] width 334 height 35
select select "0"
click at [810, 393] on select "Choose Default Petition PDF Packet Complete Bankruptcy Petition (all forms and …" at bounding box center [977, 410] width 334 height 35
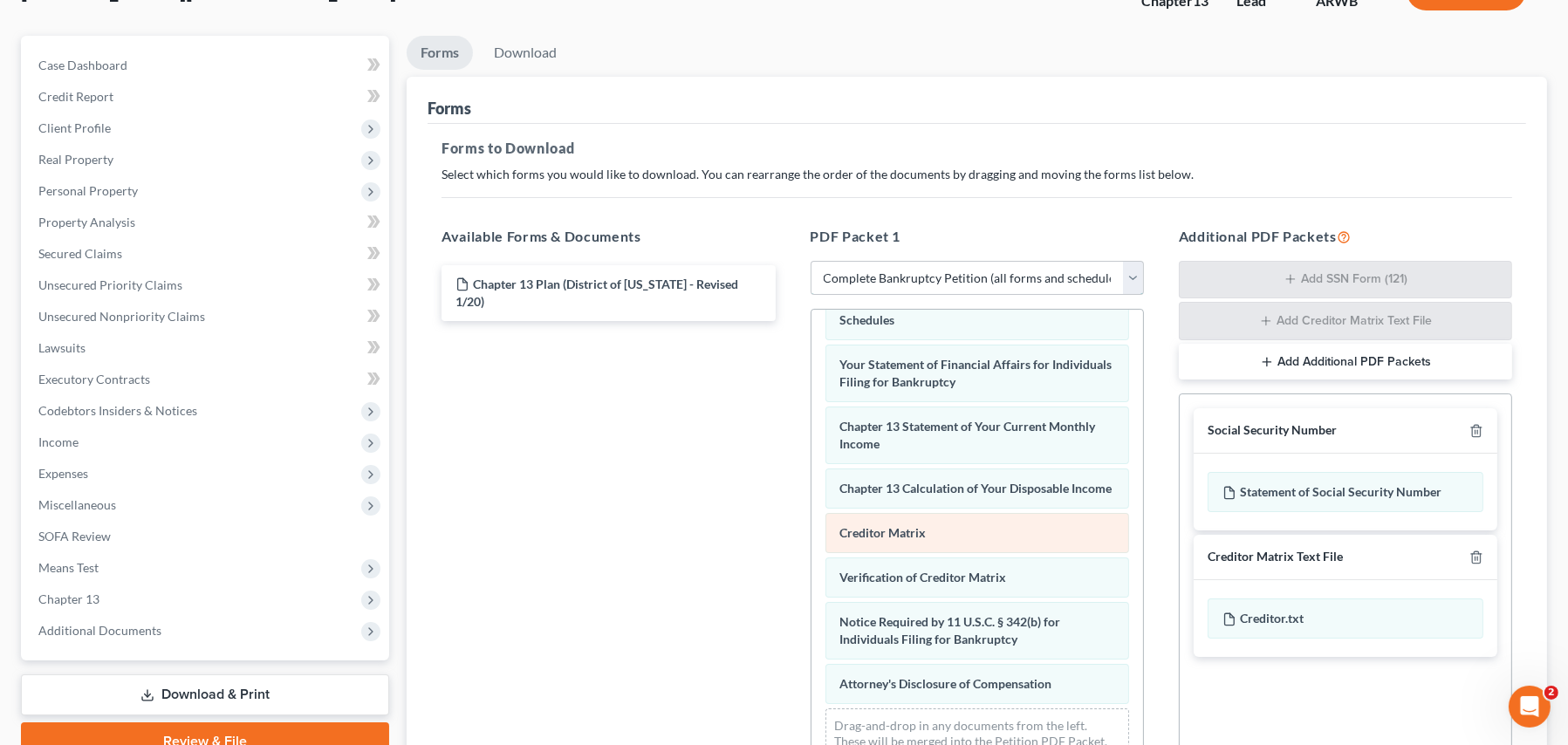
scroll to position [175, 0]
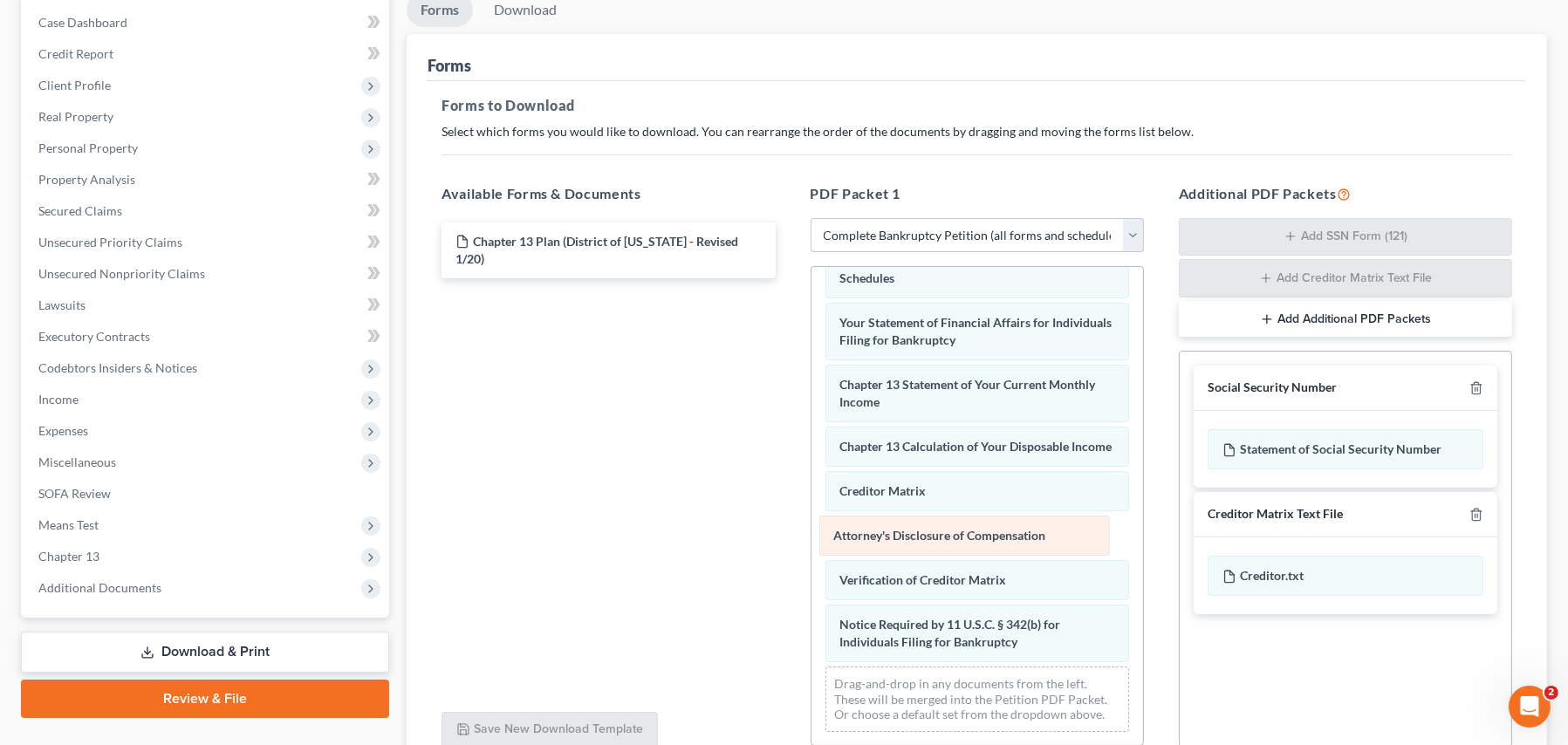
drag, startPoint x: 940, startPoint y: 641, endPoint x: 934, endPoint y: 536, distance: 105.2
click at [934, 536] on div "Attorney's Disclosure of Compensation Voluntary Petition for Individuals Filing…" at bounding box center [977, 228] width 332 height 1033
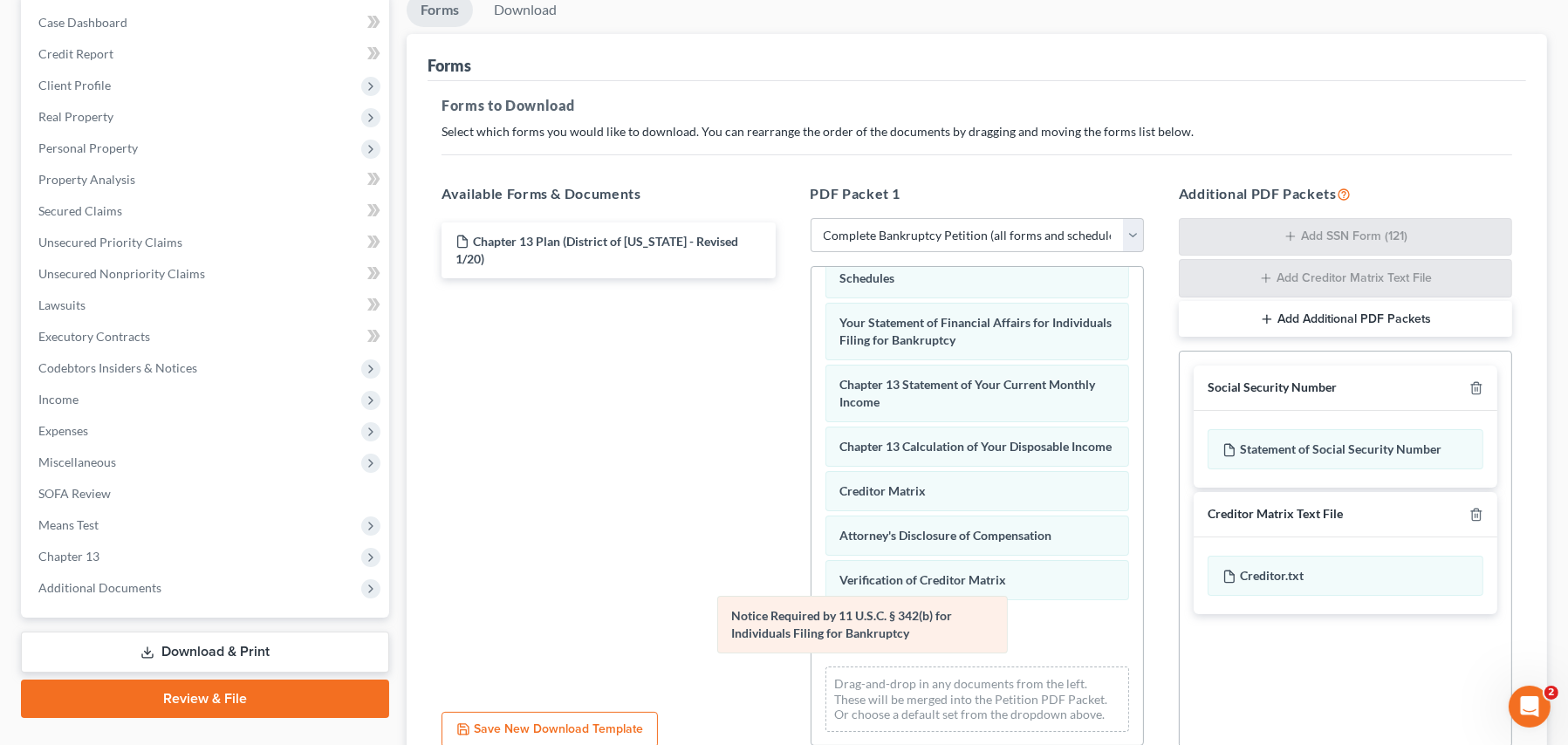
scroll to position [508, 0]
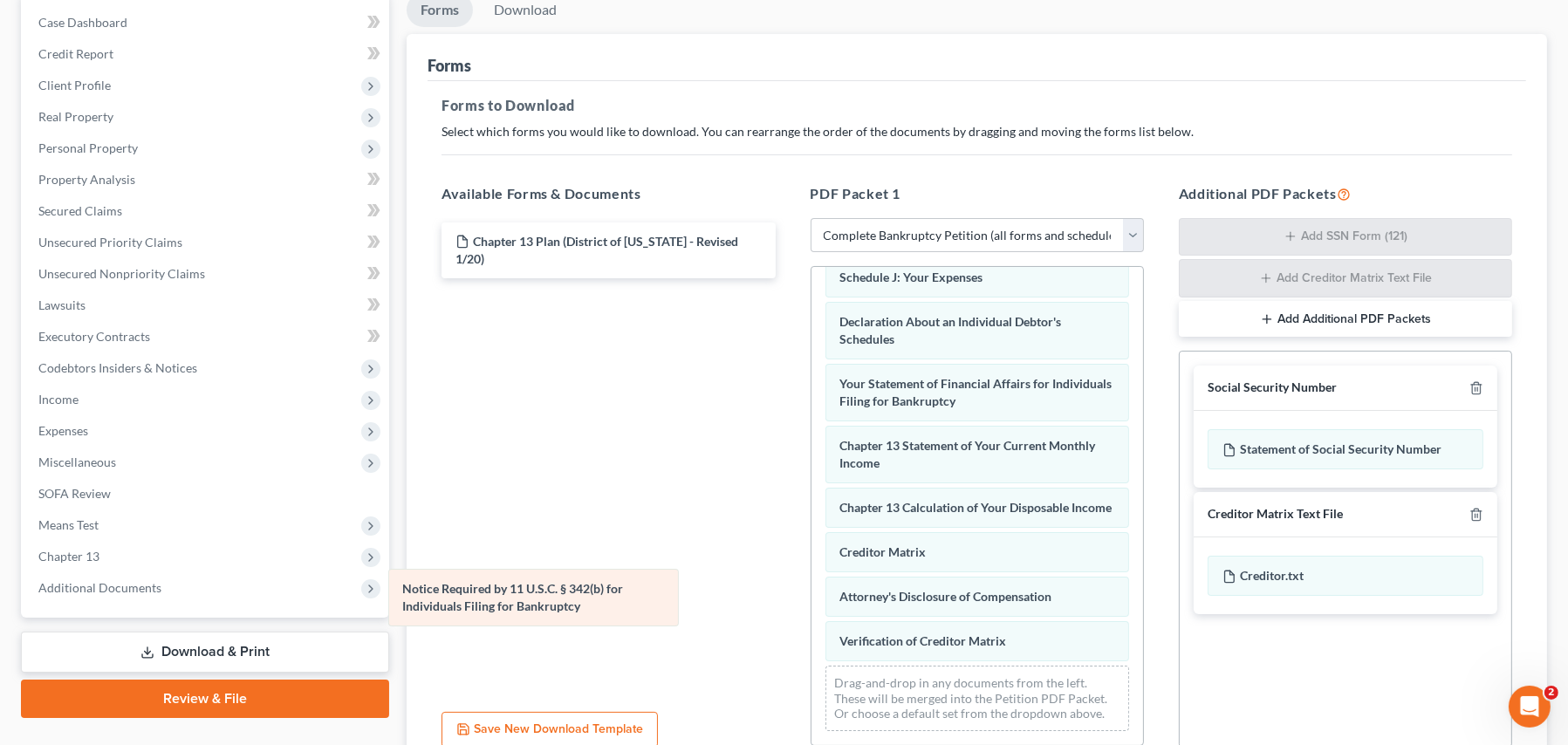
drag, startPoint x: 951, startPoint y: 633, endPoint x: 515, endPoint y: 598, distance: 437.4
click at [811, 598] on div "Notice Required by 11 U.S.C. § 342(b) for Individuals Filing for Bankruptcy Vol…" at bounding box center [977, 259] width 332 height 972
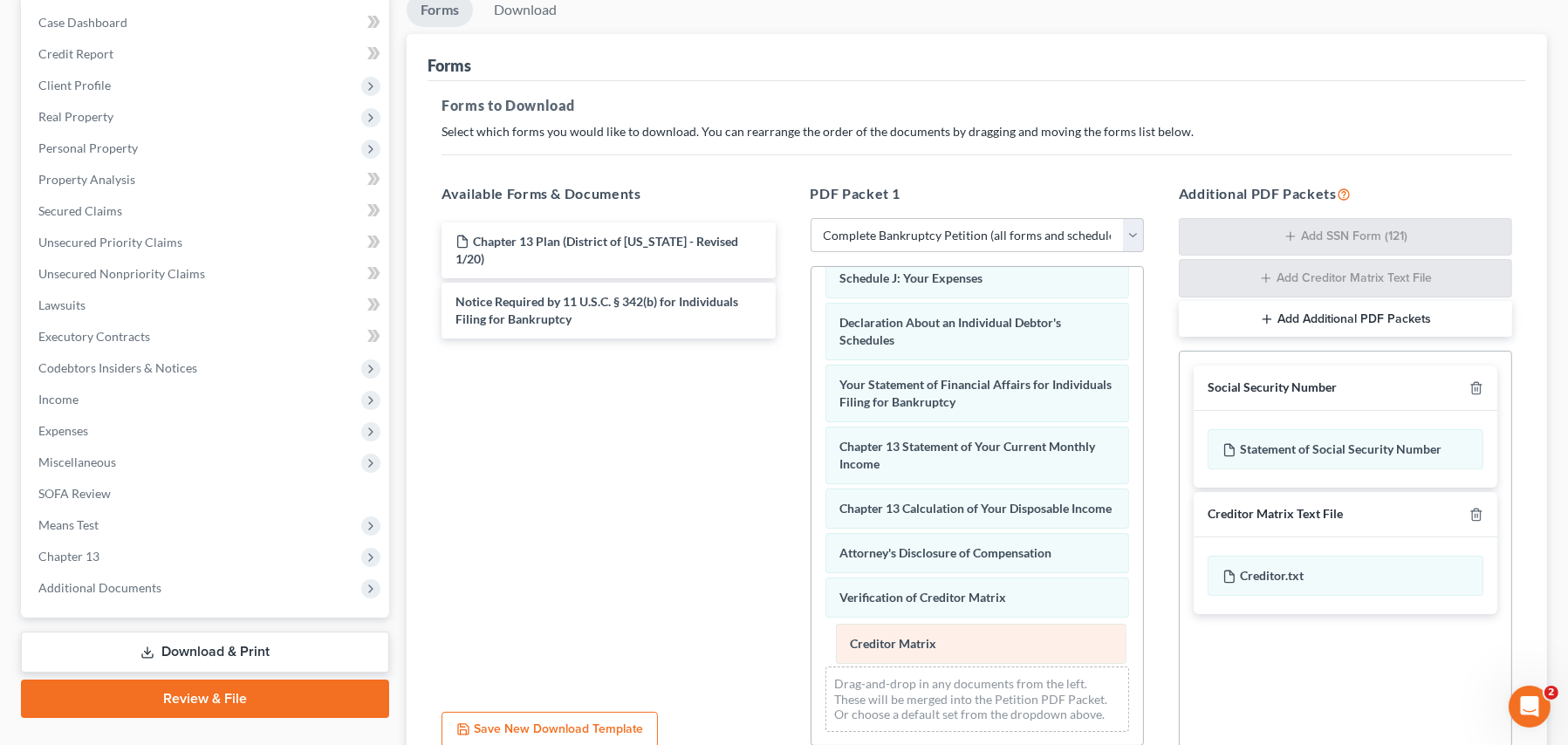
drag, startPoint x: 871, startPoint y: 555, endPoint x: 882, endPoint y: 646, distance: 91.7
click at [882, 646] on div "Creditor Matrix Voluntary Petition for Individuals Filing for Bankruptcy Summar…" at bounding box center [977, 260] width 332 height 971
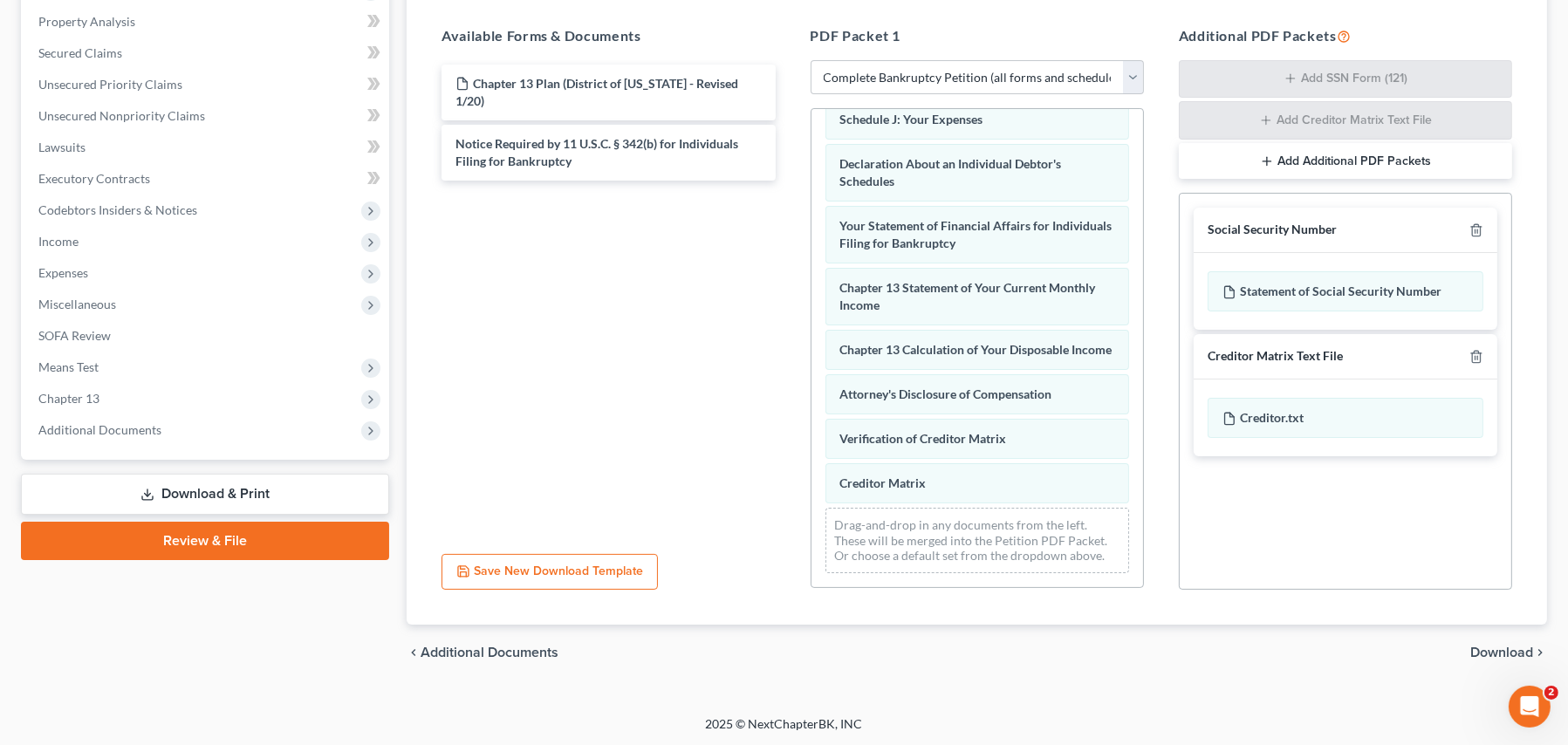
scroll to position [334, 0]
click at [1482, 650] on span "Download" at bounding box center [1502, 651] width 63 height 14
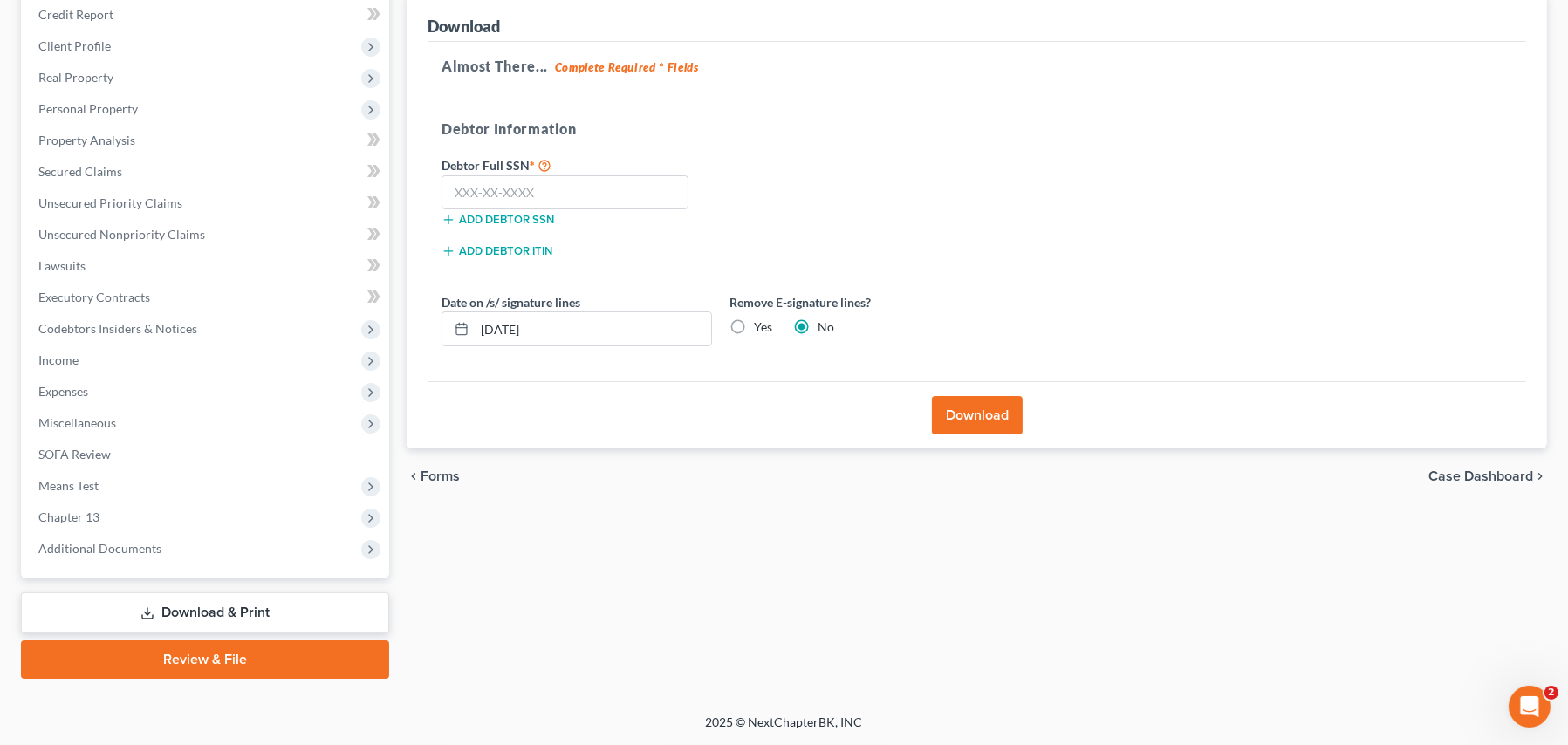
scroll to position [211, 0]
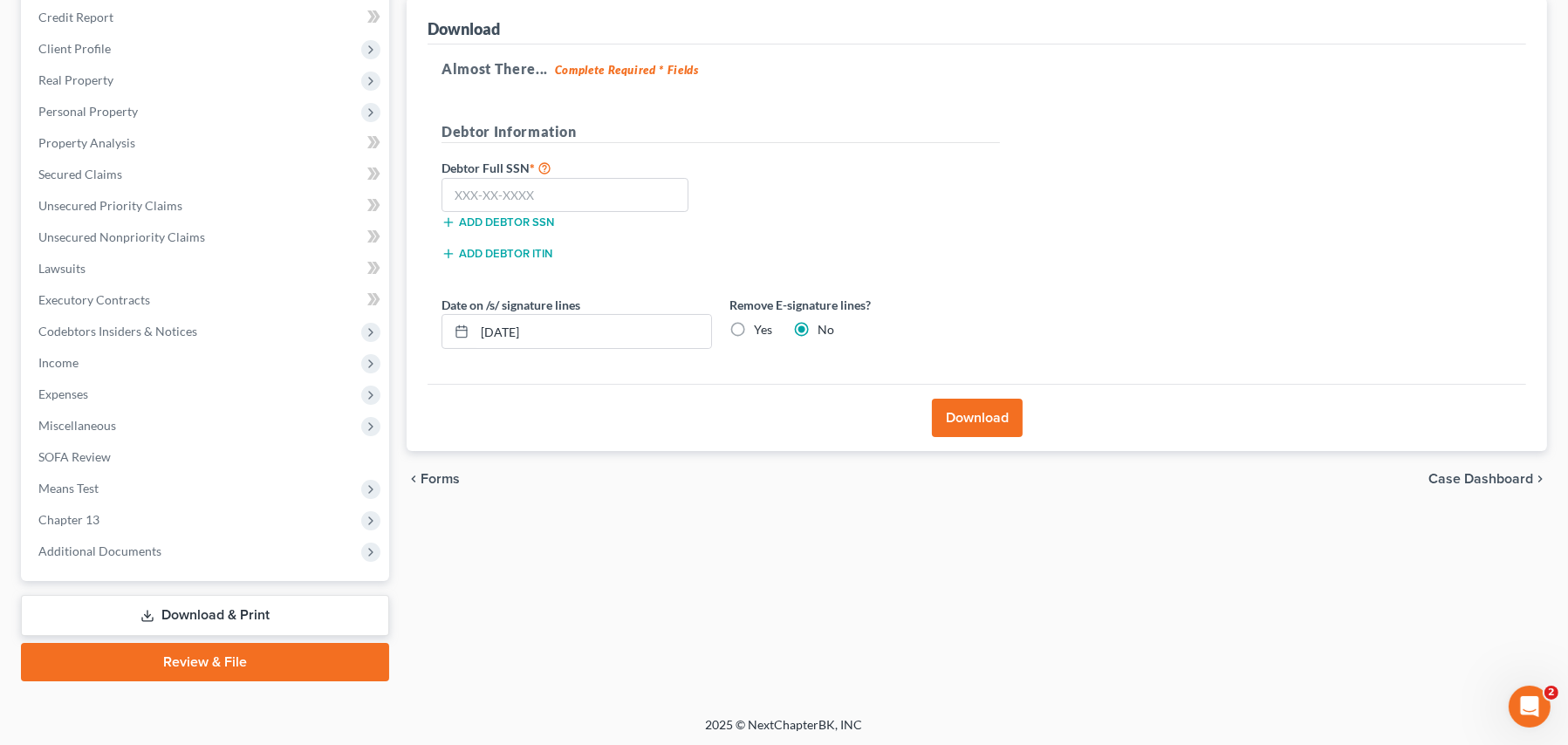
click at [754, 331] on label "Yes" at bounding box center [763, 330] width 19 height 18
click at [761, 331] on input "Yes" at bounding box center [766, 326] width 11 height 11
radio input "true"
radio input "false"
click at [573, 334] on input "10/15/2025" at bounding box center [593, 332] width 237 height 34
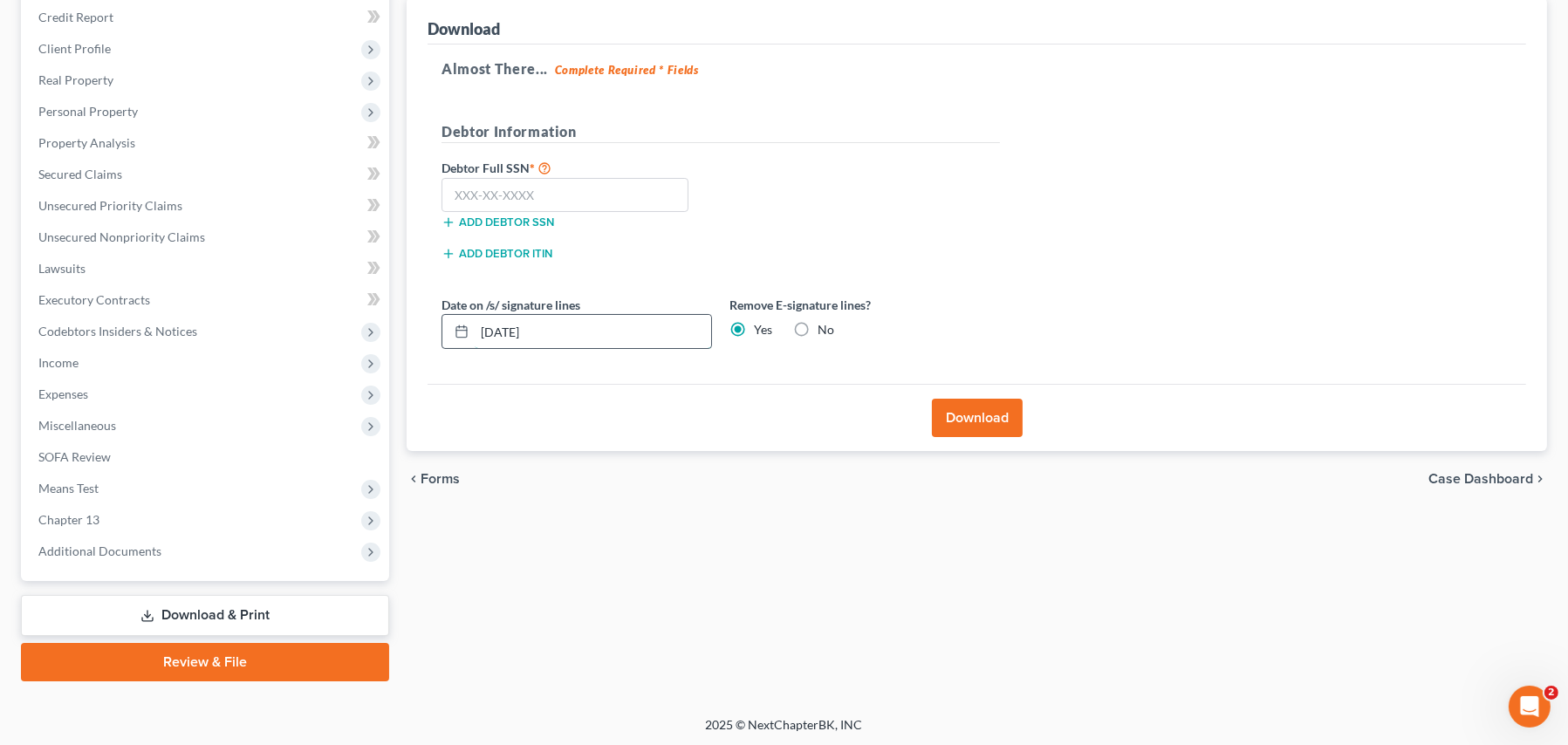
click at [573, 334] on input "10/15/2025" at bounding box center [593, 332] width 237 height 34
click at [483, 189] on input "text" at bounding box center [564, 194] width 247 height 35
type input "432-35-8126"
click at [981, 410] on button "Download" at bounding box center [977, 417] width 91 height 38
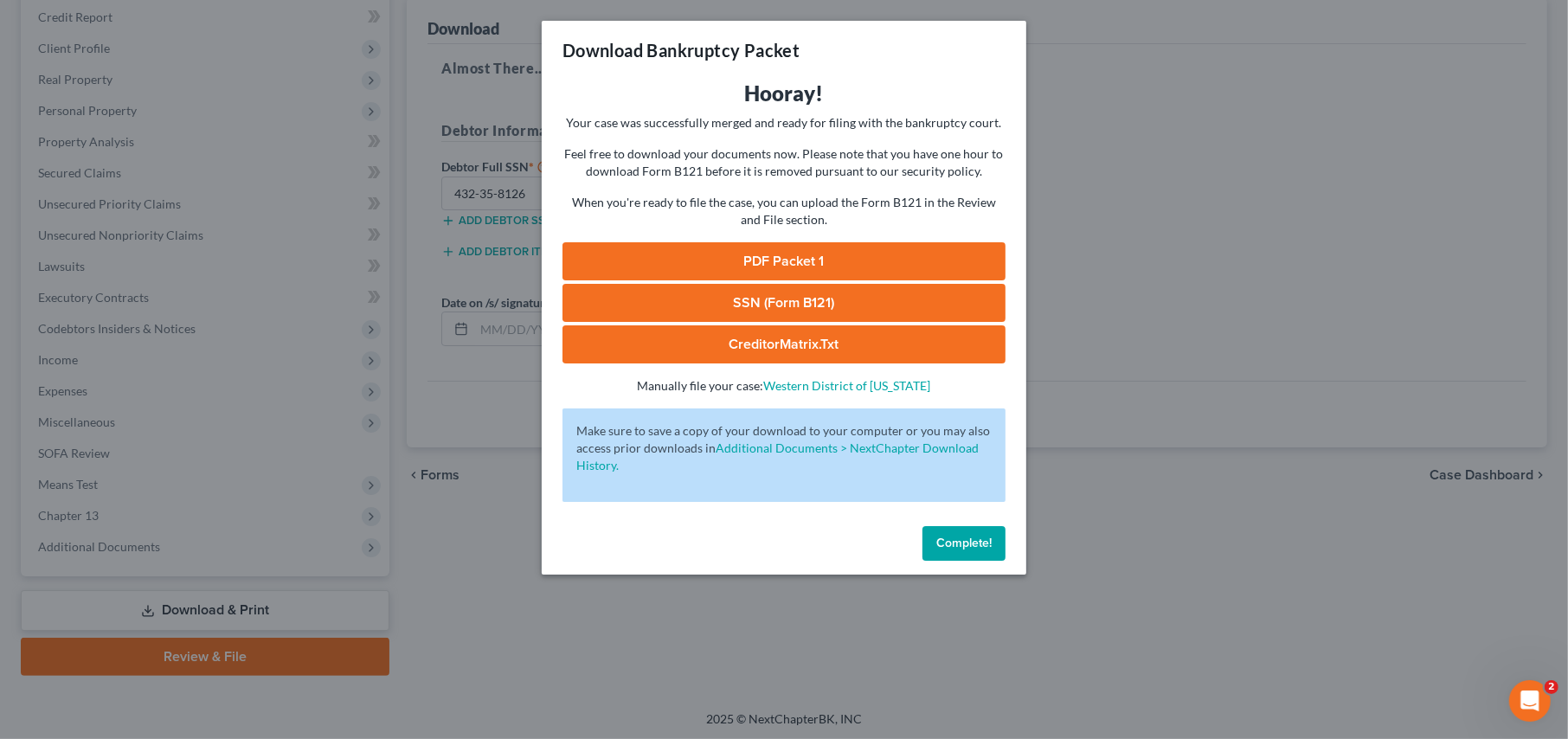
click at [788, 260] on link "PDF Packet 1" at bounding box center [784, 261] width 443 height 38
click at [781, 296] on link "SSN (Form B121)" at bounding box center [784, 302] width 443 height 38
click at [786, 338] on link "CreditorMatrix.txt" at bounding box center [784, 344] width 443 height 38
click at [955, 548] on span "Complete!" at bounding box center [963, 542] width 56 height 15
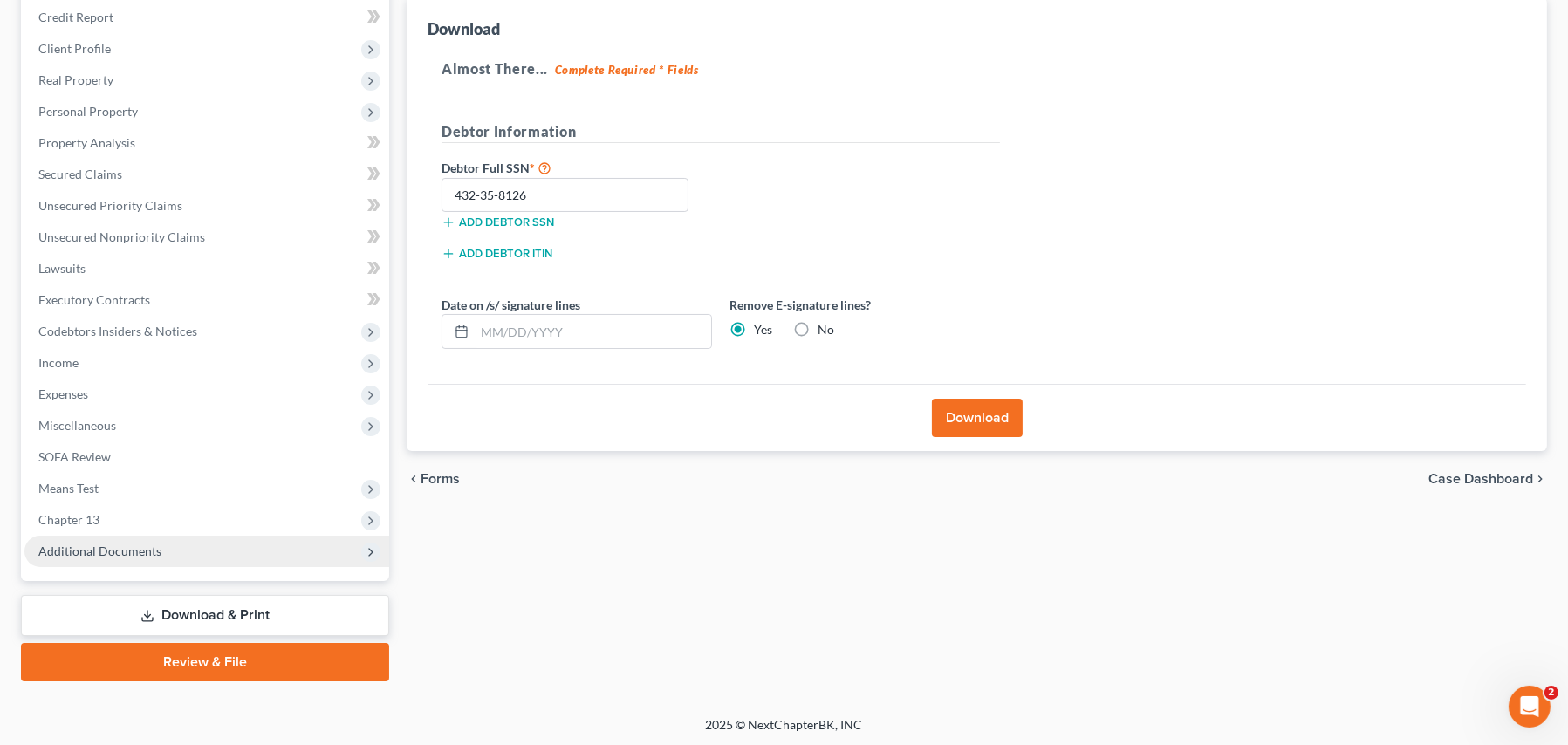
click at [64, 544] on span "Additional Documents" at bounding box center [100, 551] width 123 height 15
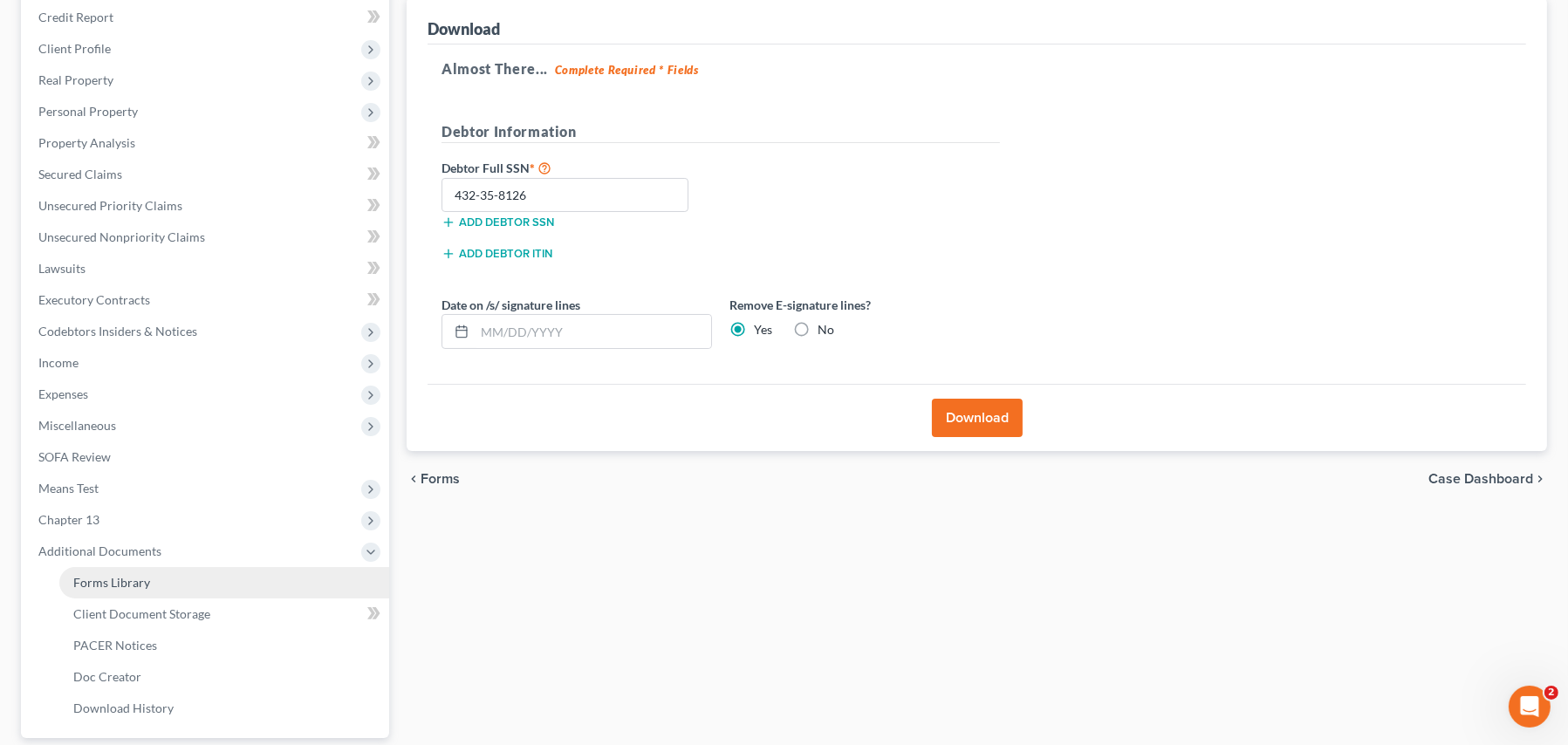
click at [108, 577] on span "Forms Library" at bounding box center [112, 582] width 77 height 15
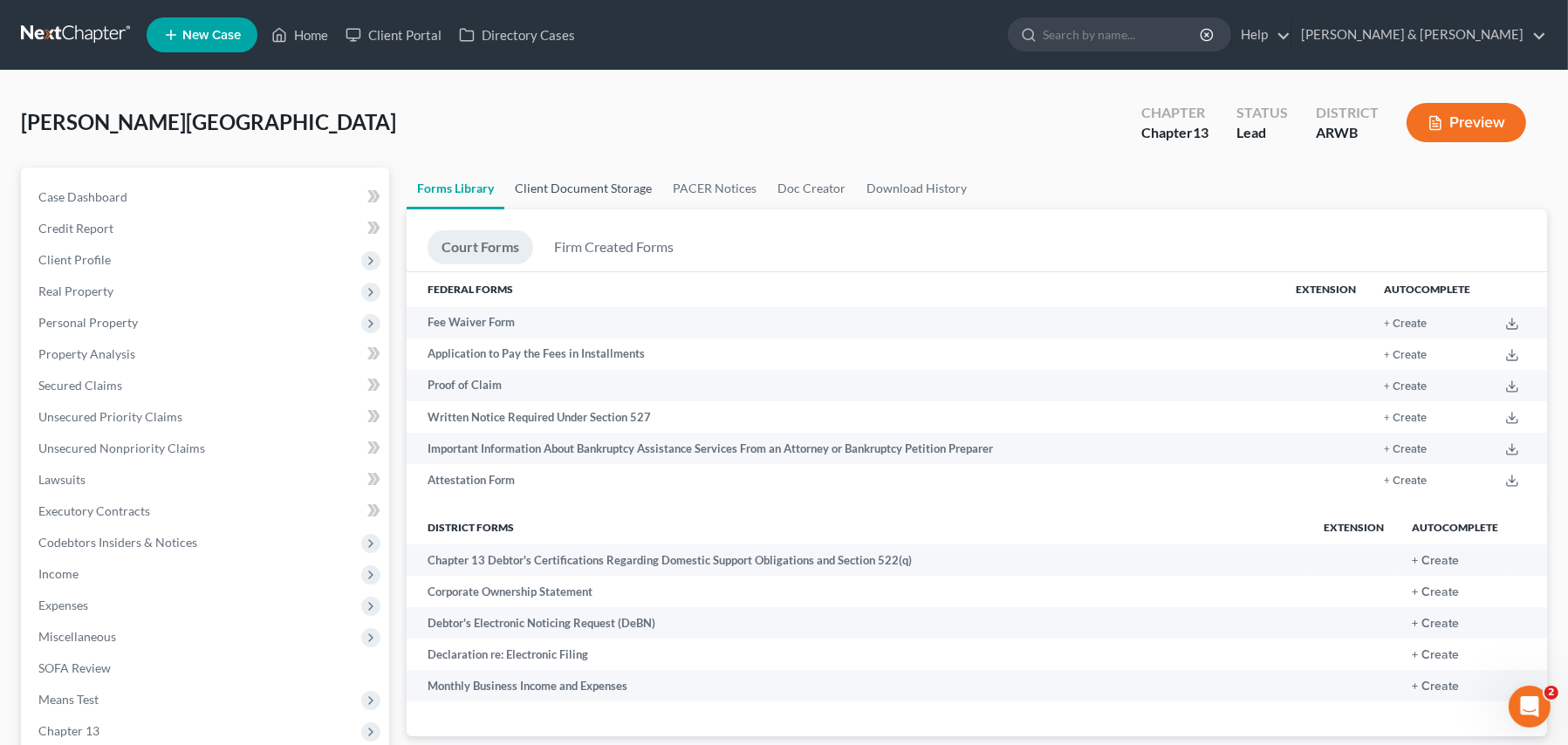
click at [617, 187] on link "Client Document Storage" at bounding box center [583, 188] width 158 height 41
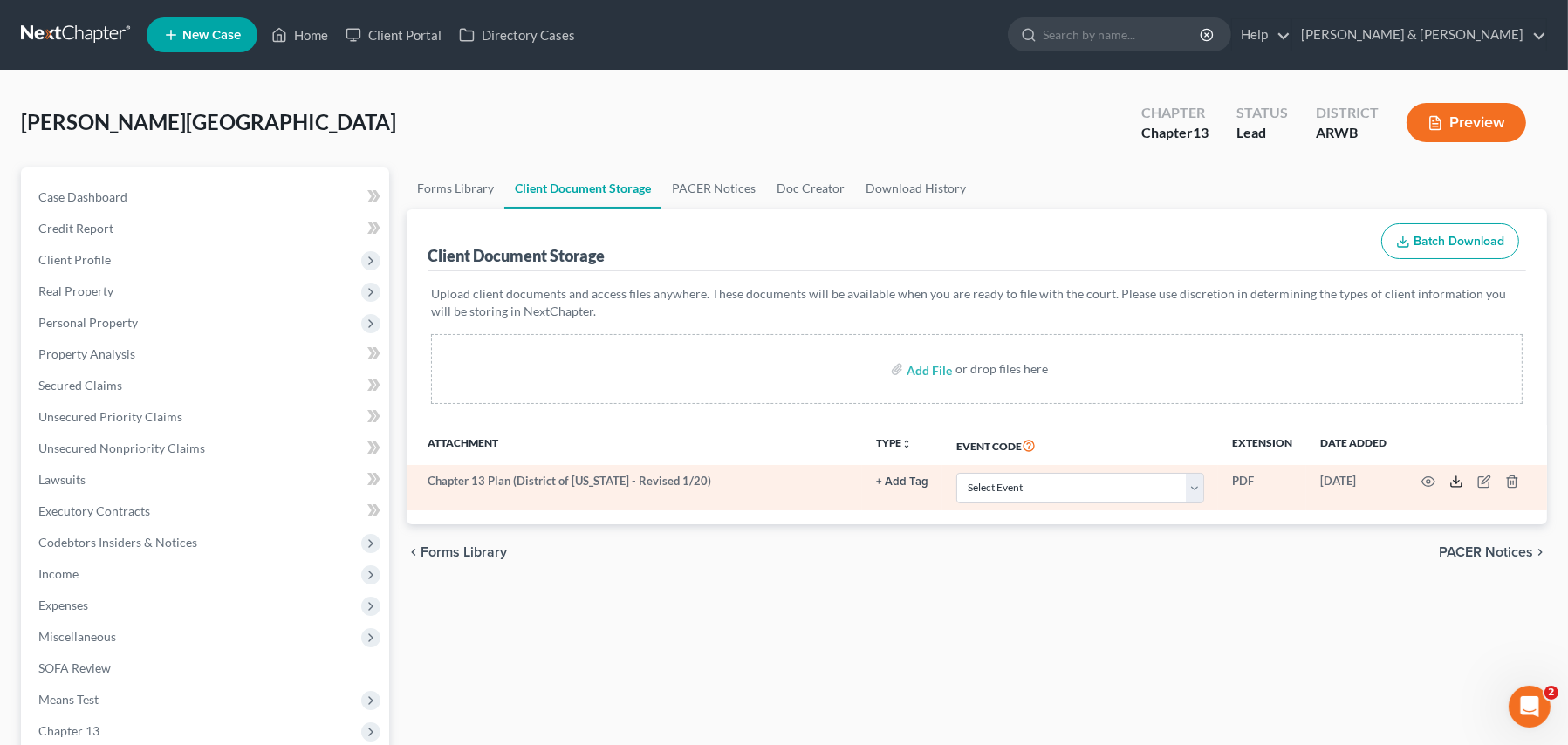
click at [1451, 481] on icon at bounding box center [1456, 482] width 14 height 14
